Goal: Transaction & Acquisition: Purchase product/service

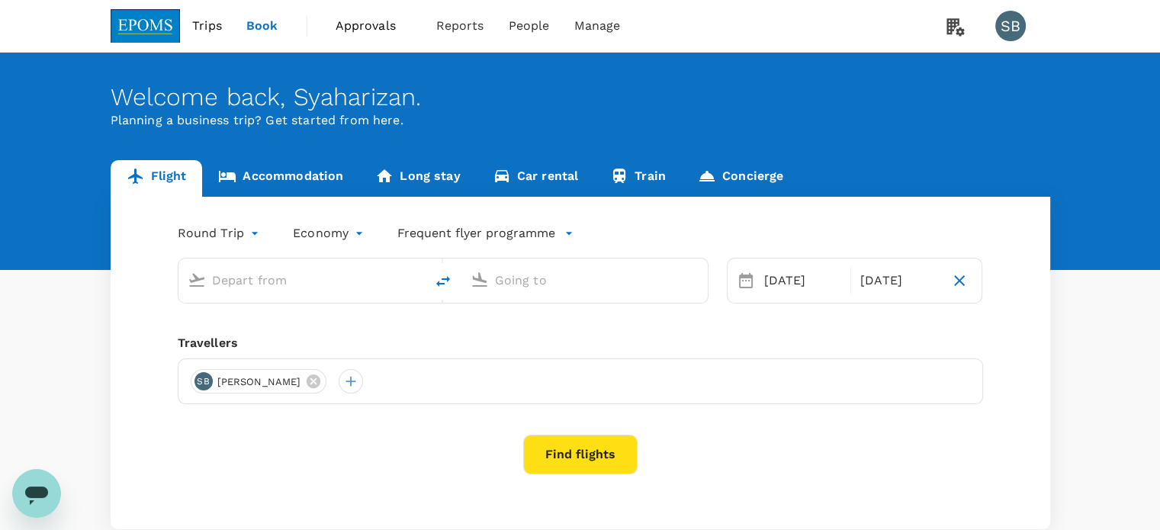
type input "Kuala Lumpur Intl ([GEOGRAPHIC_DATA])"
type input "Kota Kinabalu Intl (BKI)"
type input "Kuala Lumpur Intl ([GEOGRAPHIC_DATA])"
type input "Kota Kinabalu Intl (BKI)"
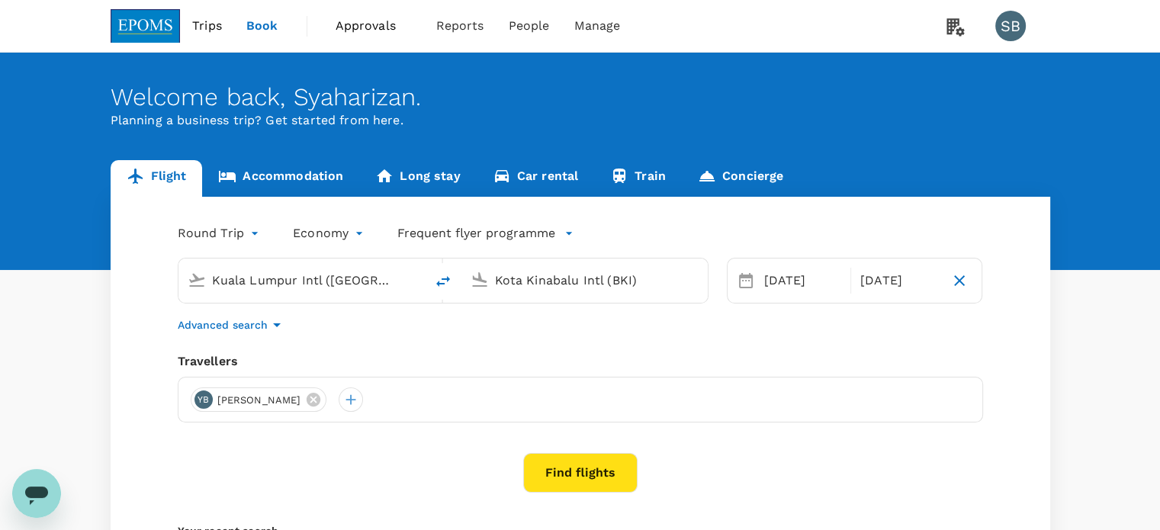
click at [307, 177] on link "Accommodation" at bounding box center [280, 178] width 157 height 37
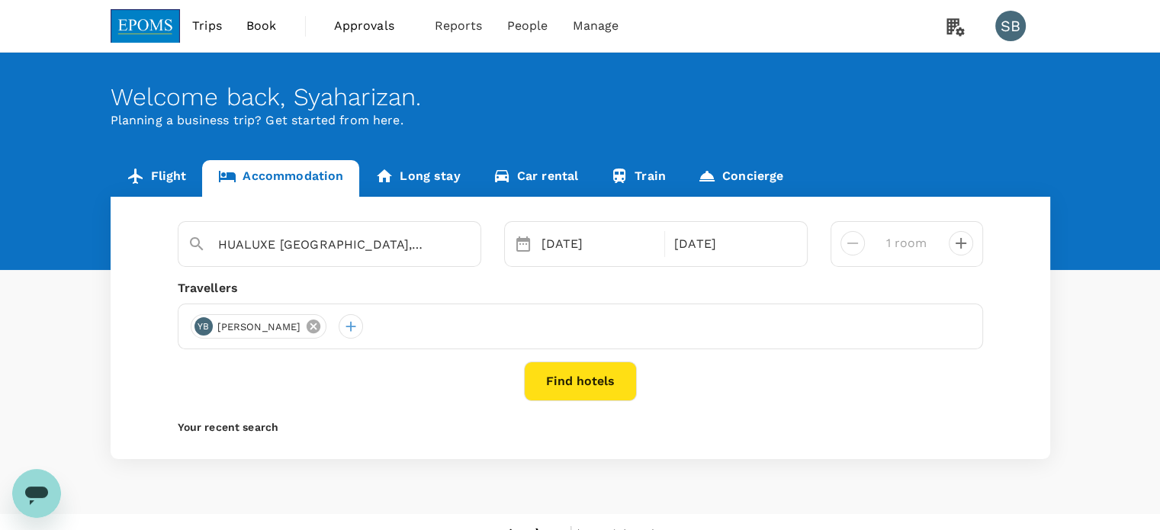
click at [322, 329] on icon at bounding box center [313, 326] width 17 height 17
click at [196, 323] on div at bounding box center [203, 326] width 24 height 24
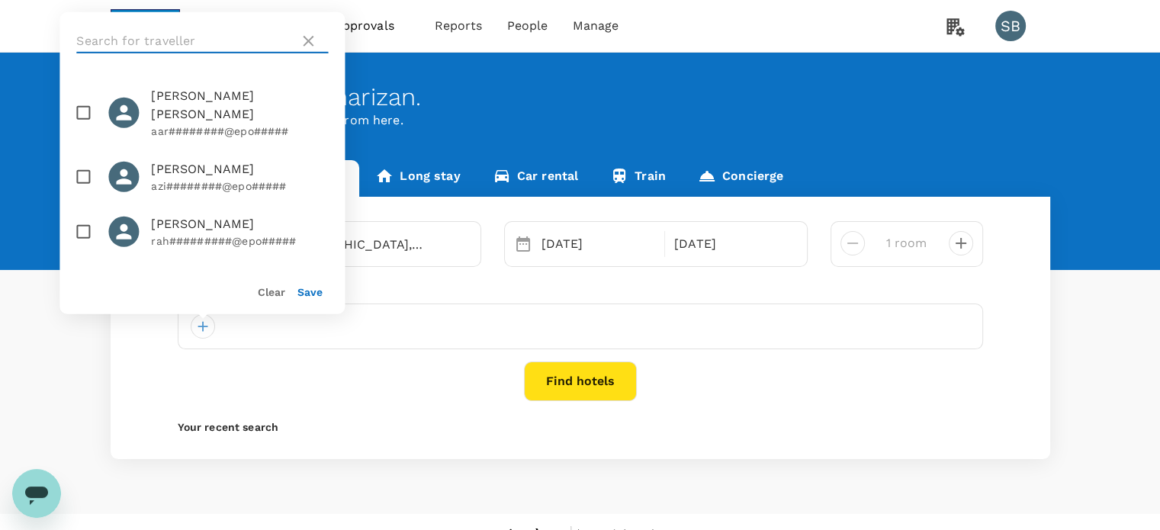
click at [138, 42] on input "text" at bounding box center [184, 41] width 217 height 24
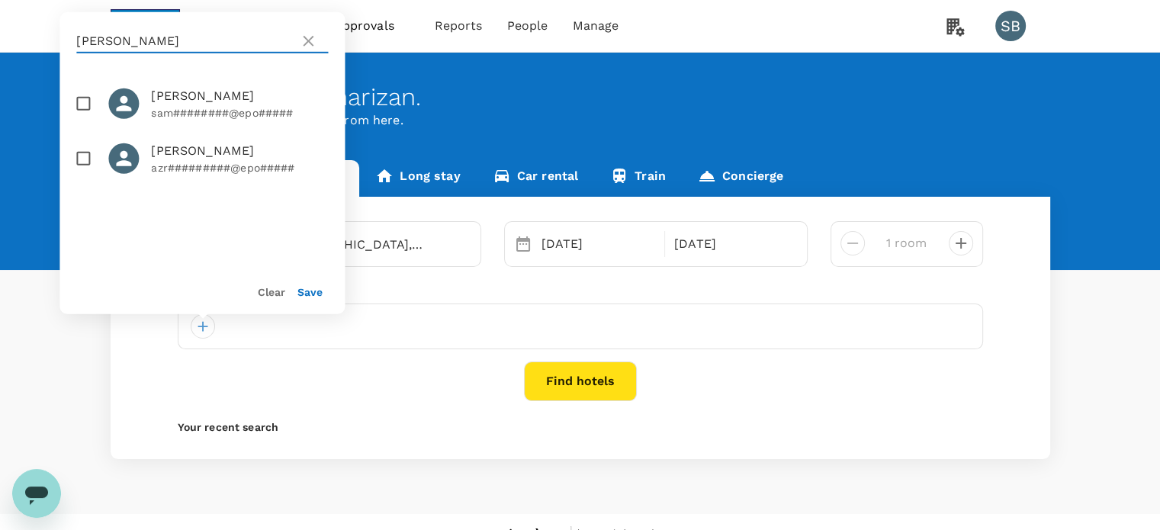
type input "abdul samad"
click at [86, 101] on input "checkbox" at bounding box center [83, 104] width 32 height 32
checkbox input "true"
click at [302, 288] on button "Save" at bounding box center [310, 292] width 25 height 12
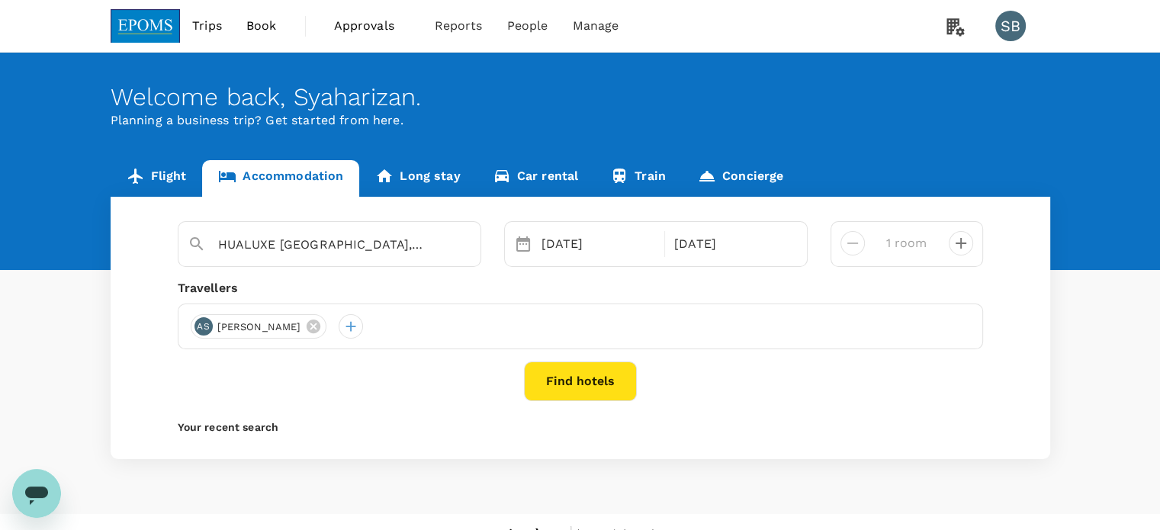
click at [136, 2] on link at bounding box center [146, 26] width 70 height 52
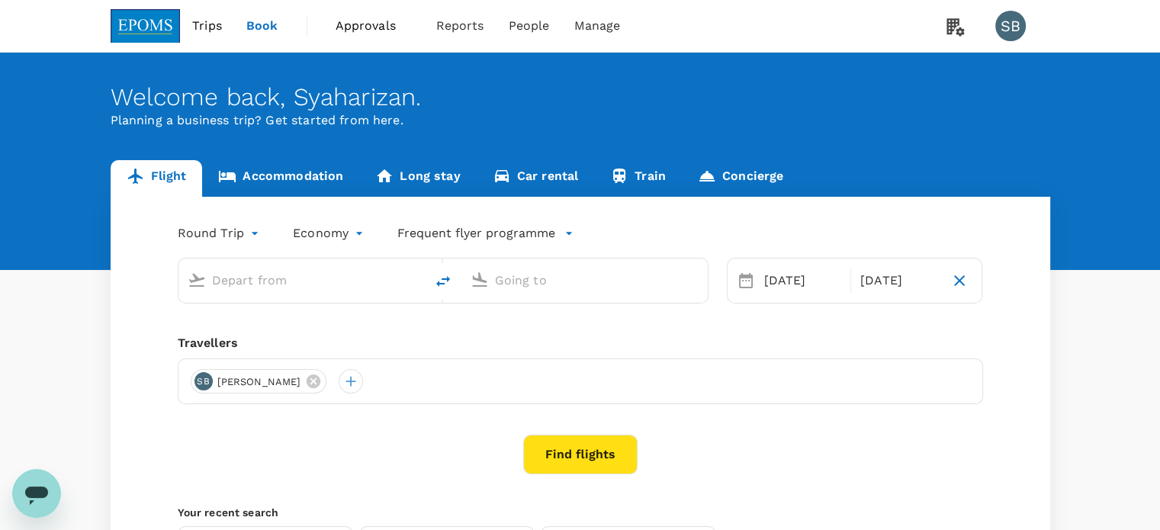
type input "Kuala Lumpur Intl (KUL)"
type input "Kota Kinabalu Intl (BKI)"
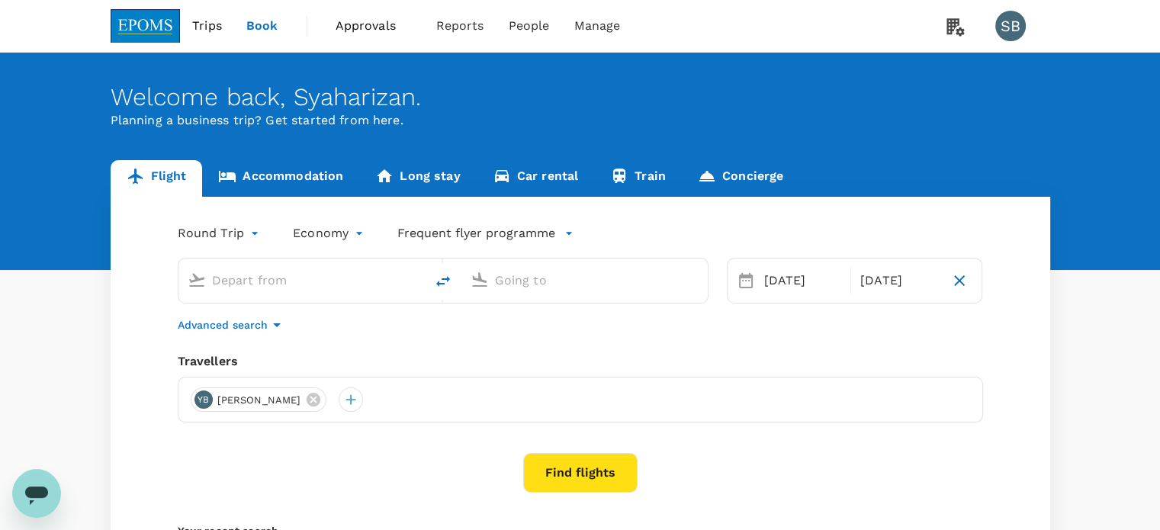
type input "Kuala Lumpur Intl (KUL)"
type input "Kota Kinabalu Intl (BKI)"
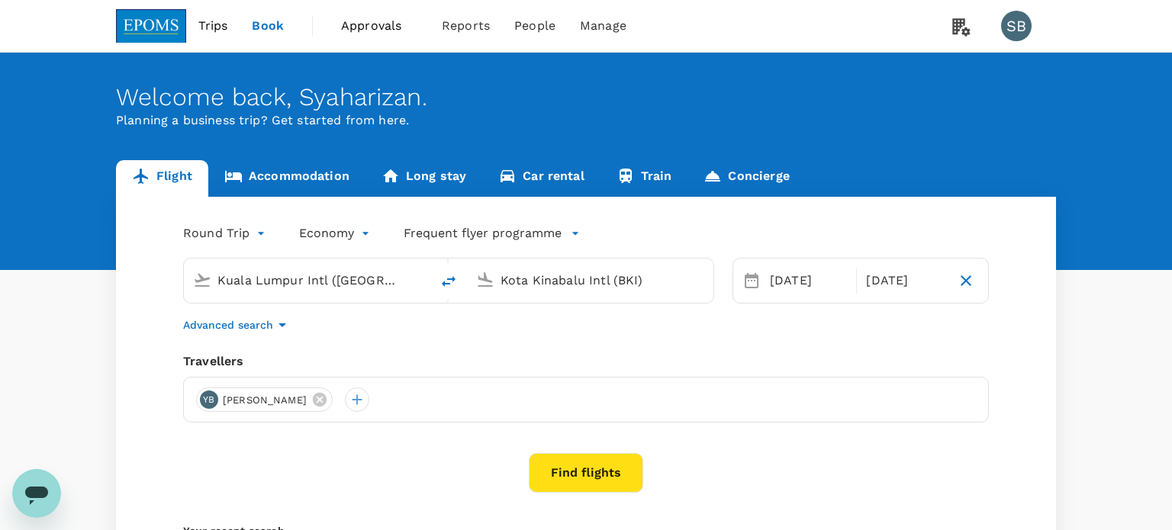
click at [330, 235] on body "Trips Book Approvals 0 Reports People Manage SB Welcome back , Syaharizan . Pla…" at bounding box center [586, 362] width 1172 height 724
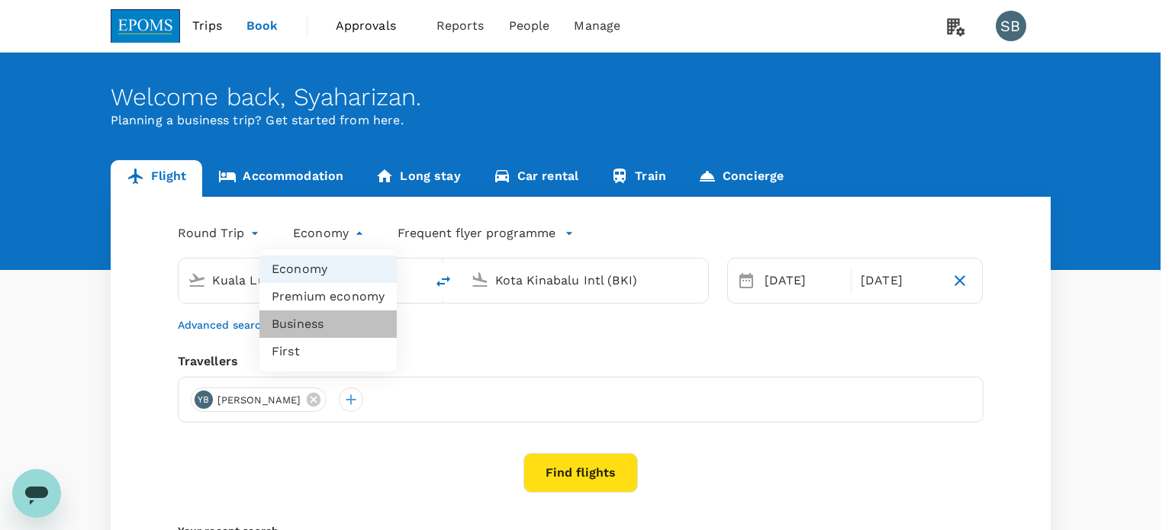
click at [307, 332] on li "Business" at bounding box center [327, 324] width 137 height 27
type input "business"
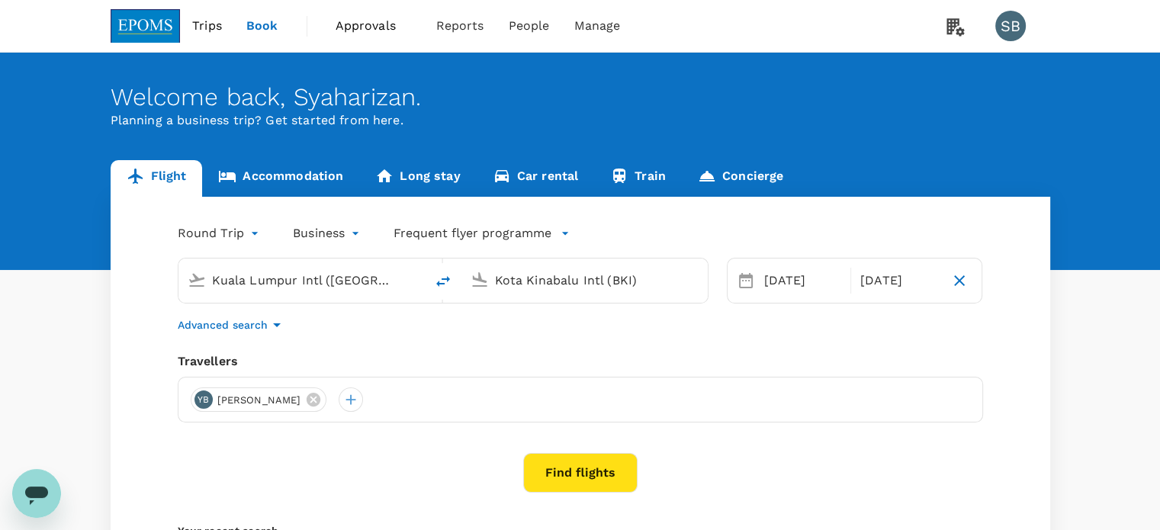
click at [275, 320] on icon "button" at bounding box center [277, 325] width 18 height 18
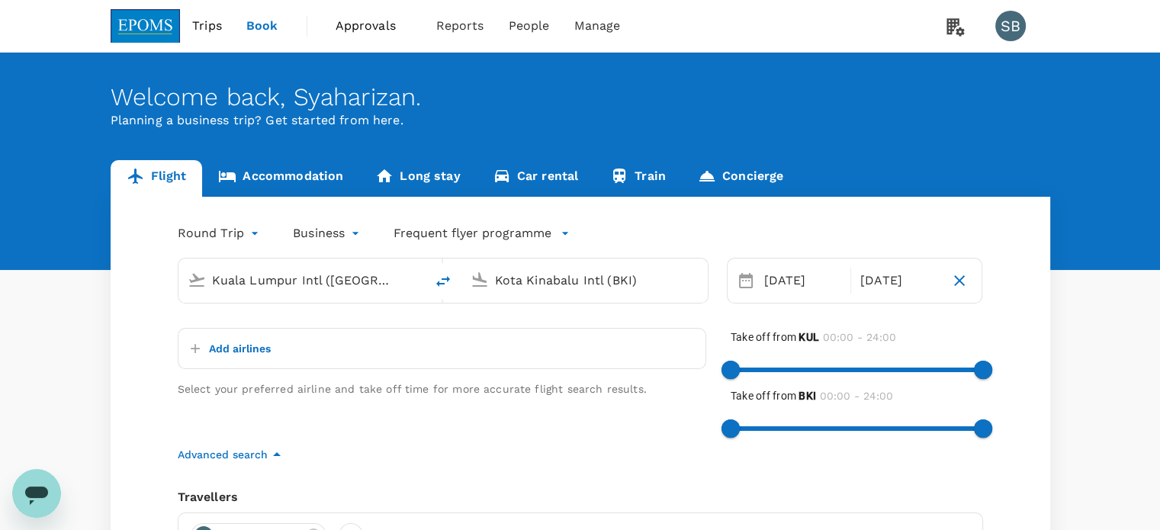
click at [237, 337] on button "Add airlines" at bounding box center [228, 348] width 86 height 27
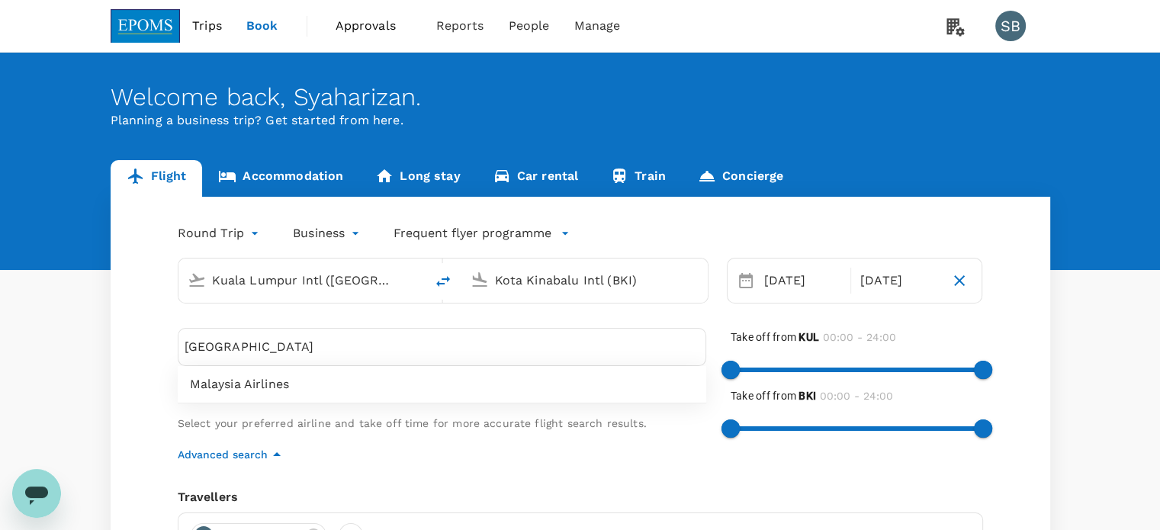
type input "malaysia"
click at [251, 394] on div "Malaysia Airlines" at bounding box center [442, 384] width 529 height 37
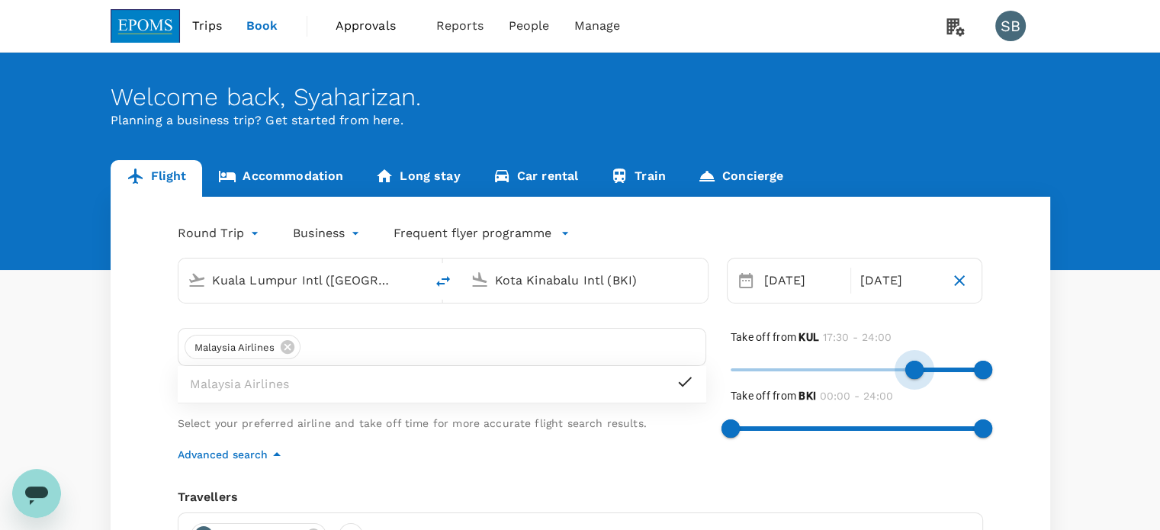
type input "1080"
drag, startPoint x: 740, startPoint y: 375, endPoint x: 919, endPoint y: 365, distance: 178.8
click at [919, 365] on span at bounding box center [920, 370] width 18 height 18
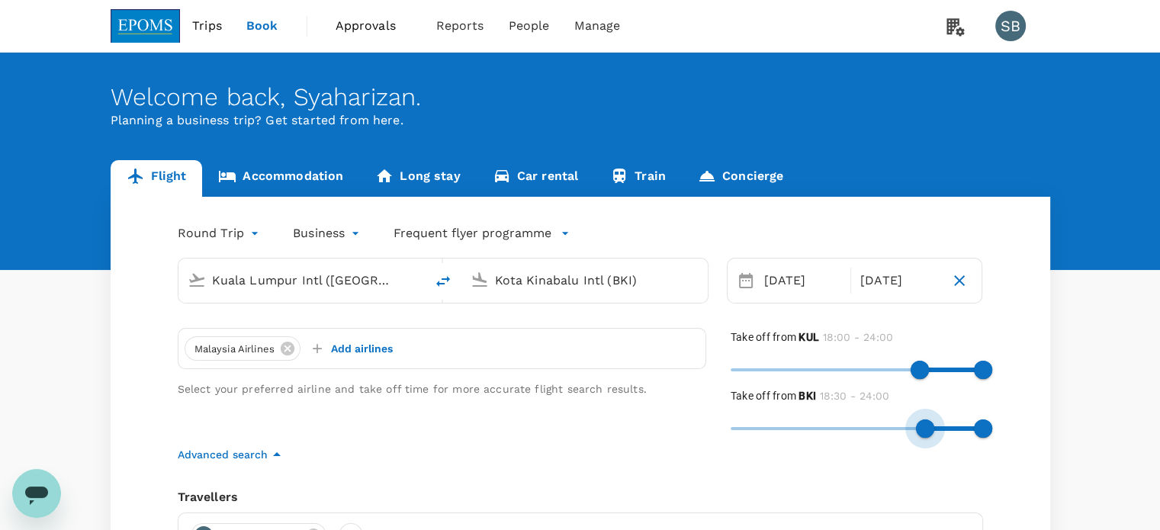
drag, startPoint x: 806, startPoint y: 435, endPoint x: 926, endPoint y: 437, distance: 120.6
click at [926, 437] on span at bounding box center [925, 429] width 18 height 18
click at [920, 428] on span at bounding box center [920, 429] width 18 height 18
type input "1110"
click at [925, 425] on span at bounding box center [925, 429] width 18 height 18
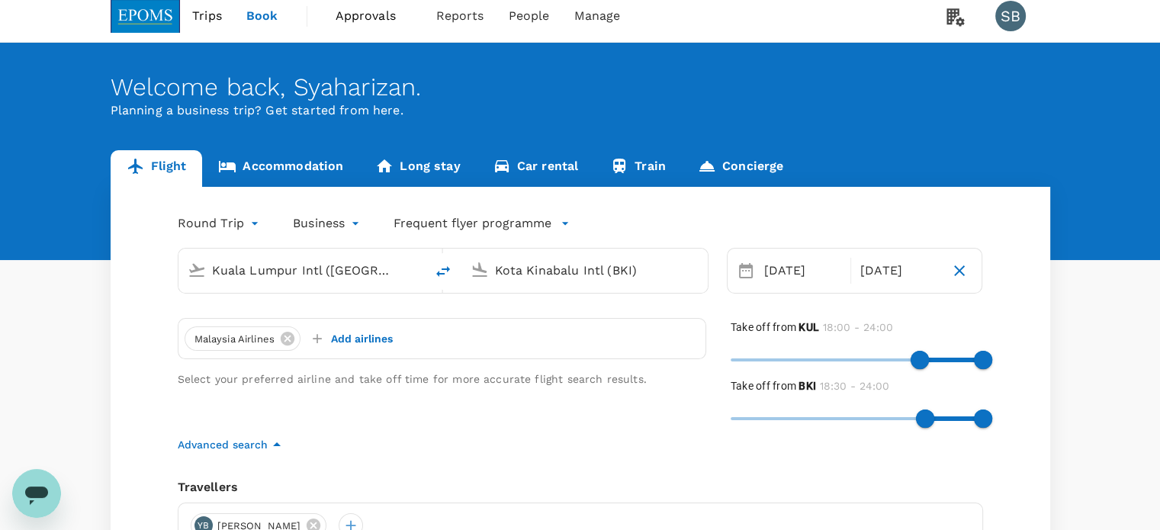
scroll to position [153, 0]
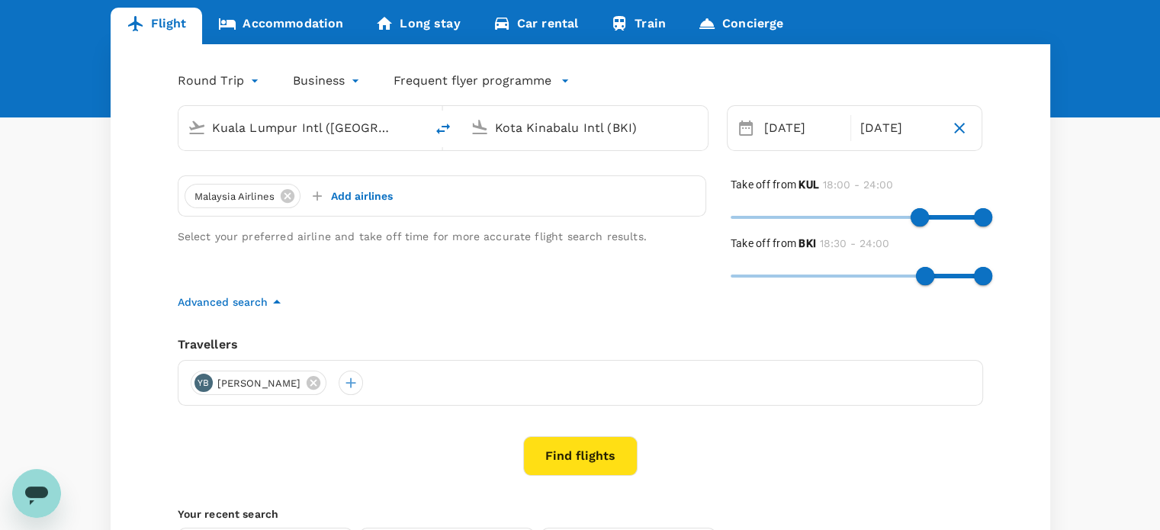
click at [574, 462] on button "Find flights" at bounding box center [580, 456] width 114 height 40
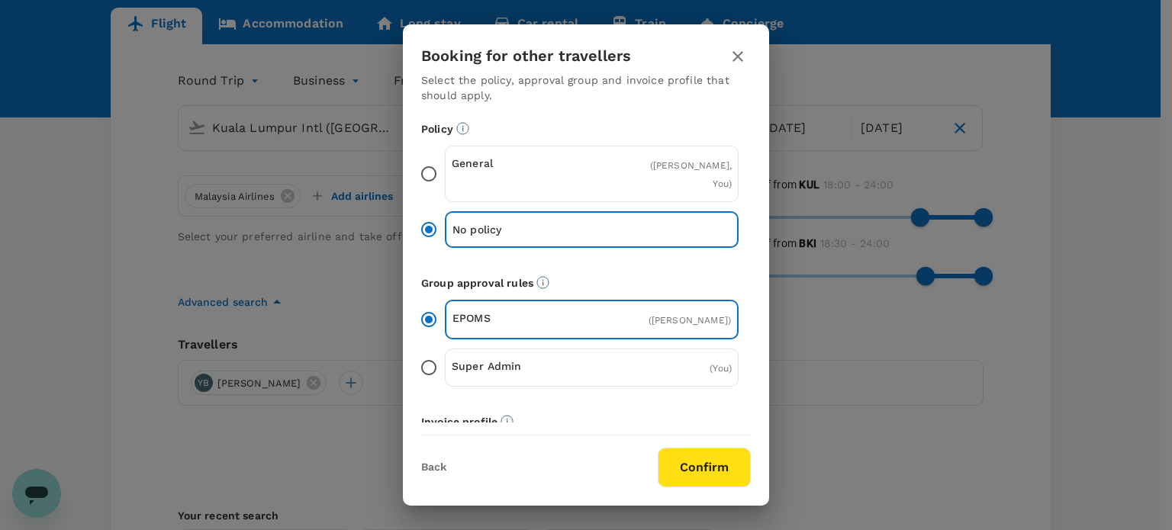
click at [717, 462] on button "Confirm" at bounding box center [704, 468] width 93 height 40
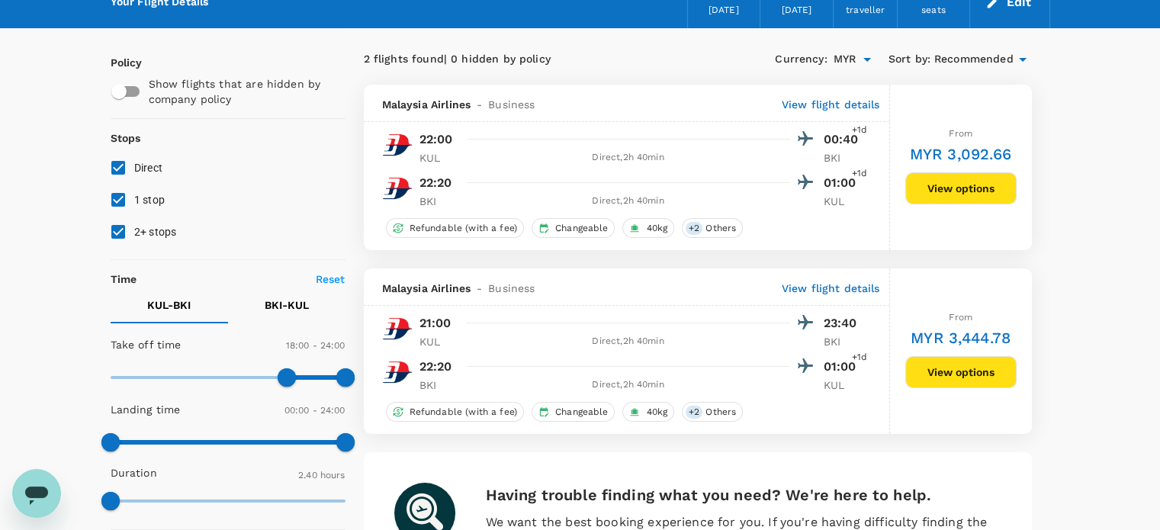
scroll to position [153, 0]
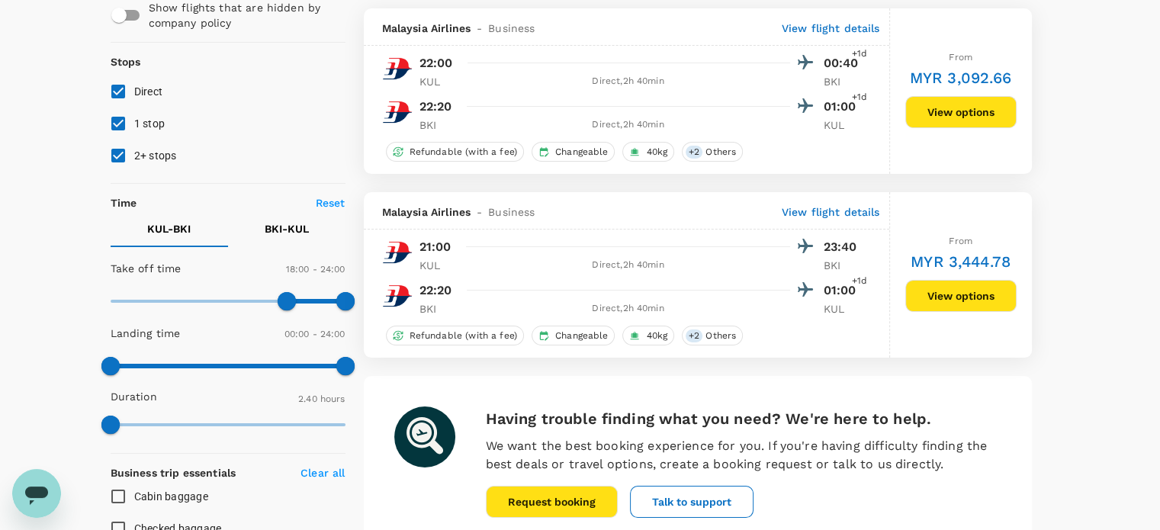
type input "0"
drag, startPoint x: 280, startPoint y: 306, endPoint x: 60, endPoint y: 289, distance: 221.1
click at [60, 289] on div "Your Flight Details KUL - BKI 15 Oct 2025 BKI - KUL 16 Oct 2025 1 traveller Bus…" at bounding box center [580, 461] width 1160 height 1122
click at [284, 225] on p "BKI - KUL" at bounding box center [287, 228] width 44 height 15
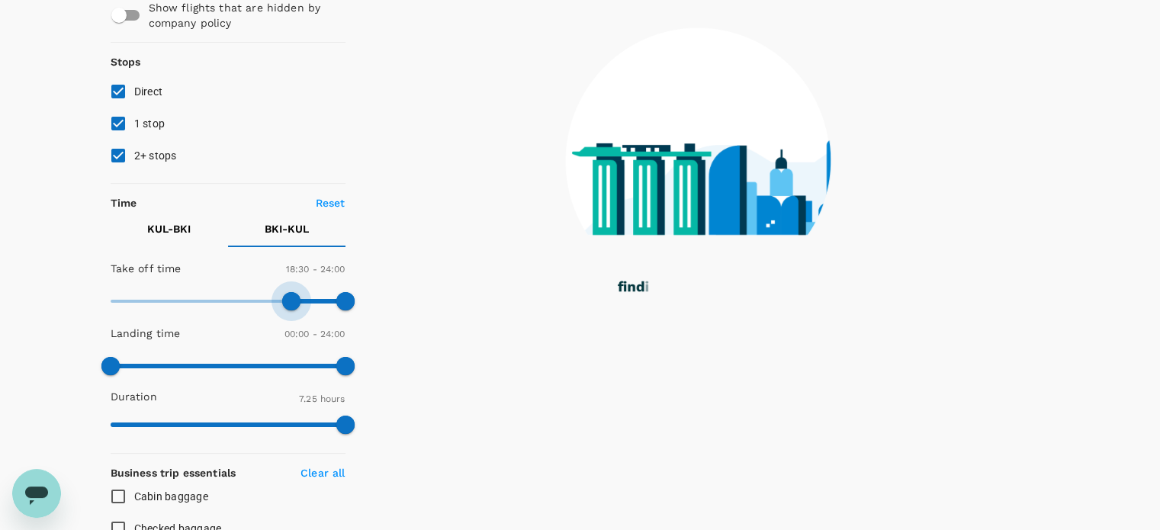
type input "0"
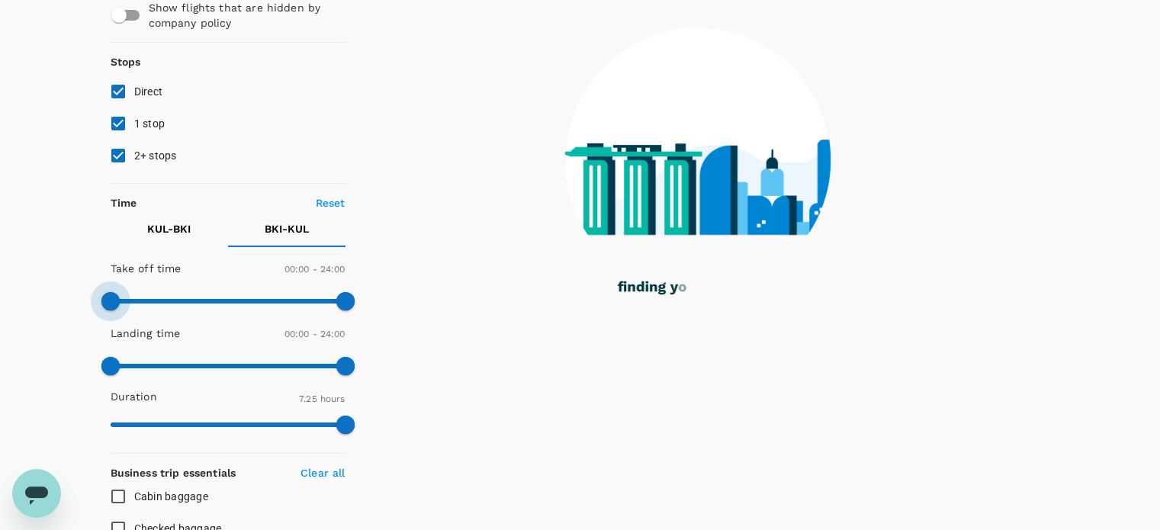
drag, startPoint x: 290, startPoint y: 301, endPoint x: 165, endPoint y: 280, distance: 126.9
click at [63, 307] on div "Your Flight Details KUL - BKI 15 Oct 2025 BKI - KUL 16 Oct 2025 1 traveller Bus…" at bounding box center [580, 461] width 1160 height 1122
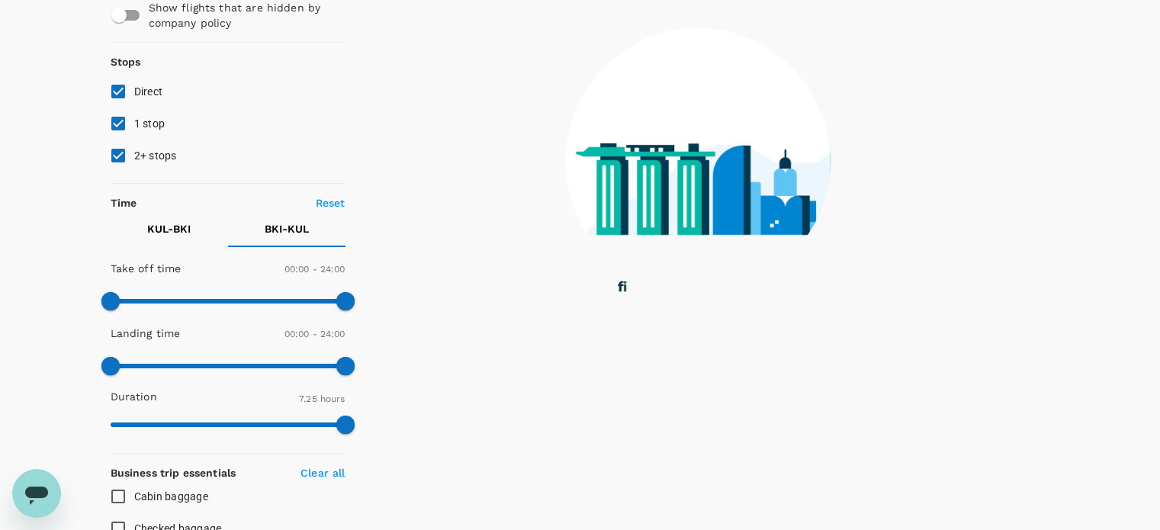
drag, startPoint x: 127, startPoint y: 151, endPoint x: 119, endPoint y: 149, distance: 8.0
click at [122, 150] on input "2+ stops" at bounding box center [118, 156] width 32 height 32
checkbox input "false"
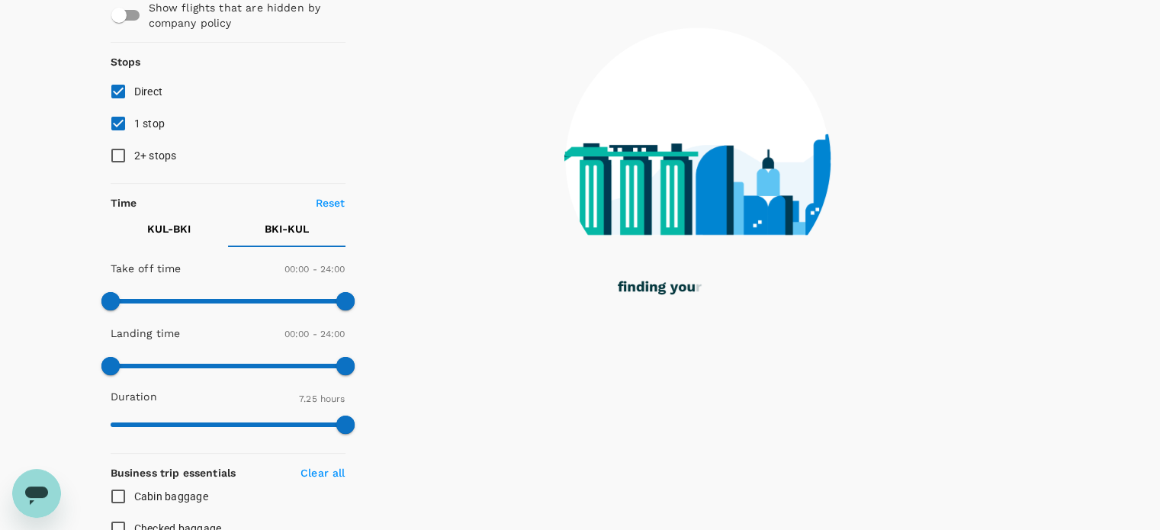
click at [117, 124] on input "1 stop" at bounding box center [118, 124] width 32 height 32
checkbox input "false"
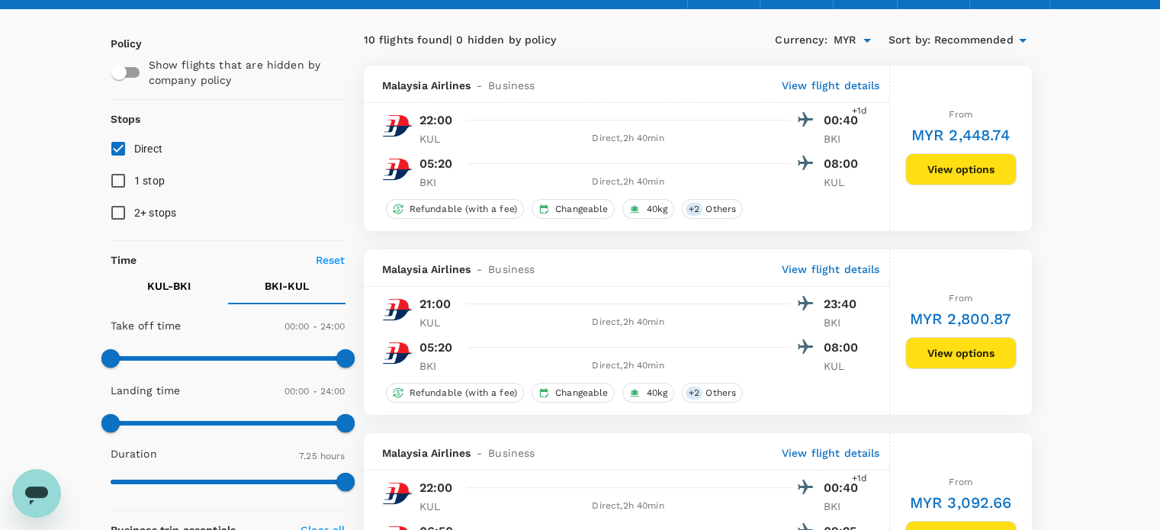
scroll to position [0, 0]
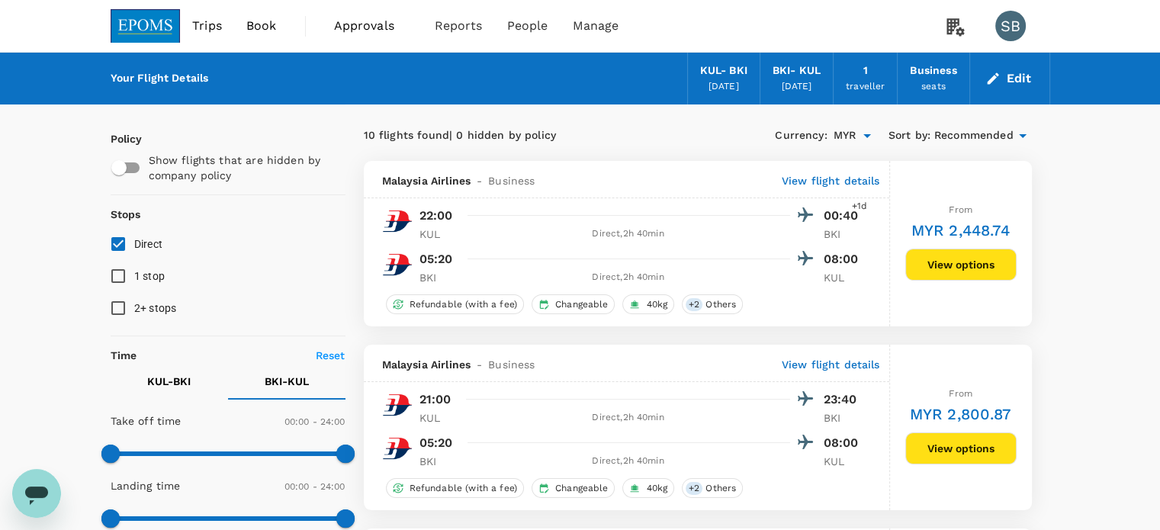
click at [169, 11] on img at bounding box center [146, 26] width 70 height 34
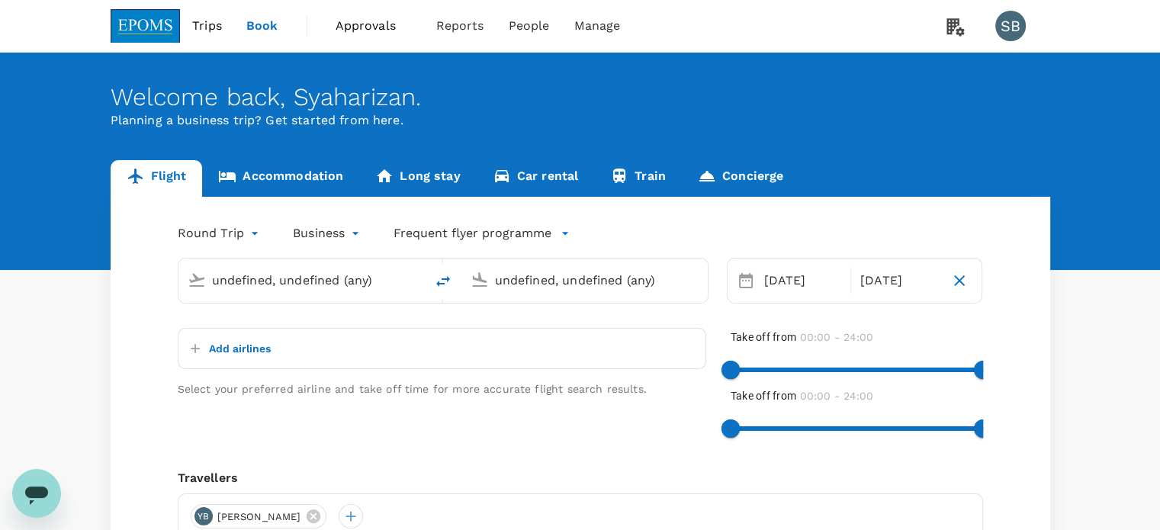
type input "Kuala Lumpur Intl ([GEOGRAPHIC_DATA])"
type input "Kota Kinabalu Intl (BKI)"
type input "Kuala Lumpur Intl ([GEOGRAPHIC_DATA])"
type input "Kota Kinabalu Intl (BKI)"
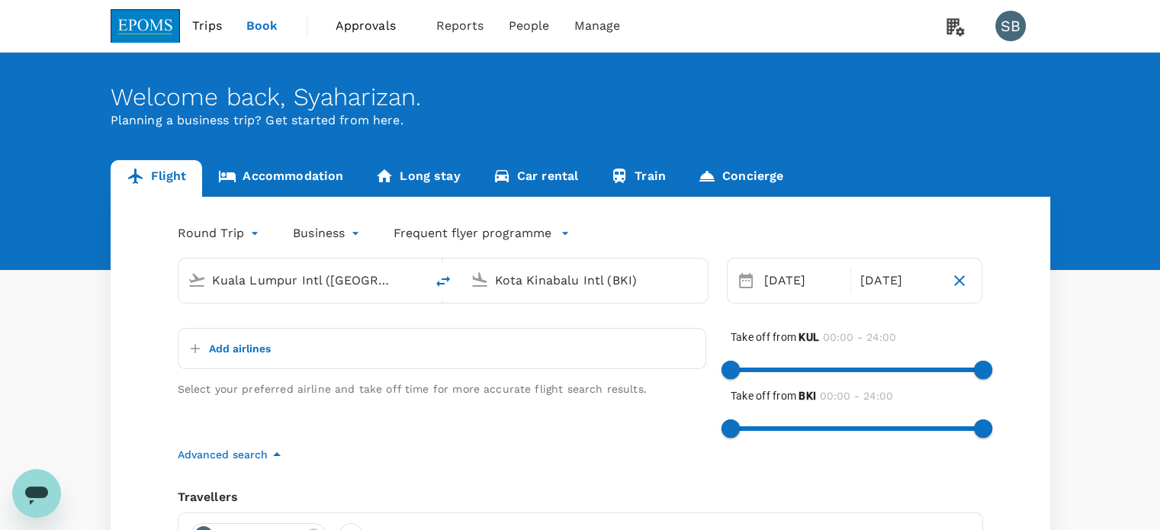
click at [280, 173] on link "Accommodation" at bounding box center [280, 178] width 157 height 37
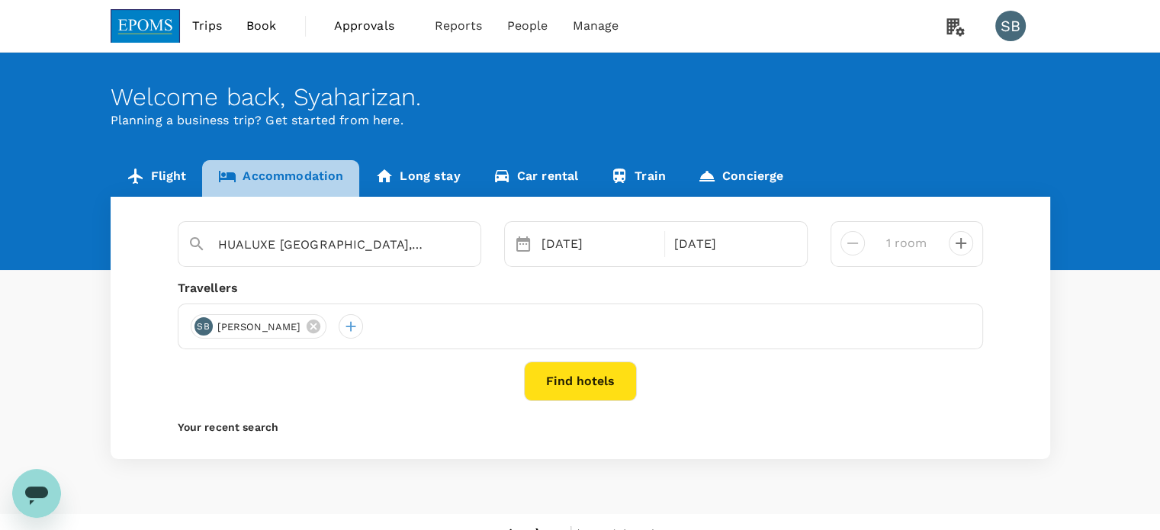
click at [280, 173] on link "Accommodation" at bounding box center [280, 178] width 157 height 37
click at [161, 24] on img at bounding box center [146, 26] width 70 height 34
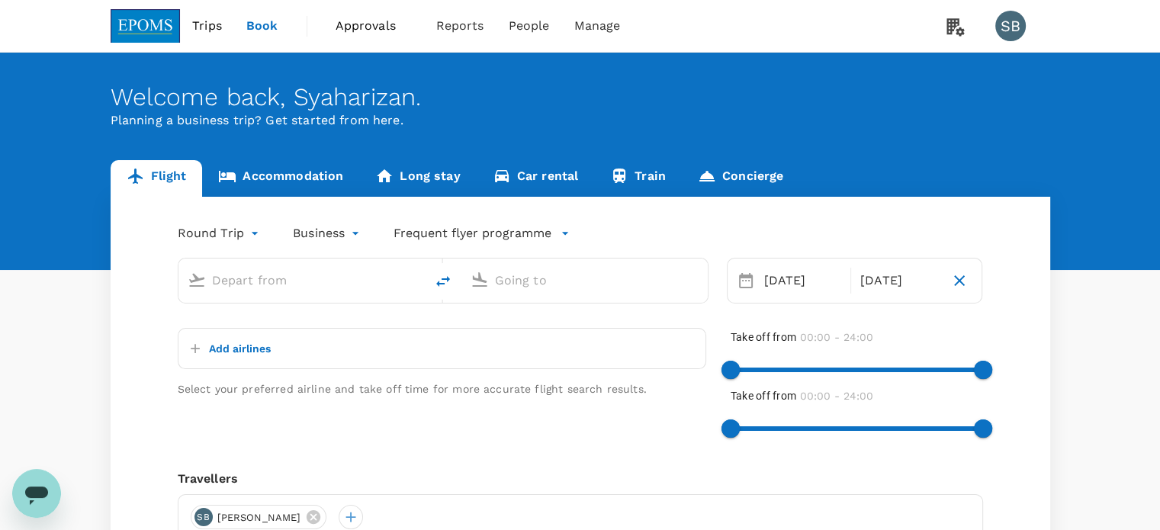
type input "Kuala Lumpur Intl ([GEOGRAPHIC_DATA])"
type input "Kota Kinabalu Intl (BKI)"
type input "Kuala Lumpur Intl ([GEOGRAPHIC_DATA])"
type input "Kota Kinabalu Intl (BKI)"
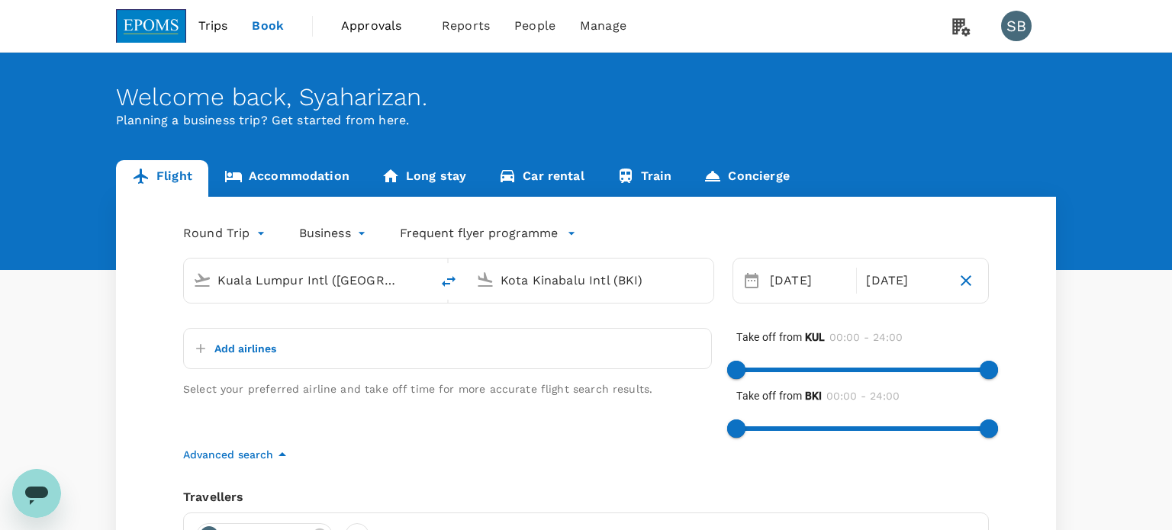
click at [311, 241] on body "Trips Book Approvals 0 Reports People Manage SB Welcome back , Syaharizan . Pla…" at bounding box center [586, 430] width 1172 height 860
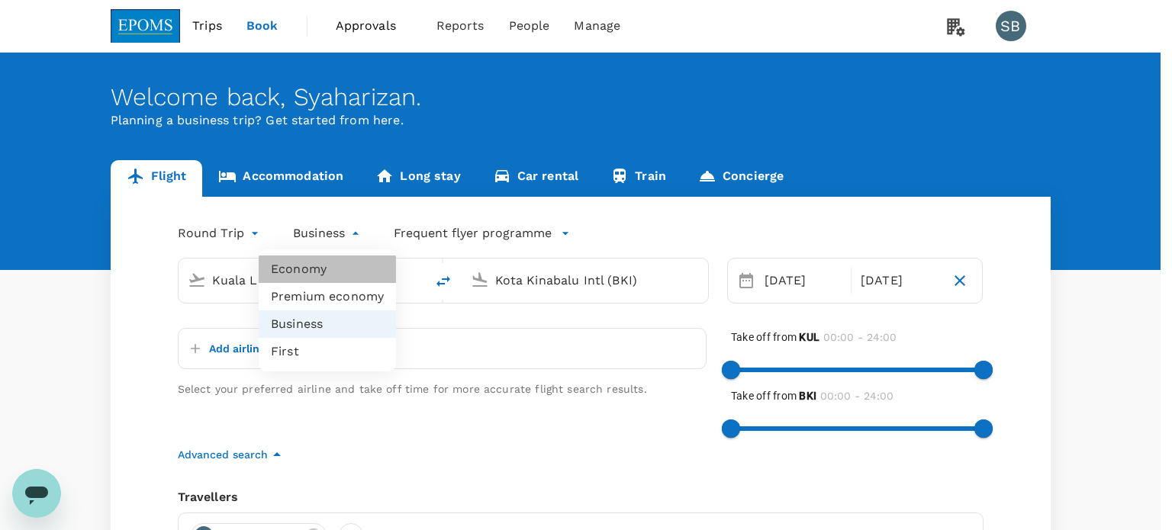
click at [316, 278] on li "Economy" at bounding box center [327, 269] width 137 height 27
type input "economy"
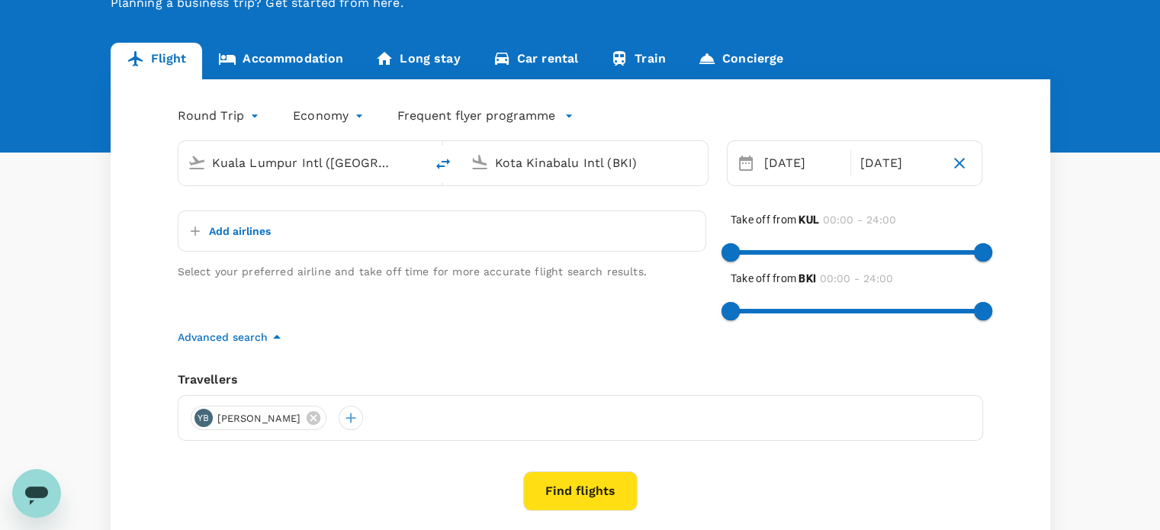
scroll to position [153, 0]
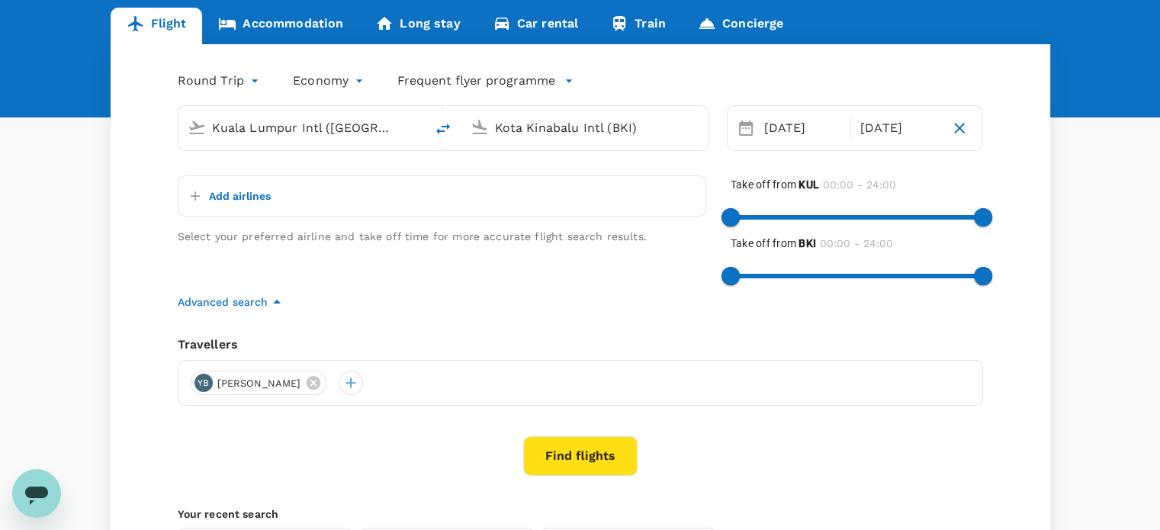
click at [562, 450] on button "Find flights" at bounding box center [580, 456] width 114 height 40
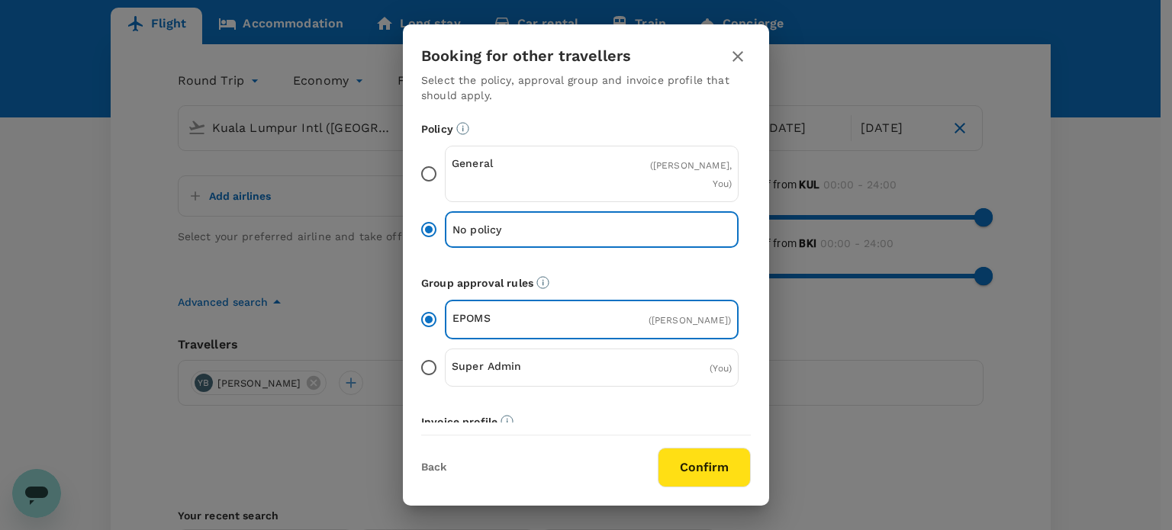
click at [720, 466] on button "Confirm" at bounding box center [704, 468] width 93 height 40
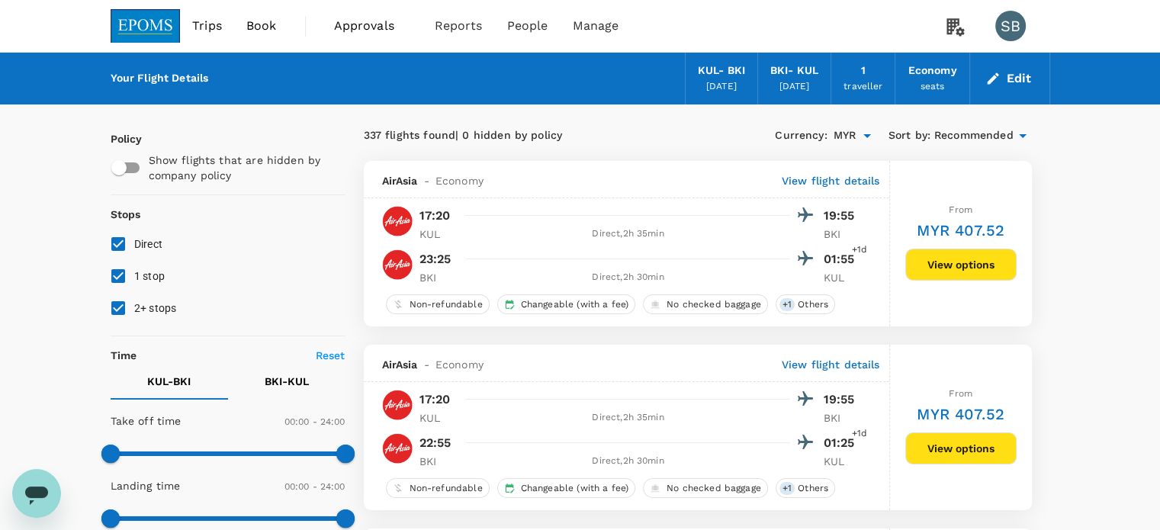
click at [967, 134] on span "Recommended" at bounding box center [974, 135] width 79 height 17
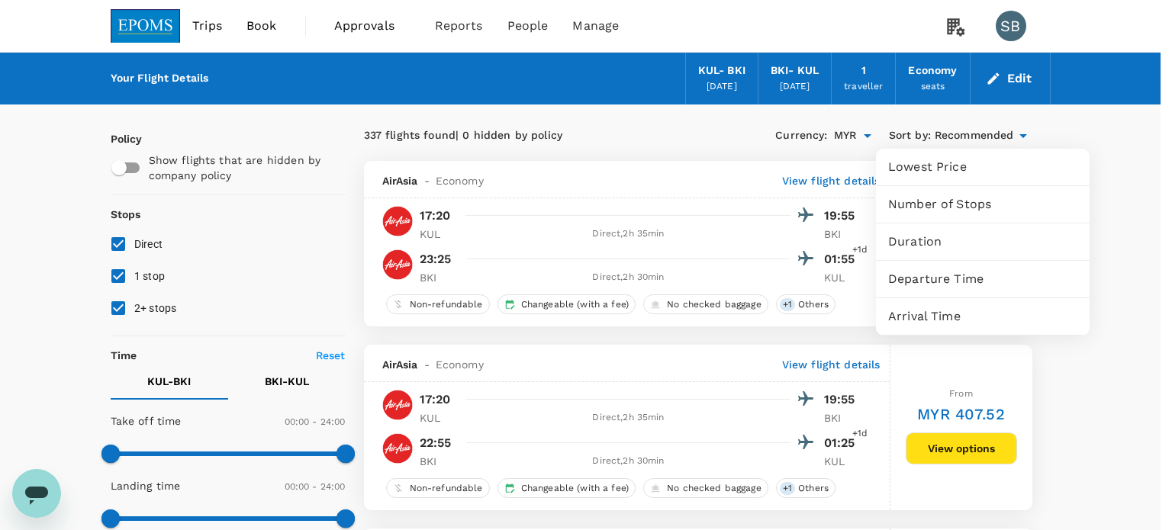
click at [974, 268] on div "Departure Time" at bounding box center [983, 279] width 214 height 37
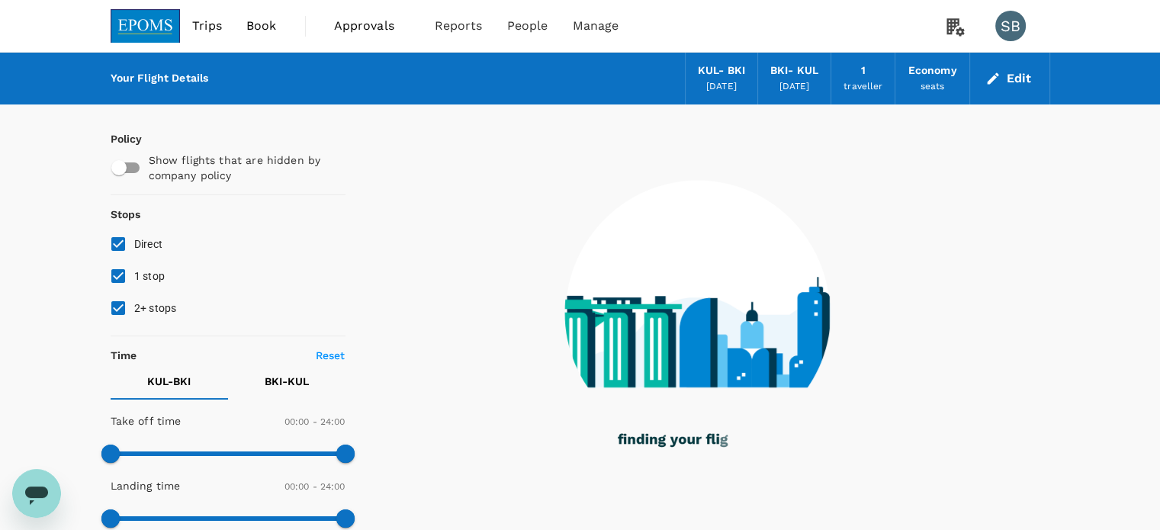
click at [111, 307] on input "2+ stops" at bounding box center [118, 308] width 32 height 32
checkbox input "false"
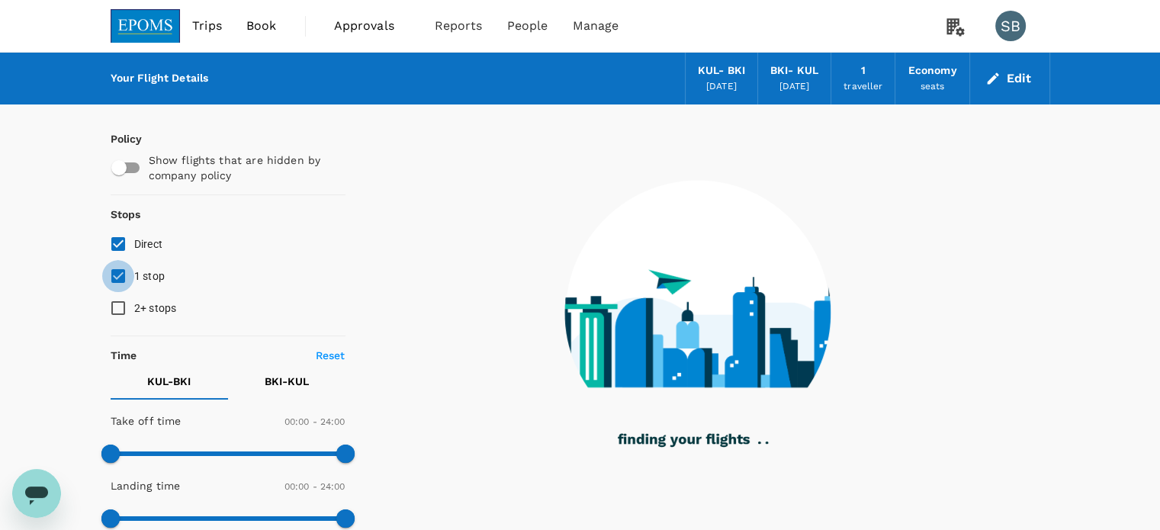
click at [116, 277] on input "1 stop" at bounding box center [118, 276] width 32 height 32
checkbox input "false"
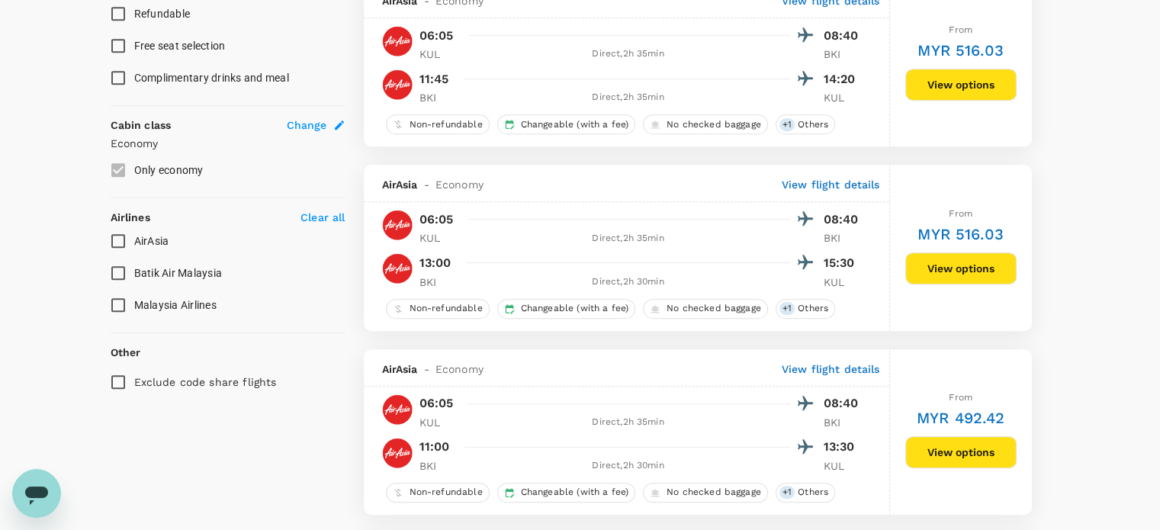
scroll to position [763, 0]
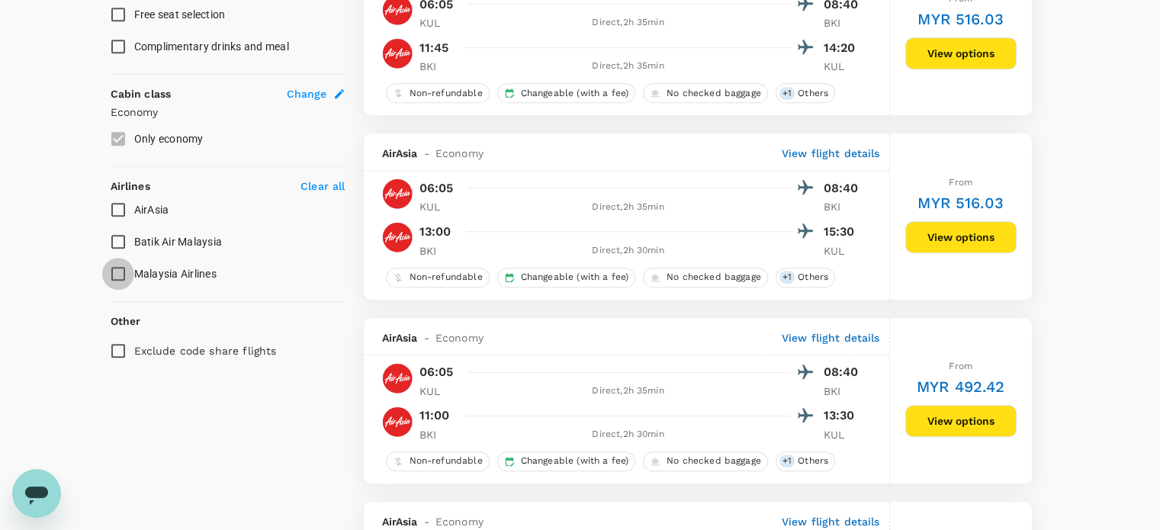
click at [122, 266] on input "Malaysia Airlines" at bounding box center [118, 274] width 32 height 32
checkbox input "true"
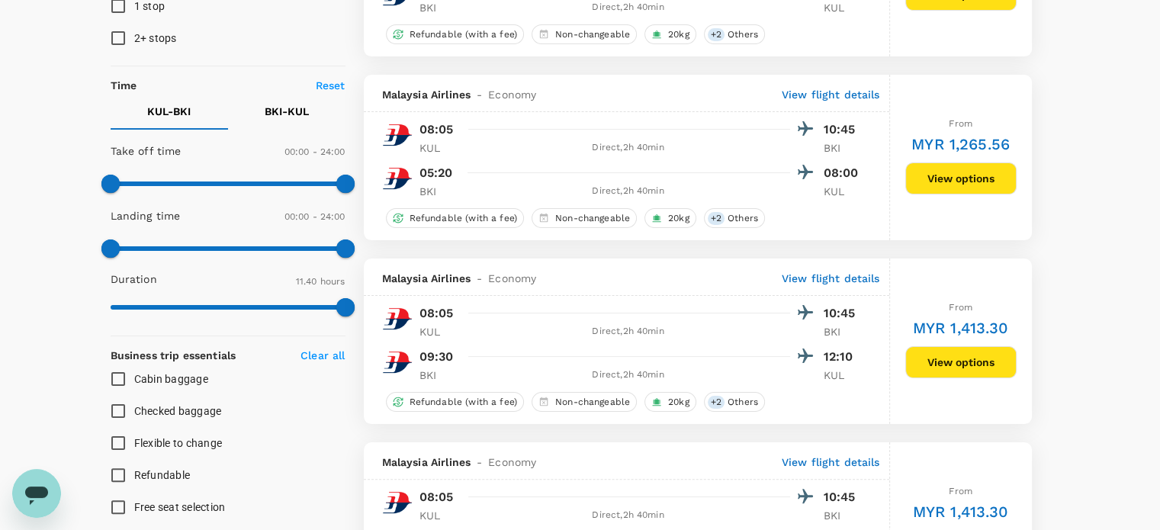
scroll to position [229, 0]
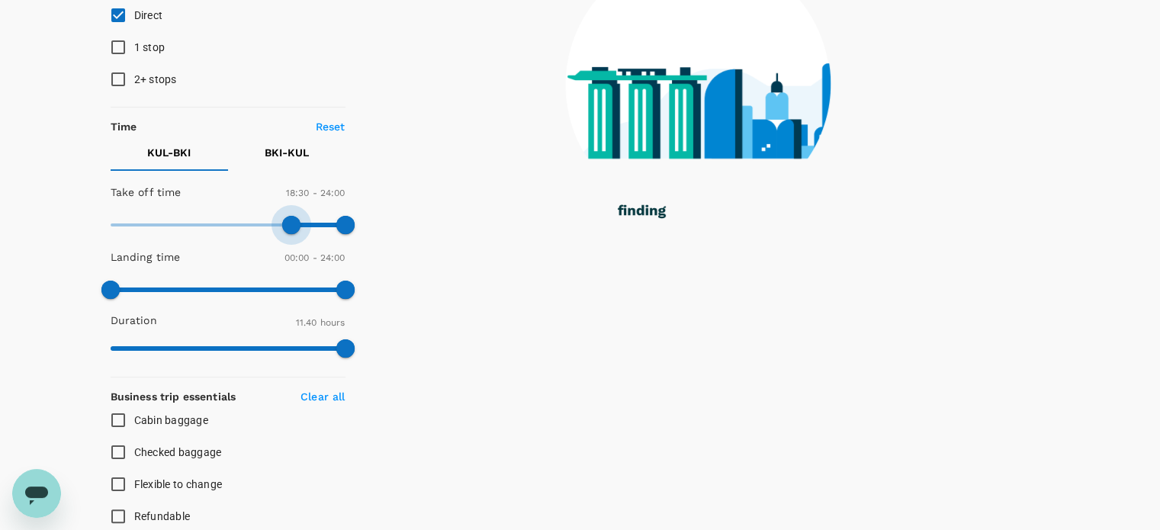
type input "1080"
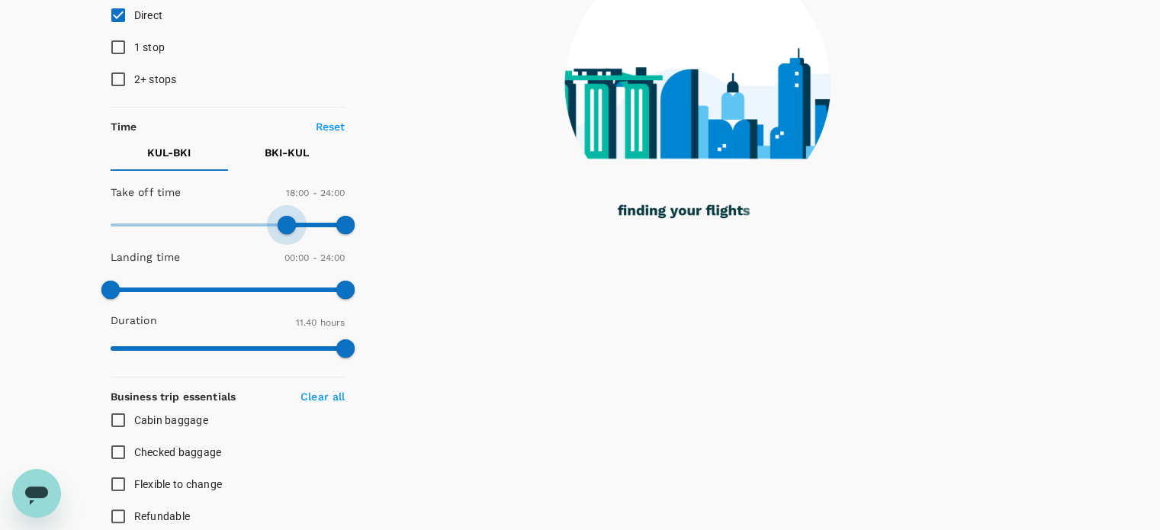
drag, startPoint x: 182, startPoint y: 237, endPoint x: 285, endPoint y: 238, distance: 102.2
click at [285, 234] on span at bounding box center [287, 225] width 18 height 18
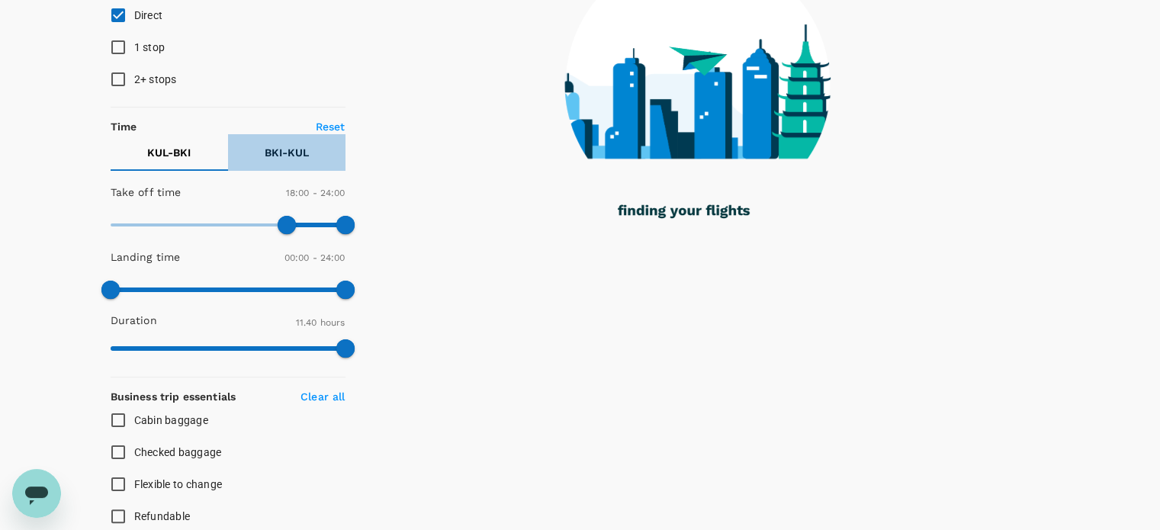
click at [302, 153] on p "BKI - KUL" at bounding box center [287, 152] width 44 height 15
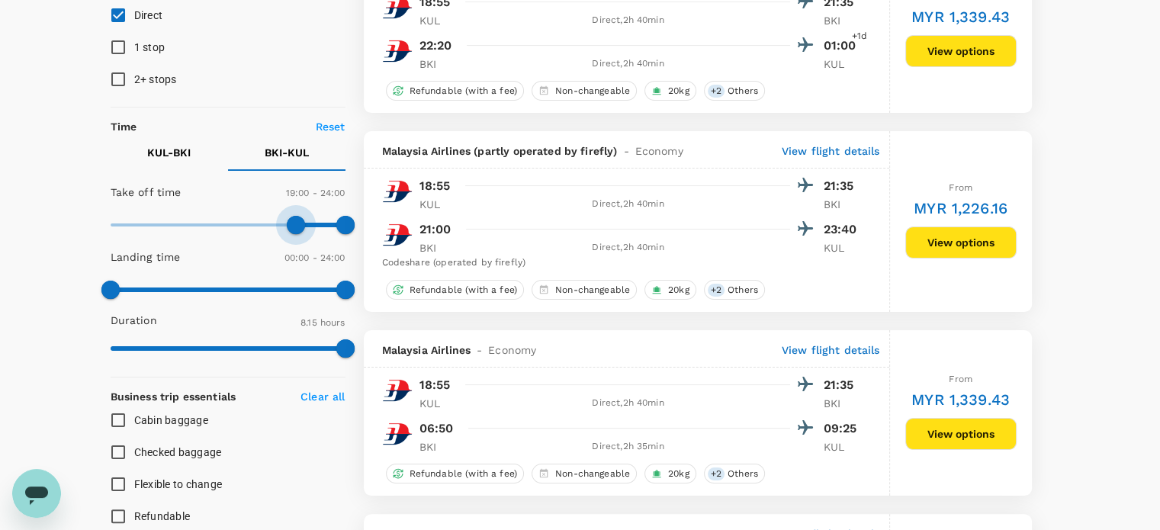
type input "1110"
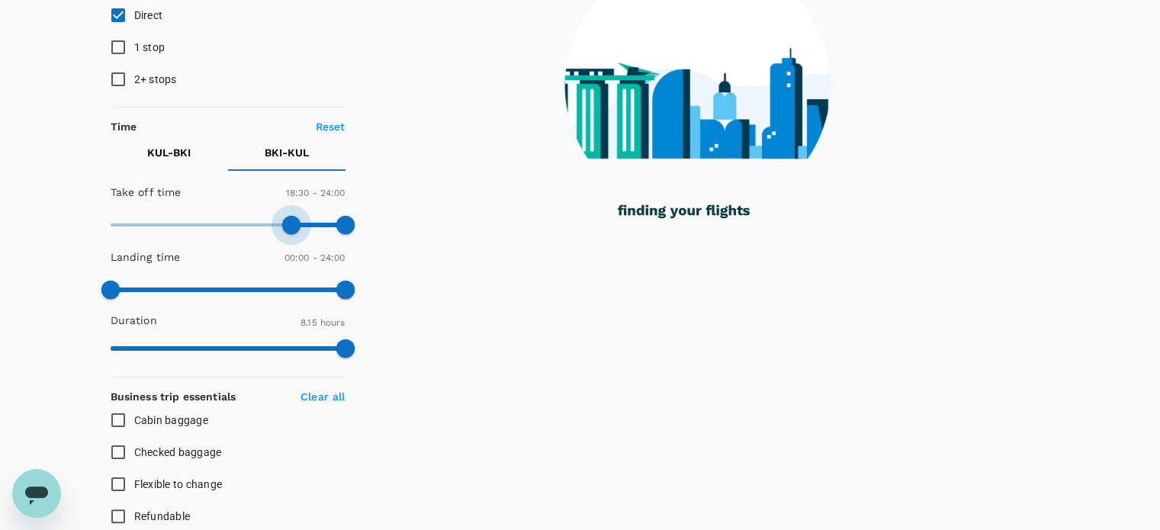
drag, startPoint x: 117, startPoint y: 220, endPoint x: 290, endPoint y: 229, distance: 173.4
click at [290, 229] on span at bounding box center [291, 225] width 18 height 18
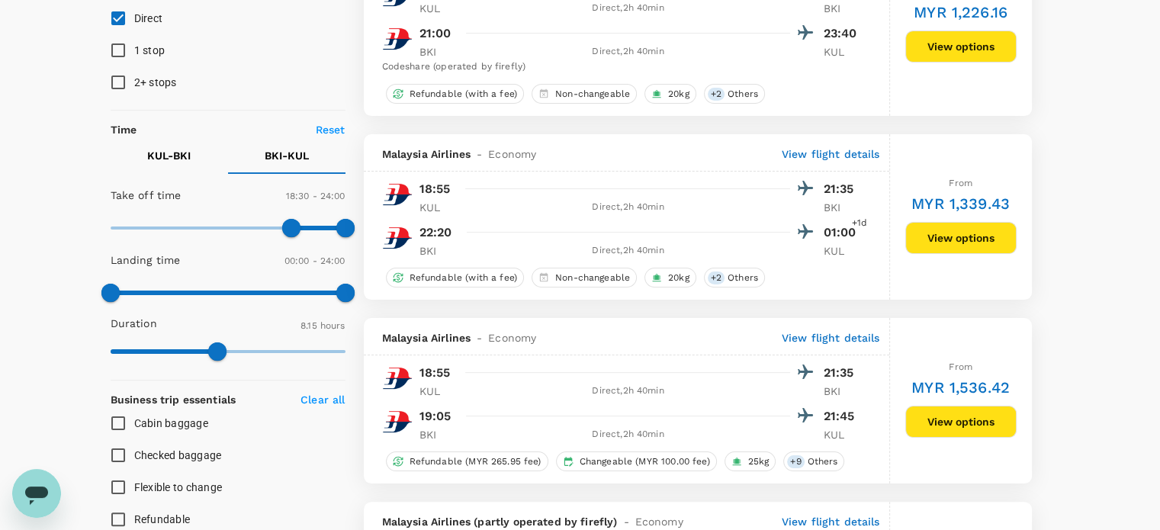
scroll to position [0, 0]
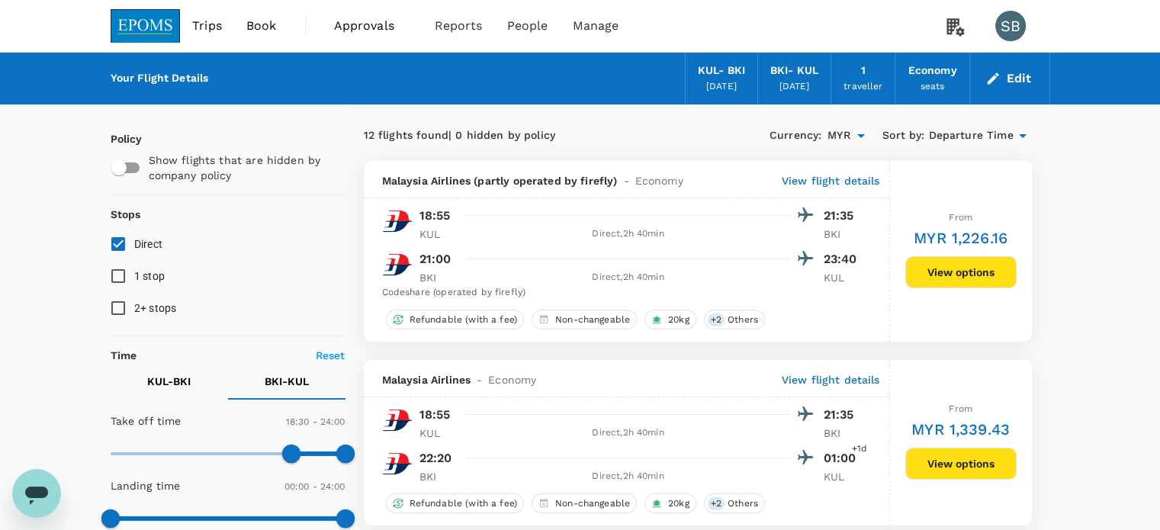
click at [119, 33] on img at bounding box center [146, 26] width 70 height 34
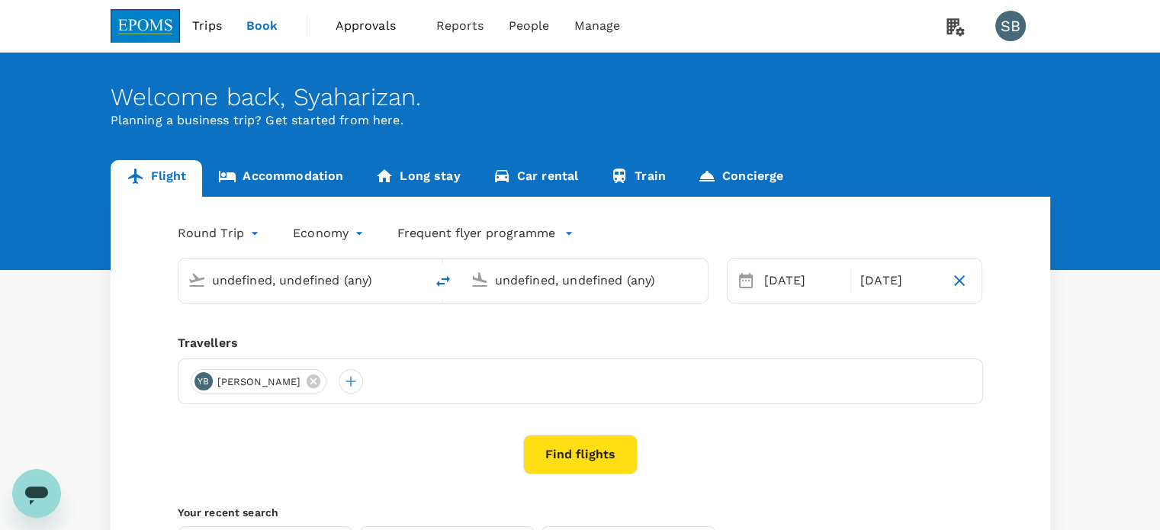
type input "Kuala Lumpur Intl ([GEOGRAPHIC_DATA])"
type input "Kota Kinabalu Intl (BKI)"
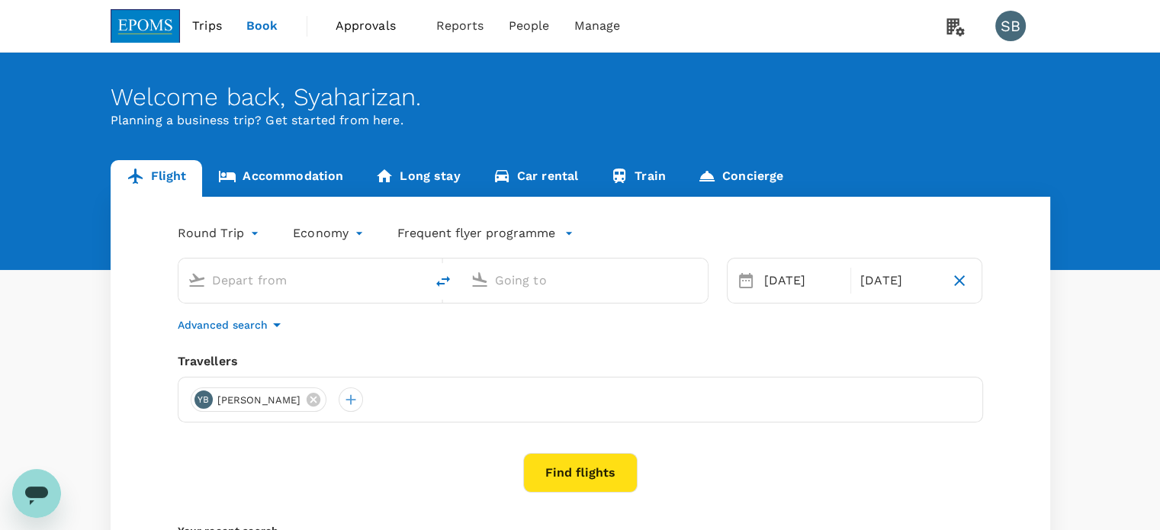
type input "Kuala Lumpur Intl ([GEOGRAPHIC_DATA])"
type input "Kota Kinabalu Intl (BKI)"
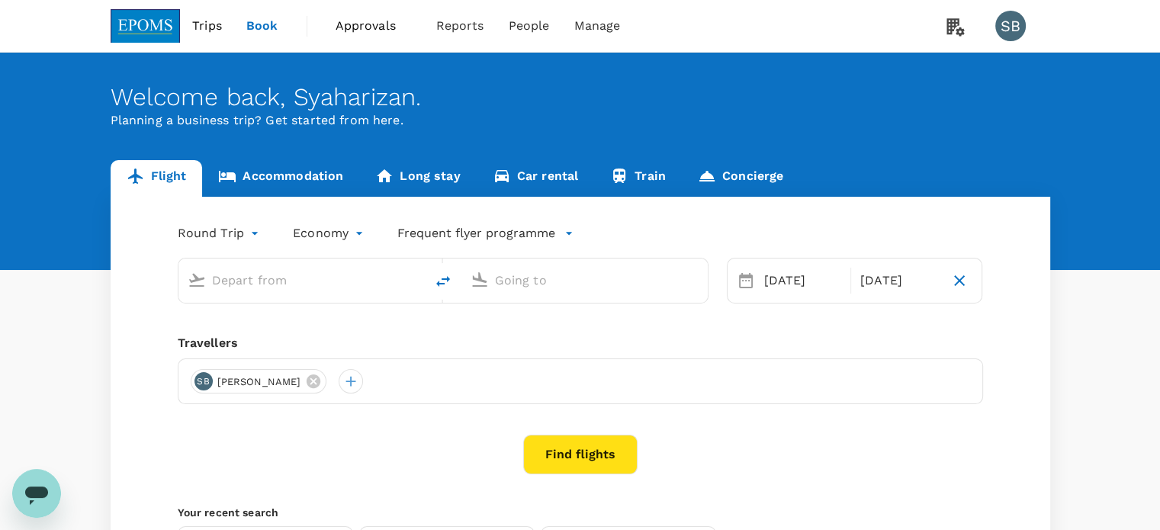
type input "Kuala Lumpur Intl ([GEOGRAPHIC_DATA])"
type input "Kota Kinabalu Intl (BKI)"
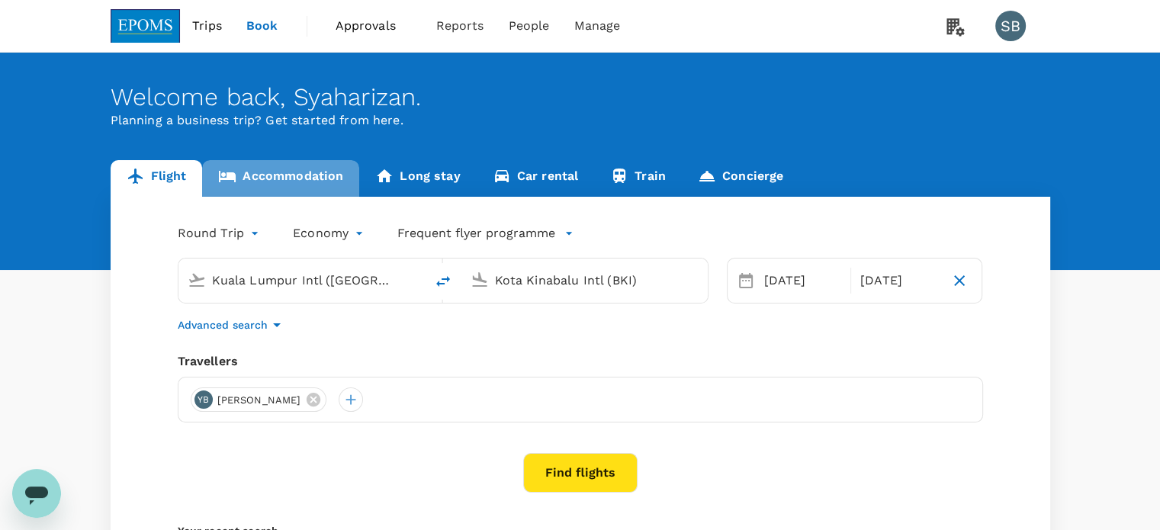
click at [285, 170] on link "Accommodation" at bounding box center [280, 178] width 157 height 37
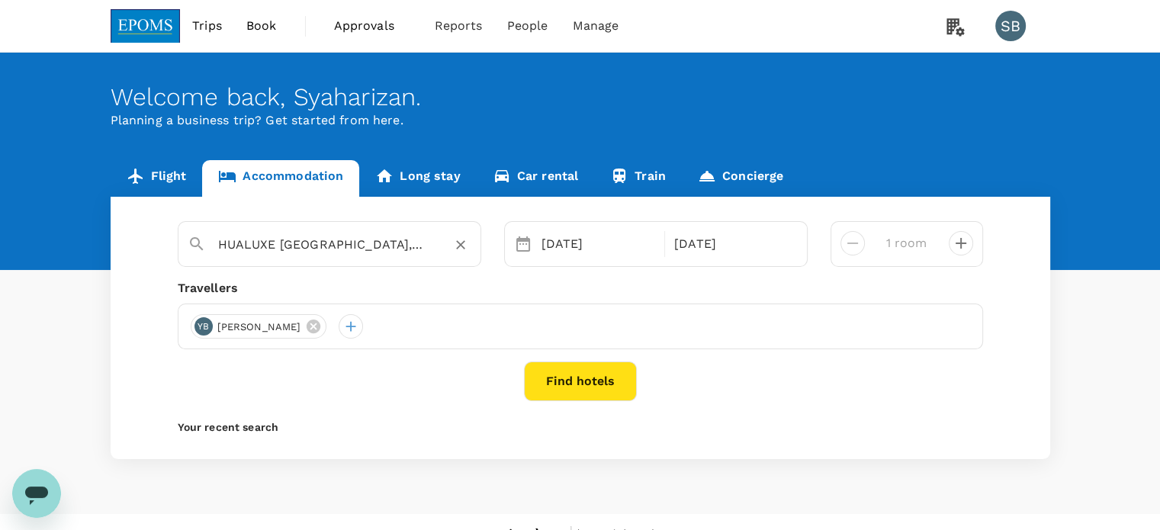
click at [458, 247] on icon "Clear" at bounding box center [460, 245] width 9 height 9
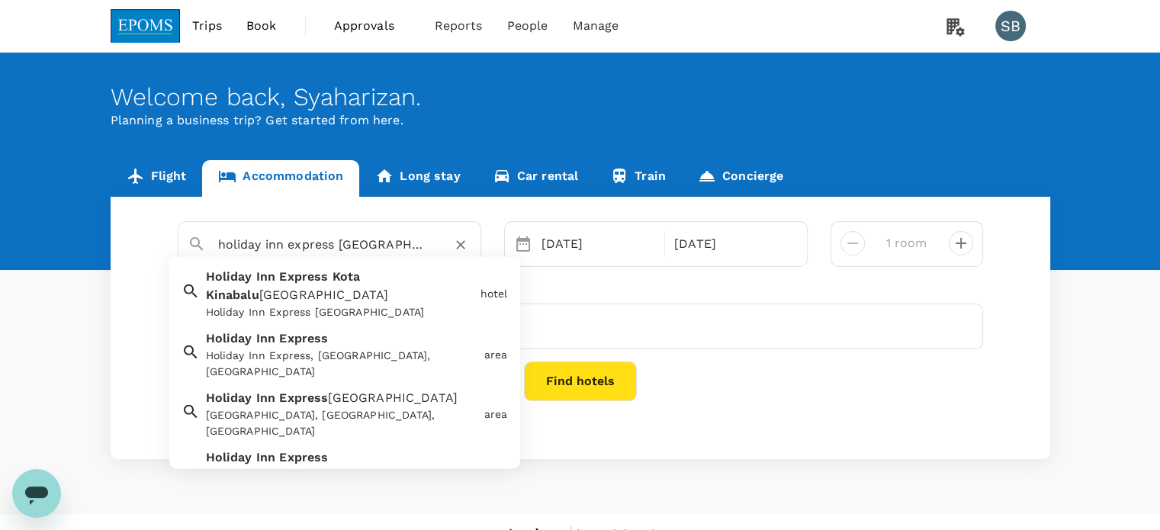
click at [339, 289] on div "Holiday Inn Express Kota Kinabalu City Centre Holiday Inn Express Kota Kinabalu…" at bounding box center [337, 291] width 275 height 59
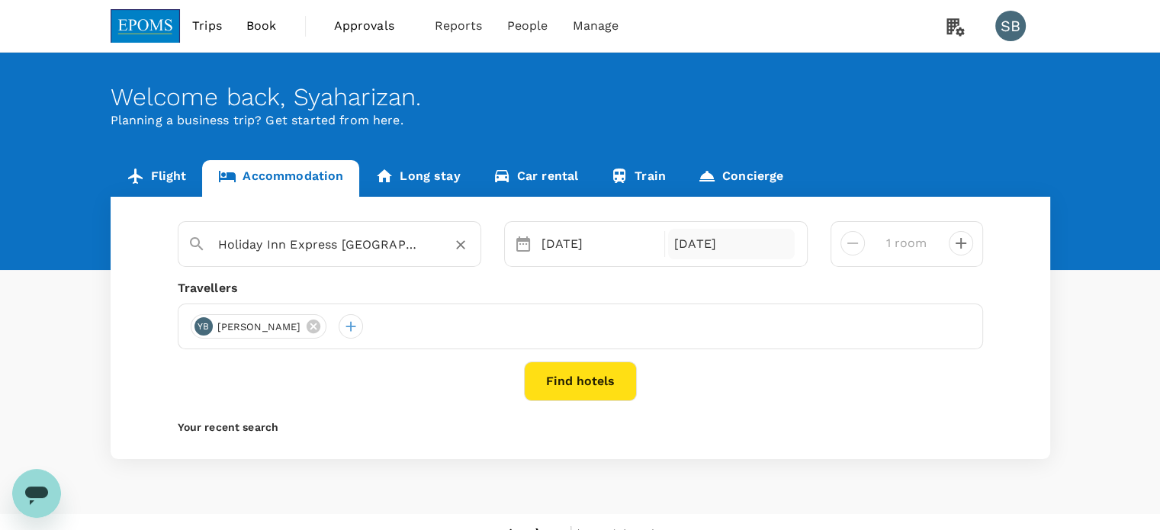
type input "Holiday Inn Express Kota Kinabalu City Centre"
click at [690, 245] on div "18 Oct" at bounding box center [731, 244] width 127 height 31
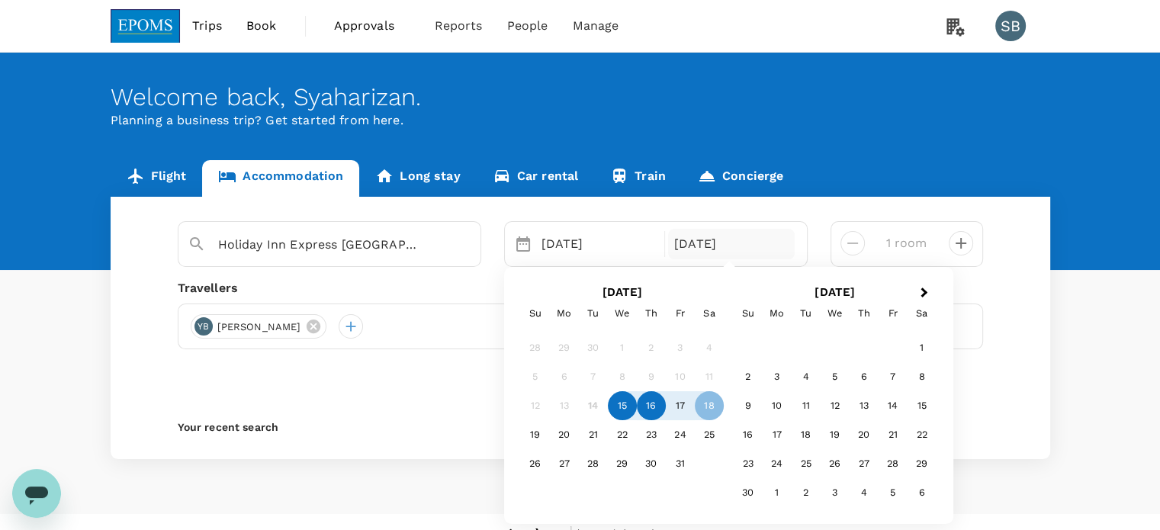
click at [656, 408] on div "16" at bounding box center [651, 405] width 29 height 29
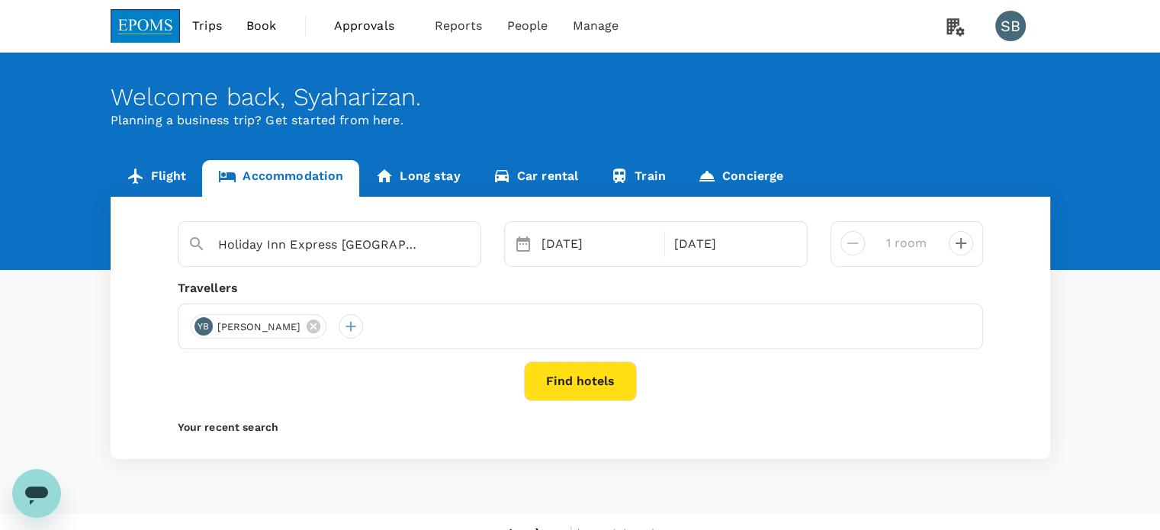
click at [580, 383] on button "Find hotels" at bounding box center [580, 382] width 113 height 40
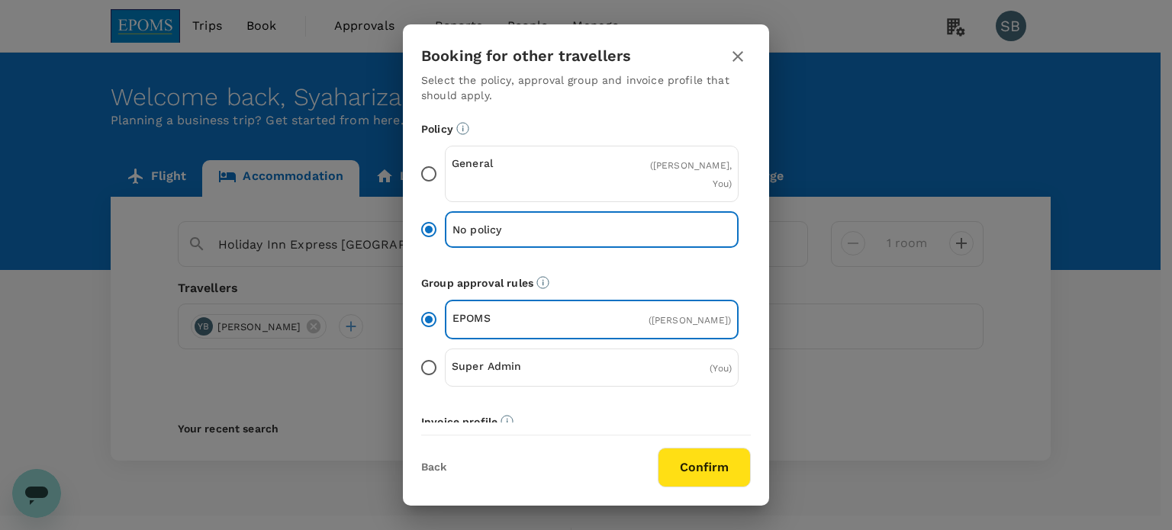
click at [715, 459] on button "Confirm" at bounding box center [704, 468] width 93 height 40
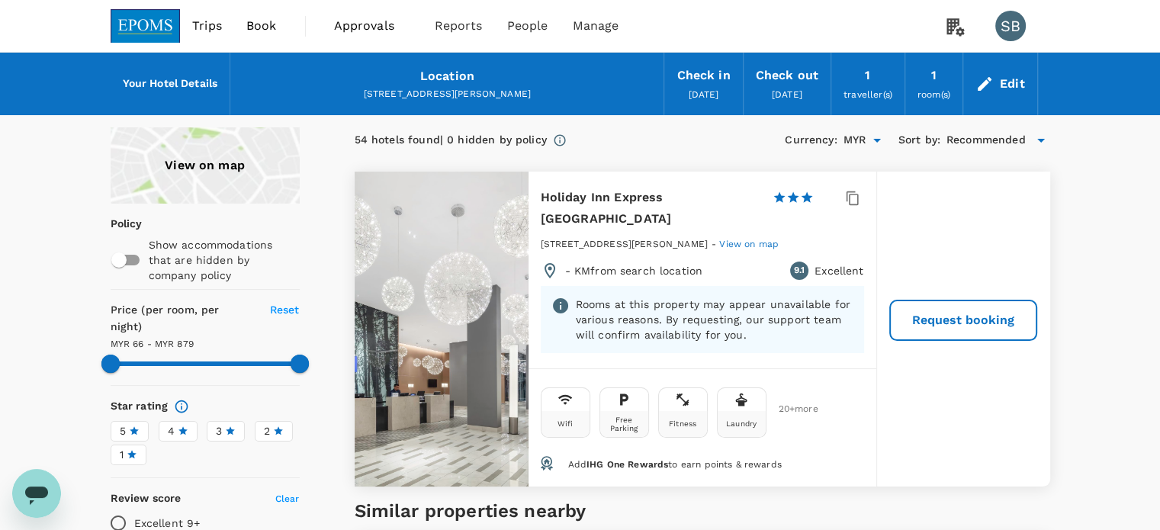
type input "879.37"
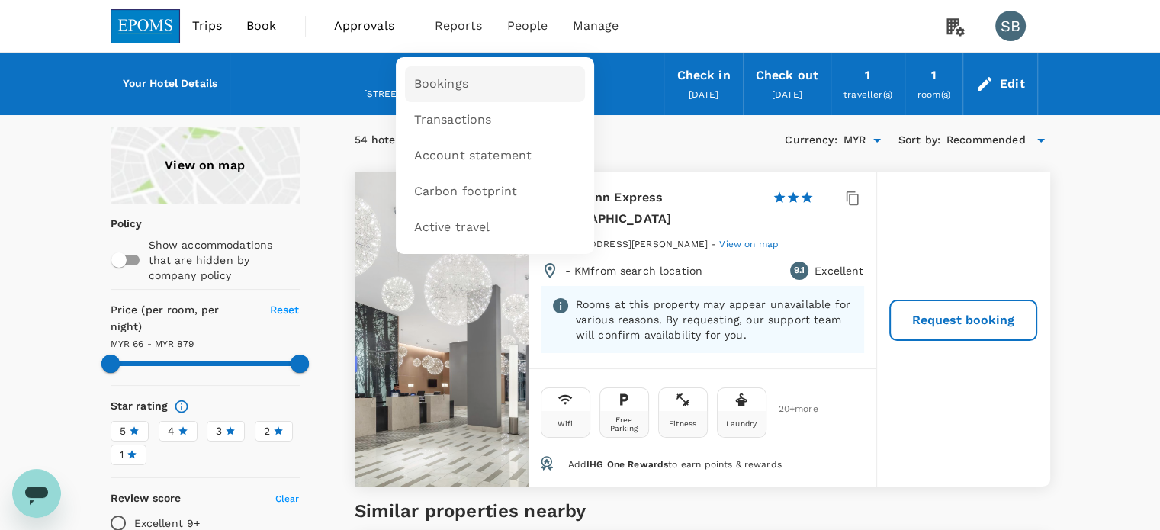
click at [446, 87] on span "Bookings" at bounding box center [441, 85] width 54 height 18
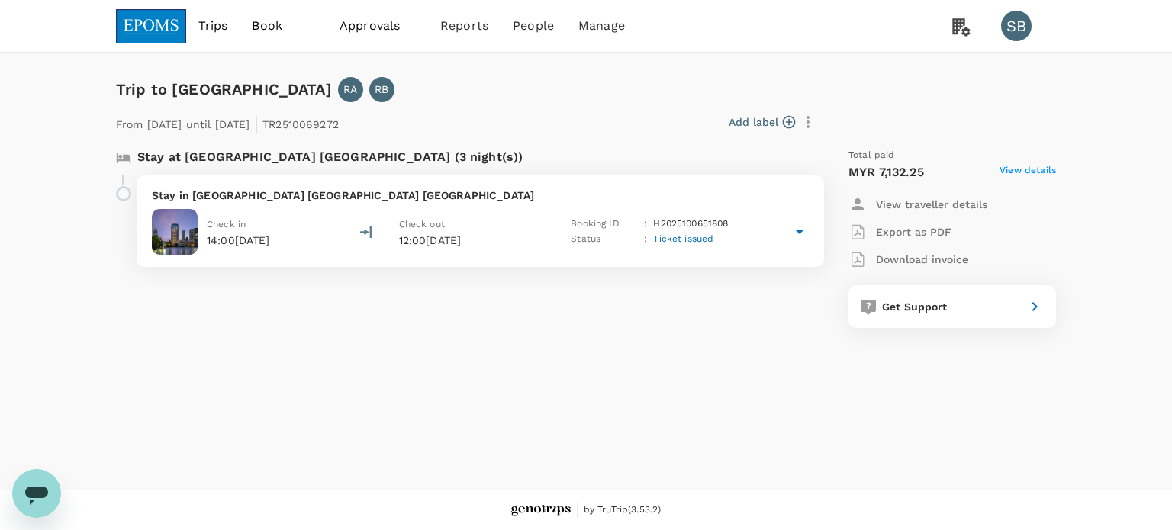
click at [528, 197] on p "Stay in Hualuxe Shanghai Changfeng Park" at bounding box center [480, 195] width 657 height 15
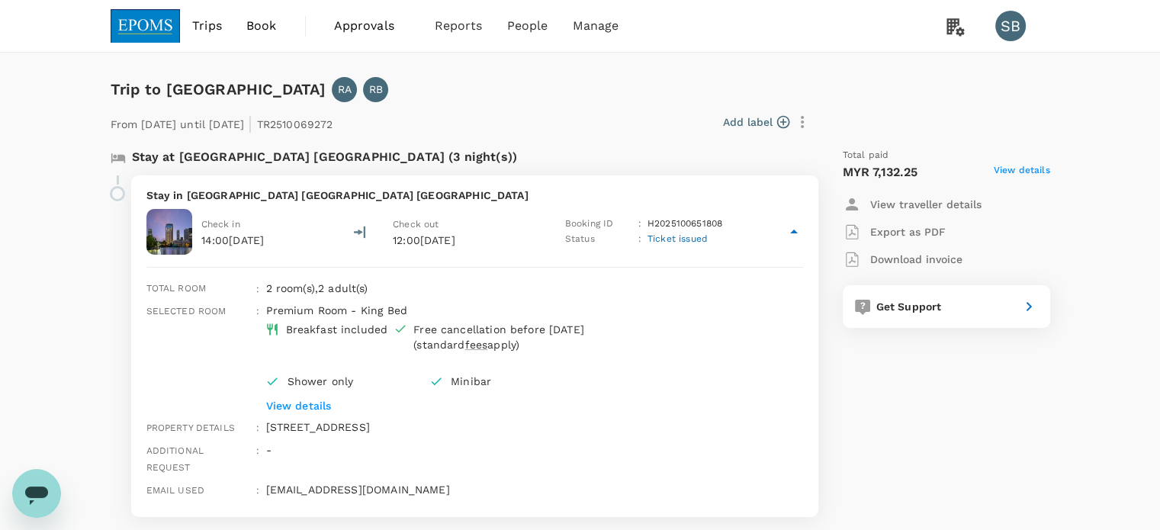
click at [328, 400] on p "View details" at bounding box center [511, 405] width 491 height 15
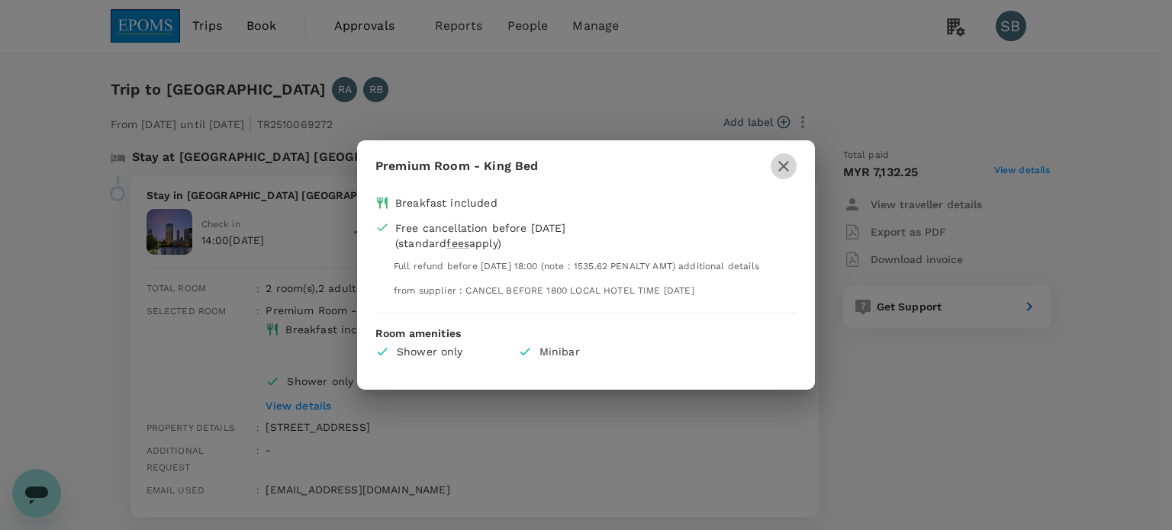
click at [787, 167] on icon "button" at bounding box center [783, 166] width 18 height 18
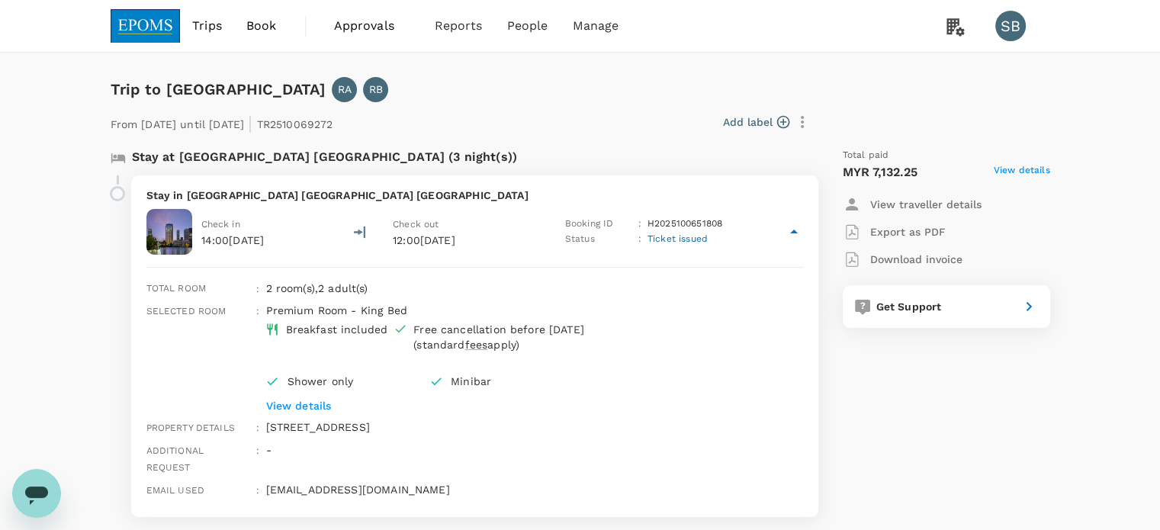
click at [143, 32] on img at bounding box center [146, 26] width 70 height 34
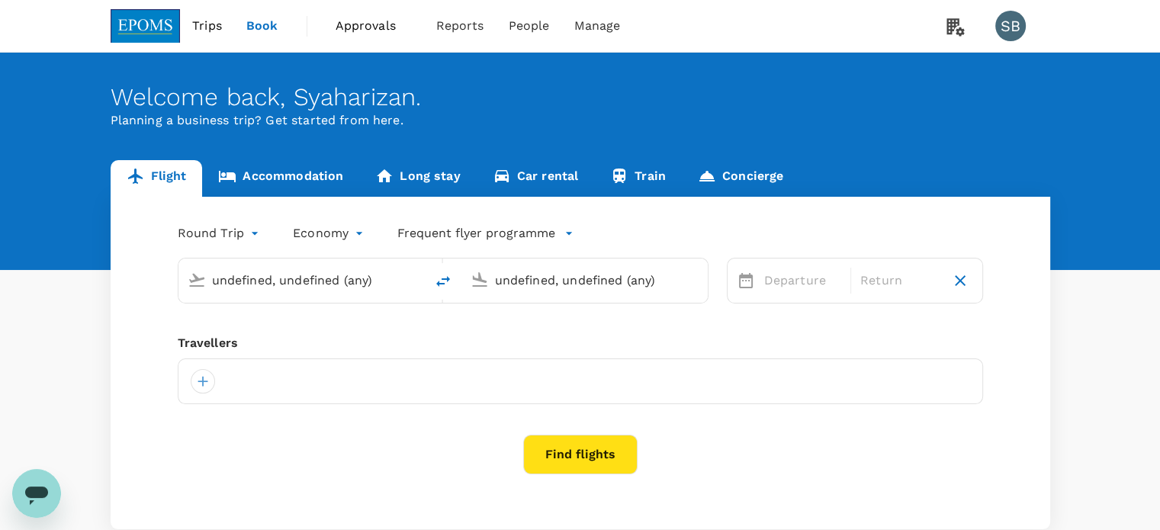
type input "Kuala Lumpur Intl ([GEOGRAPHIC_DATA])"
type input "Kota Kinabalu Intl (BKI)"
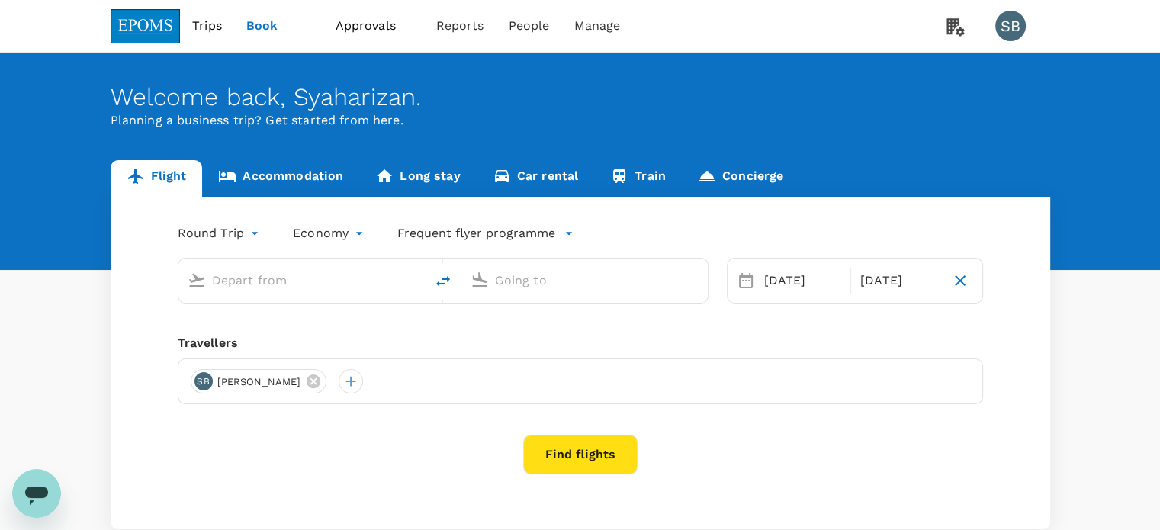
type input "Kuala Lumpur Intl ([GEOGRAPHIC_DATA])"
type input "Kota Kinabalu Intl (BKI)"
type input "Kuala Lumpur Intl (KUL)"
type input "Kota Kinabalu Intl (BKI)"
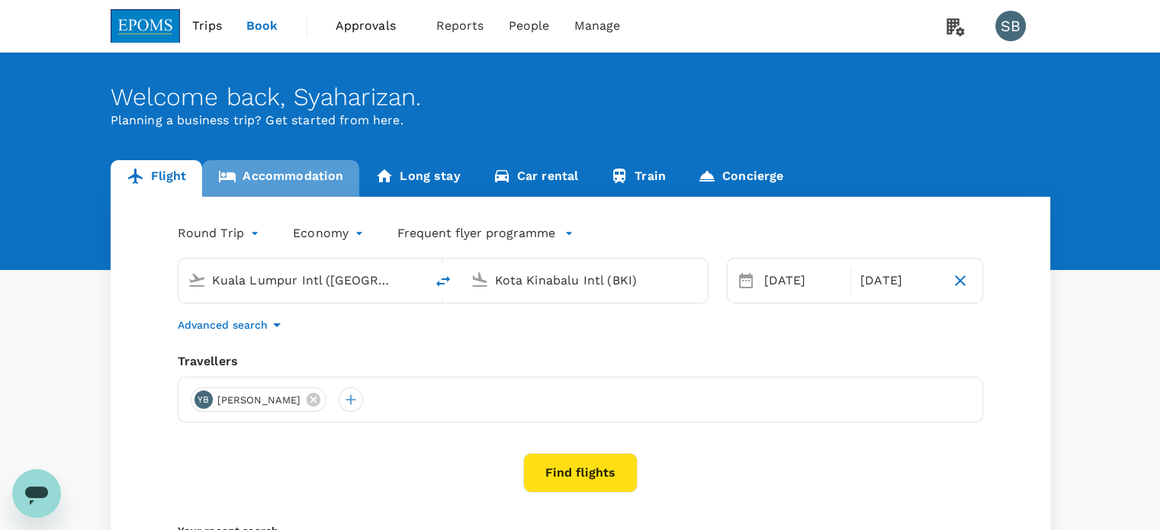
click at [278, 182] on link "Accommodation" at bounding box center [280, 178] width 157 height 37
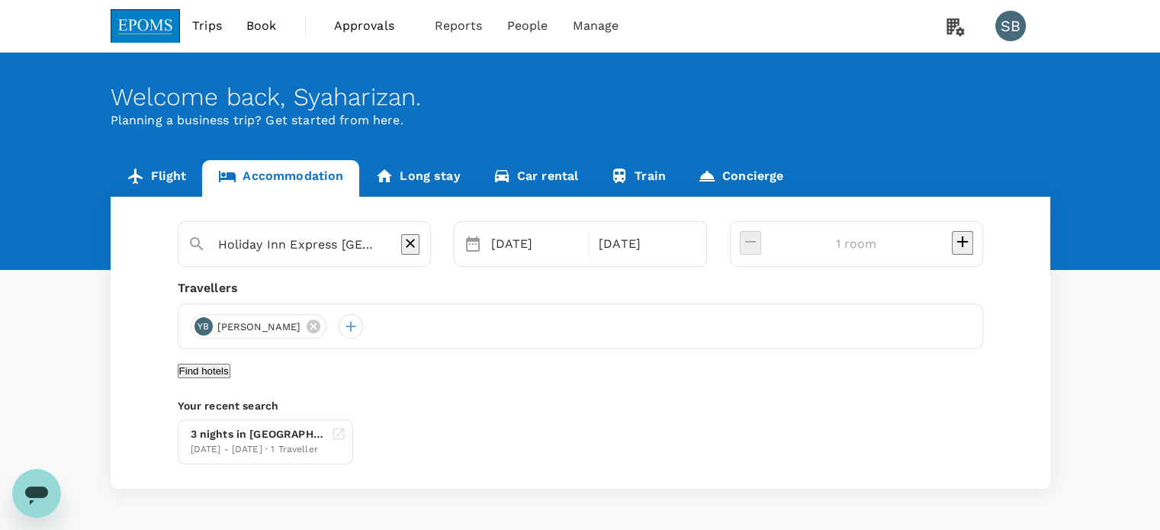
click at [133, 21] on img at bounding box center [146, 26] width 70 height 34
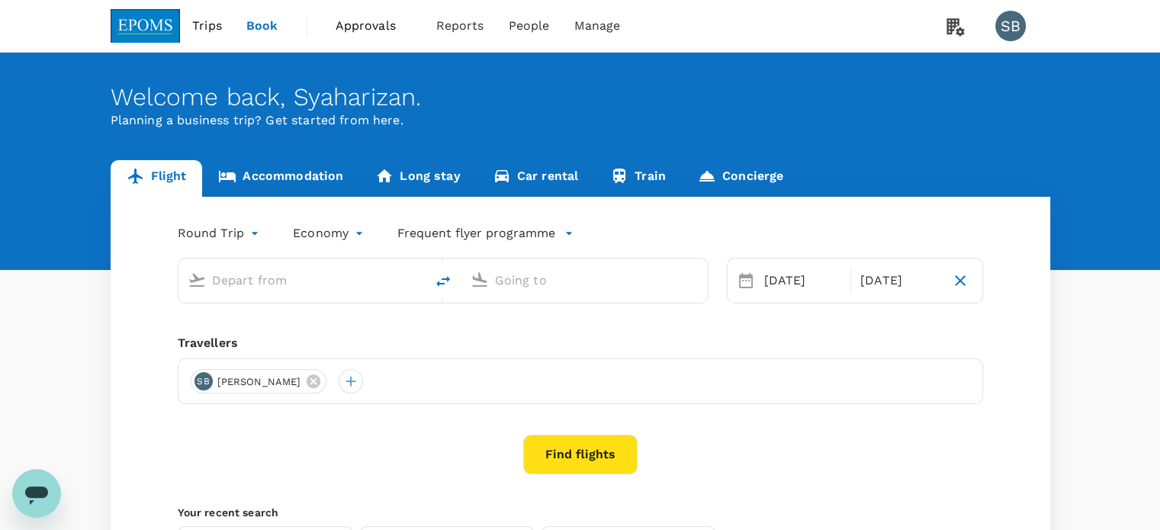
type input "Kuala Lumpur Intl (KUL)"
type input "Kota Kinabalu Intl (BKI)"
type input "Kuala Lumpur Intl (KUL)"
type input "Kota Kinabalu Intl (BKI)"
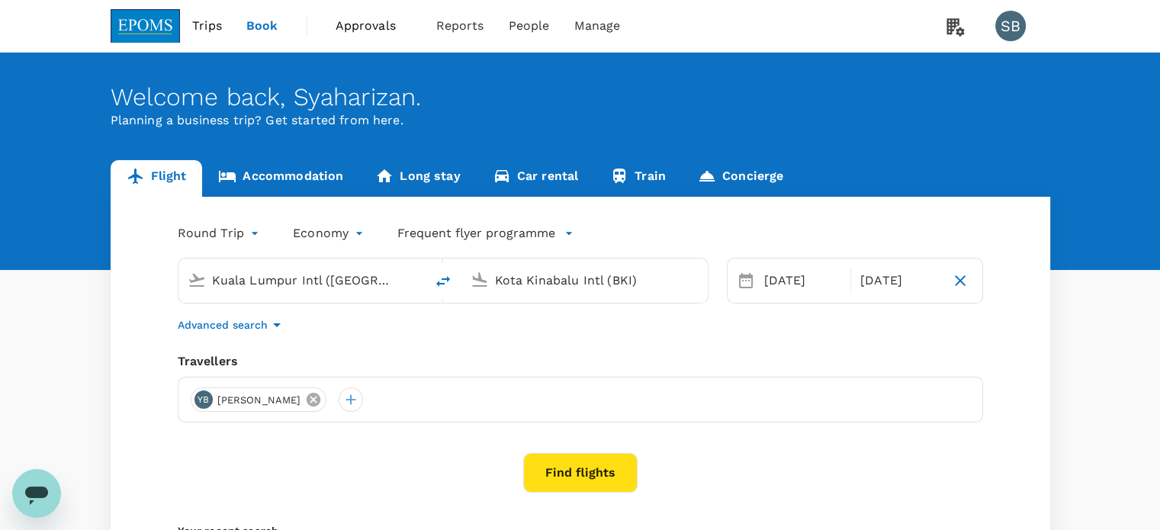
click at [320, 396] on icon at bounding box center [314, 400] width 14 height 14
click at [208, 402] on div at bounding box center [203, 400] width 24 height 24
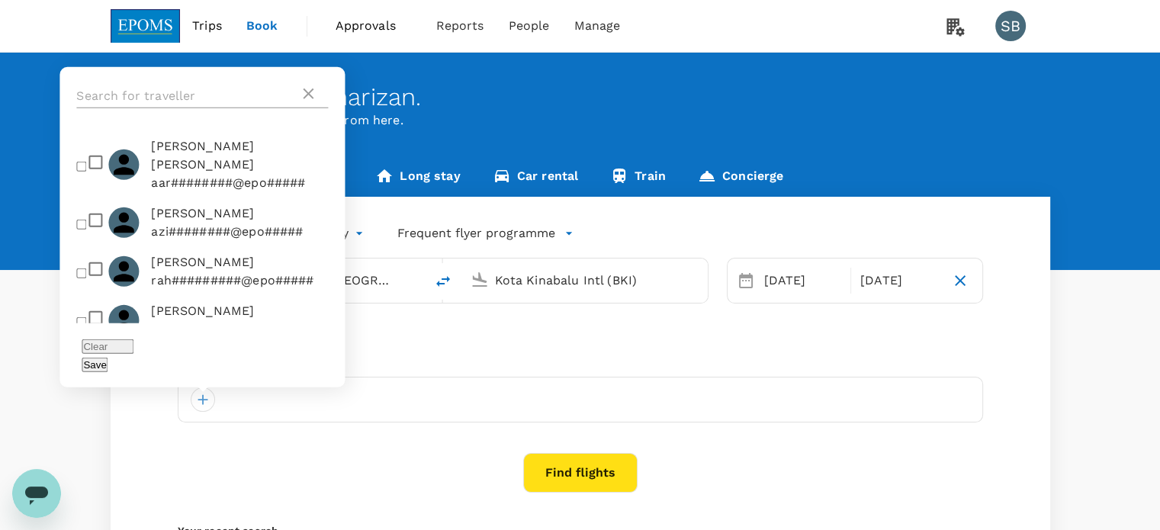
click at [188, 108] on input "text" at bounding box center [187, 96] width 223 height 24
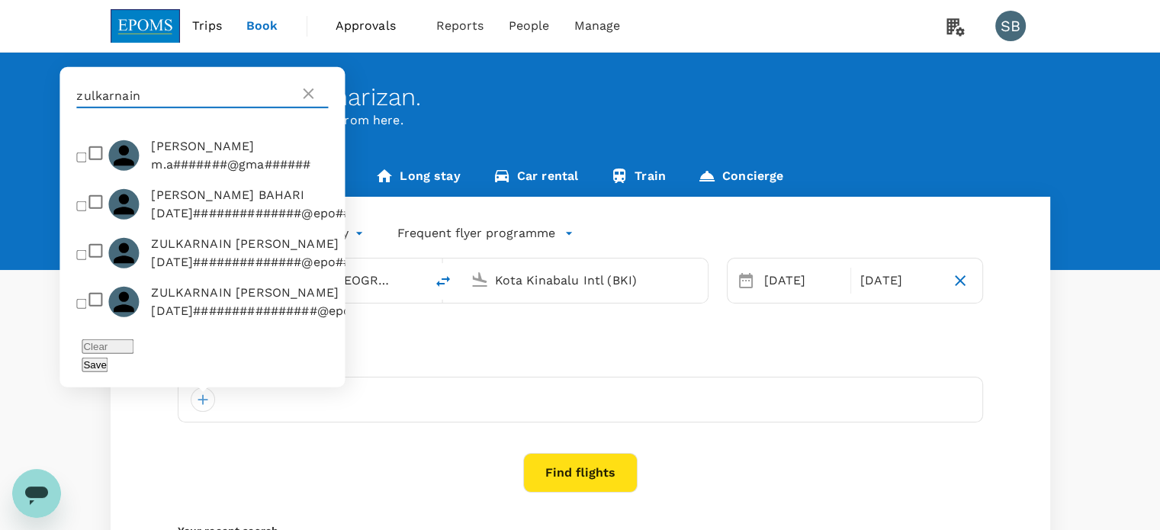
scroll to position [70, 0]
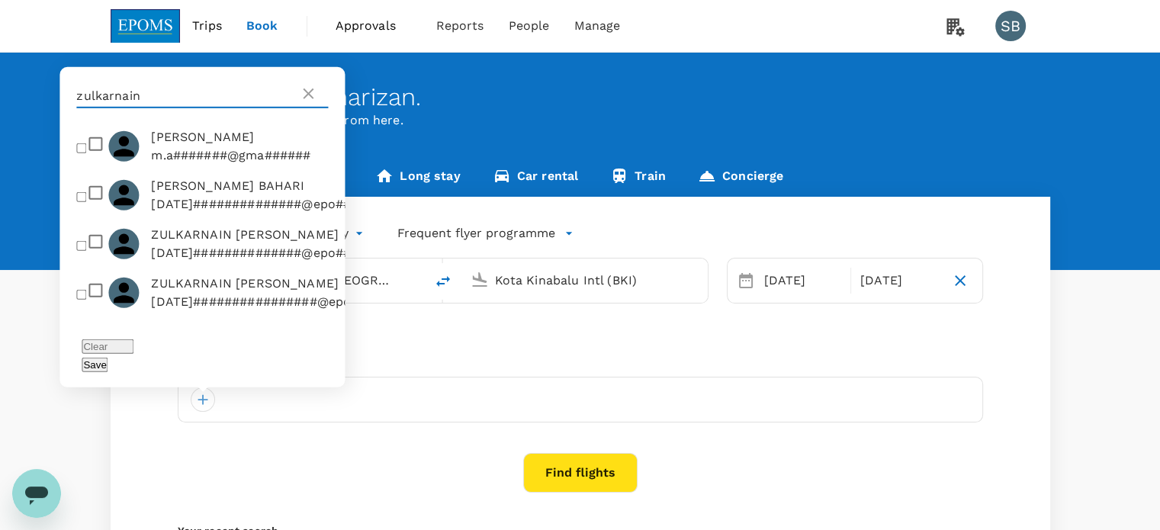
type input "zulkarnain"
click at [82, 249] on input "checkbox" at bounding box center [81, 245] width 10 height 10
checkbox input "true"
click at [108, 363] on button "Save" at bounding box center [95, 365] width 26 height 14
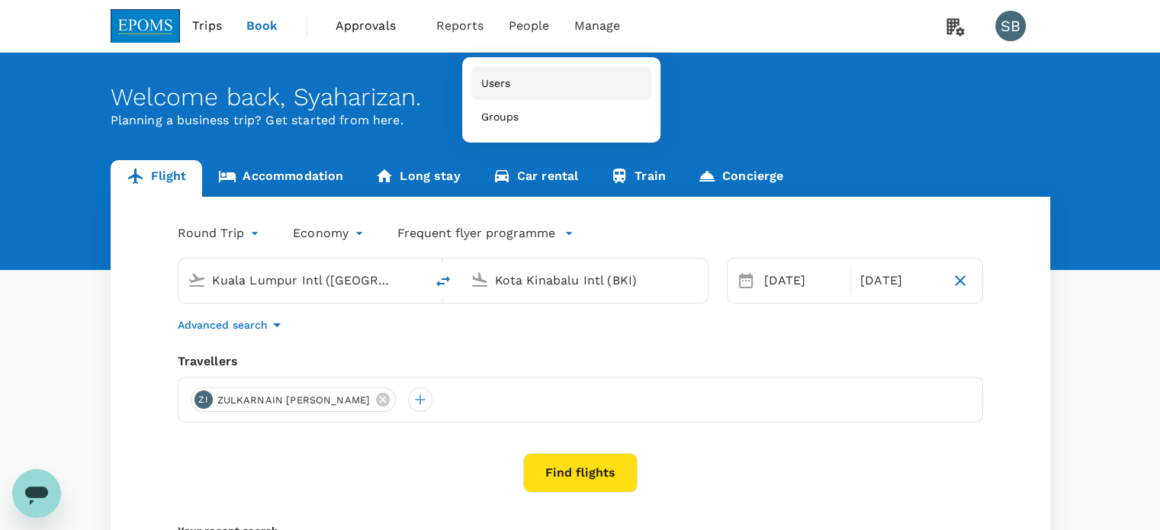
click at [540, 69] on link "Users" at bounding box center [562, 83] width 180 height 34
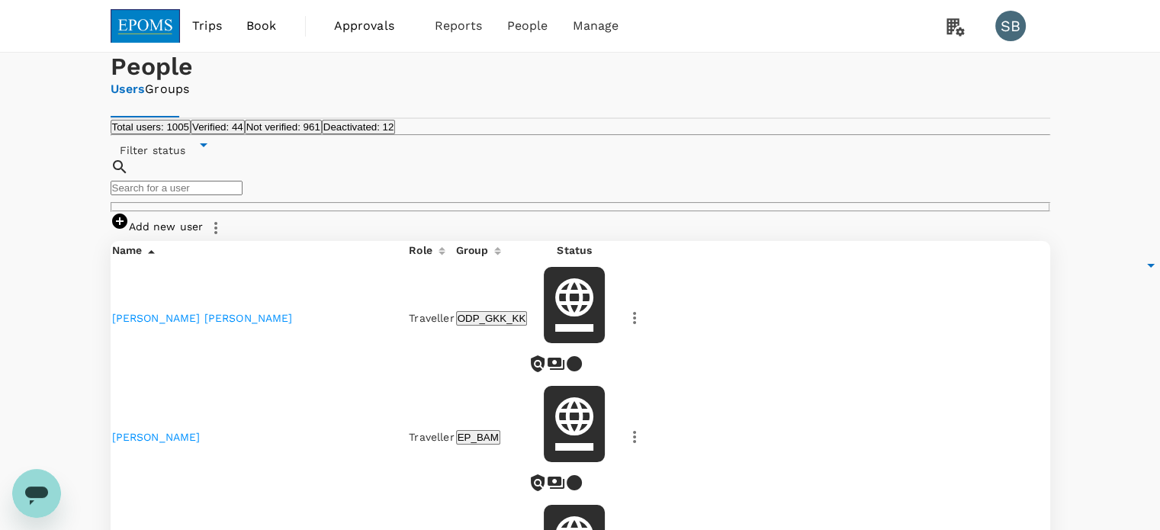
click at [243, 195] on input "text" at bounding box center [177, 188] width 132 height 14
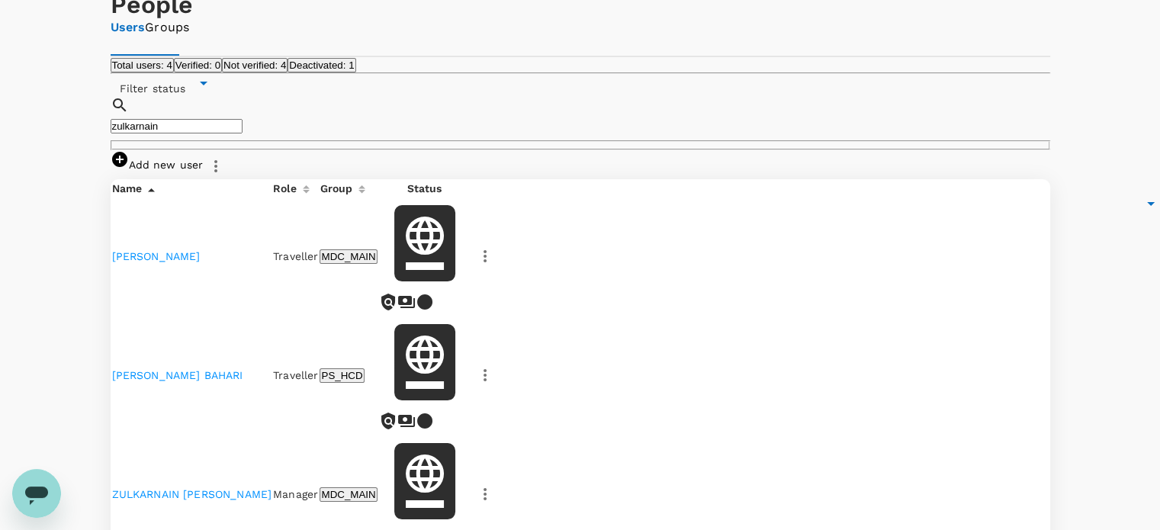
scroll to position [153, 0]
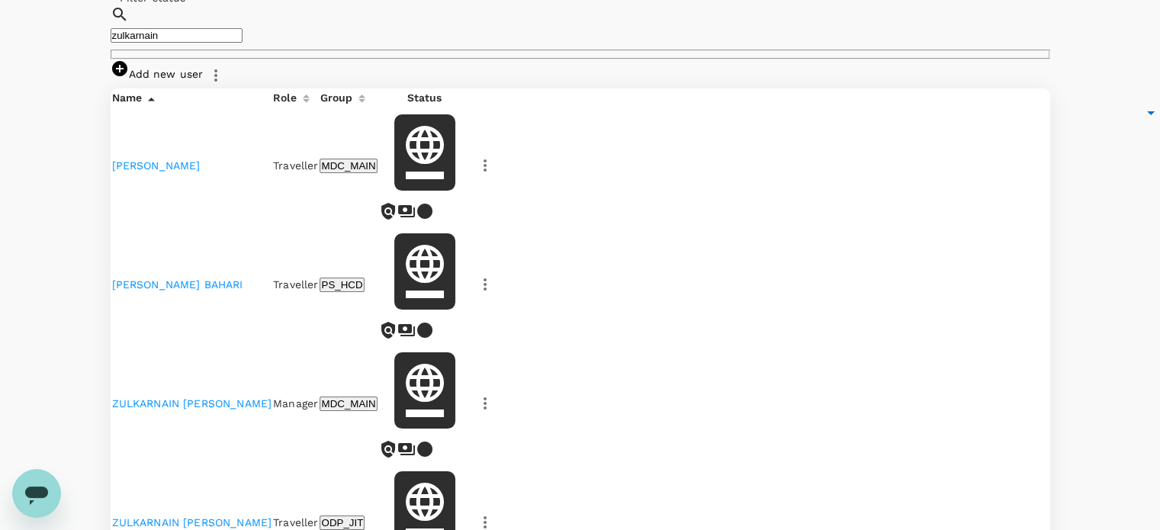
type input "zulkarnain"
click at [170, 345] on td "ZULKARNAIN ISMAIL" at bounding box center [192, 403] width 160 height 117
click at [169, 398] on link "ZULKARNAIN ISMAIL" at bounding box center [192, 404] width 160 height 12
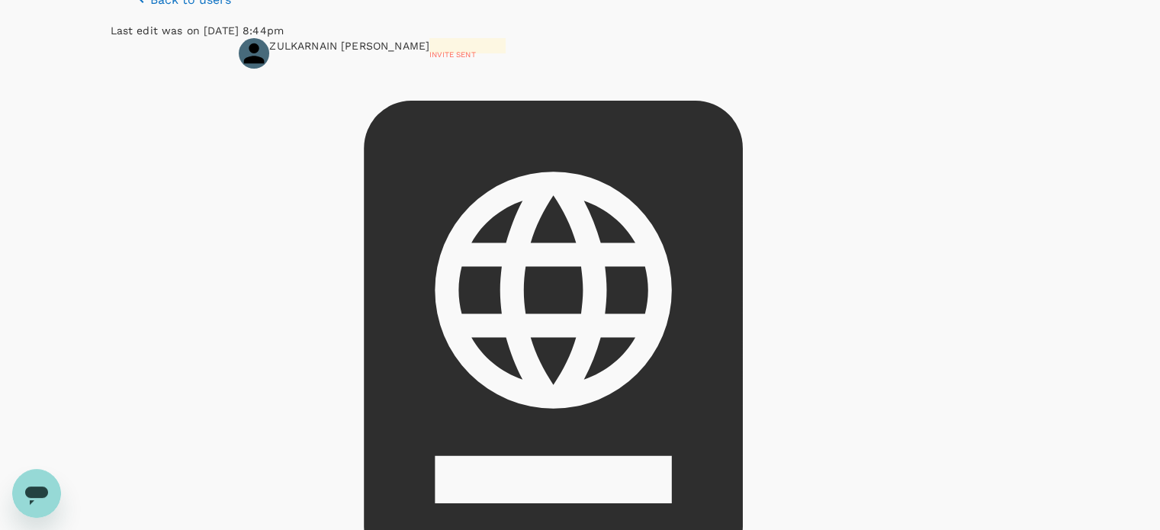
scroll to position [76, 0]
drag, startPoint x: 684, startPoint y: 419, endPoint x: 607, endPoint y: 428, distance: 76.8
copy p "MH021205343"
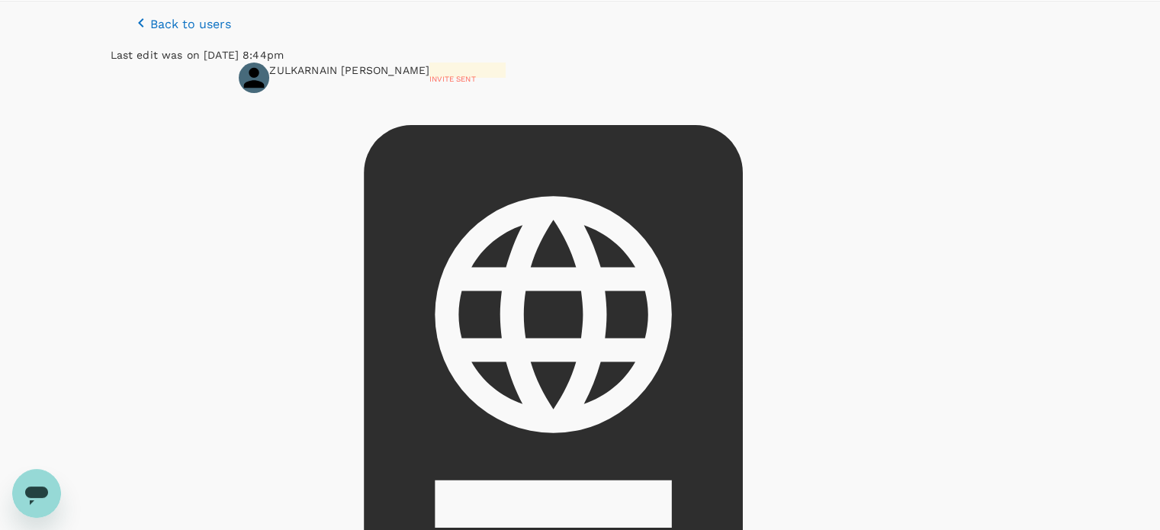
scroll to position [0, 0]
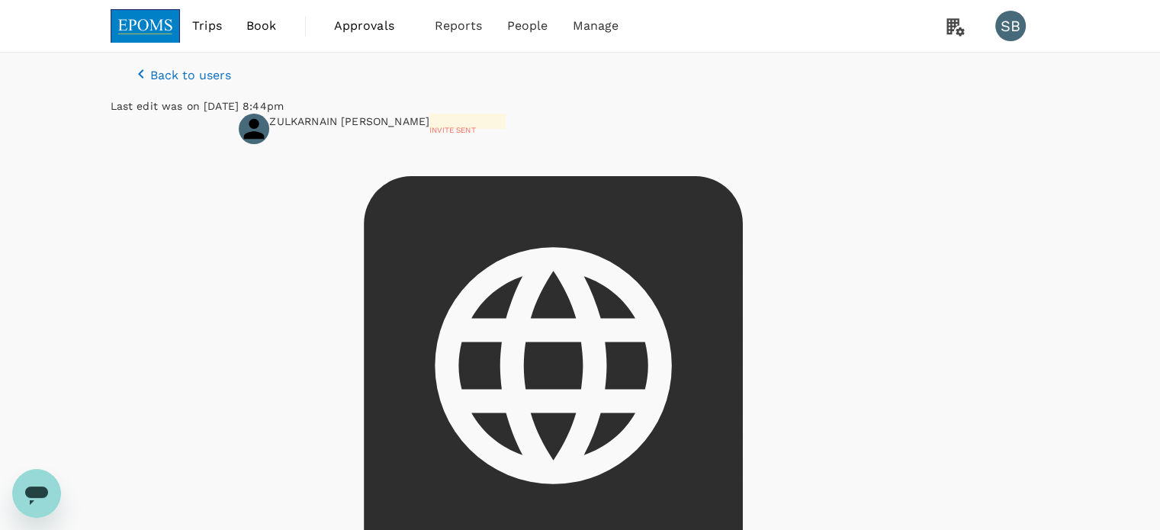
click at [123, 38] on img at bounding box center [146, 26] width 70 height 34
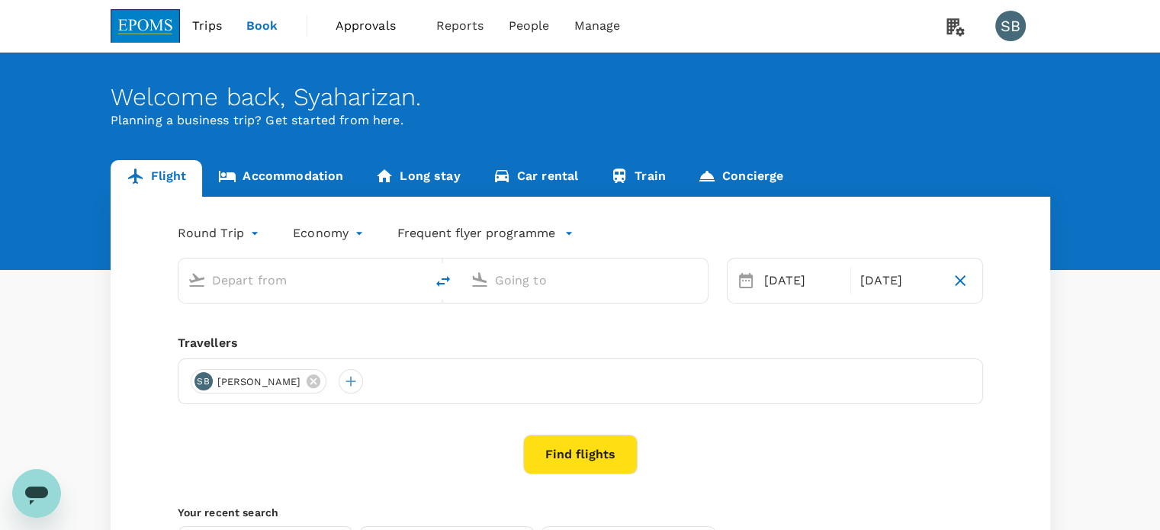
type input "Kuala Lumpur Intl (KUL)"
type input "Kota Kinabalu Intl (BKI)"
type input "Kuala Lumpur Intl (KUL)"
type input "Kota Kinabalu Intl (BKI)"
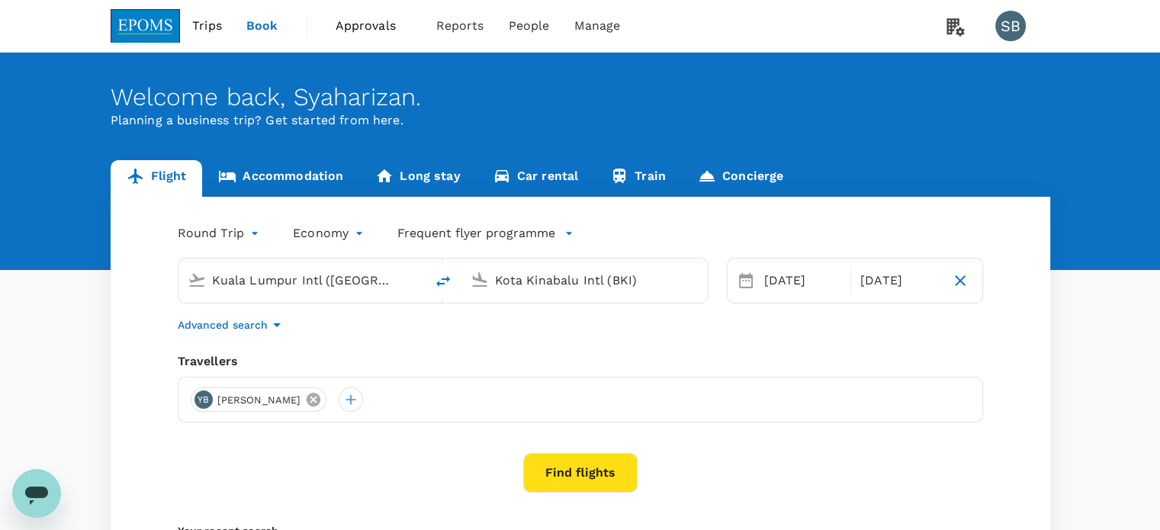
click at [320, 405] on icon at bounding box center [314, 400] width 14 height 14
click at [202, 399] on div at bounding box center [203, 400] width 24 height 24
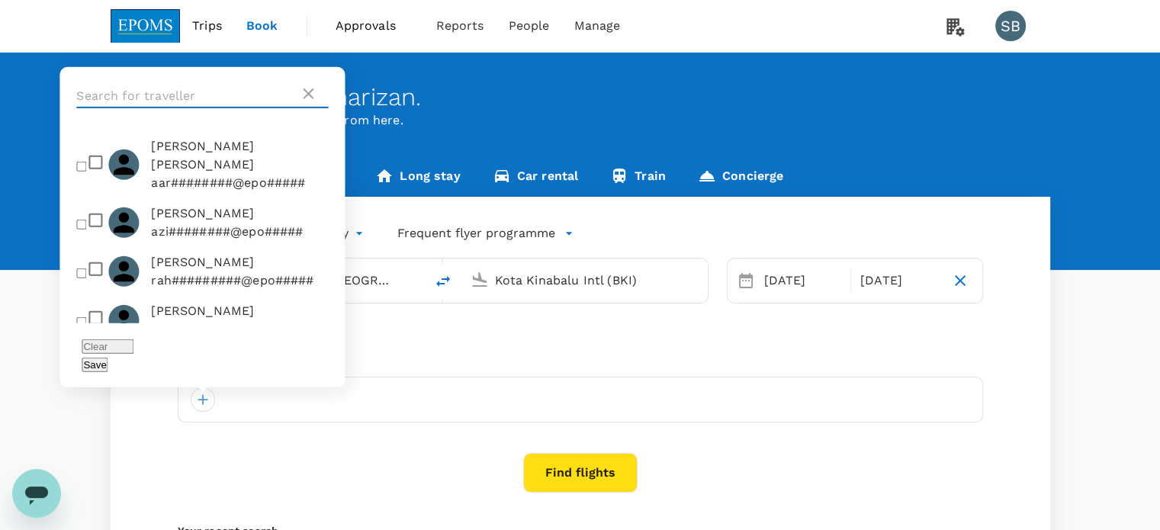
click at [140, 108] on input "text" at bounding box center [187, 96] width 223 height 24
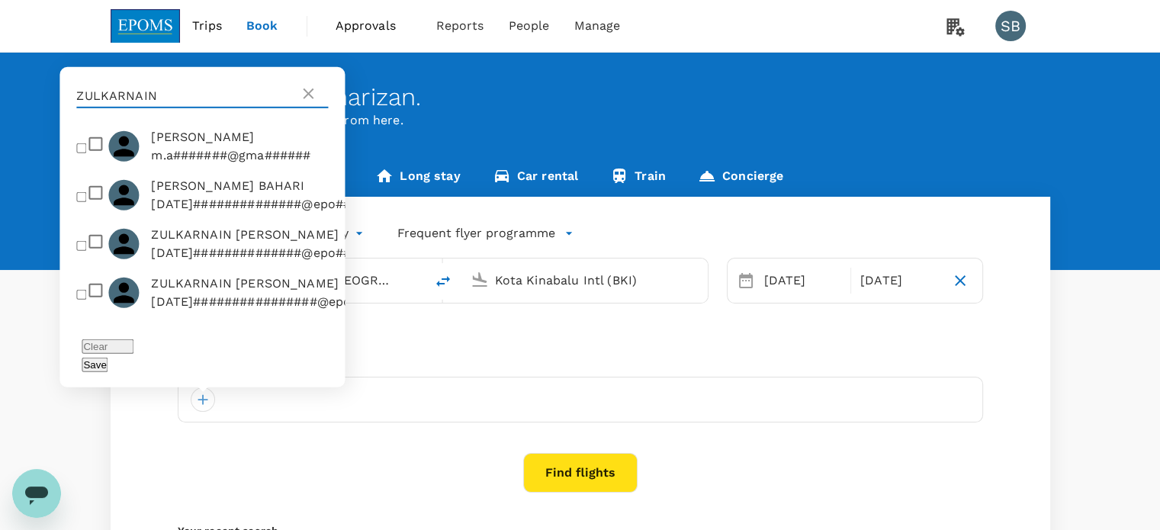
scroll to position [70, 0]
type input "ZULKARNAIN"
click at [86, 250] on input "checkbox" at bounding box center [81, 245] width 10 height 10
checkbox input "true"
click at [108, 367] on button "Save" at bounding box center [95, 365] width 26 height 14
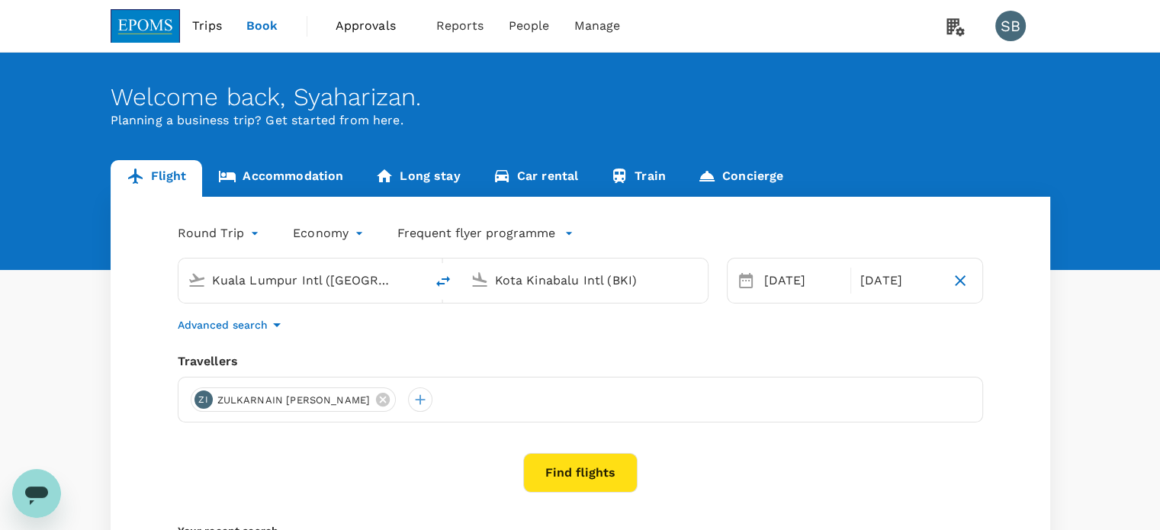
click at [151, 9] on img at bounding box center [146, 26] width 70 height 34
click at [150, 21] on img at bounding box center [146, 26] width 70 height 34
click at [153, 37] on img at bounding box center [146, 26] width 70 height 34
click at [146, 8] on link at bounding box center [146, 26] width 70 height 52
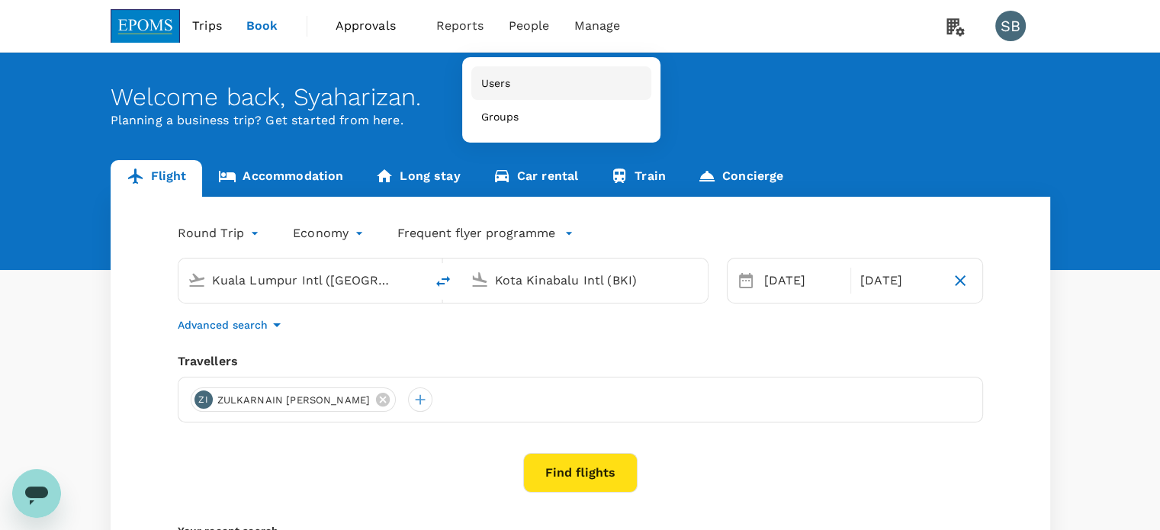
click at [507, 79] on span "Users" at bounding box center [496, 83] width 30 height 15
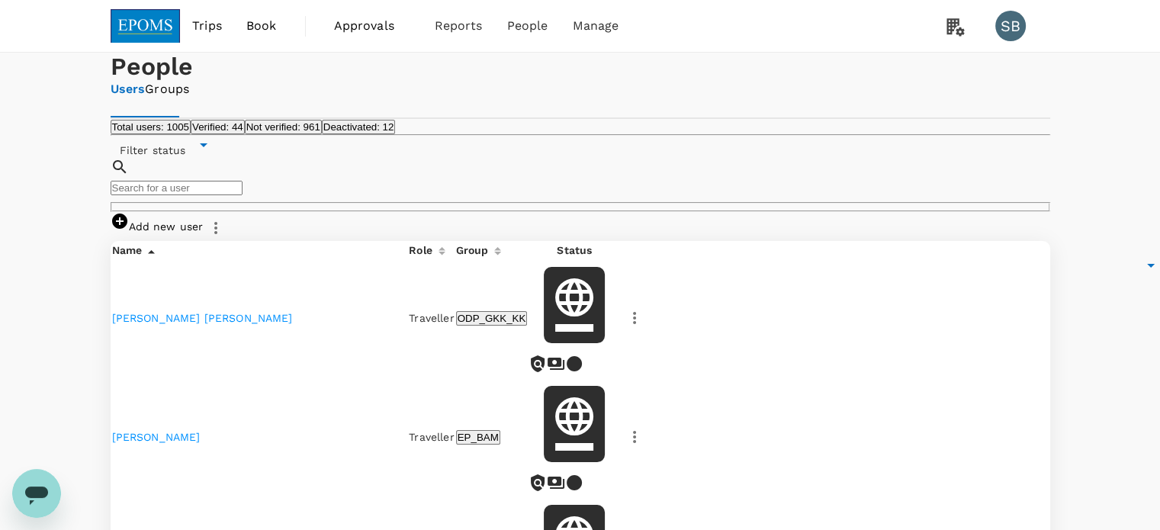
click at [243, 195] on input "text" at bounding box center [177, 188] width 132 height 14
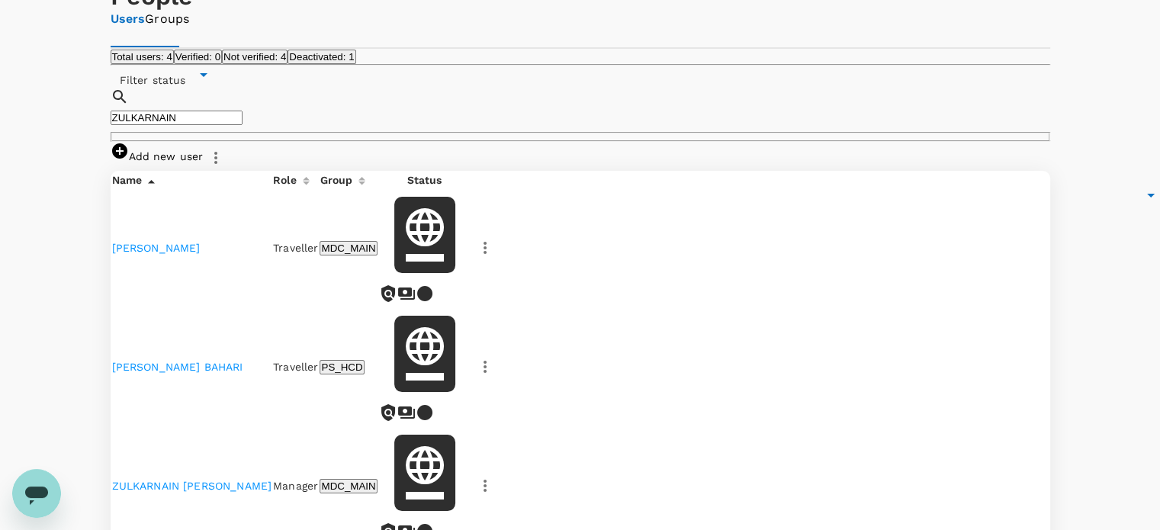
scroll to position [153, 0]
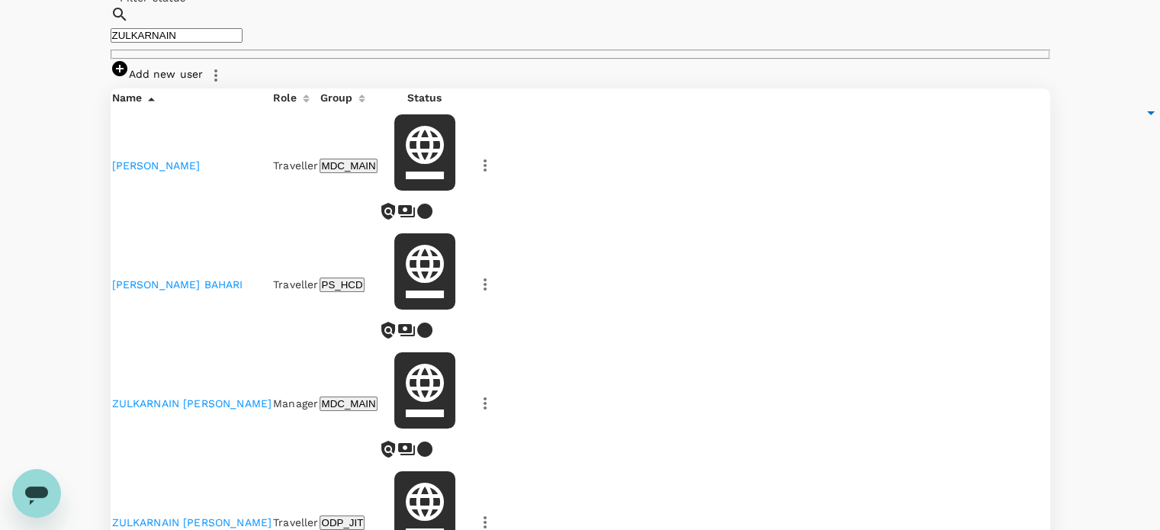
type input "ZULKARNAIN"
click at [211, 398] on link "ZULKARNAIN ISMAIL" at bounding box center [192, 404] width 160 height 12
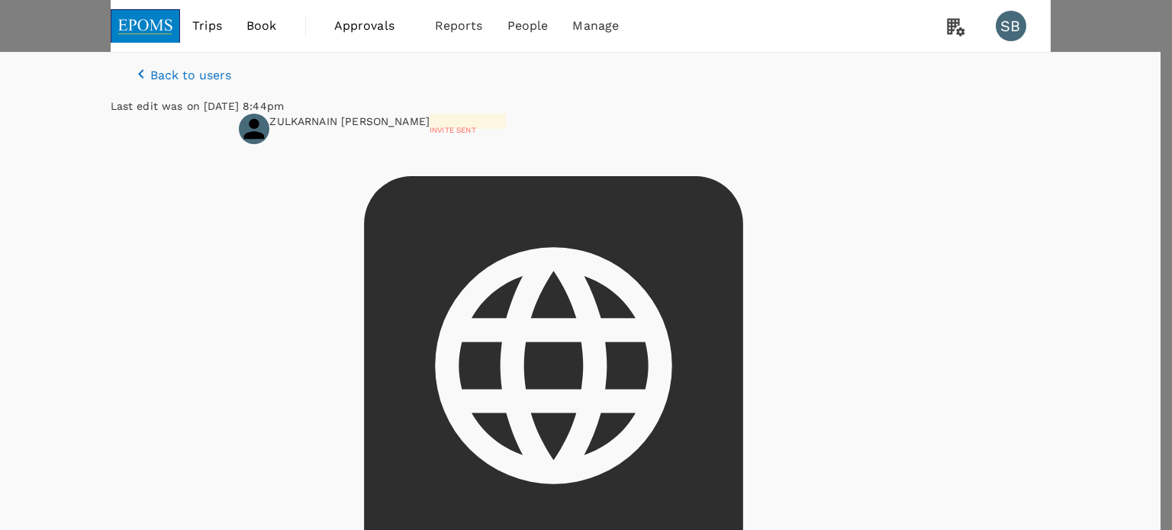
type input "BIN ISMAIL"
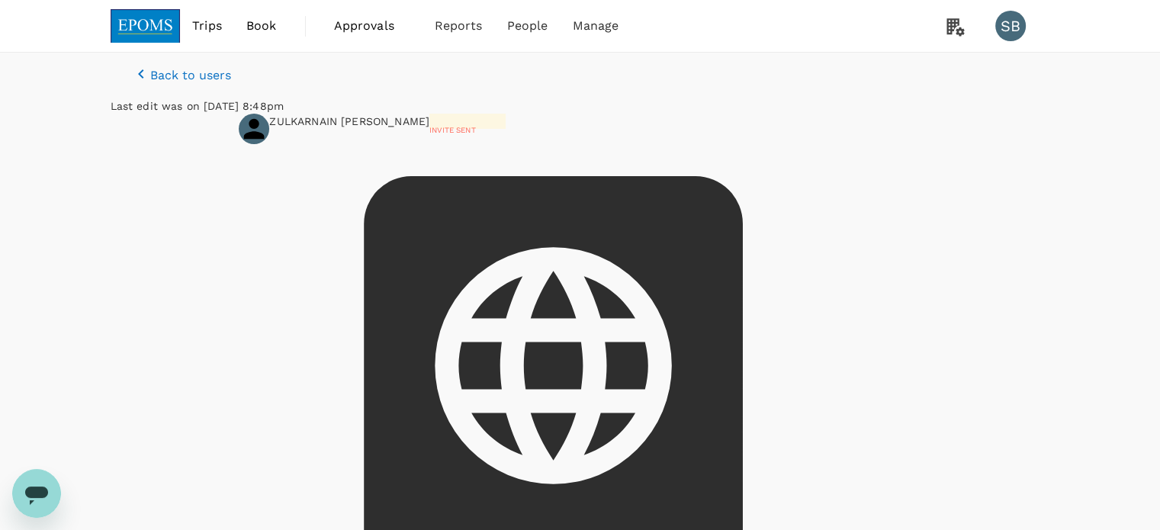
click at [119, 20] on img at bounding box center [146, 26] width 70 height 34
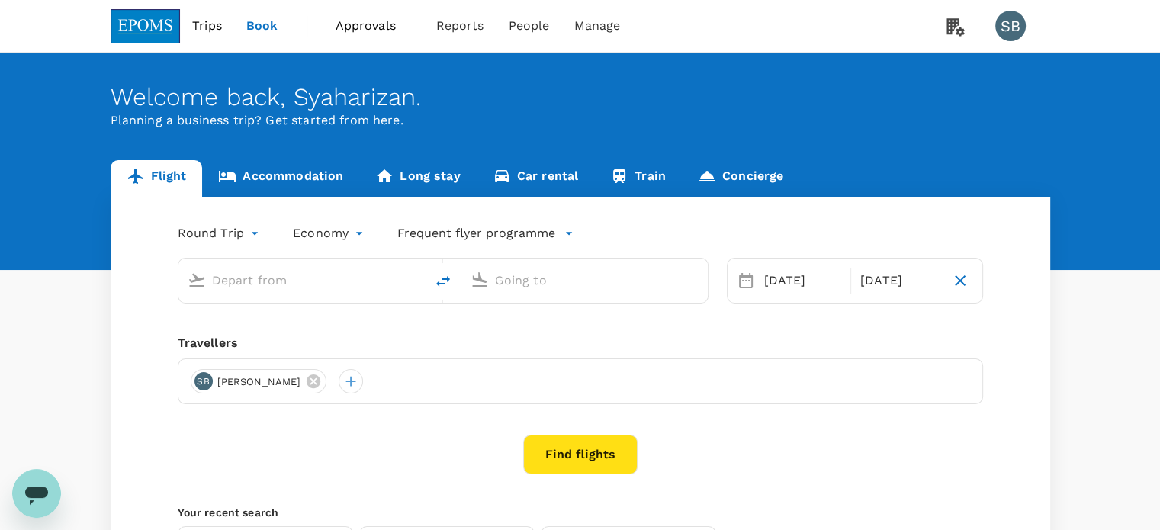
type input "Kuala Lumpur Intl ([GEOGRAPHIC_DATA])"
type input "Kota Kinabalu Intl (BKI)"
type input "Kuala Lumpur Intl ([GEOGRAPHIC_DATA])"
type input "Kota Kinabalu Intl (BKI)"
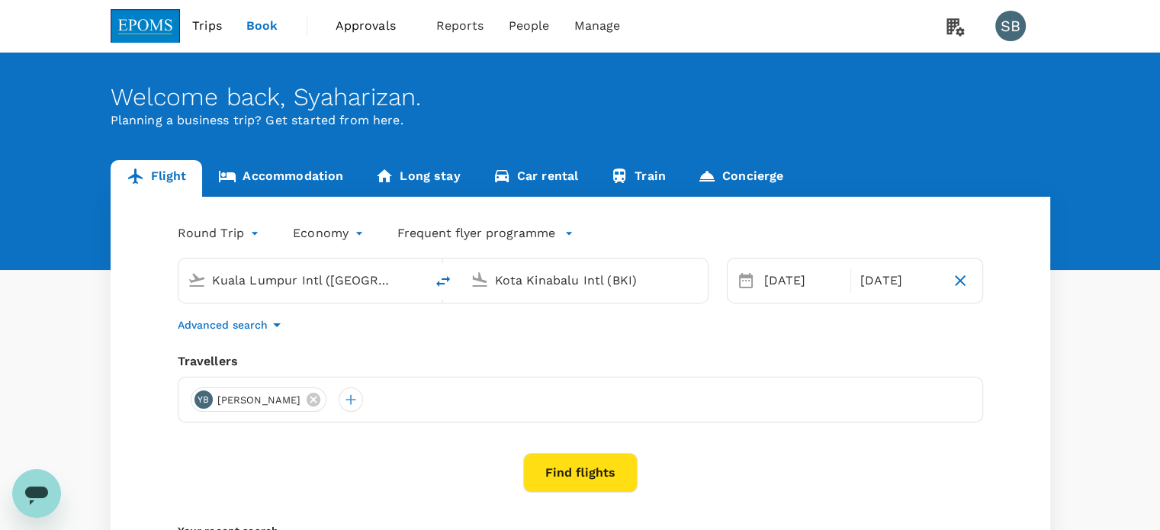
click at [320, 400] on icon at bounding box center [314, 400] width 14 height 14
click at [201, 404] on div at bounding box center [203, 400] width 24 height 24
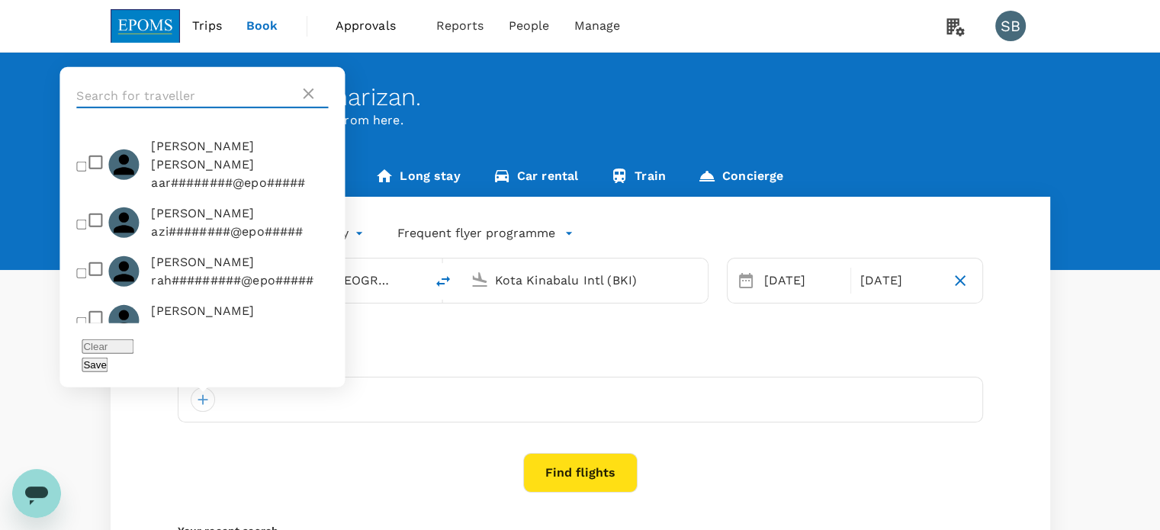
click at [186, 108] on input "text" at bounding box center [187, 96] width 223 height 24
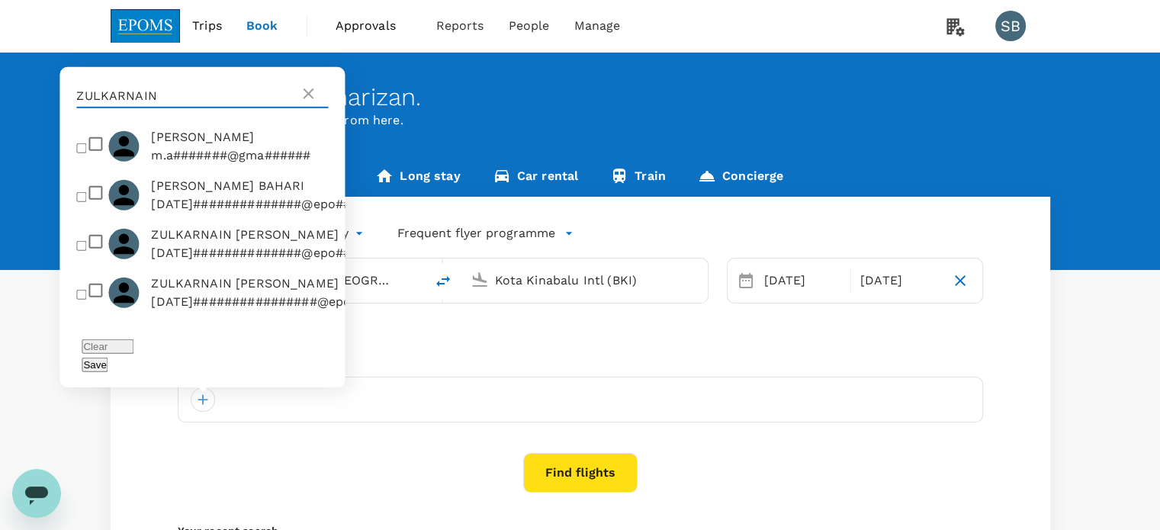
scroll to position [70, 0]
type input "ZULKARNAIN"
click at [85, 249] on input "checkbox" at bounding box center [81, 245] width 10 height 10
checkbox input "true"
click at [108, 366] on button "Save" at bounding box center [95, 365] width 26 height 14
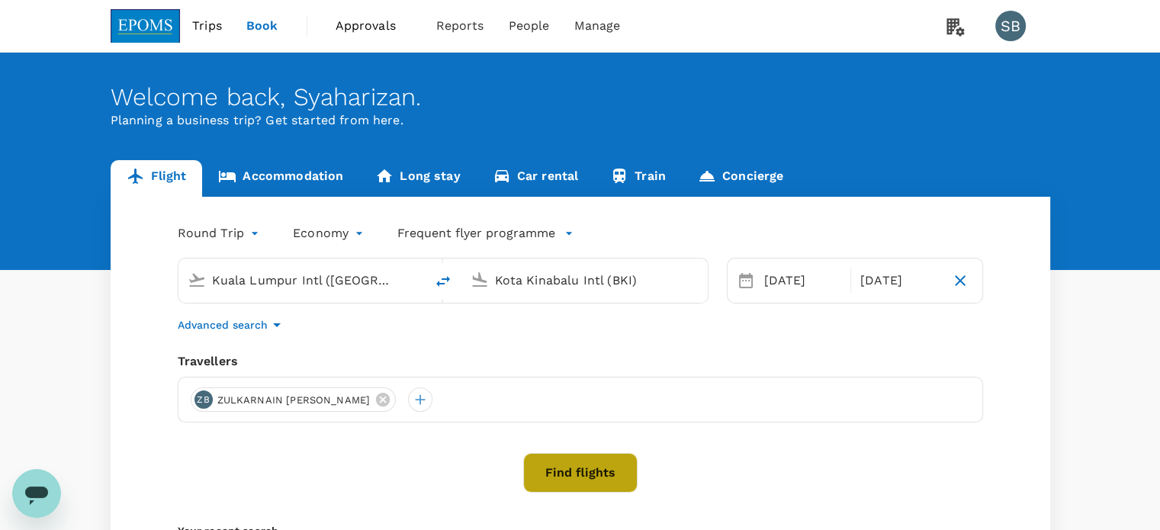
click at [596, 473] on button "Find flights" at bounding box center [580, 473] width 114 height 40
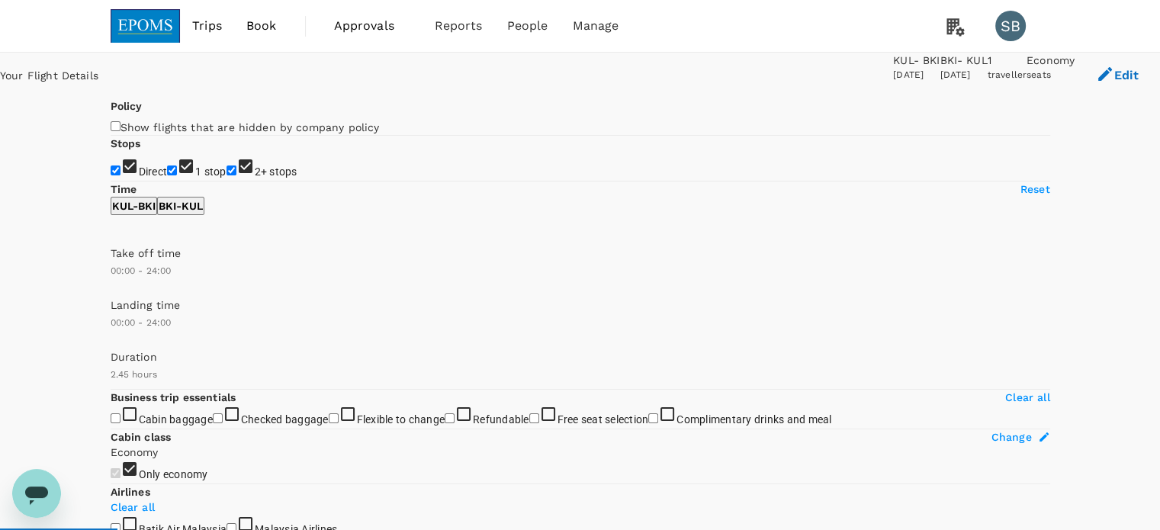
type input "760"
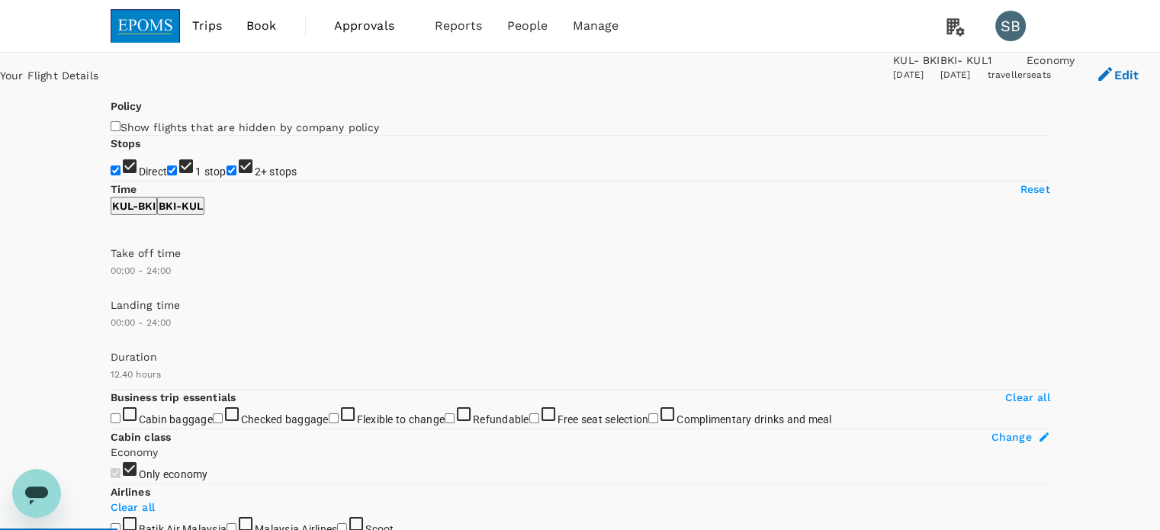
click at [227, 175] on input "2+ stops" at bounding box center [232, 171] width 10 height 10
checkbox input "false"
click at [167, 175] on input "1 stop" at bounding box center [172, 171] width 10 height 10
checkbox input "false"
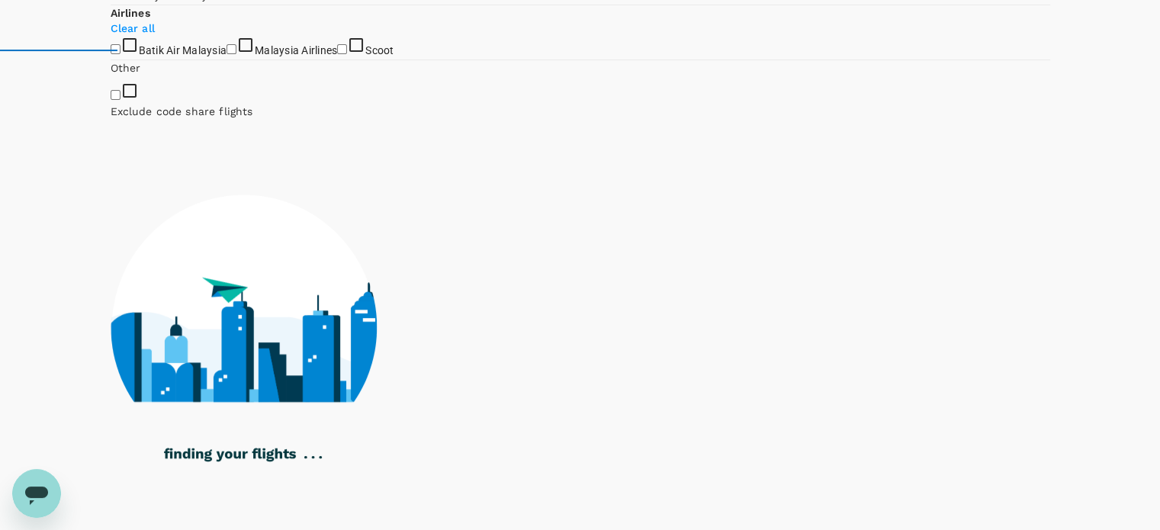
scroll to position [610, 0]
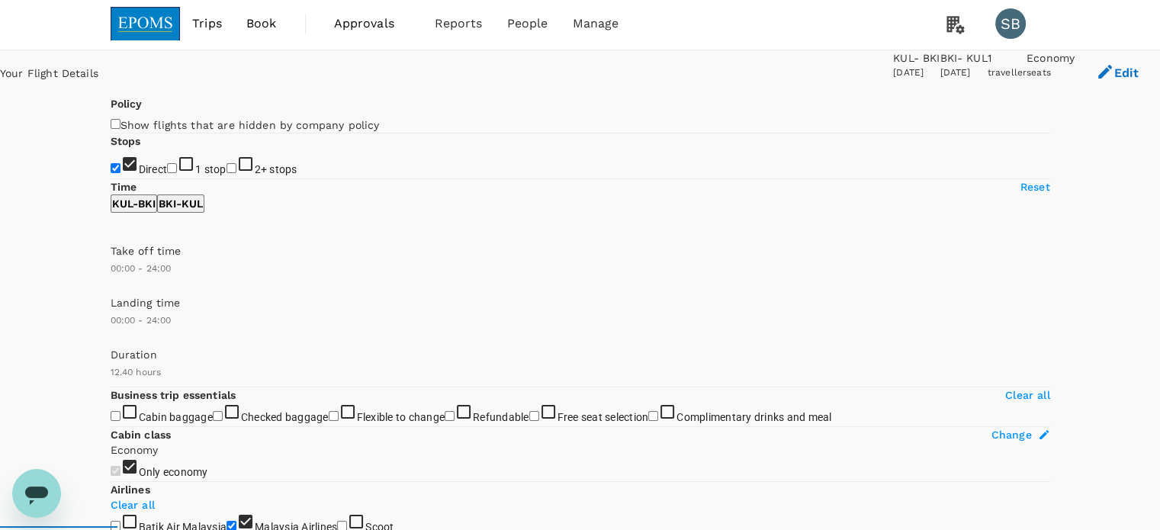
scroll to position [0, 0]
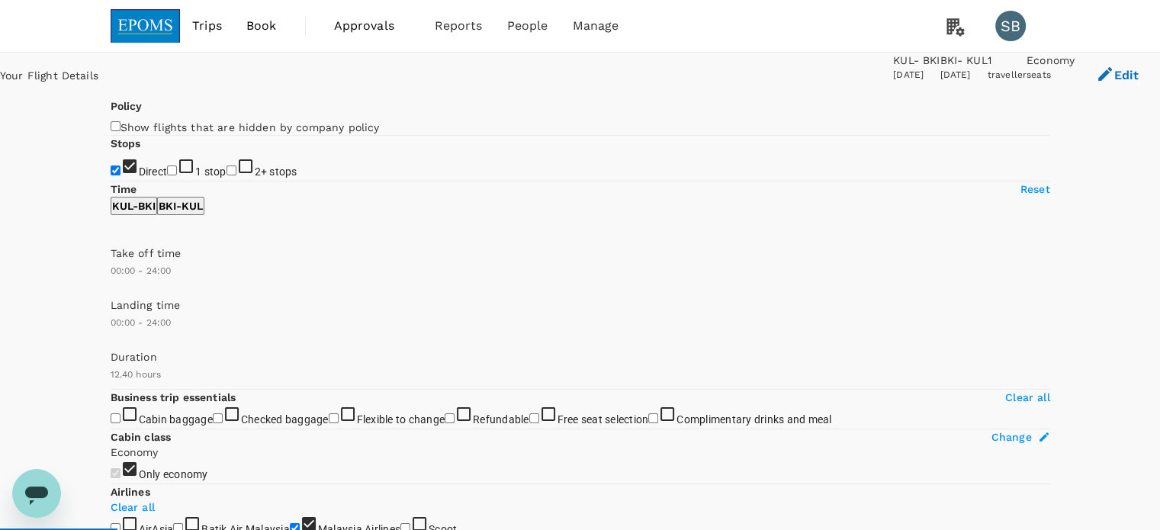
checkbox input "false"
checkbox input "true"
type input "1110"
drag, startPoint x: 137, startPoint y: 452, endPoint x: 290, endPoint y: 461, distance: 153.6
click at [111, 291] on span at bounding box center [111, 291] width 0 height 0
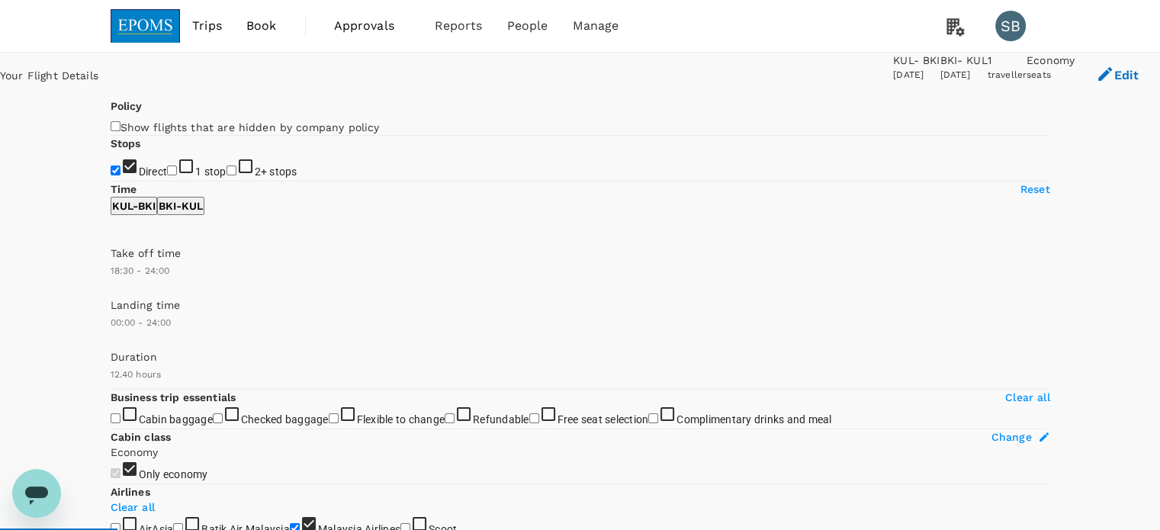
click at [203, 214] on p "BKI - KUL" at bounding box center [181, 205] width 44 height 15
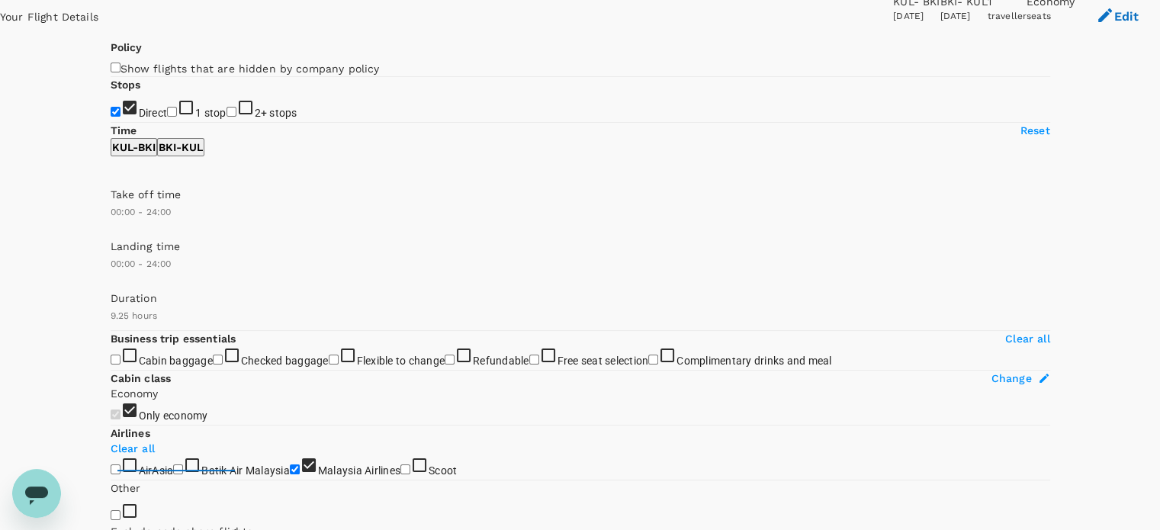
scroll to position [153, 0]
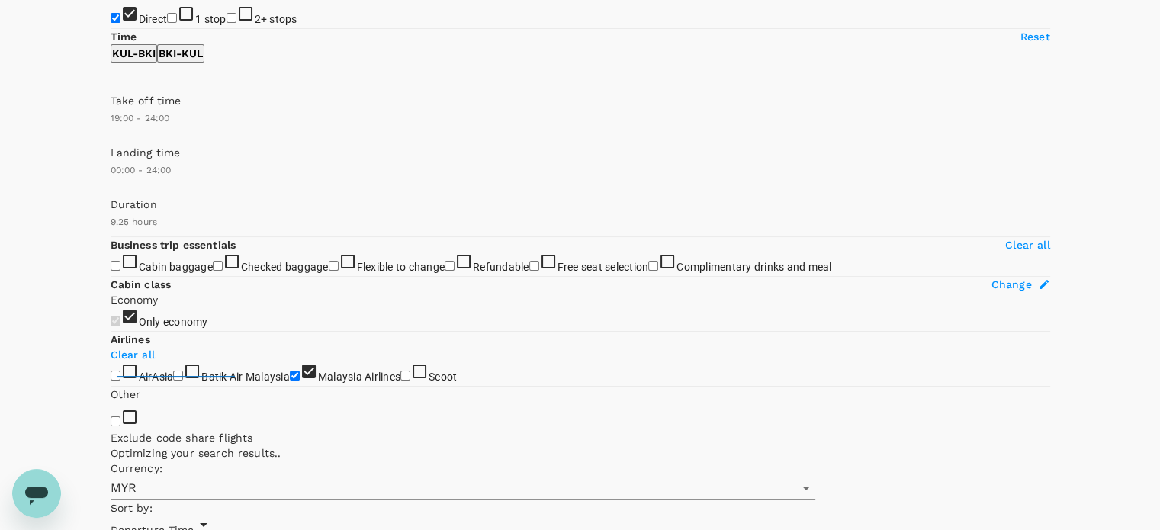
type input "1110"
drag, startPoint x: 226, startPoint y: 302, endPoint x: 293, endPoint y: 304, distance: 67.2
click at [111, 139] on span at bounding box center [111, 139] width 0 height 0
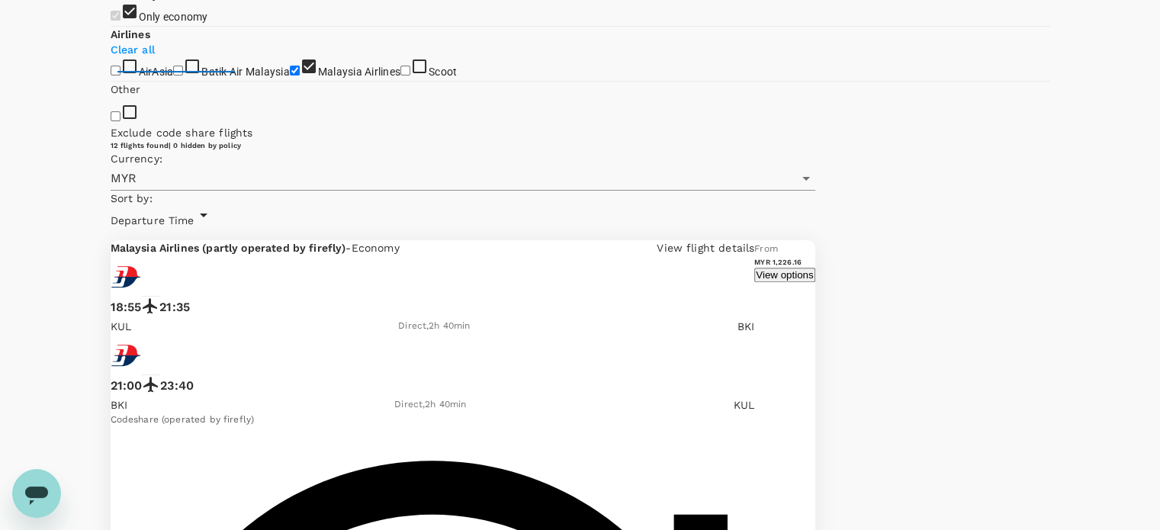
scroll to position [381, 0]
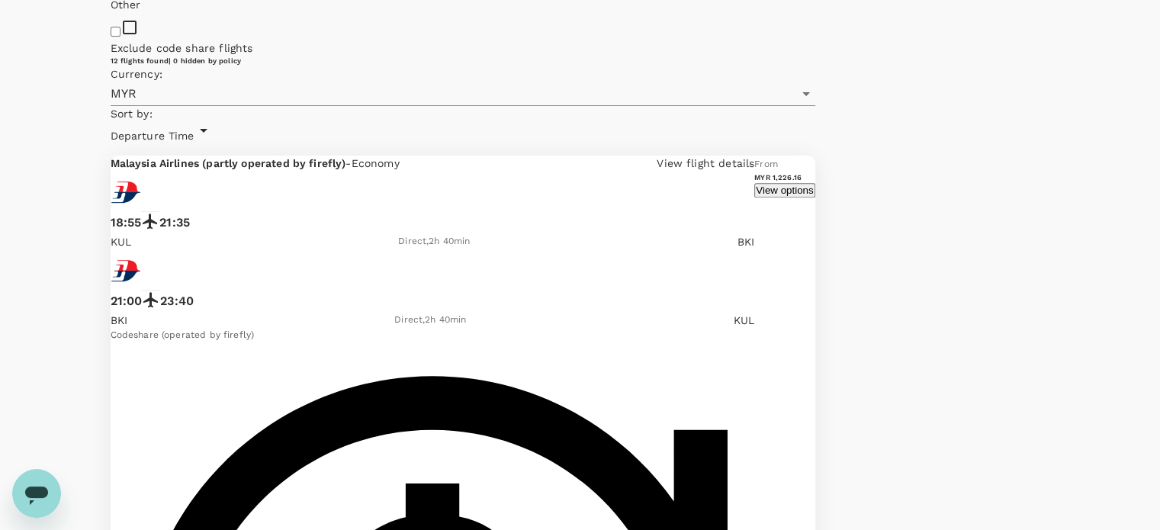
scroll to position [545, 0]
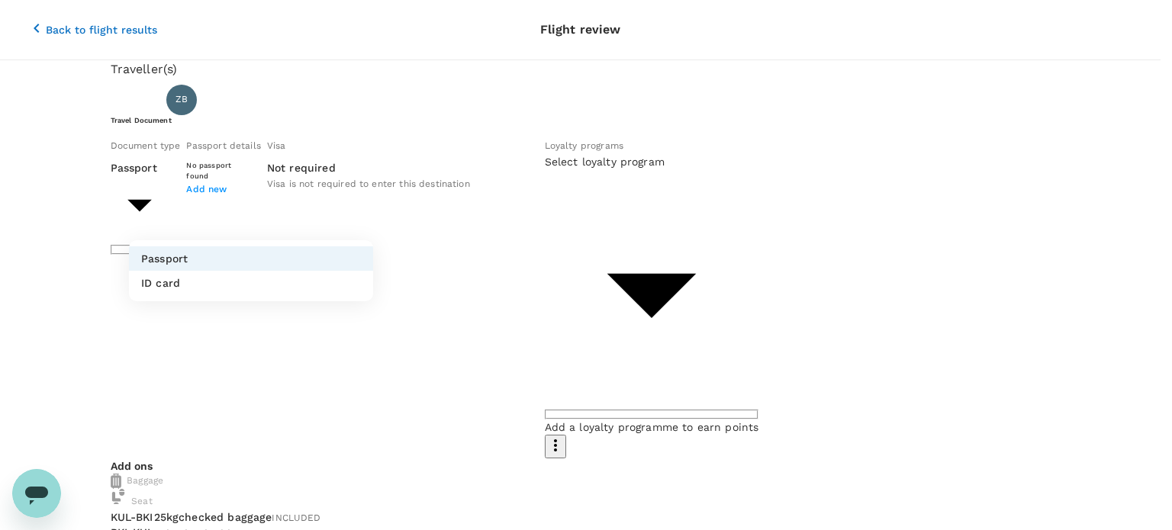
click at [312, 288] on li "ID card" at bounding box center [251, 283] width 244 height 24
type input "Id card"
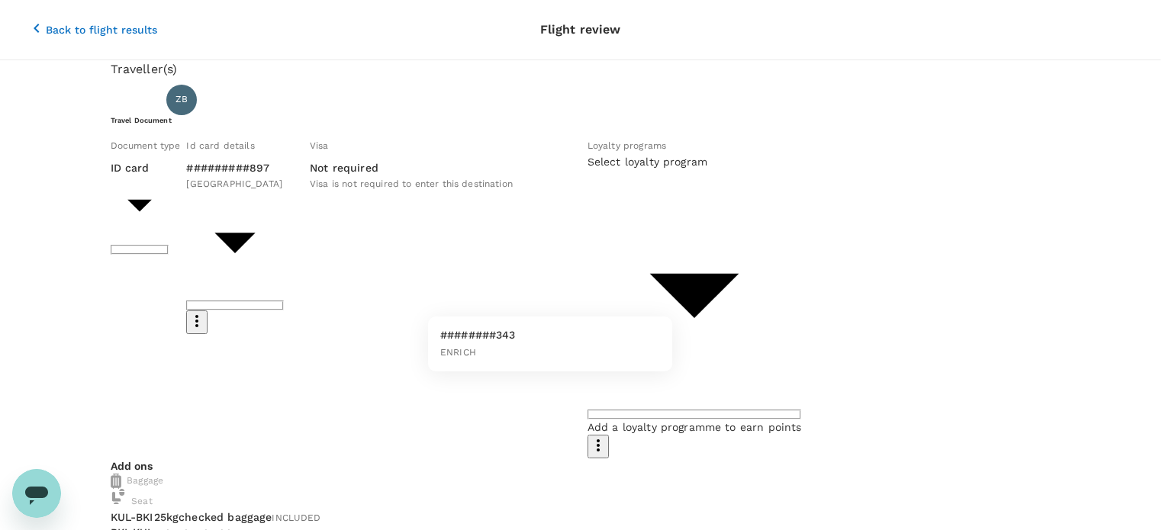
click at [600, 344] on li "########343 ENRICH" at bounding box center [550, 344] width 244 height 43
type input "43416002-9f36-4375-954d-fad7f7e62936"
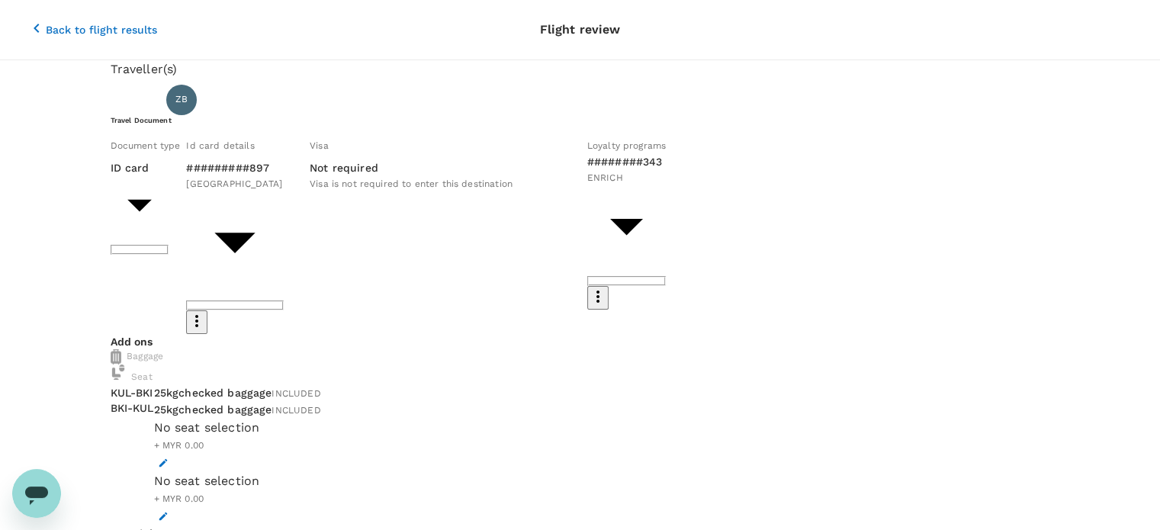
scroll to position [76, 0]
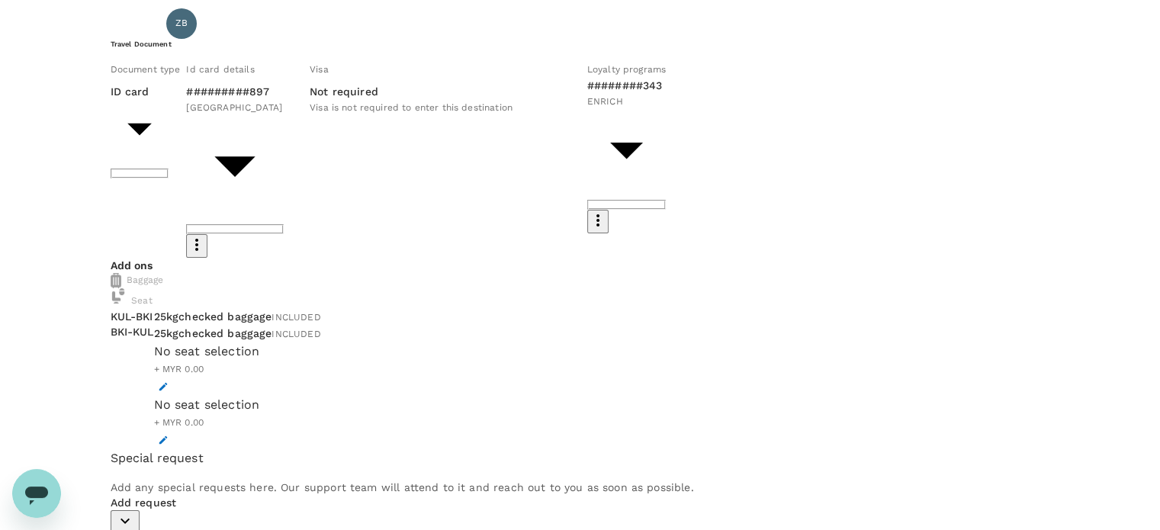
click at [169, 381] on icon "button" at bounding box center [163, 386] width 11 height 11
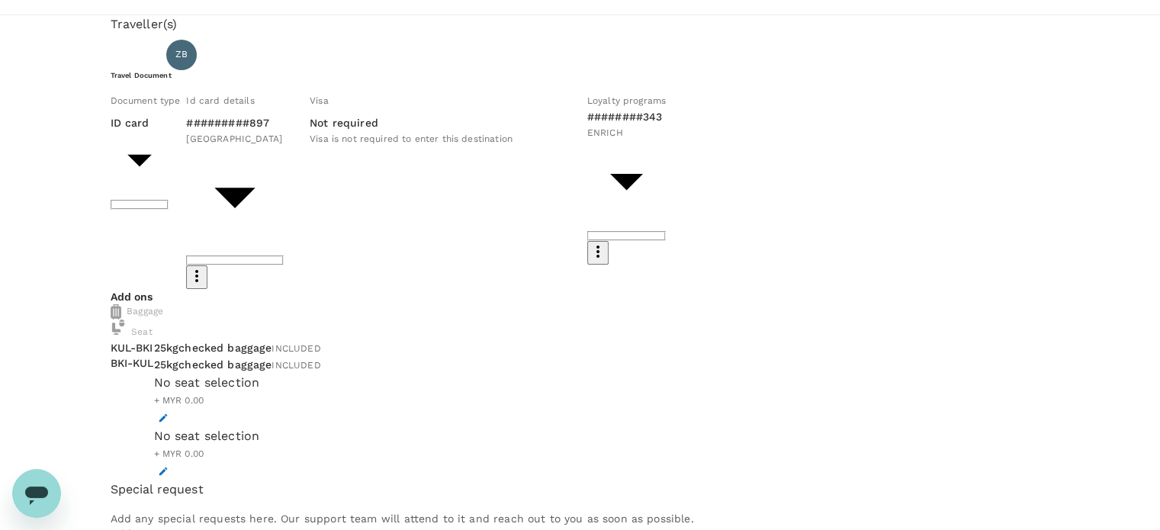
scroll to position [0, 0]
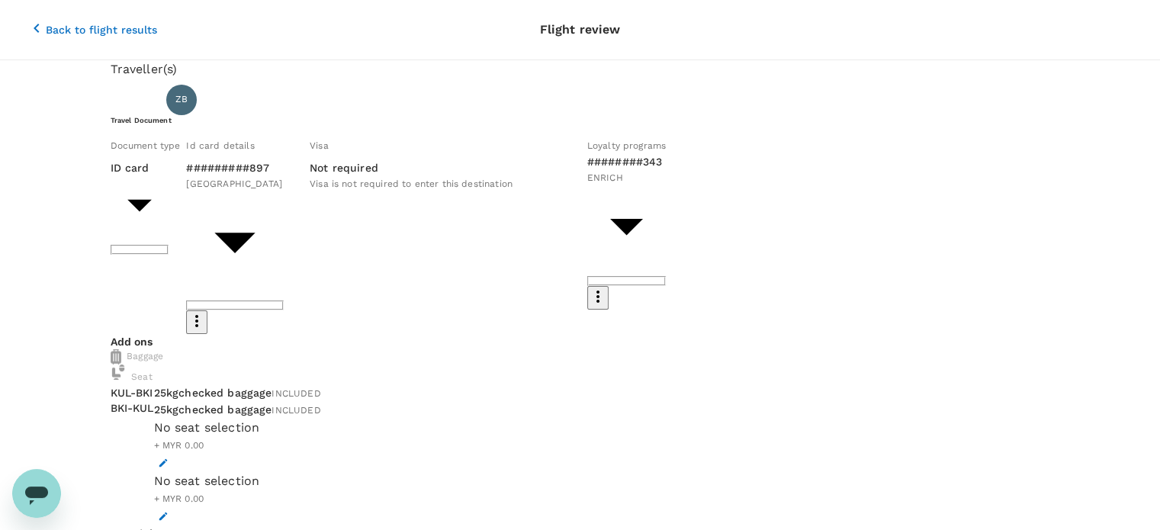
click at [26, 4] on div "Back to flight results Flight review" at bounding box center [580, 30] width 1160 height 60
click at [22, 12] on button "Back to flight results" at bounding box center [92, 30] width 172 height 46
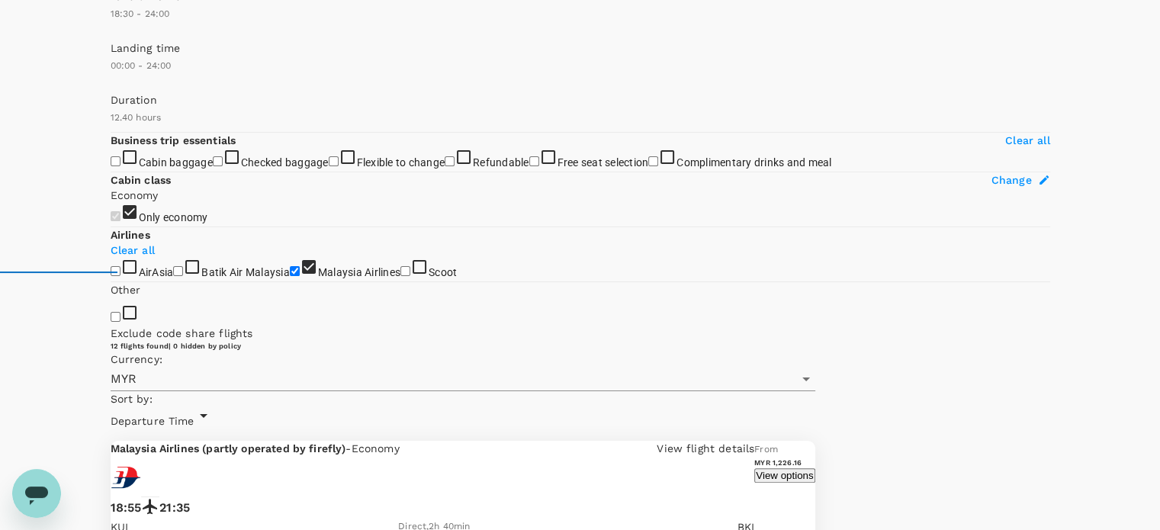
scroll to position [266, 0]
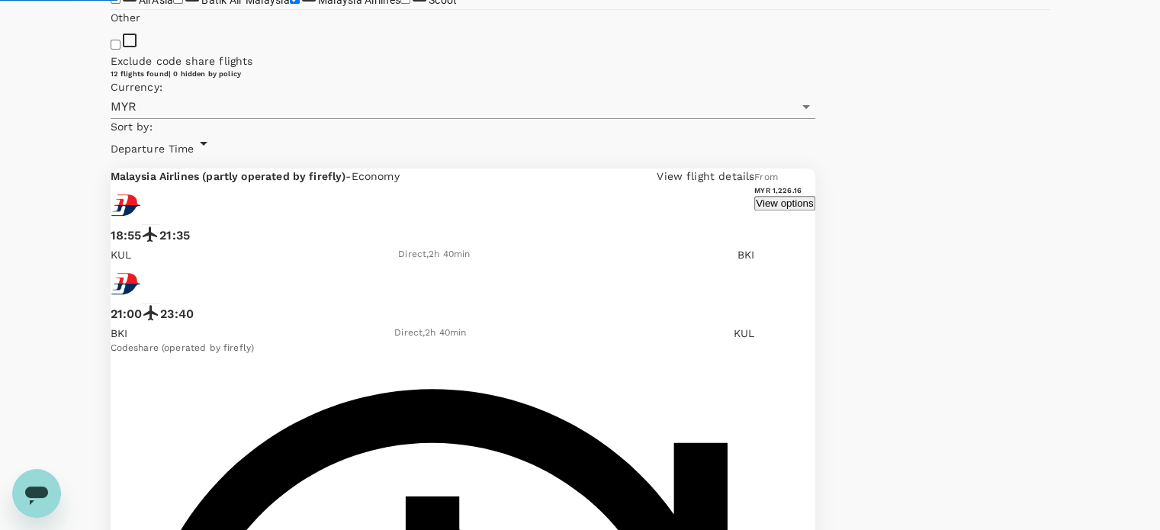
scroll to position [545, 0]
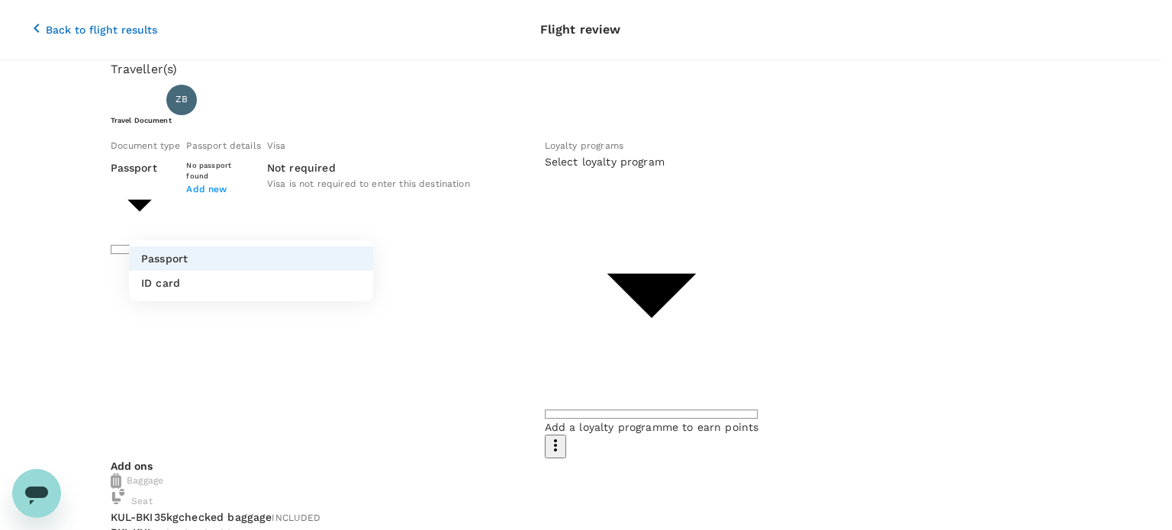
click at [214, 285] on li "ID card" at bounding box center [251, 283] width 244 height 24
type input "Id card"
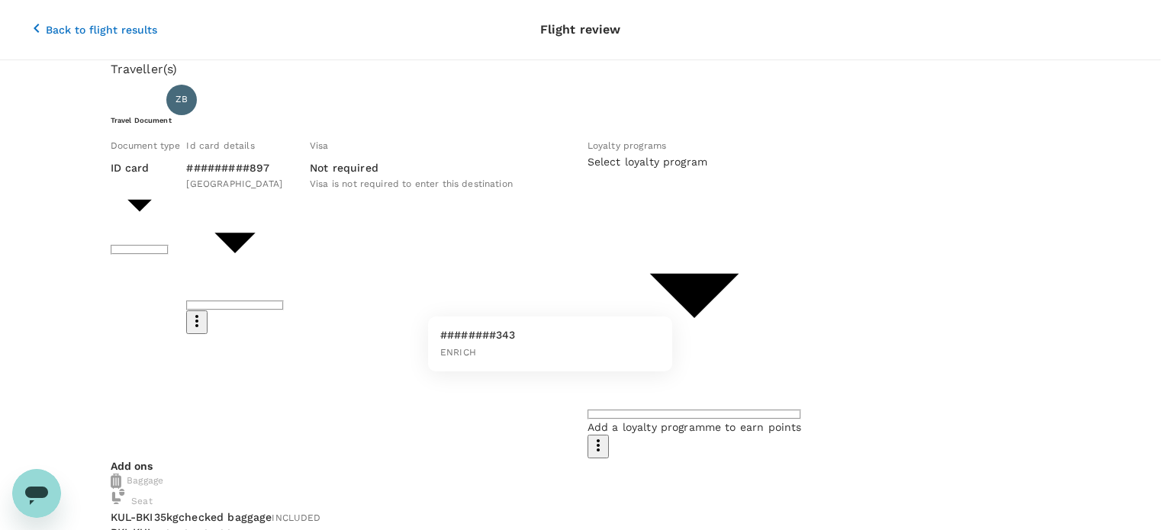
click at [627, 333] on li "########343 ENRICH" at bounding box center [550, 344] width 244 height 43
type input "43416002-9f36-4375-954d-fad7f7e62936"
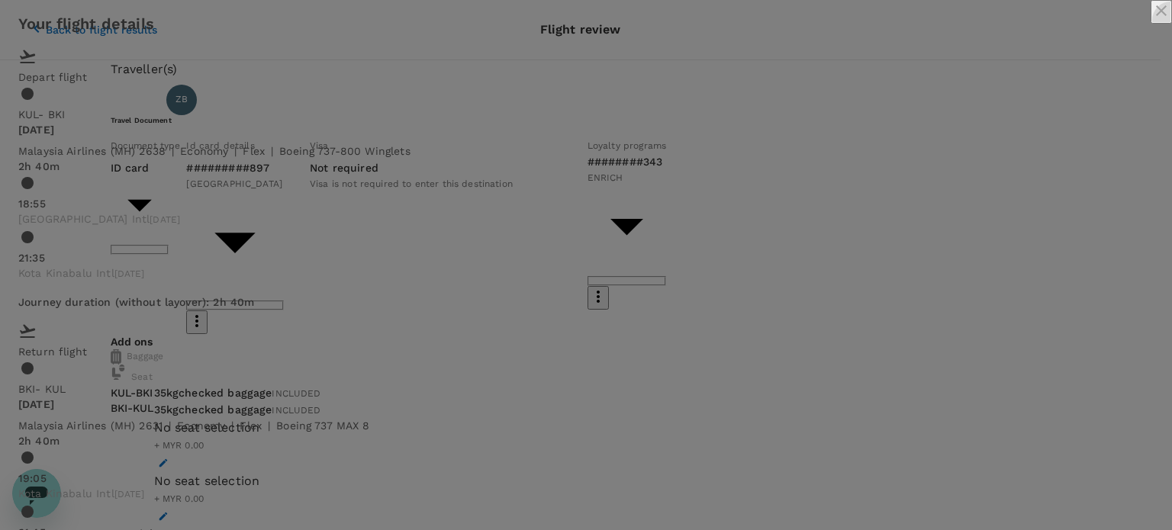
click at [1152, 20] on icon "close" at bounding box center [1161, 11] width 18 height 18
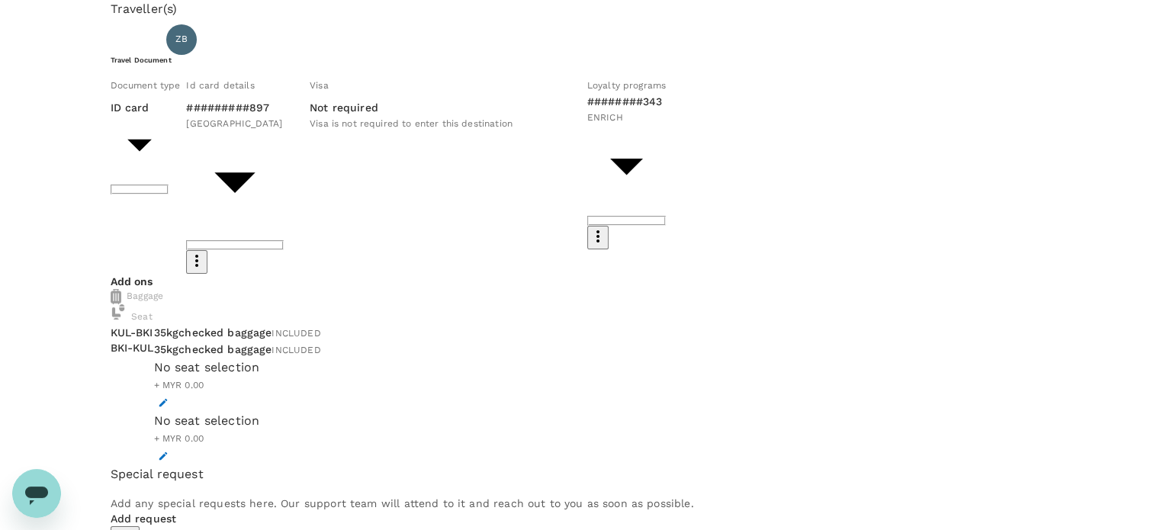
scroll to position [76, 0]
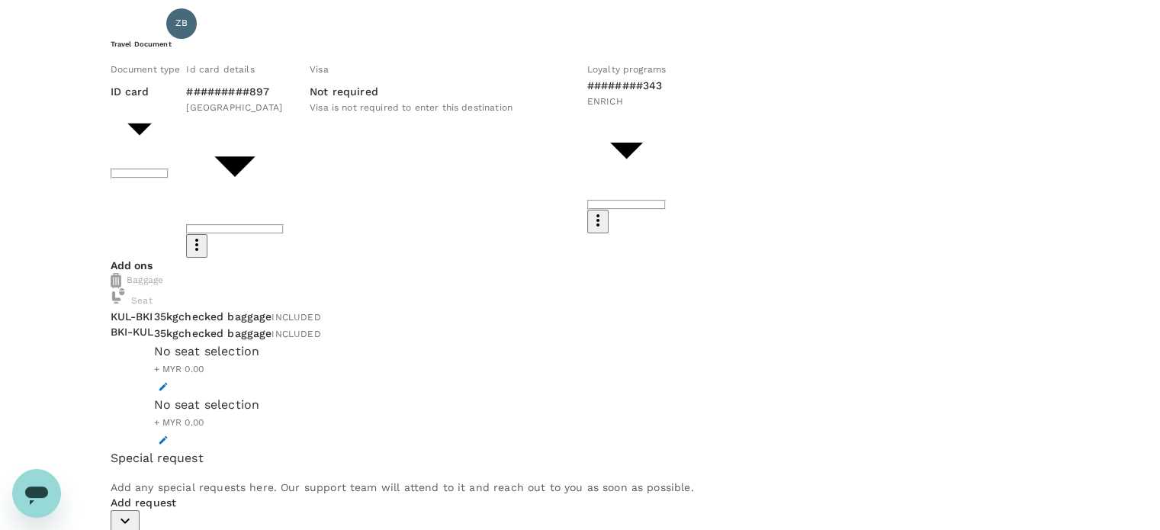
click at [169, 381] on icon "button" at bounding box center [163, 386] width 11 height 11
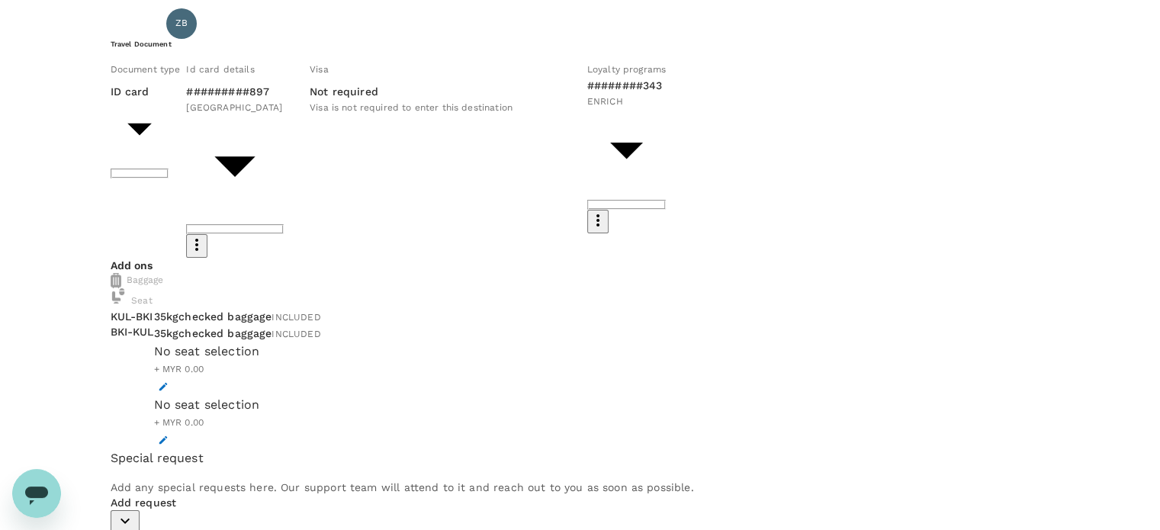
scroll to position [185, 0]
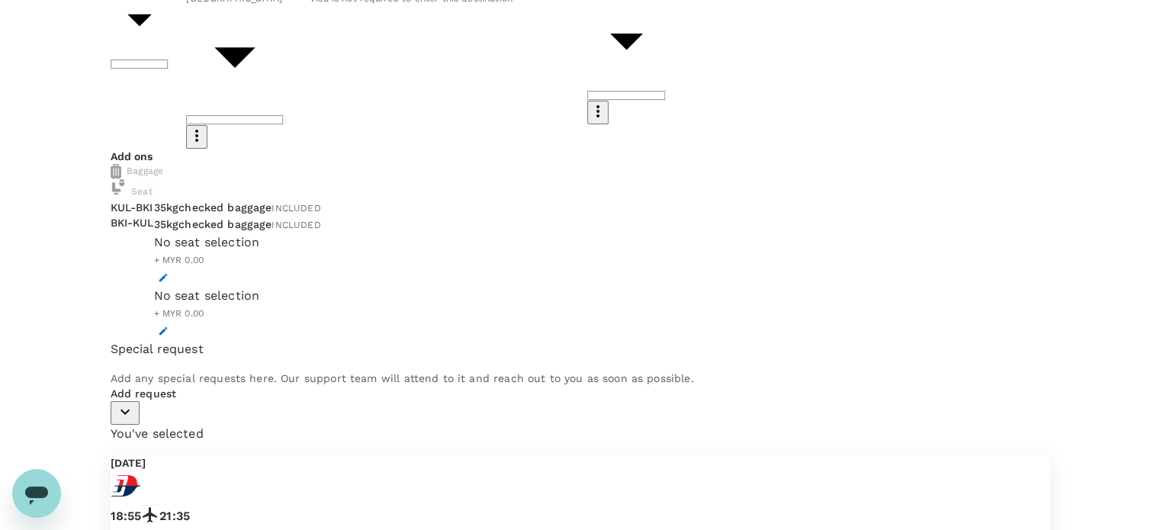
click at [134, 421] on icon "button" at bounding box center [125, 412] width 18 height 18
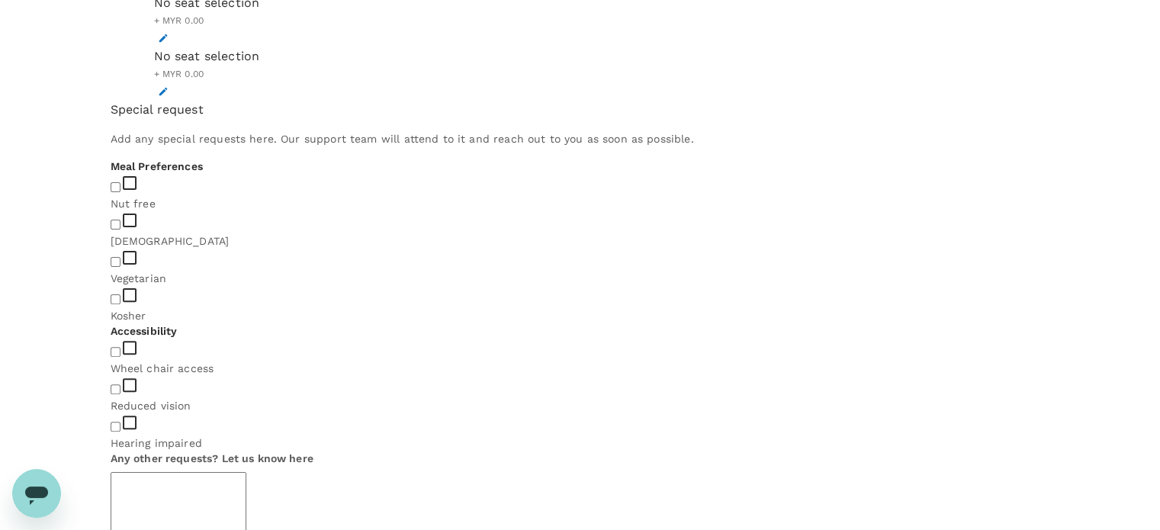
scroll to position [428, 0]
click at [226, 469] on textarea at bounding box center [179, 504] width 136 height 70
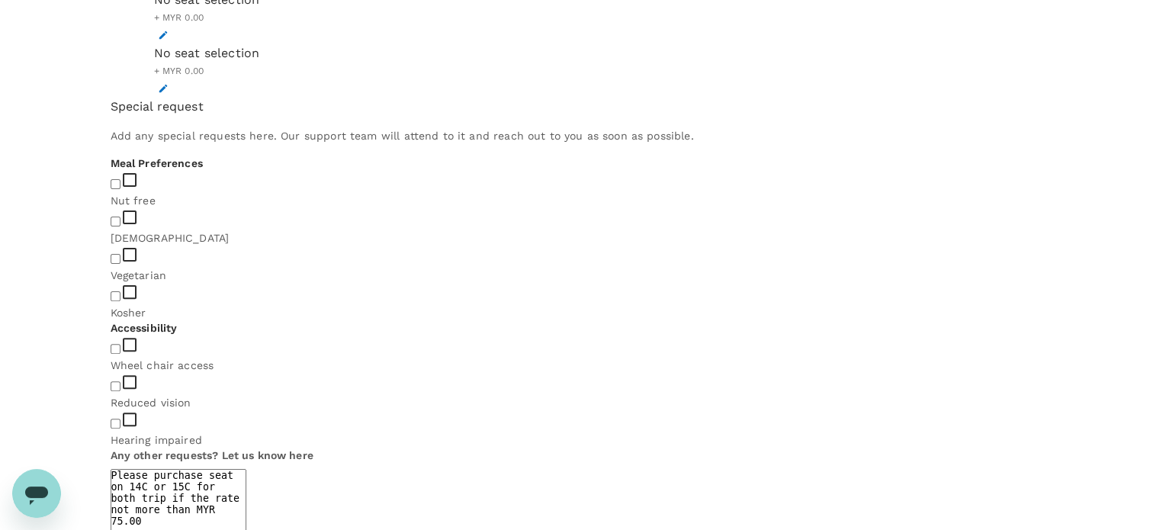
type textarea "Please purchase seat on 14C or 15C for both trip if the rate not more than MYR …"
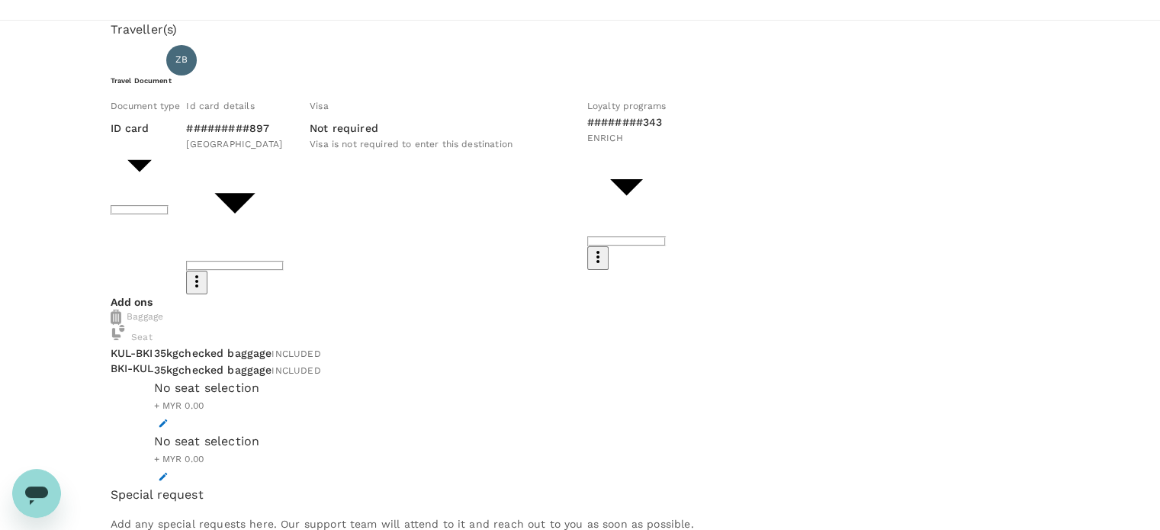
scroll to position [76, 0]
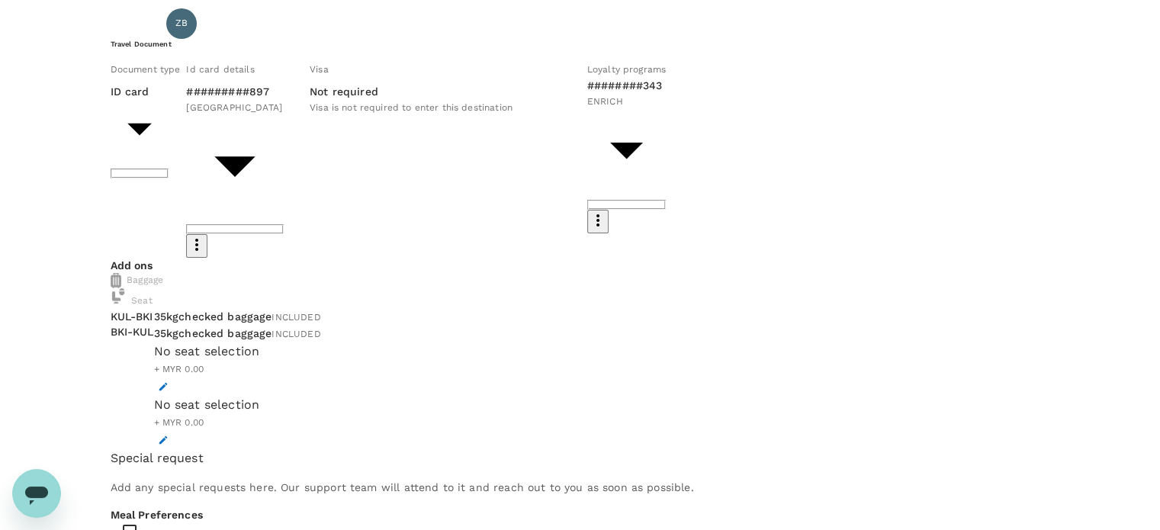
click at [607, 215] on icon "button" at bounding box center [598, 220] width 18 height 18
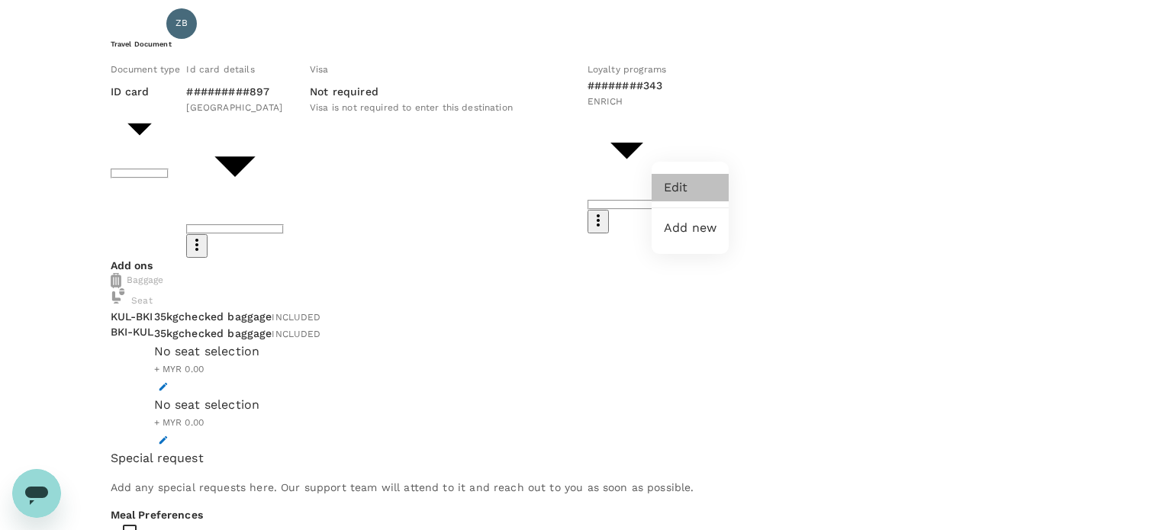
click at [684, 201] on li "Edit" at bounding box center [690, 187] width 77 height 27
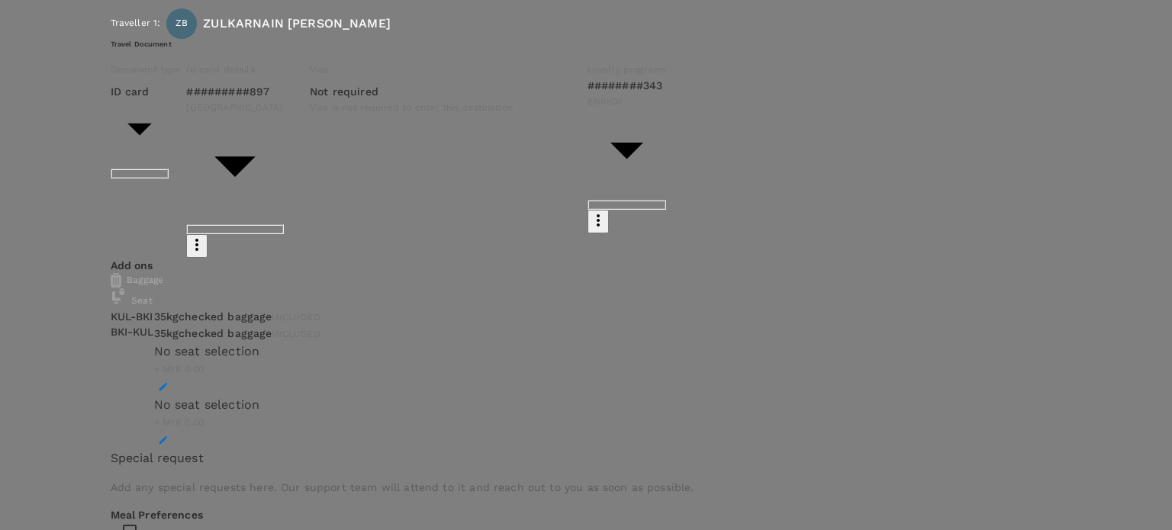
type input "MH021205343"
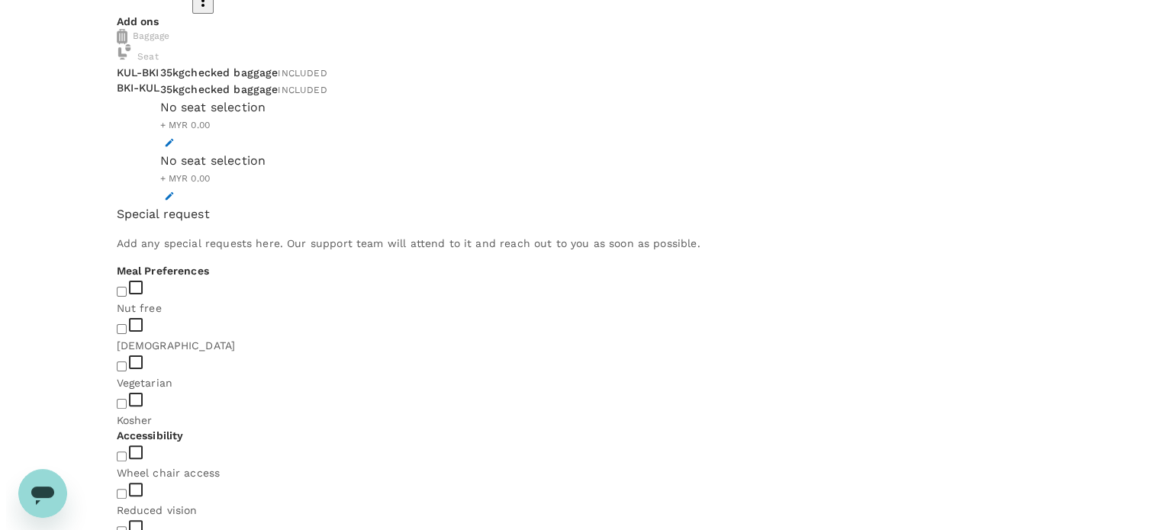
scroll to position [428, 0]
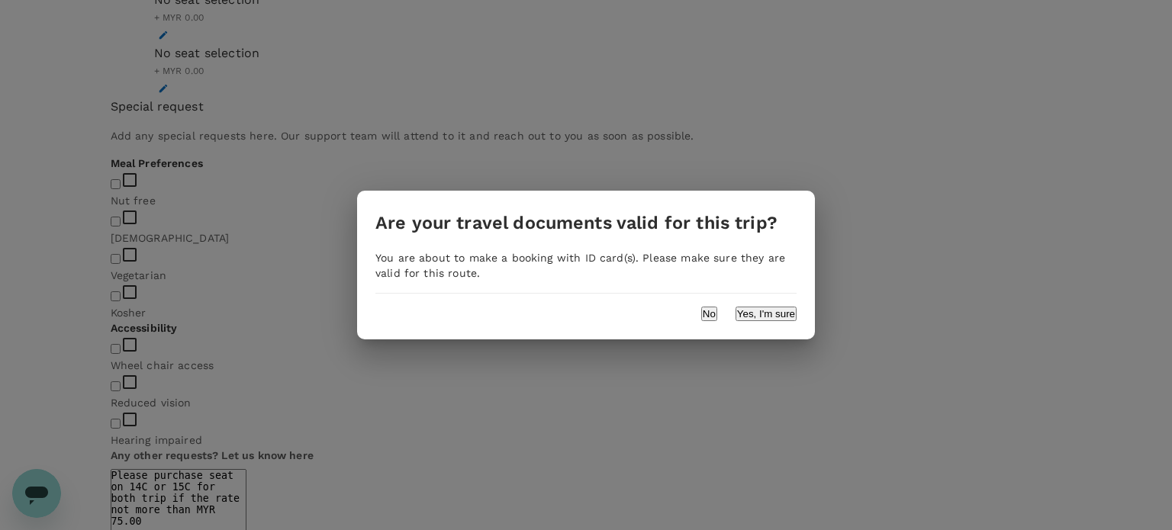
click at [761, 311] on button "Yes, I'm sure" at bounding box center [766, 314] width 61 height 14
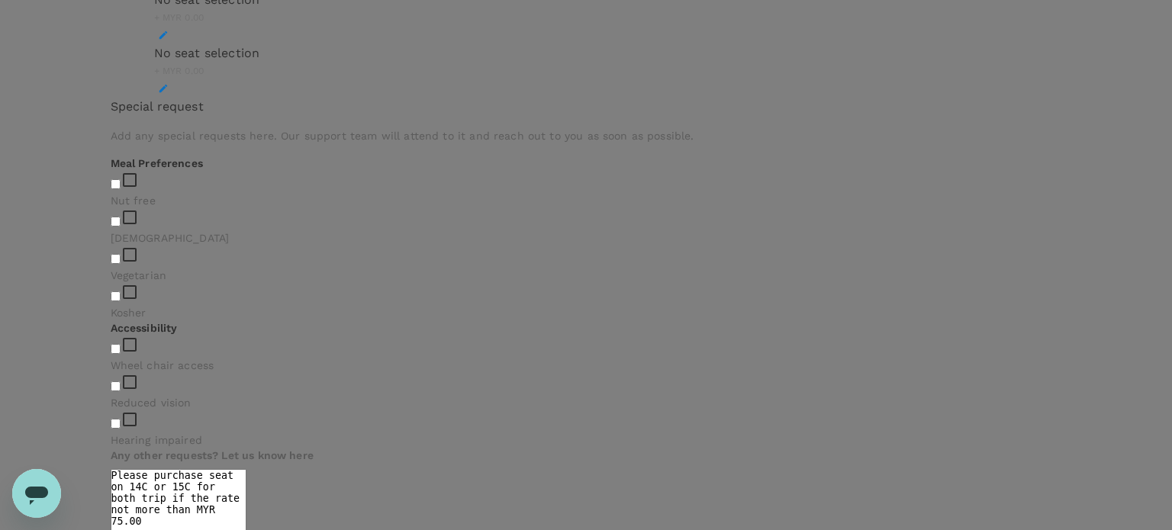
type input "9ea61a02-274a-4f65-9d5b-ca51ac7b2cfc"
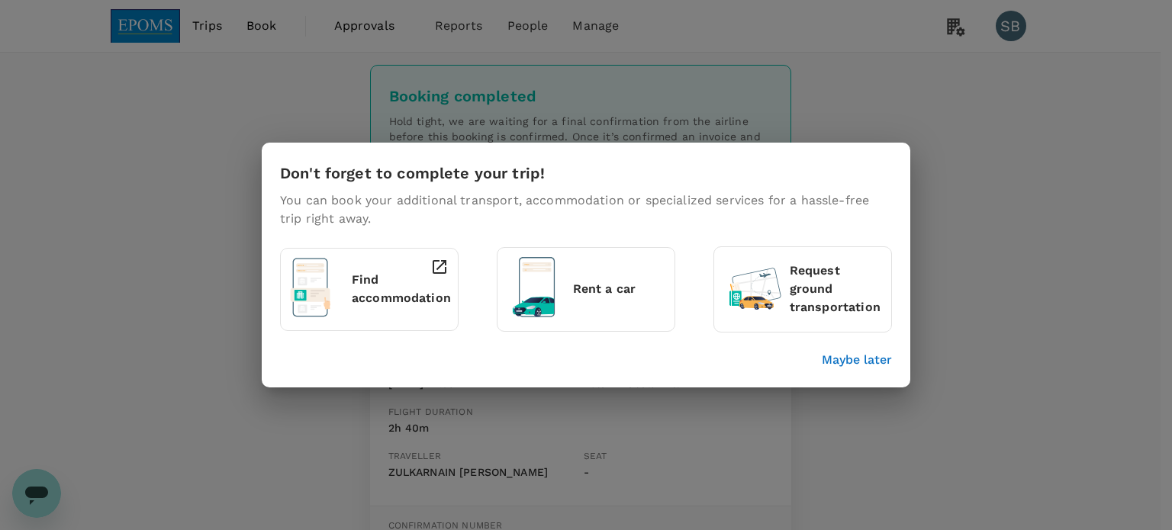
click at [876, 368] on p "Maybe later" at bounding box center [857, 360] width 70 height 18
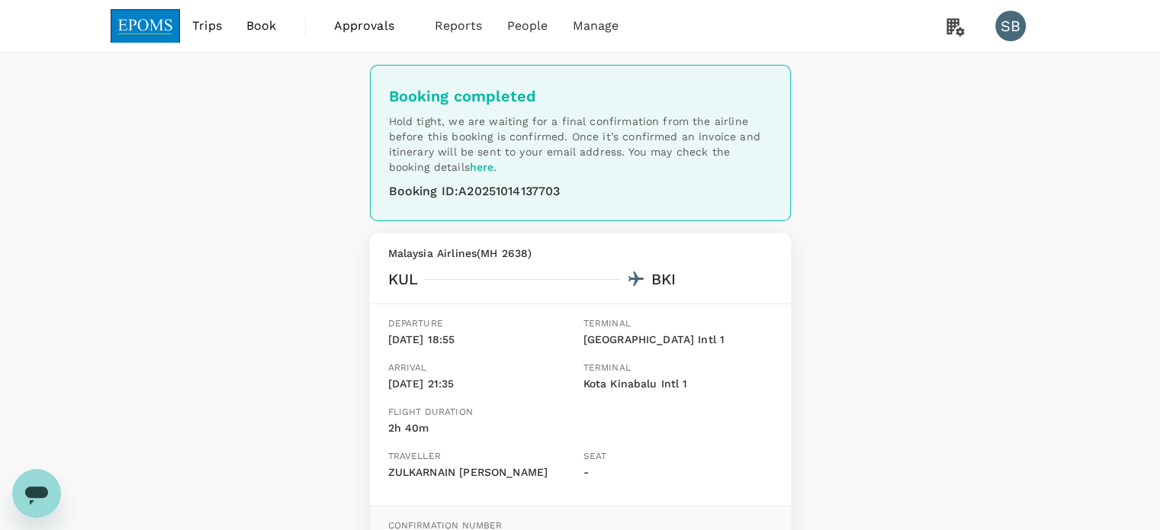
click at [150, 11] on img at bounding box center [146, 26] width 70 height 34
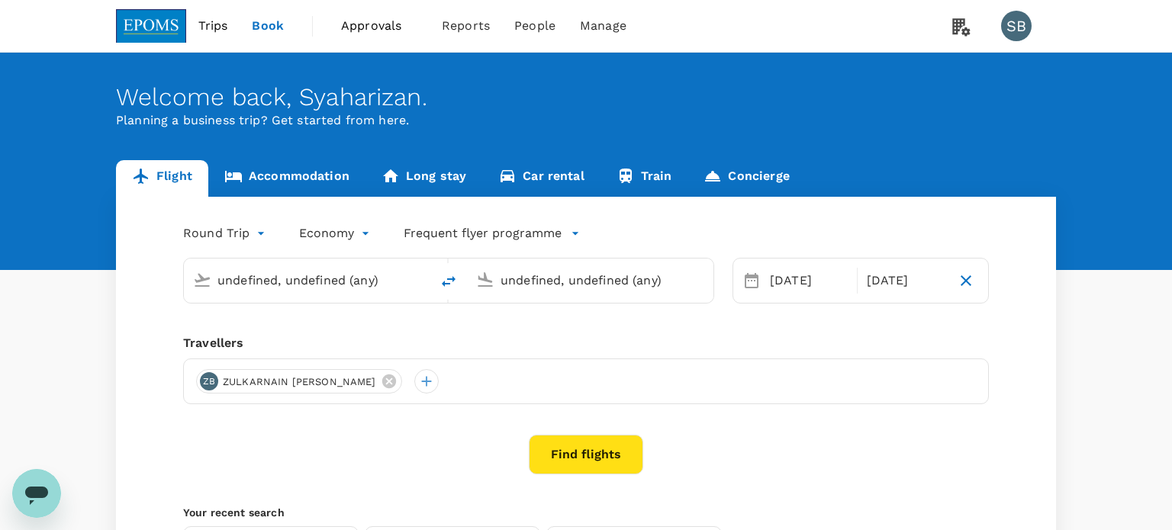
type input "Kuala Lumpur Intl ([GEOGRAPHIC_DATA])"
type input "Kota Kinabalu Intl (BKI)"
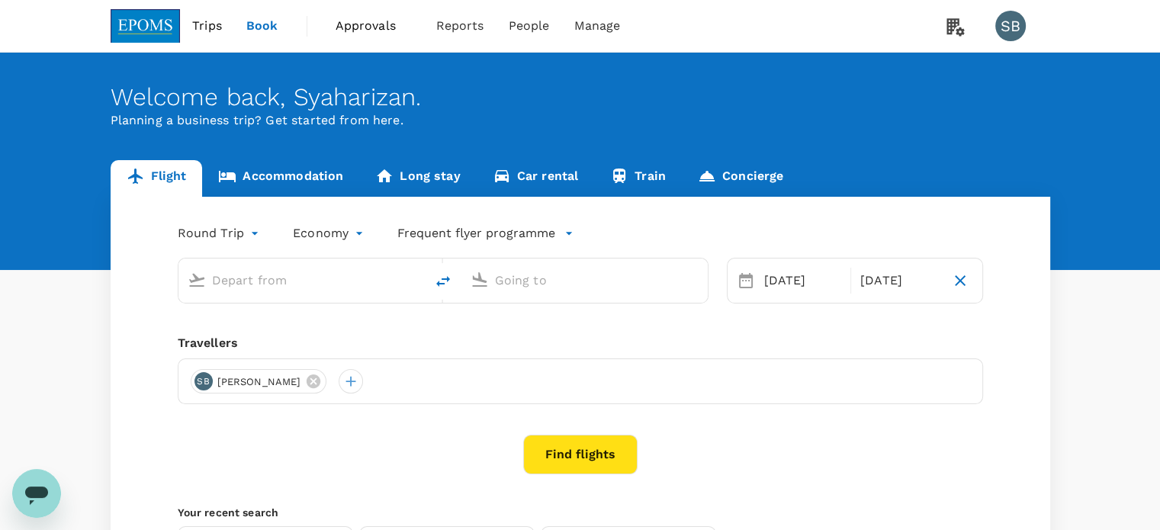
type input "Kuala Lumpur Intl ([GEOGRAPHIC_DATA])"
type input "Kota Kinabalu Intl (BKI)"
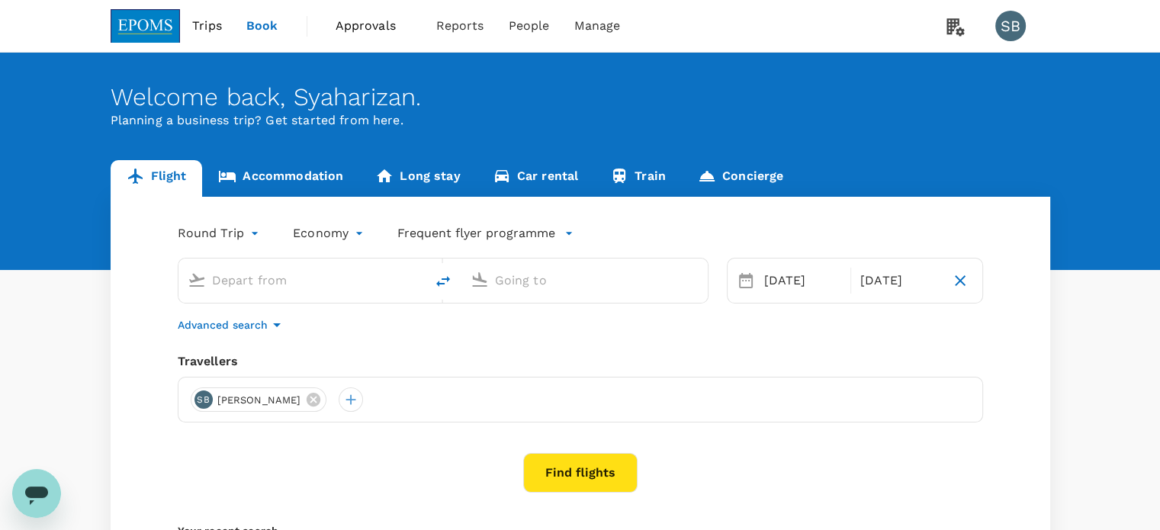
type input "Kuala Lumpur Intl ([GEOGRAPHIC_DATA])"
type input "Kota Kinabalu Intl (BKI)"
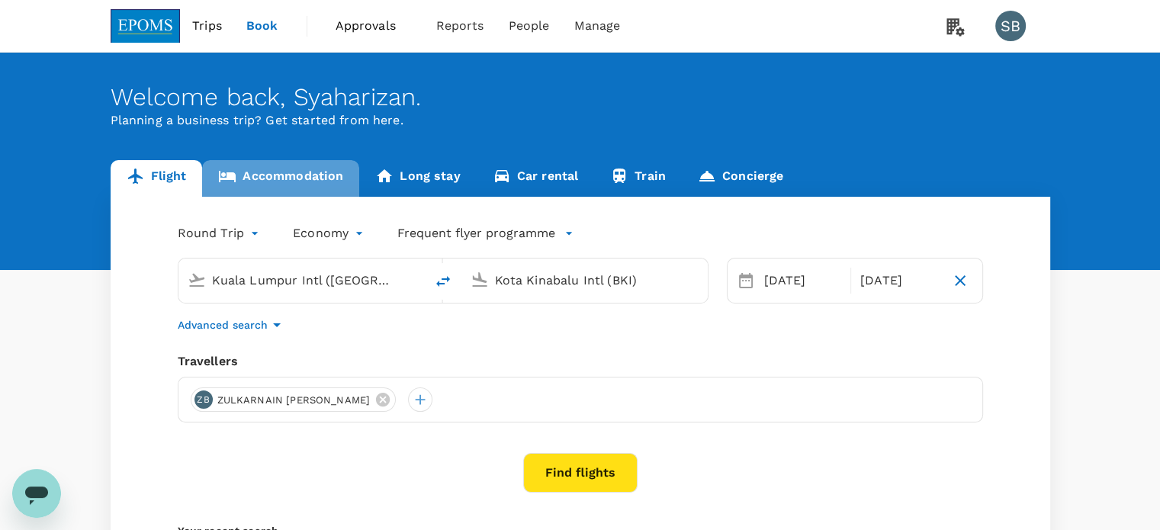
click at [293, 178] on link "Accommodation" at bounding box center [280, 178] width 157 height 37
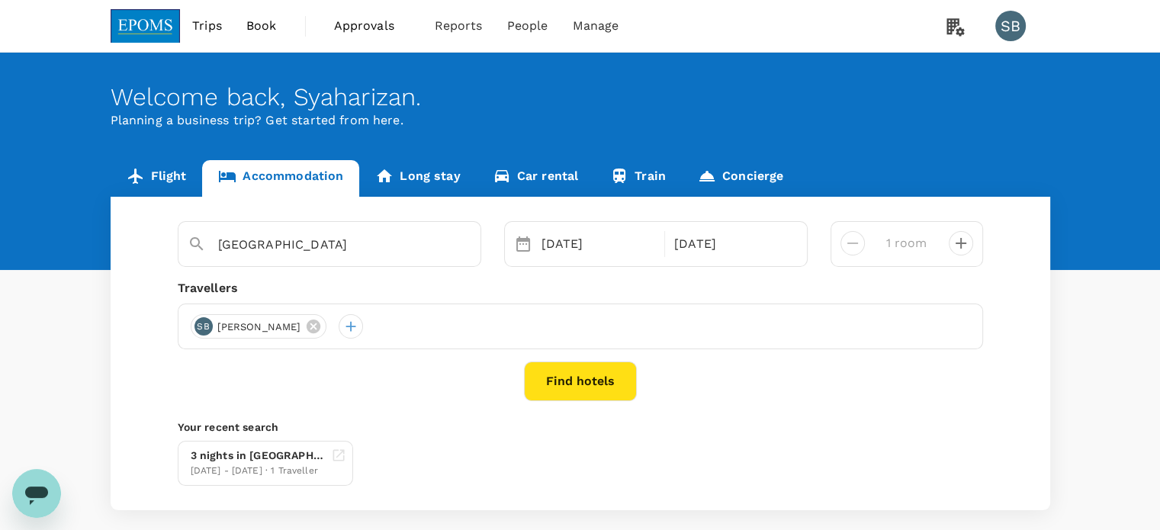
type input "Holiday Inn Express [GEOGRAPHIC_DATA]"
click at [320, 323] on icon at bounding box center [314, 327] width 14 height 14
click at [204, 329] on div at bounding box center [203, 326] width 24 height 24
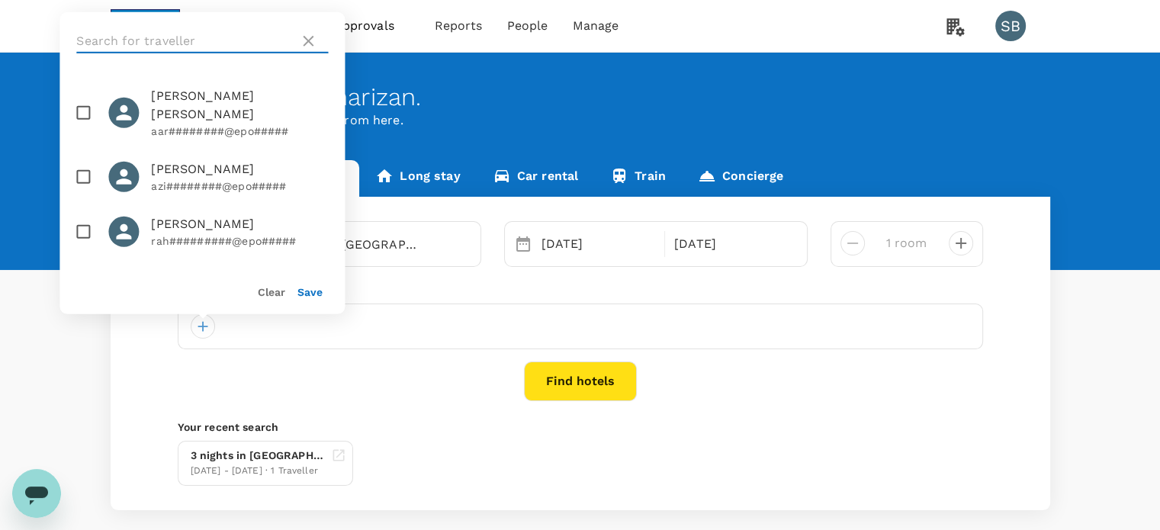
click at [132, 37] on input "text" at bounding box center [184, 41] width 217 height 24
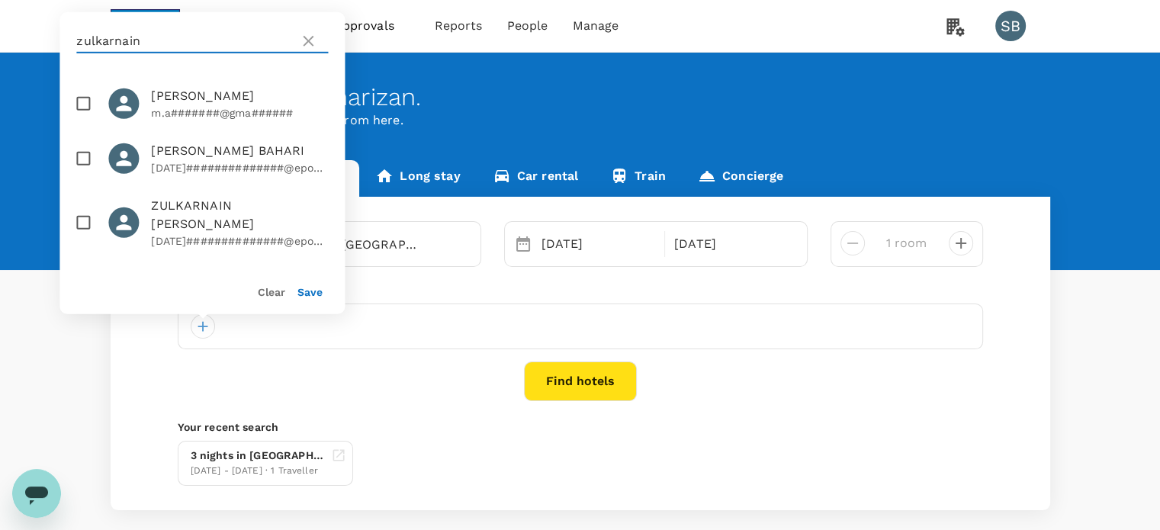
scroll to position [70, 0]
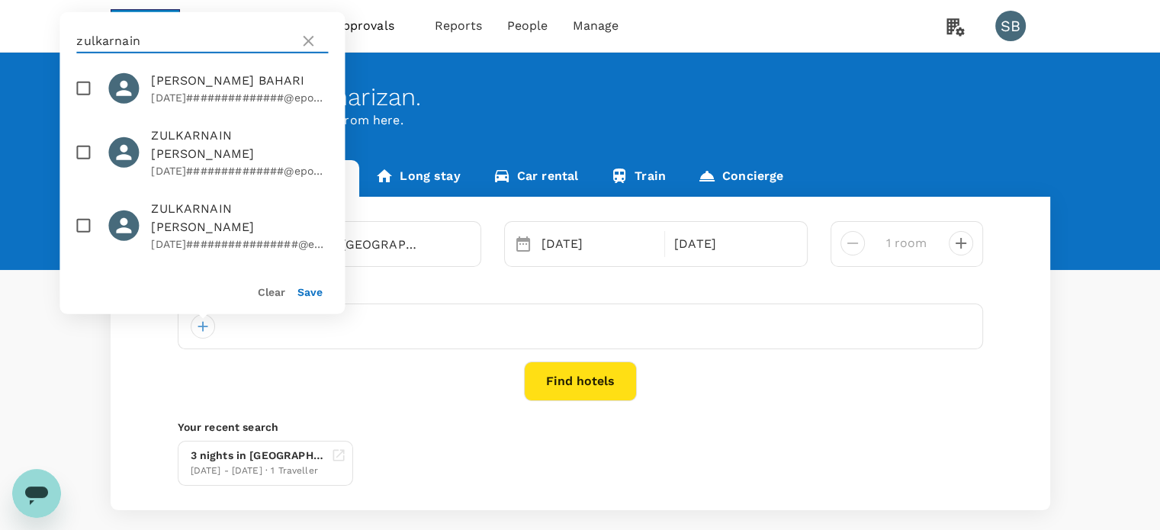
type input "zulkarnain"
click at [82, 169] on input "checkbox" at bounding box center [83, 153] width 32 height 32
checkbox input "true"
click at [312, 42] on icon at bounding box center [308, 41] width 18 height 18
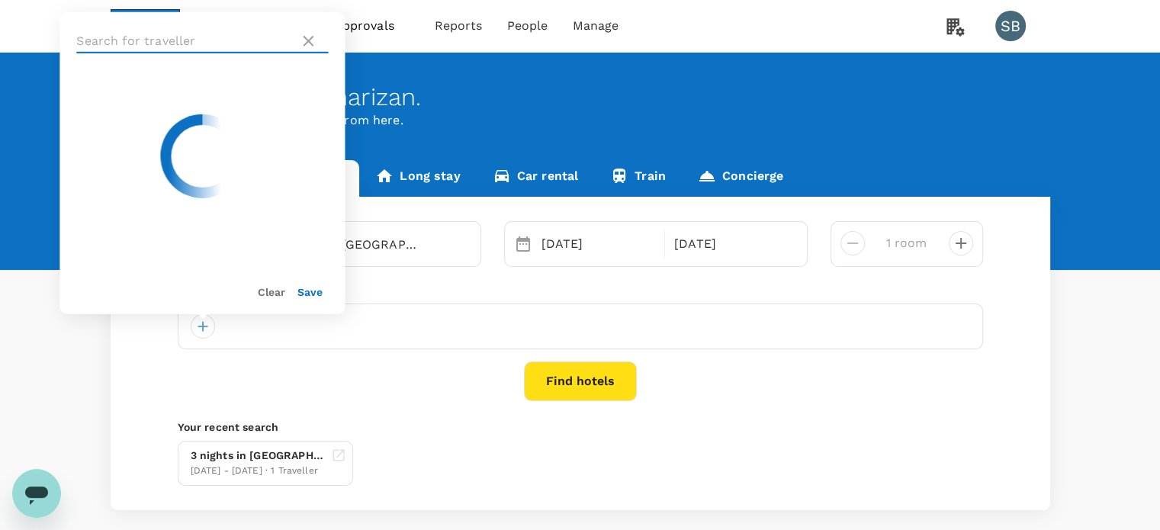
click at [131, 45] on input "text" at bounding box center [184, 41] width 217 height 24
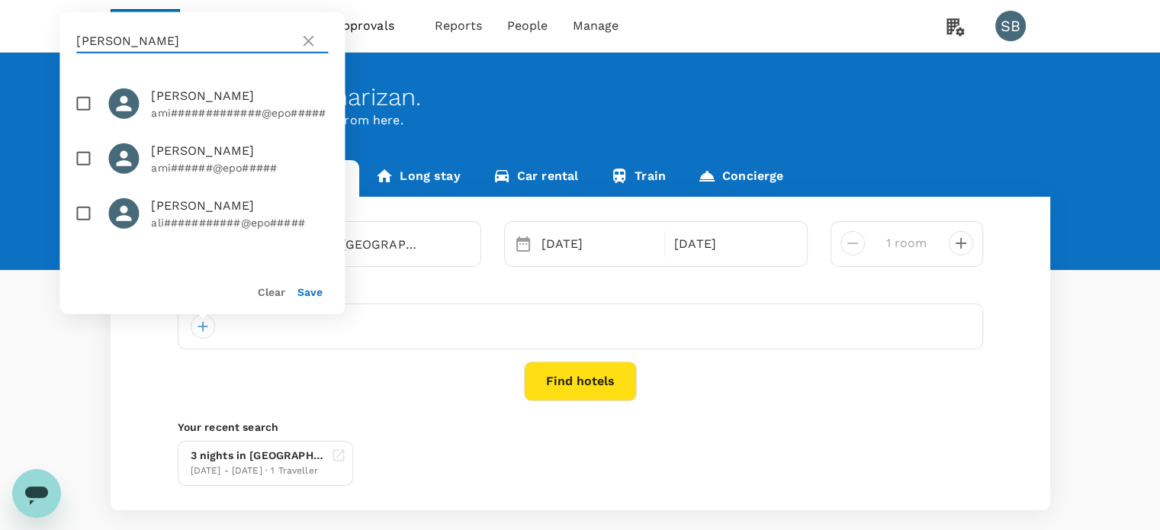
type input "aminuddin"
click at [85, 169] on input "checkbox" at bounding box center [83, 159] width 32 height 32
checkbox input "true"
click at [305, 287] on button "Save" at bounding box center [310, 292] width 25 height 12
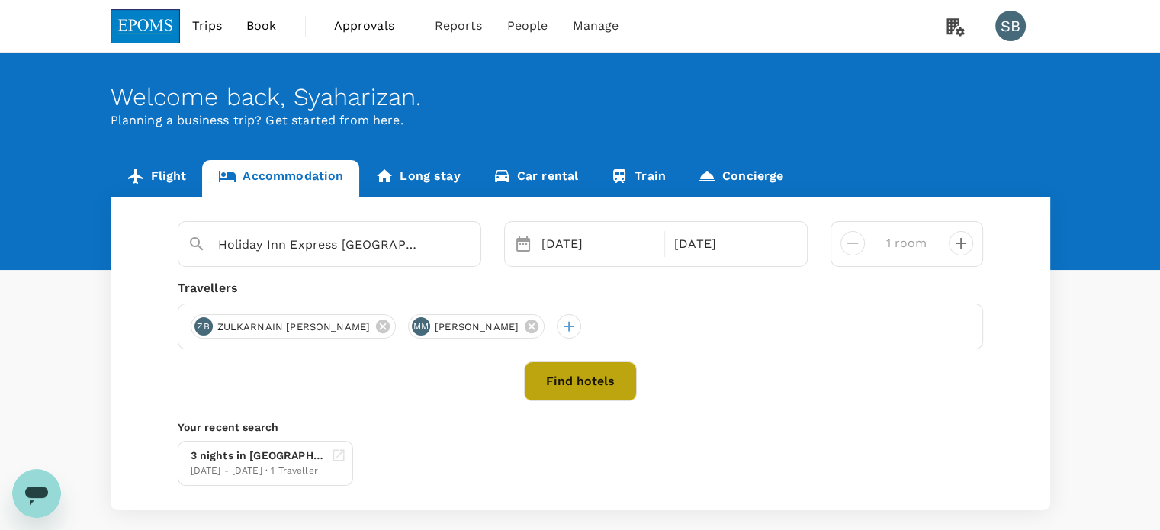
click at [568, 382] on button "Find hotels" at bounding box center [580, 382] width 113 height 40
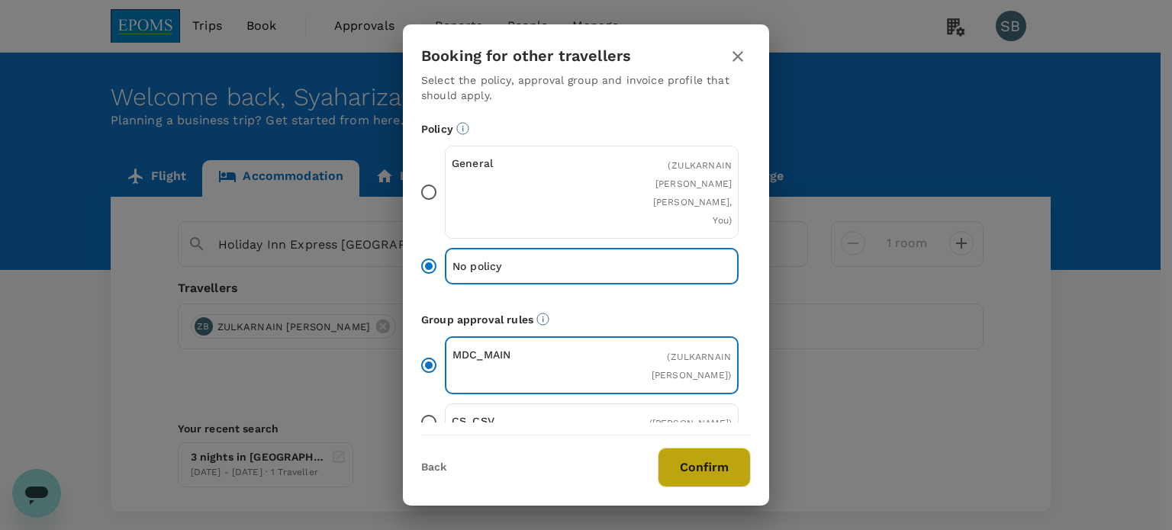
click at [698, 455] on button "Confirm" at bounding box center [704, 468] width 93 height 40
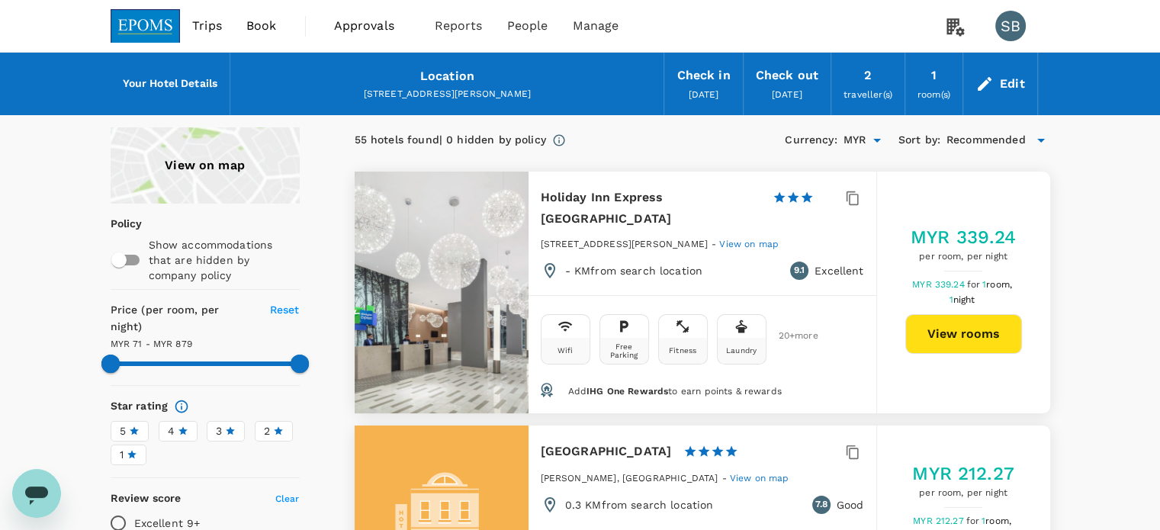
click at [991, 336] on button "View rooms" at bounding box center [964, 334] width 117 height 40
type input "879.34"
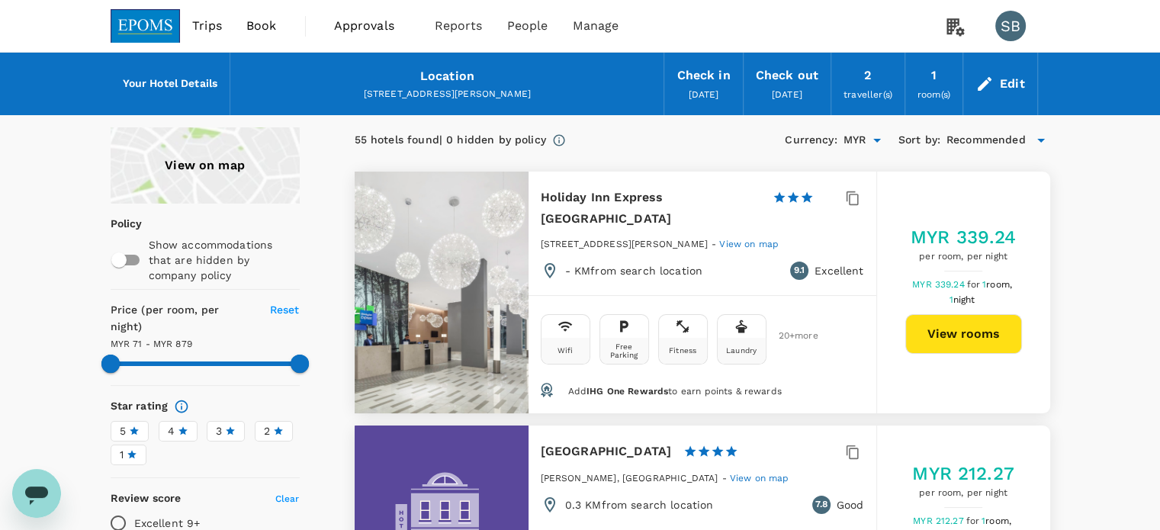
click at [961, 329] on button "View rooms" at bounding box center [964, 334] width 117 height 40
click at [998, 82] on div "Edit" at bounding box center [1001, 83] width 74 height 53
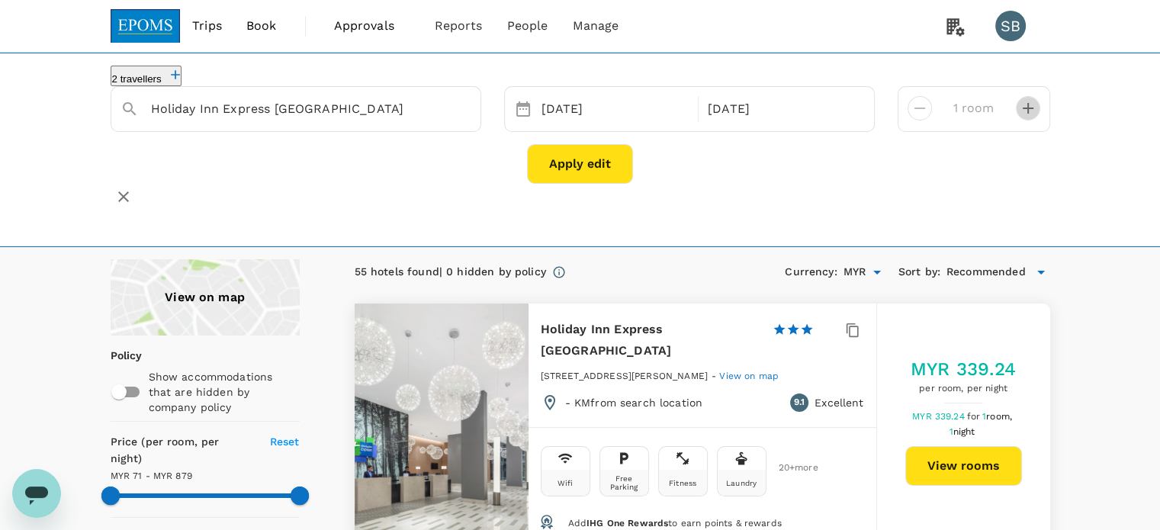
click at [1025, 114] on icon "decrease" at bounding box center [1028, 108] width 11 height 11
type input "2 rooms"
click at [581, 171] on button "Apply edit" at bounding box center [580, 164] width 106 height 40
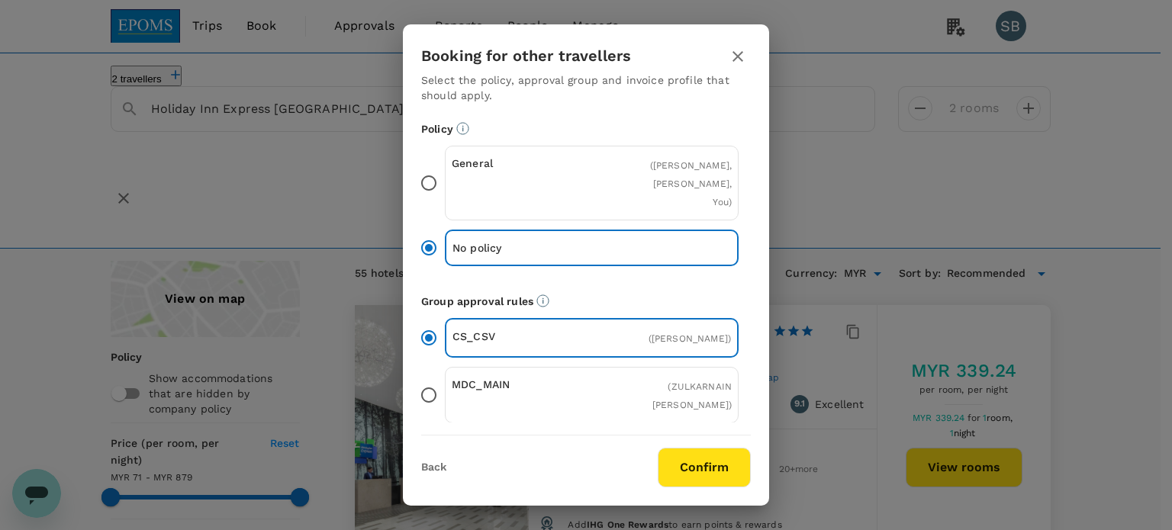
click at [714, 468] on button "Confirm" at bounding box center [704, 468] width 93 height 40
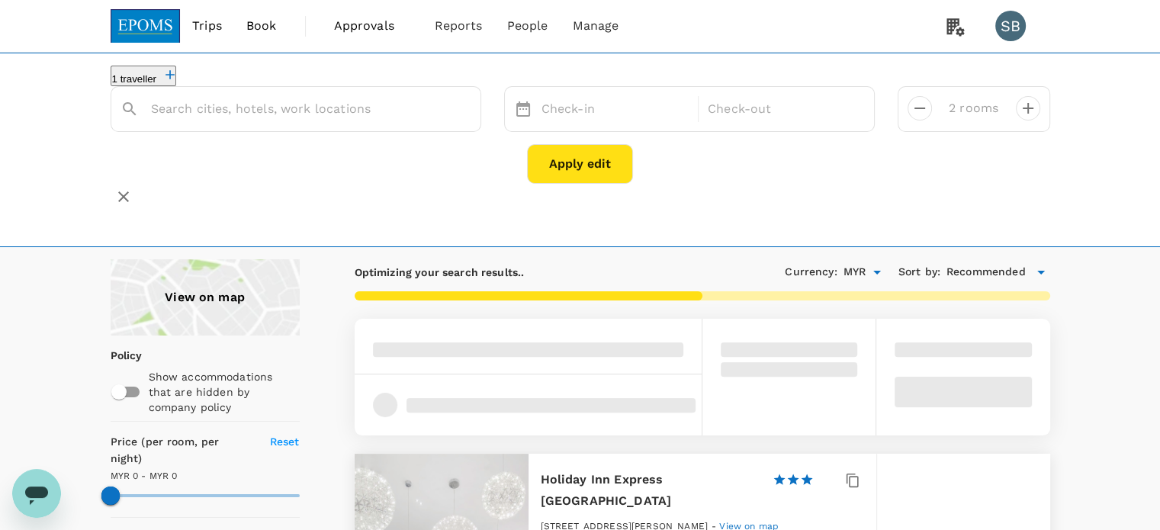
type input "Holiday Inn Express [GEOGRAPHIC_DATA]"
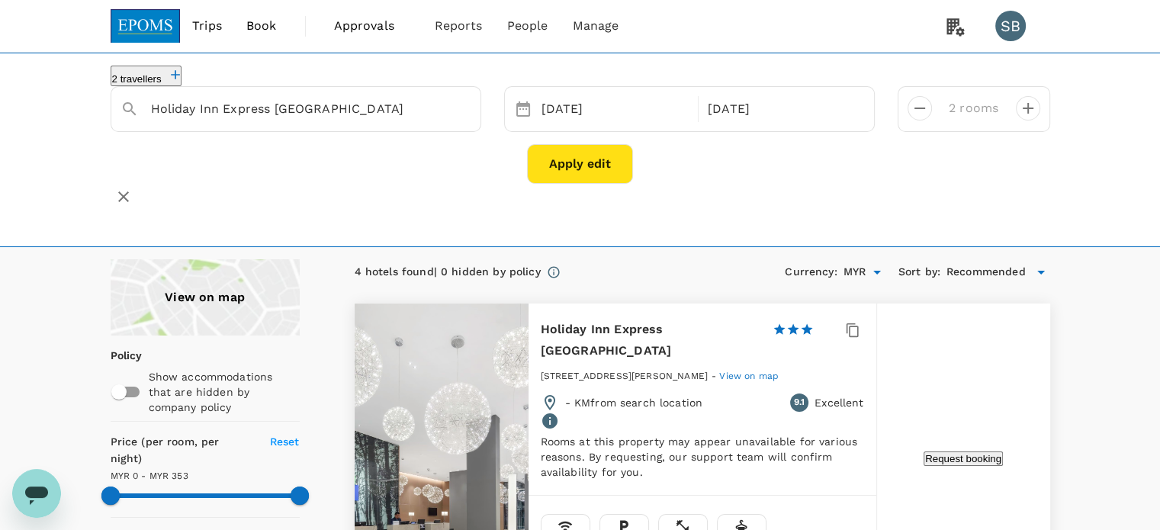
type input "352"
click at [165, 29] on img at bounding box center [146, 26] width 70 height 34
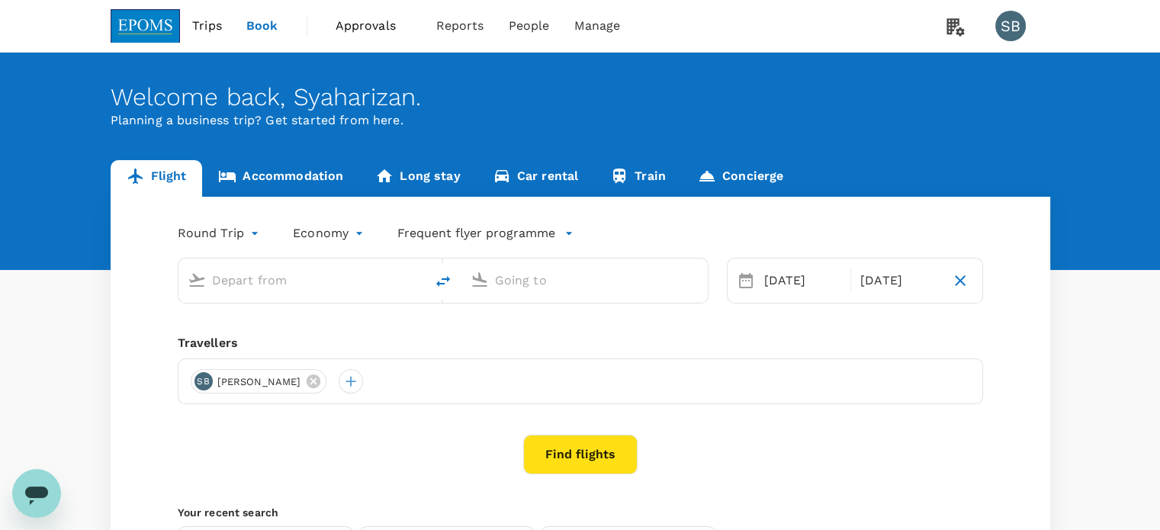
type input "Kuala Lumpur Intl (KUL)"
type input "Kota Kinabalu Intl (BKI)"
type input "Kuala Lumpur Intl (KUL)"
type input "Kota Kinabalu Intl (BKI)"
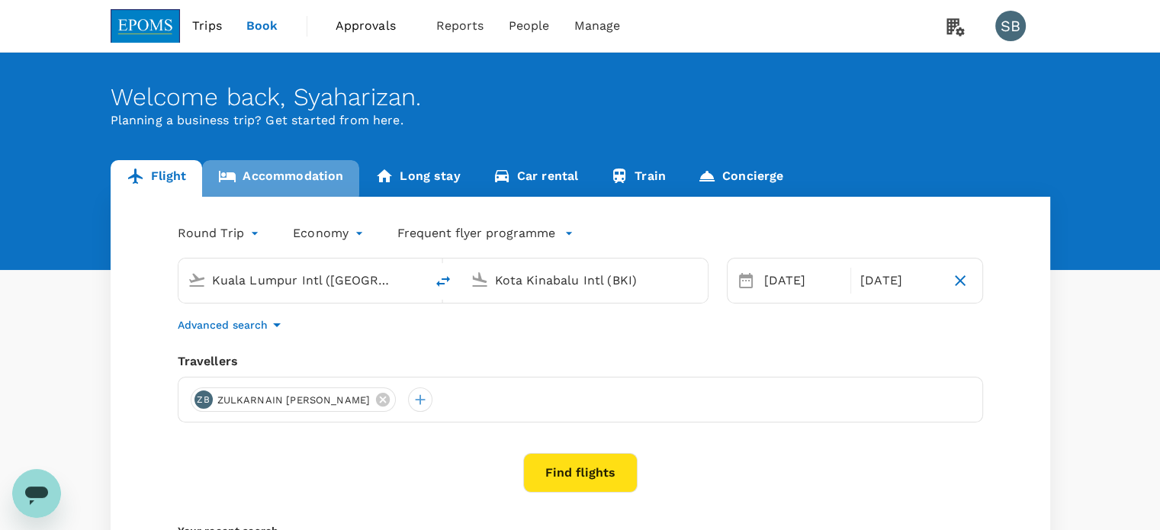
click at [275, 179] on link "Accommodation" at bounding box center [280, 178] width 157 height 37
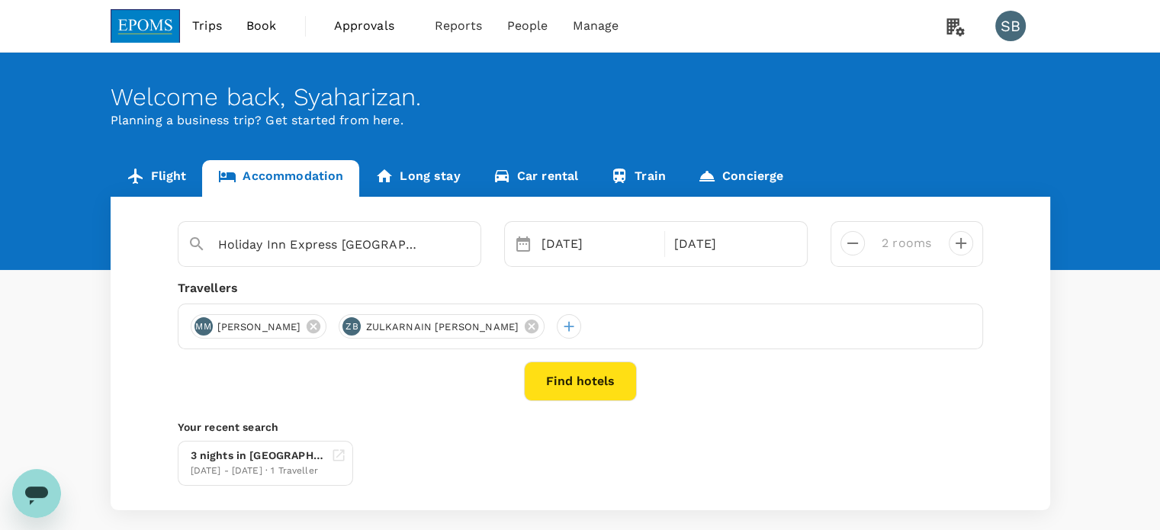
click at [577, 384] on button "Find hotels" at bounding box center [580, 382] width 113 height 40
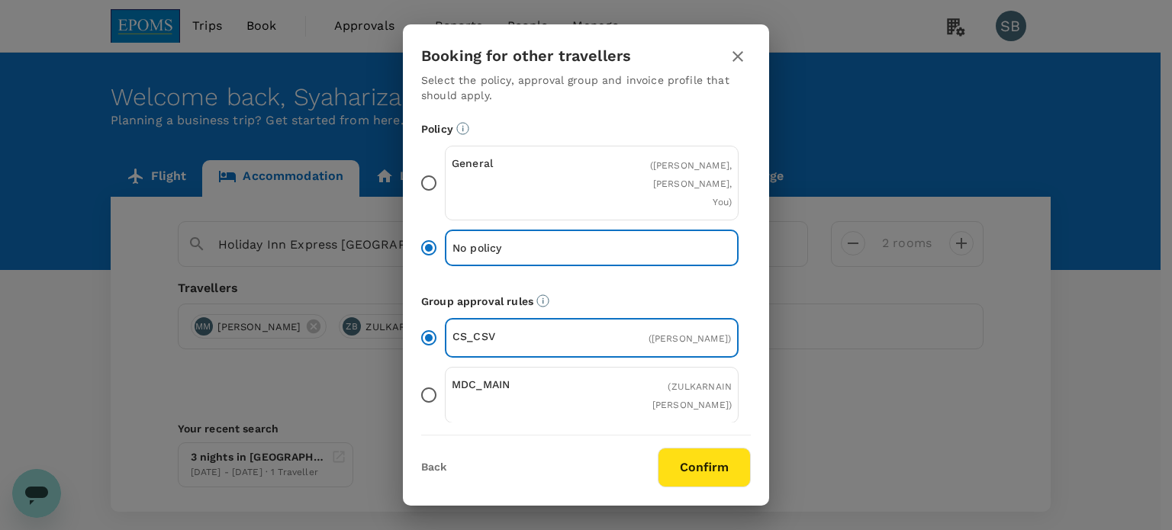
click at [717, 460] on button "Confirm" at bounding box center [704, 468] width 93 height 40
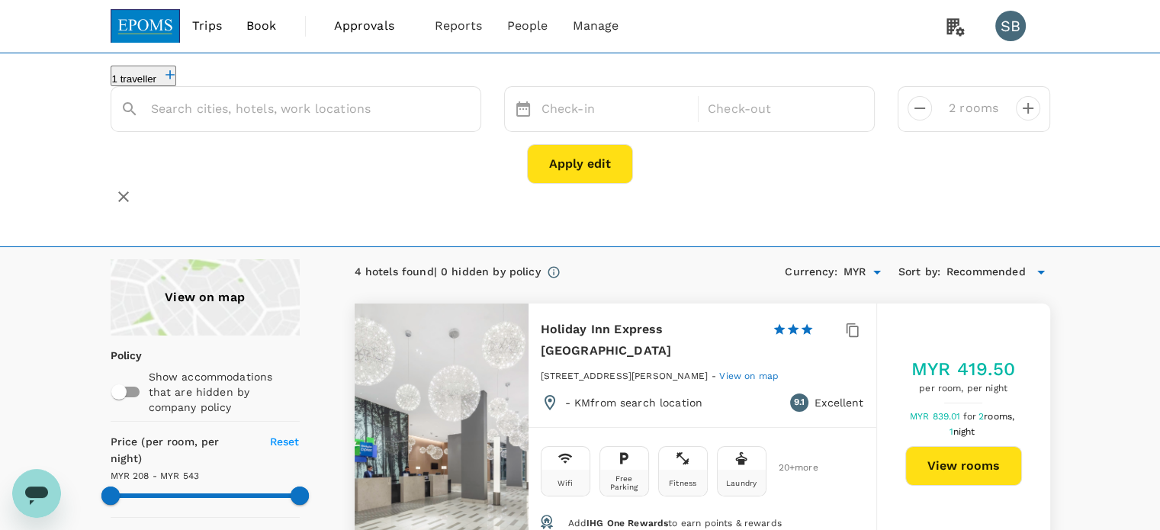
type input "Holiday Inn Express [GEOGRAPHIC_DATA]"
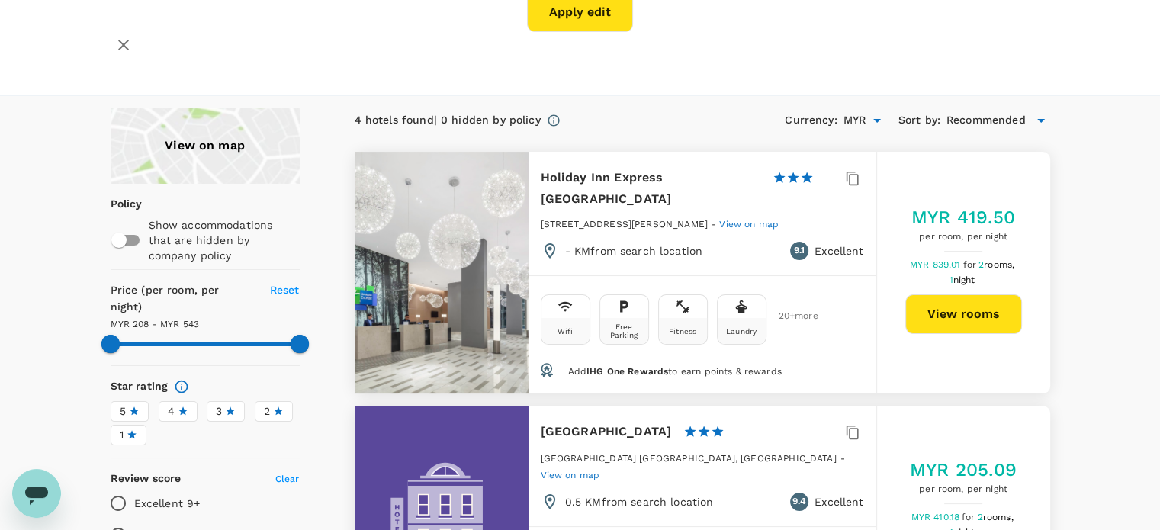
scroll to position [153, 0]
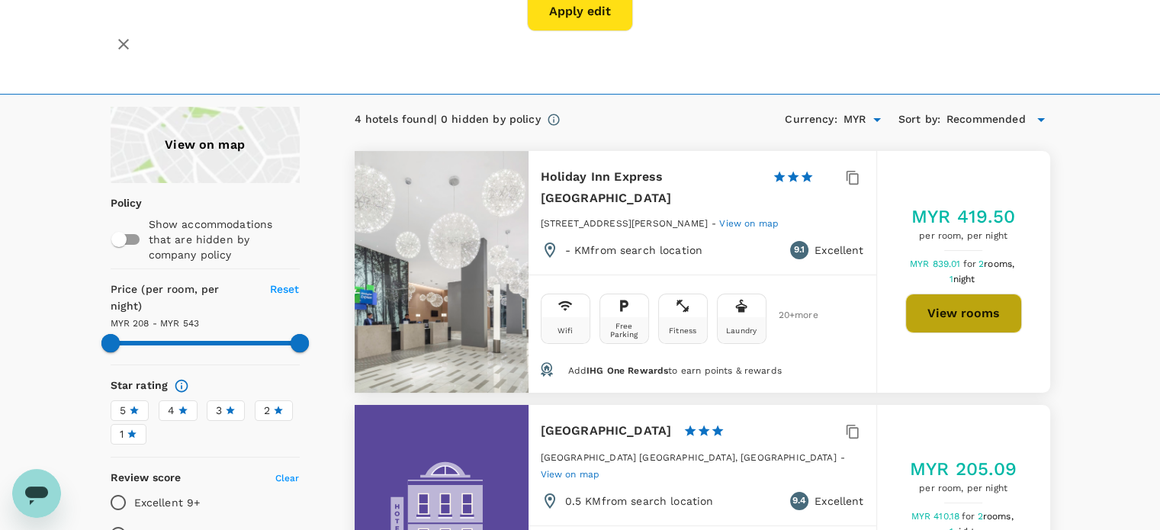
click at [948, 312] on button "View rooms" at bounding box center [964, 314] width 117 height 40
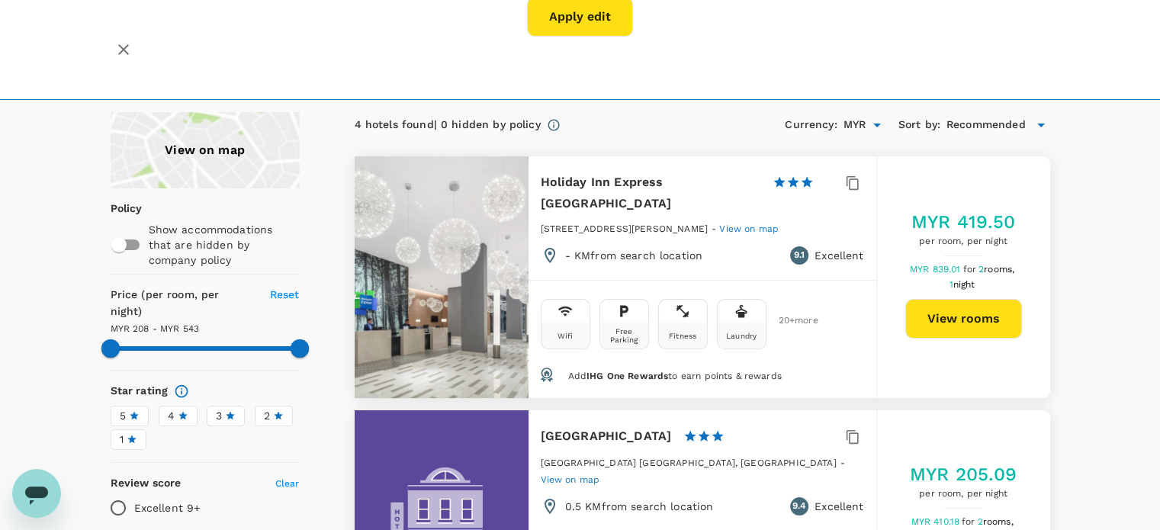
scroll to position [0, 0]
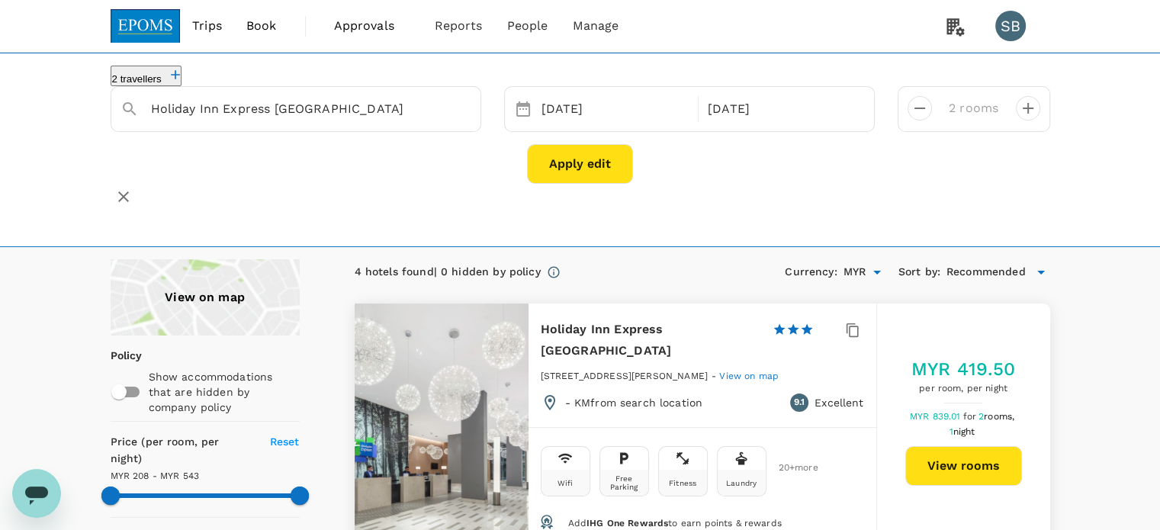
click at [165, 22] on img at bounding box center [146, 26] width 70 height 34
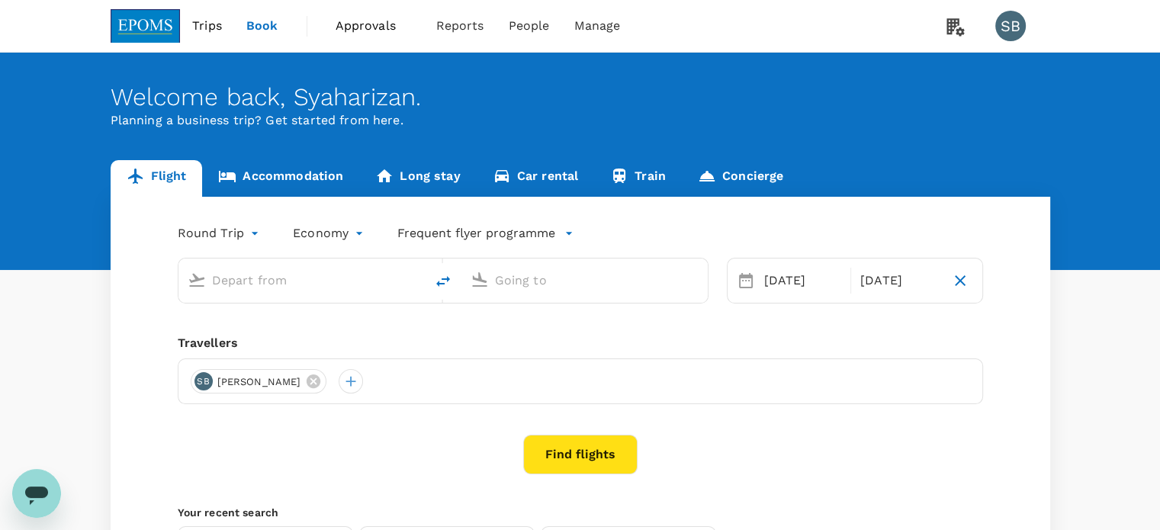
type input "Kuala Lumpur Intl (KUL)"
type input "Kota Kinabalu Intl (BKI)"
click at [287, 171] on link "Accommodation" at bounding box center [280, 178] width 157 height 37
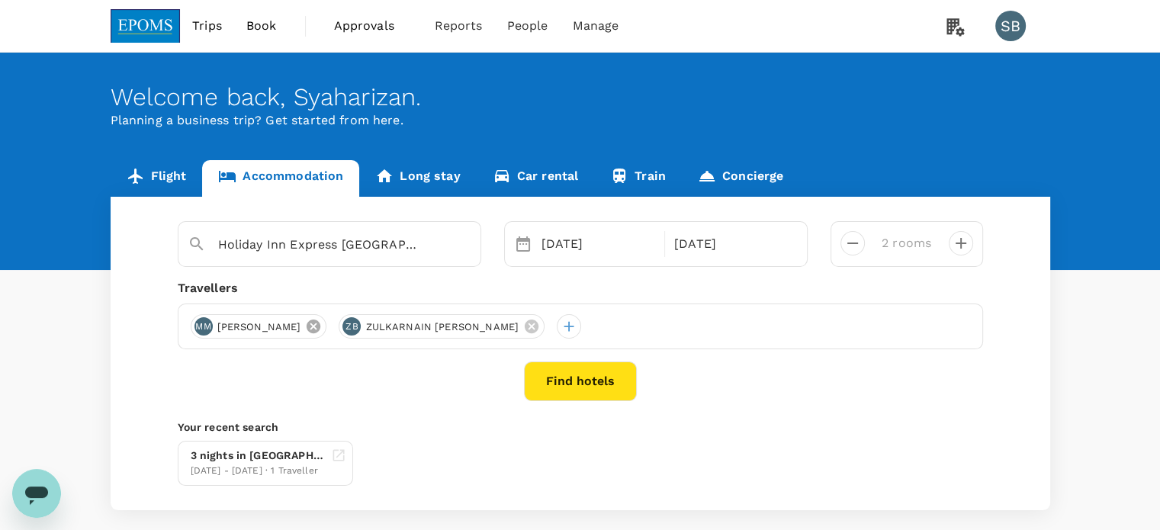
click at [320, 325] on icon at bounding box center [314, 327] width 14 height 14
click at [860, 240] on icon "decrease" at bounding box center [853, 243] width 18 height 18
type input "1 room"
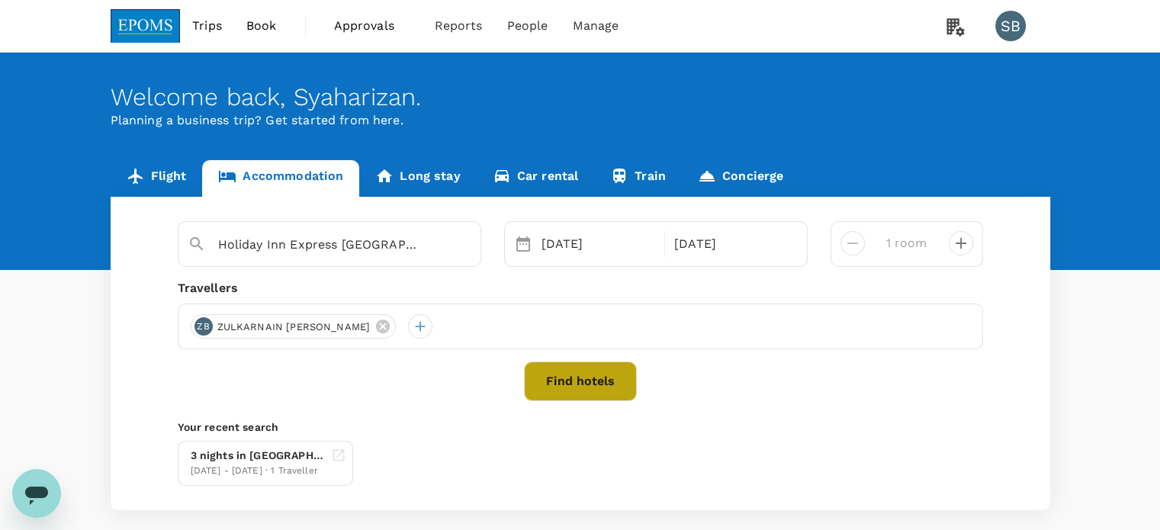
click at [594, 374] on button "Find hotels" at bounding box center [580, 382] width 113 height 40
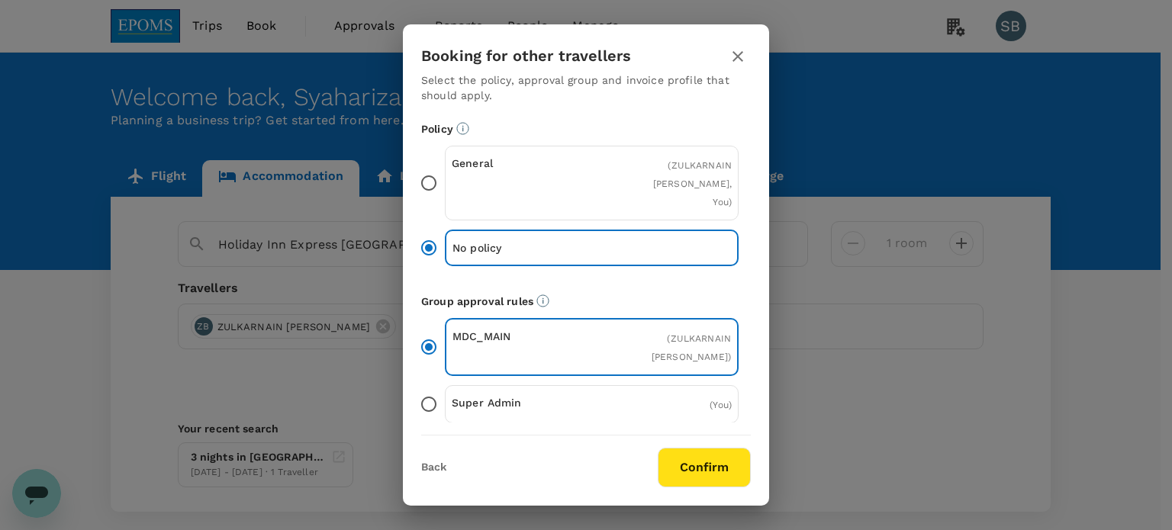
click at [720, 469] on button "Confirm" at bounding box center [704, 468] width 93 height 40
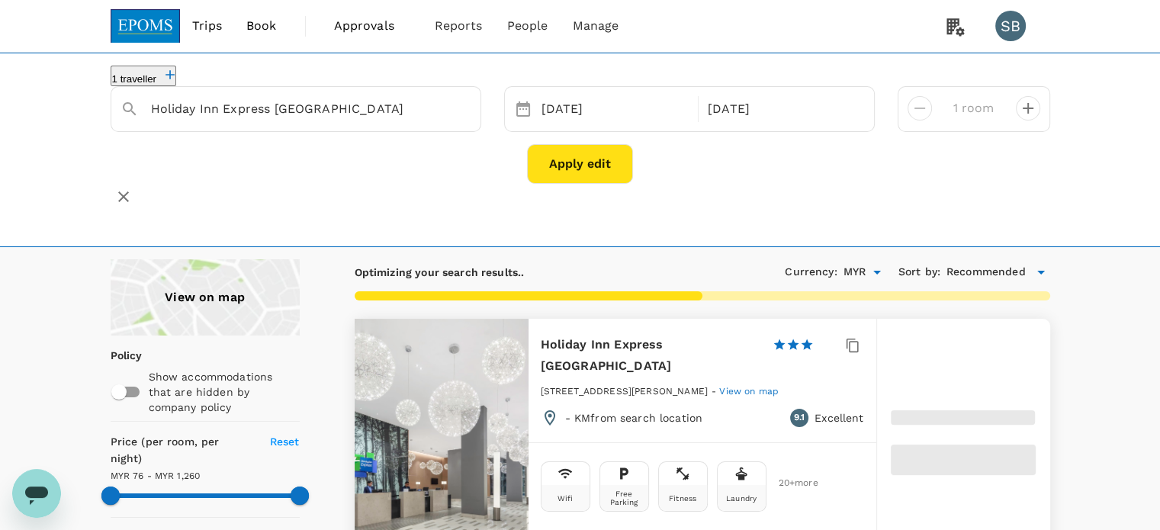
type input "1259.5"
type input "75.53"
type input "1259.53"
type input "65.53"
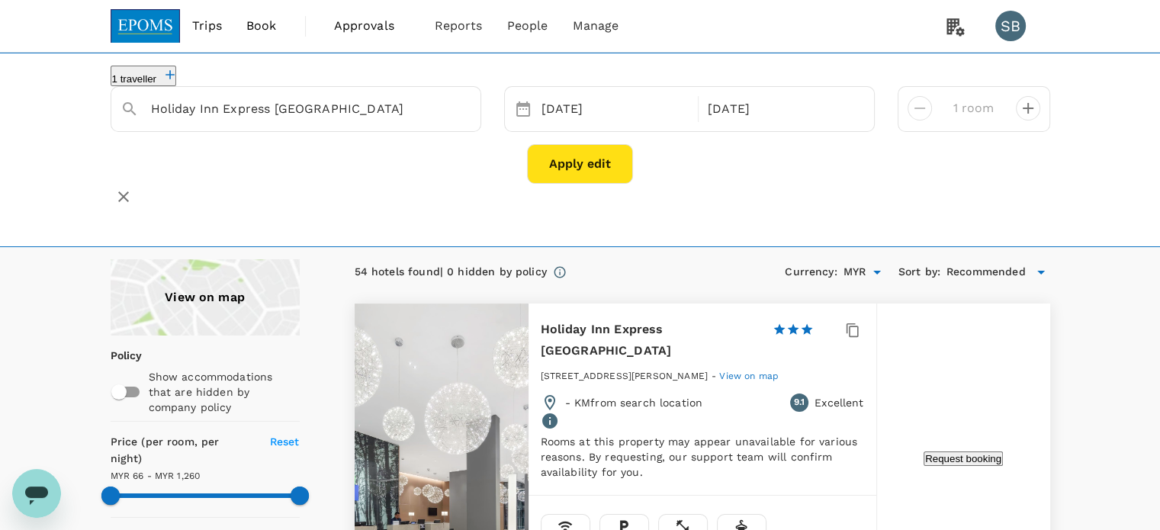
type input "1259.53"
click at [151, 24] on img at bounding box center [146, 26] width 70 height 34
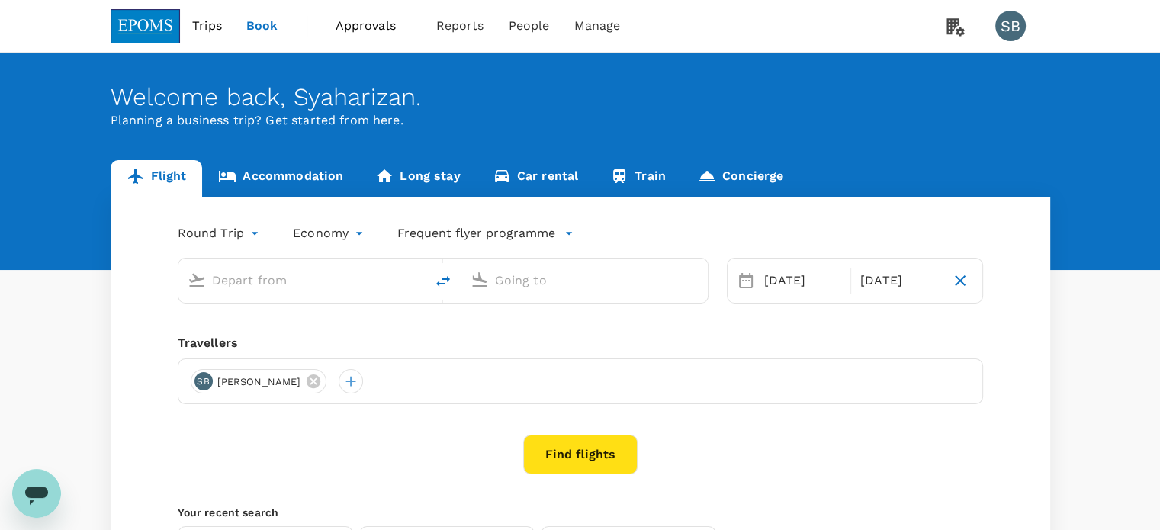
type input "Kuala Lumpur Intl ([GEOGRAPHIC_DATA])"
type input "Kota Kinabalu Intl (BKI)"
click at [295, 175] on link "Accommodation" at bounding box center [280, 178] width 157 height 37
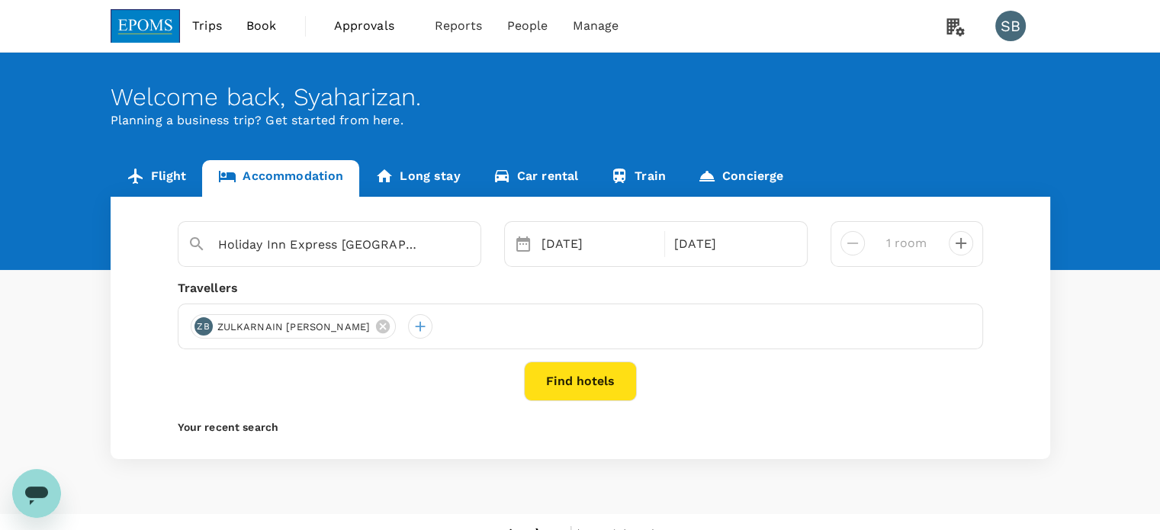
click at [582, 384] on button "Find hotels" at bounding box center [580, 382] width 113 height 40
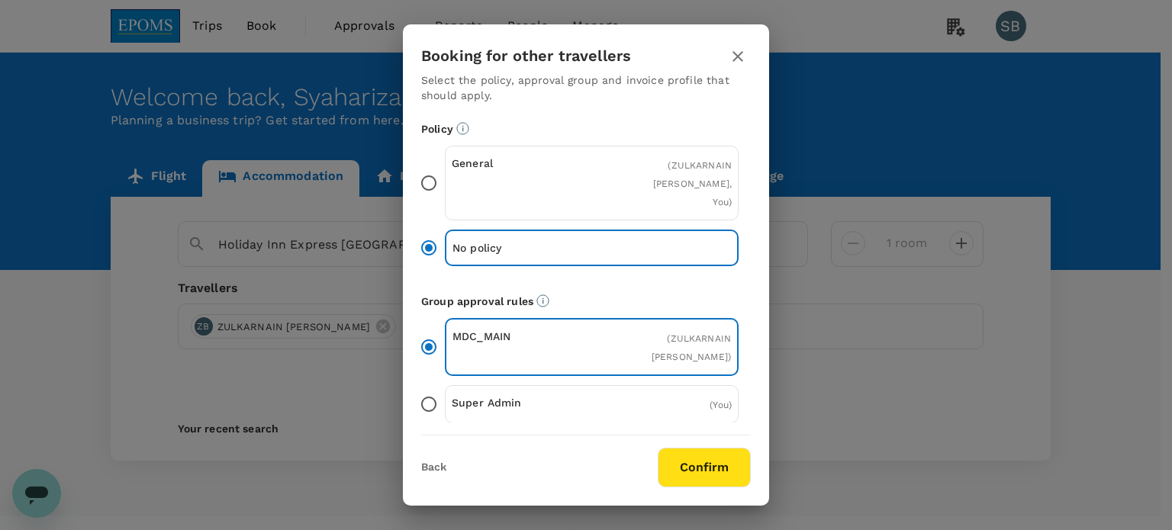
click at [726, 479] on button "Confirm" at bounding box center [704, 468] width 93 height 40
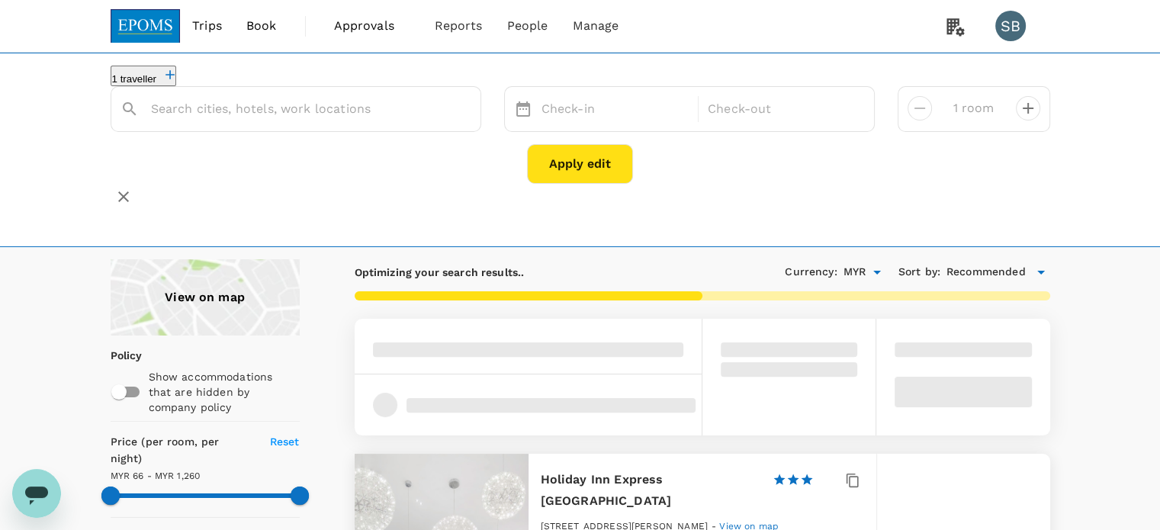
type input "Holiday Inn Express Kota Kinabalu City Centre"
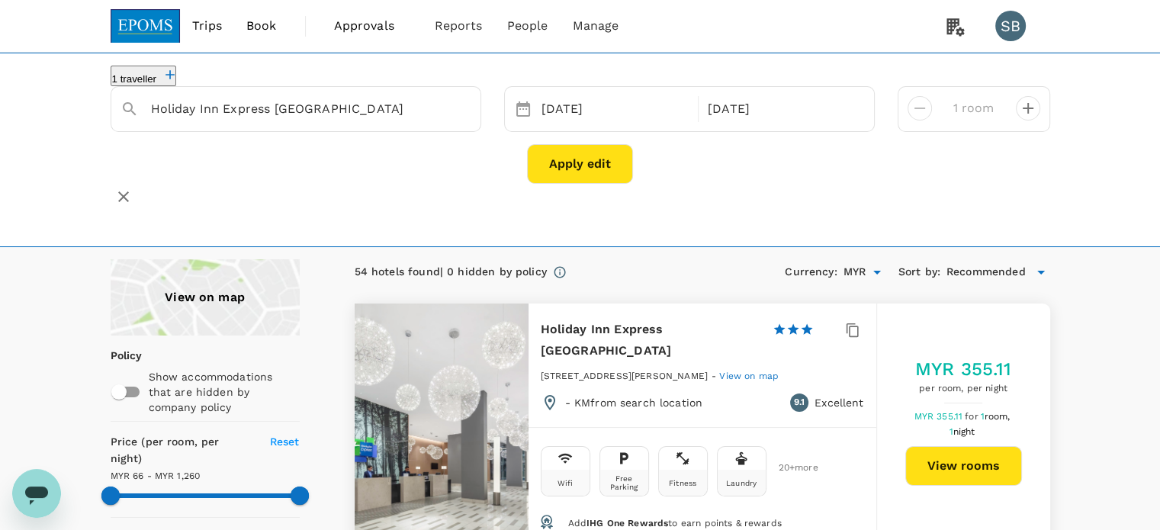
scroll to position [76, 0]
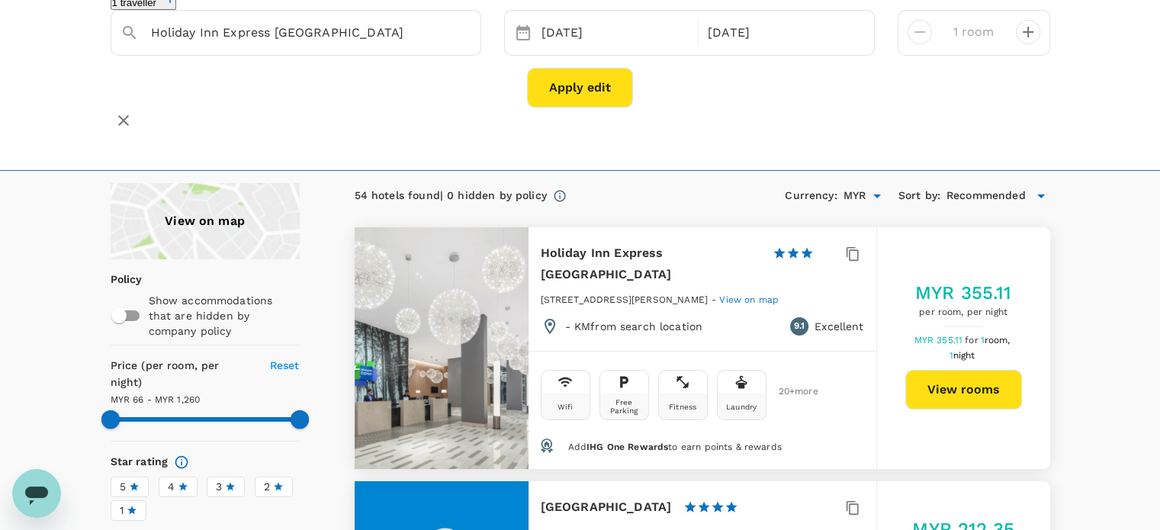
click at [961, 381] on button "View rooms" at bounding box center [964, 390] width 117 height 40
type input "1259.53"
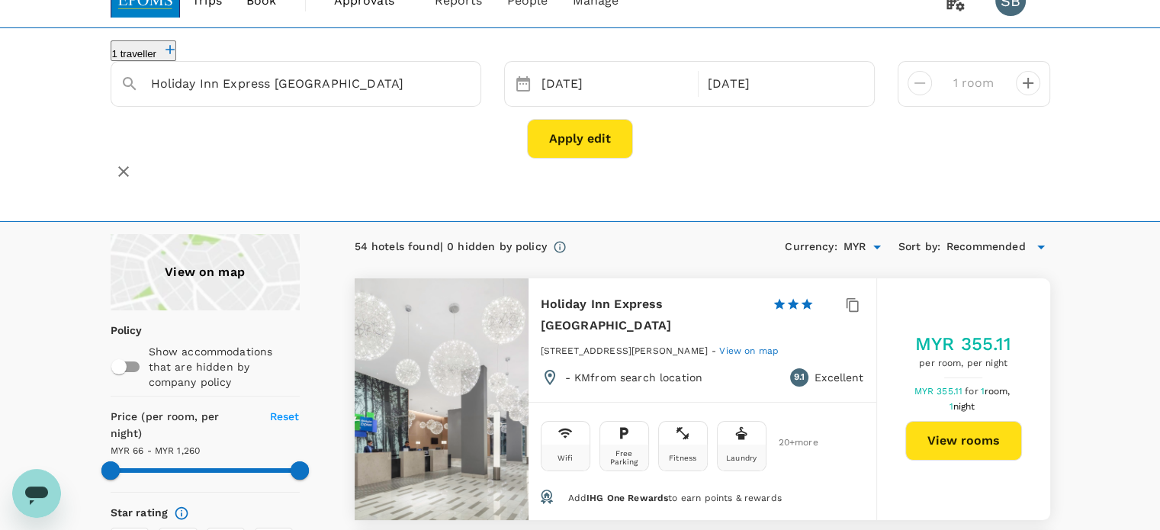
scroll to position [0, 0]
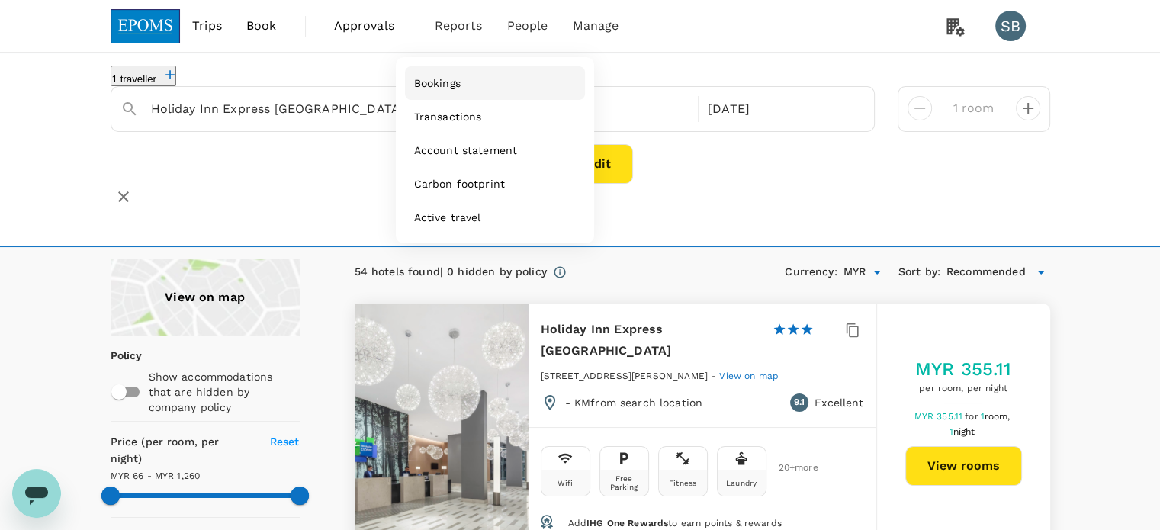
click at [441, 85] on span "Bookings" at bounding box center [437, 83] width 47 height 15
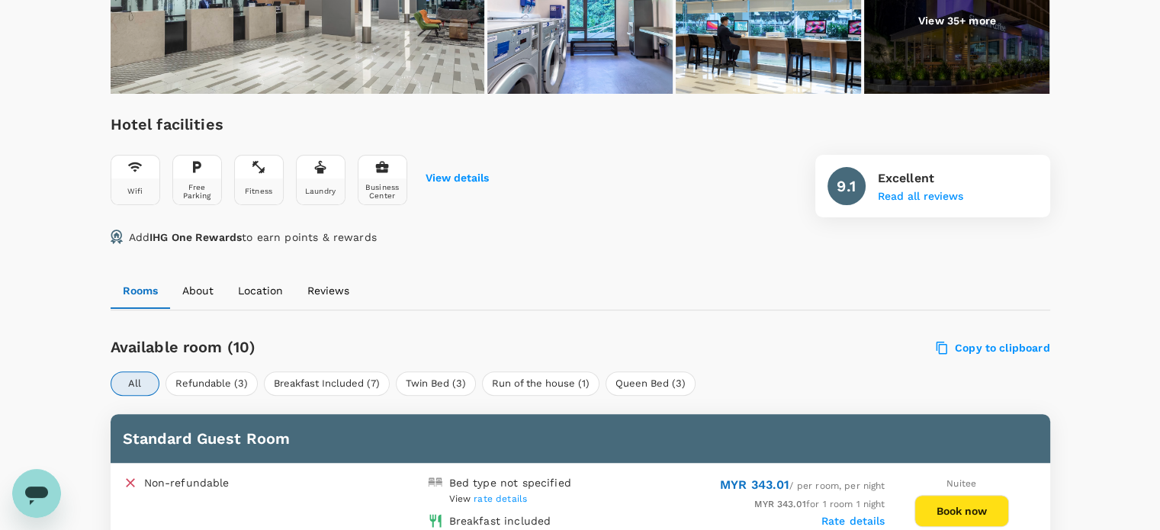
scroll to position [757, 0]
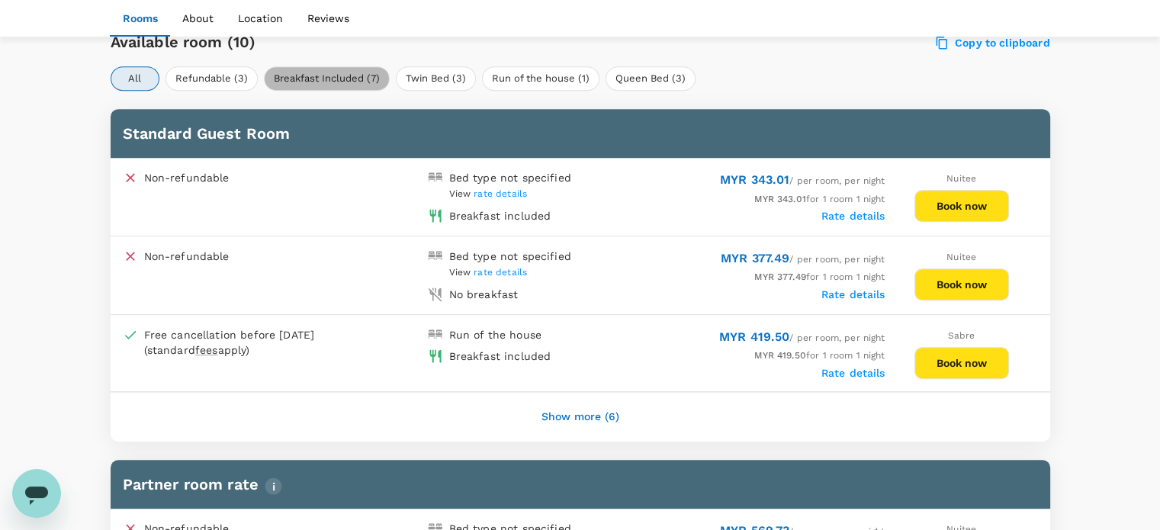
click at [295, 80] on button "Breakfast Included (7)" at bounding box center [327, 78] width 126 height 24
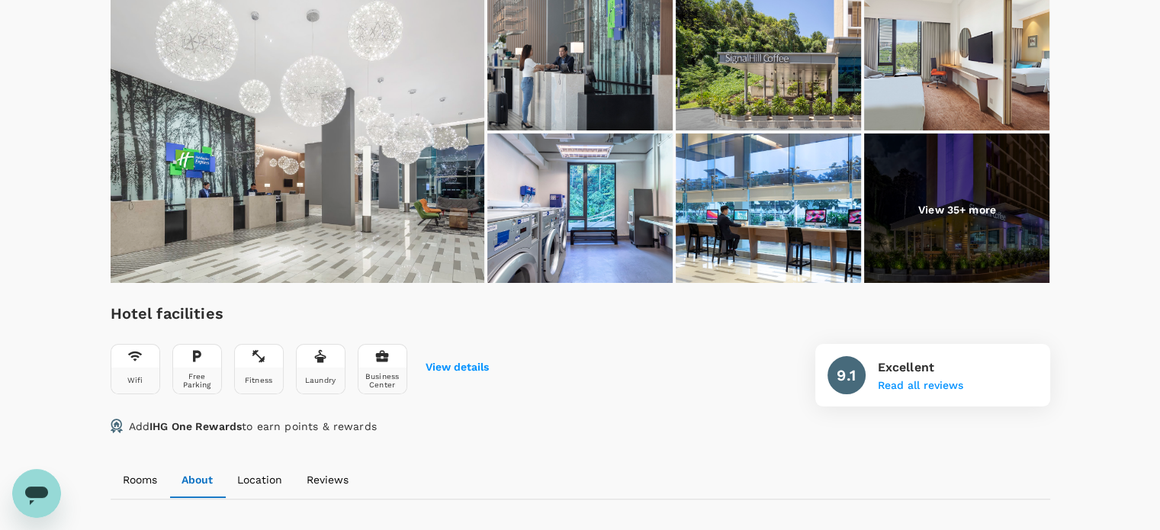
scroll to position [146, 0]
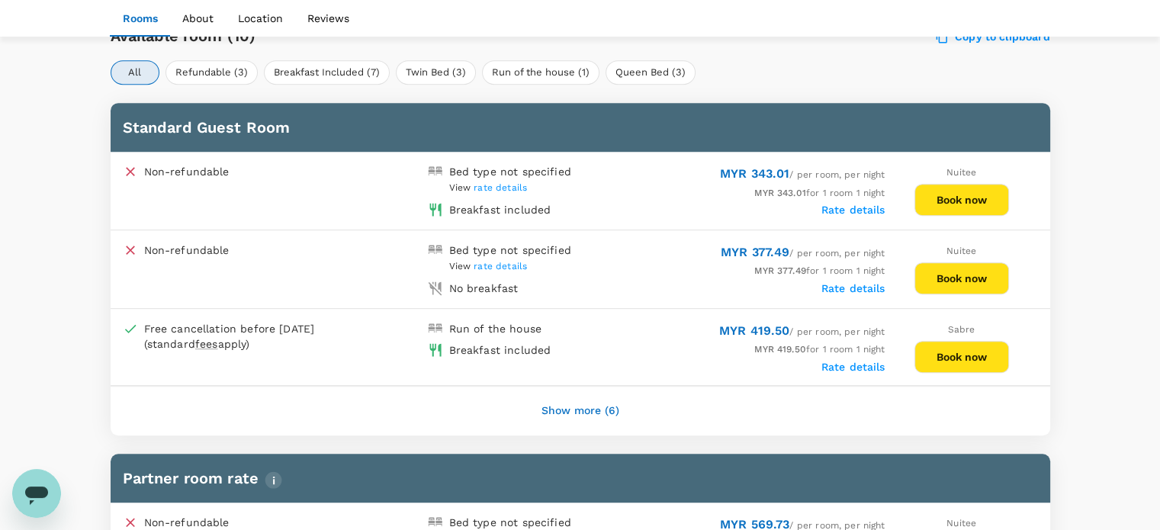
scroll to position [757, 0]
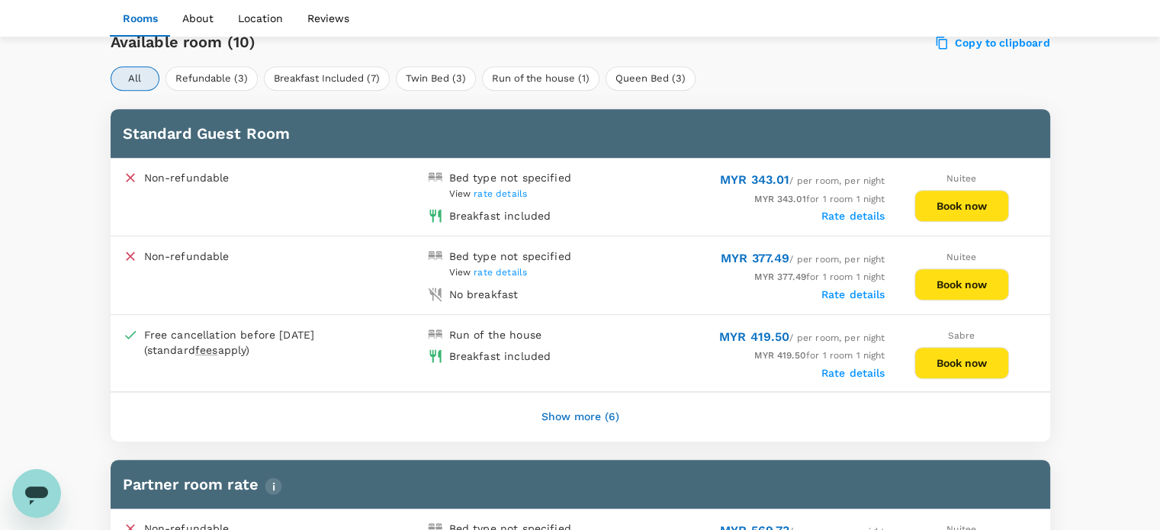
click at [510, 197] on span "rate details" at bounding box center [500, 193] width 53 height 11
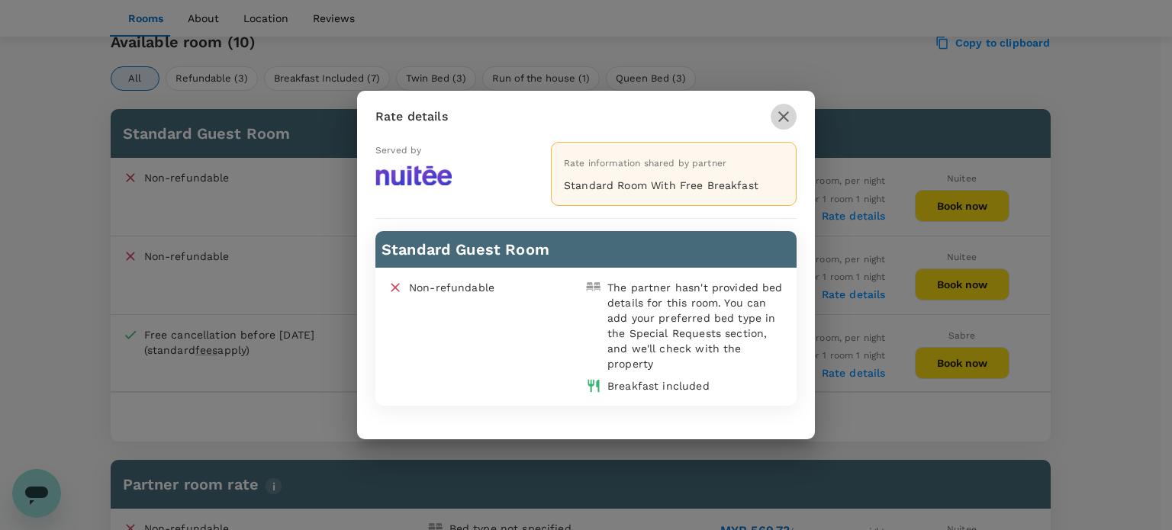
click at [781, 119] on icon "button" at bounding box center [783, 116] width 11 height 11
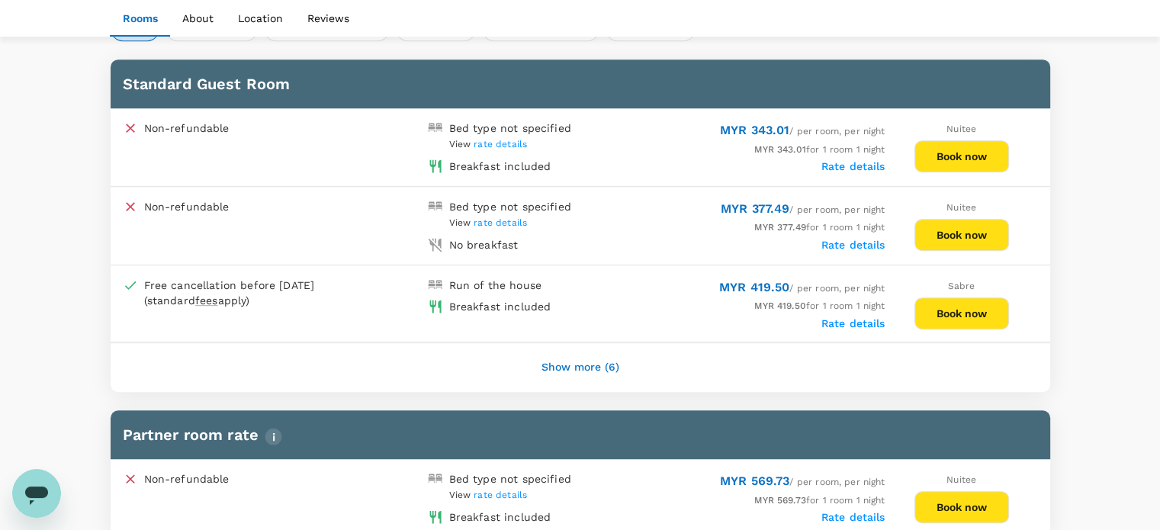
scroll to position [833, 0]
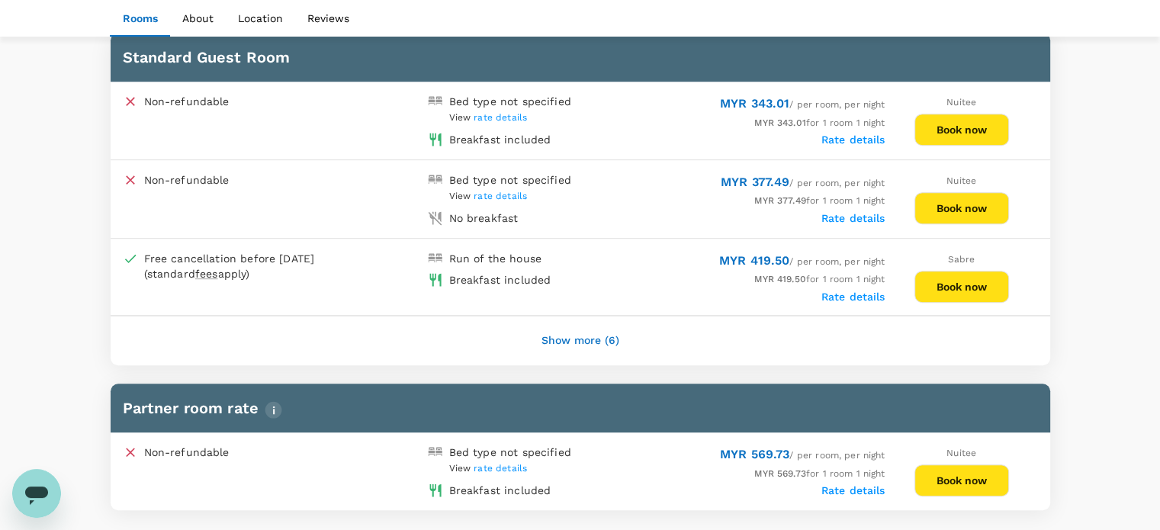
click at [579, 333] on button "Show more (6)" at bounding box center [580, 341] width 121 height 37
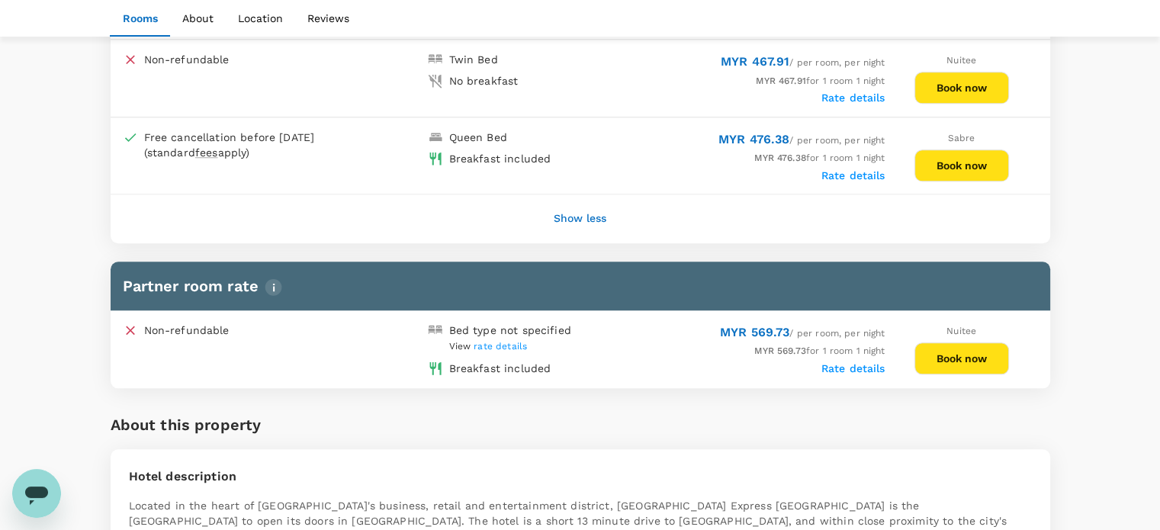
scroll to position [1520, 0]
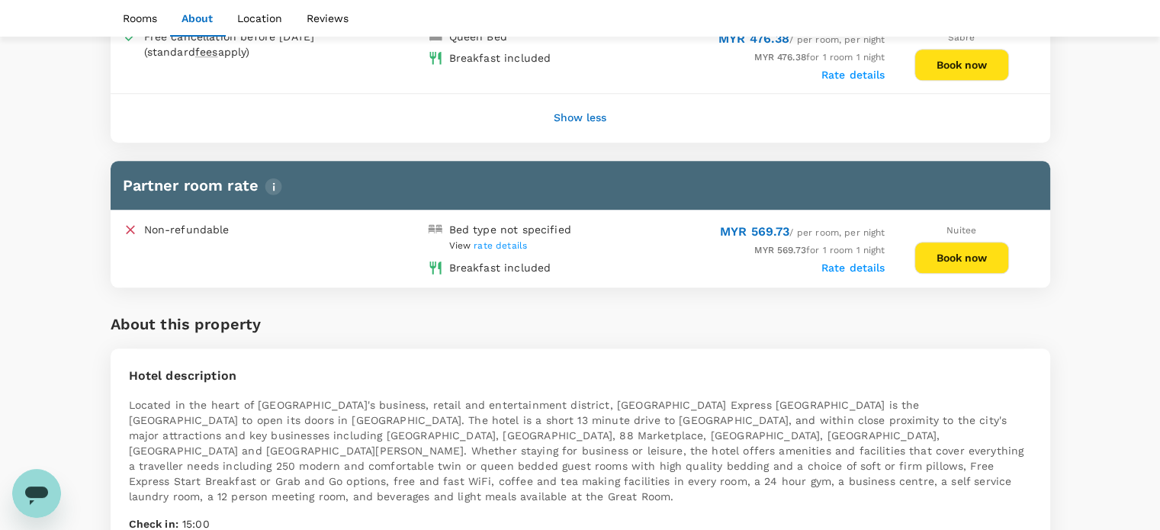
click at [503, 240] on span "rate details" at bounding box center [500, 245] width 53 height 11
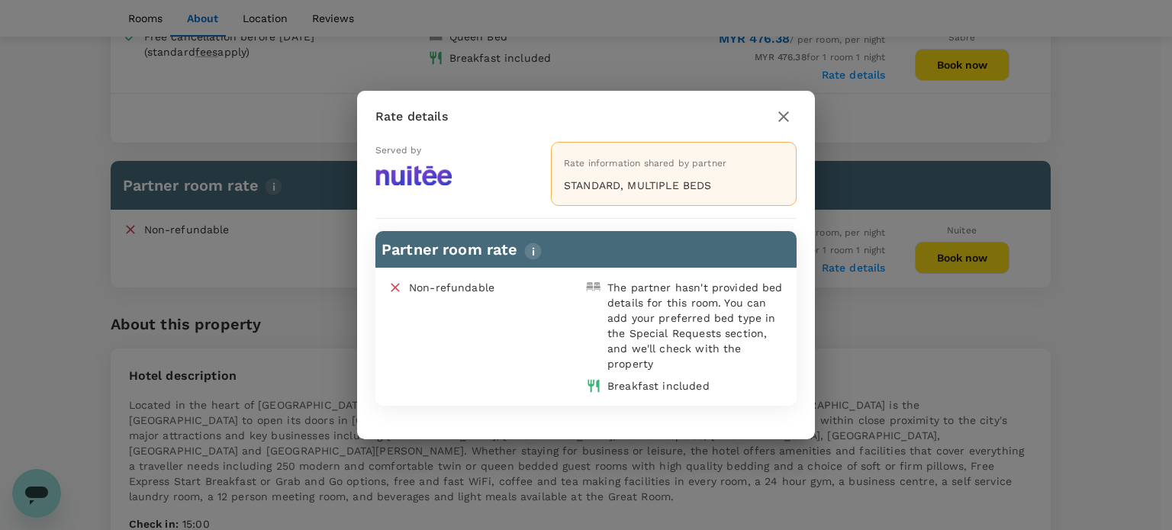
click at [789, 119] on icon "button" at bounding box center [783, 117] width 18 height 18
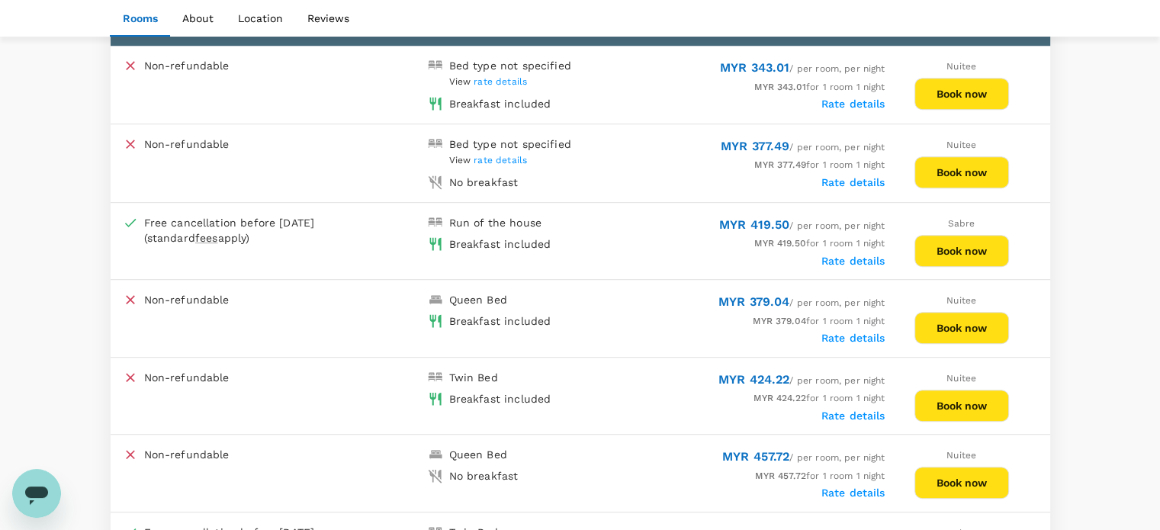
scroll to position [833, 0]
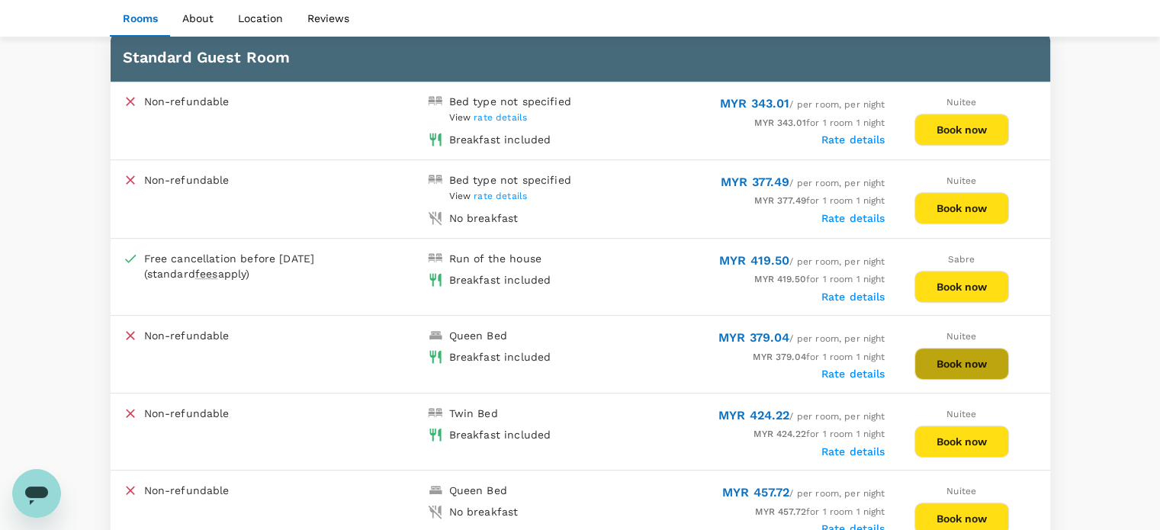
click at [946, 356] on button "Book now" at bounding box center [962, 364] width 95 height 32
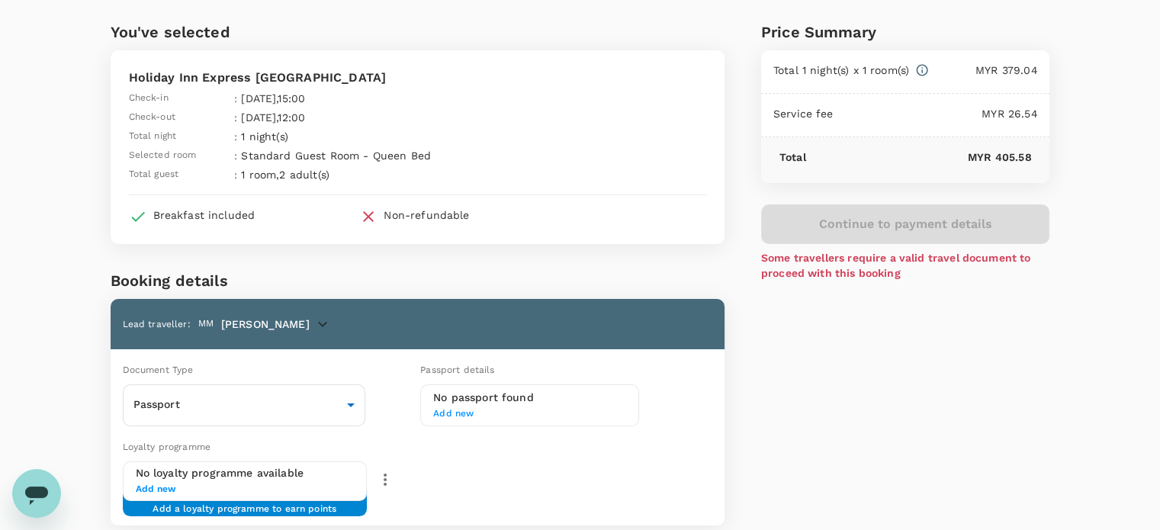
scroll to position [76, 0]
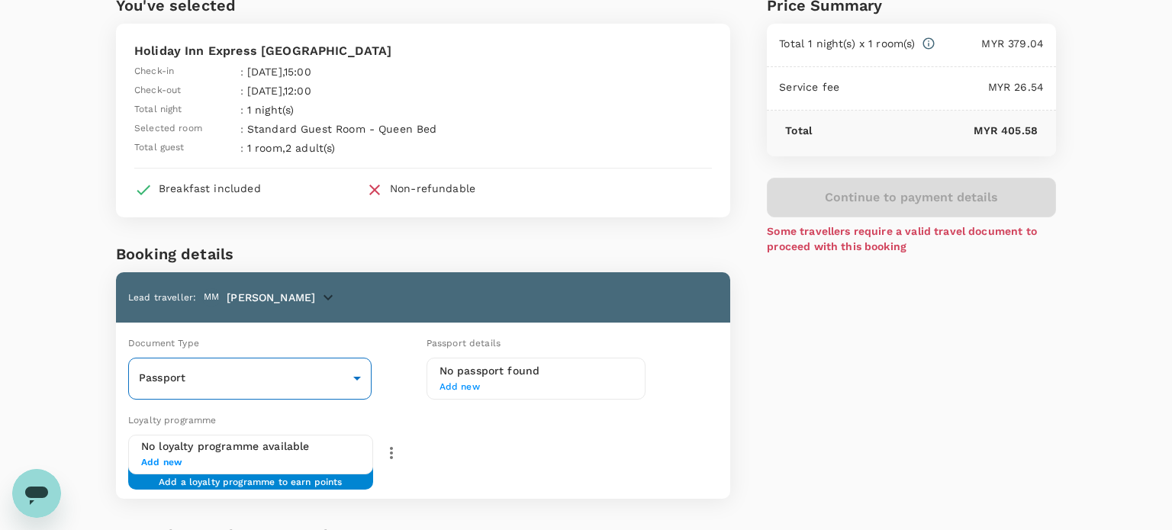
click at [359, 371] on body "Back to hotel details Review selection You've selected Holiday Inn Express [GEO…" at bounding box center [586, 338] width 1172 height 829
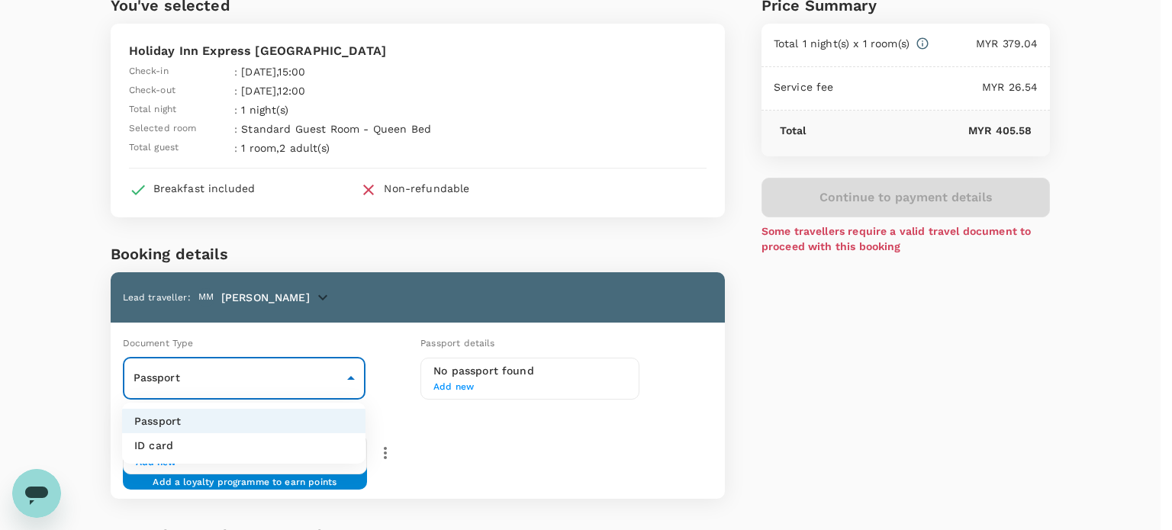
click at [310, 446] on li "ID card" at bounding box center [243, 445] width 243 height 24
type input "Id card"
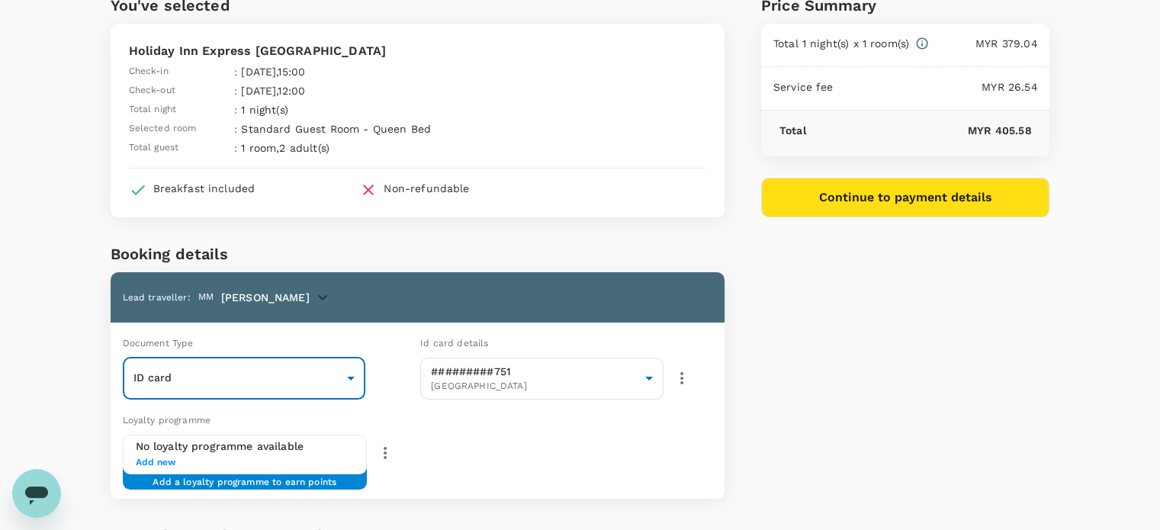
click at [332, 295] on icon "button" at bounding box center [323, 297] width 18 height 18
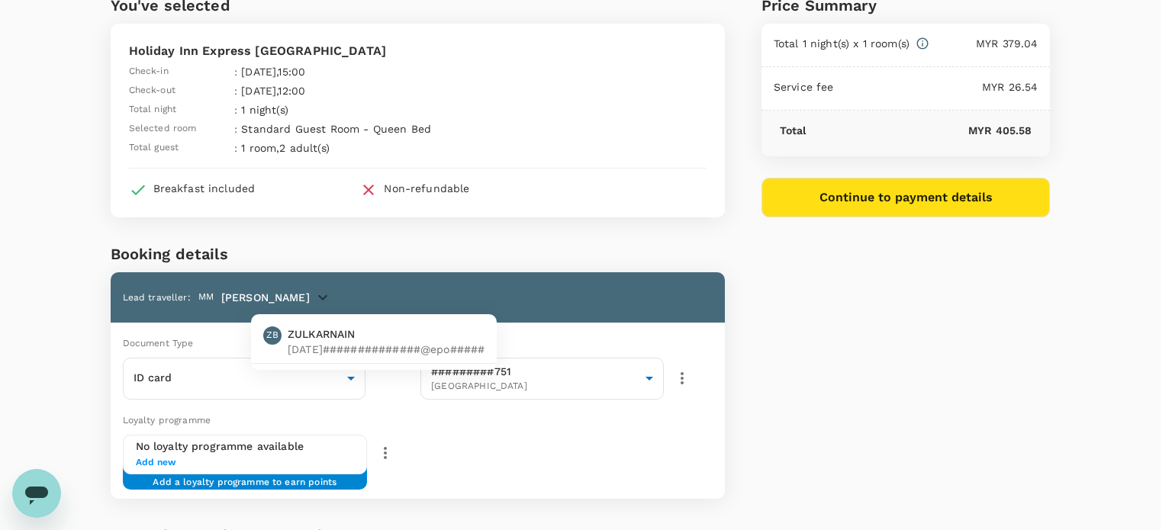
click at [360, 299] on div at bounding box center [586, 265] width 1172 height 530
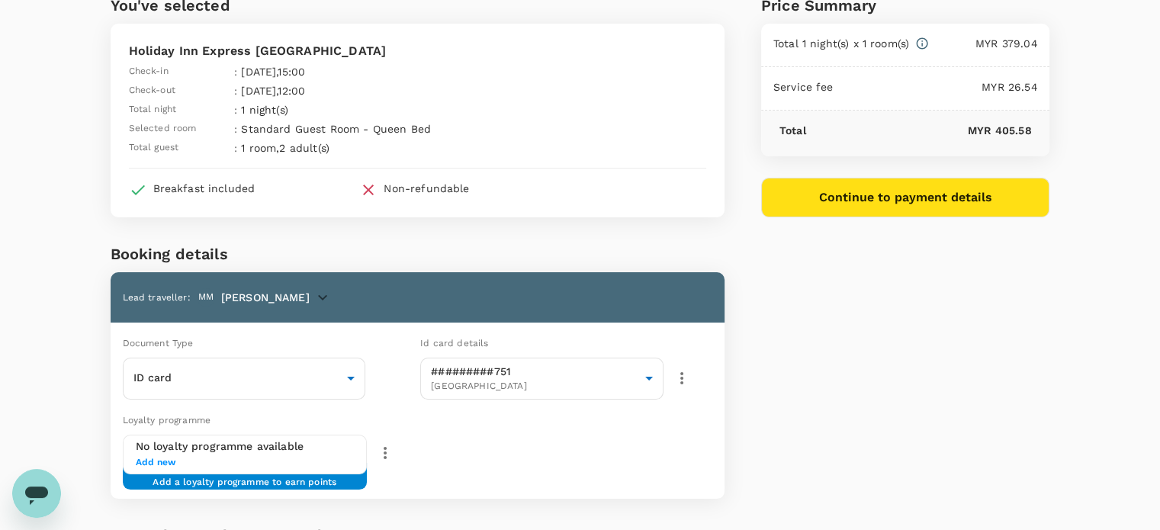
click at [864, 201] on button "Continue to payment details" at bounding box center [905, 198] width 289 height 40
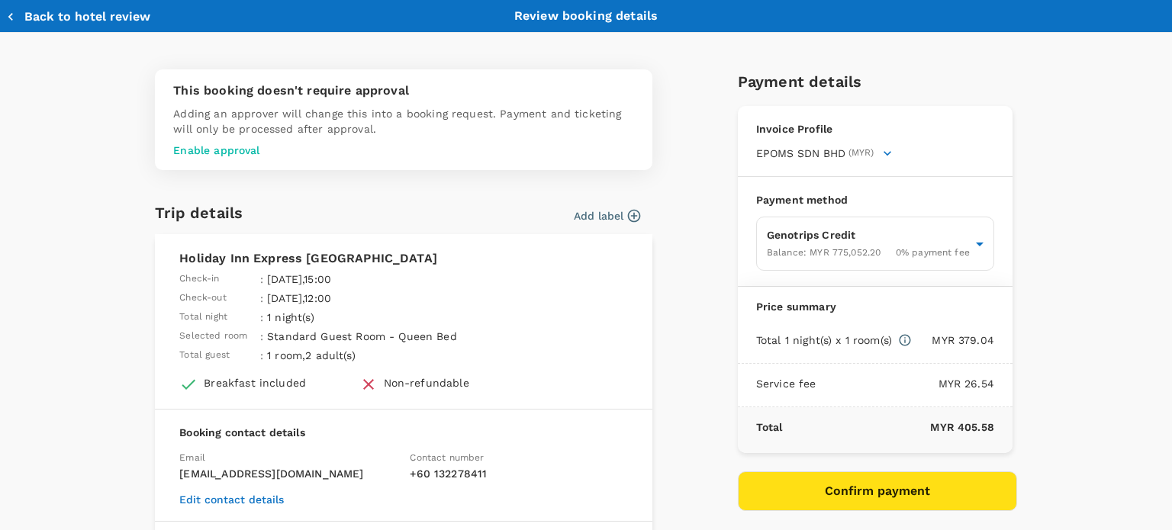
click at [39, 18] on button "Back to hotel review" at bounding box center [78, 16] width 144 height 15
type input "9ea61a02-274a-4f65-9d5b-ca51ac7b2cfc"
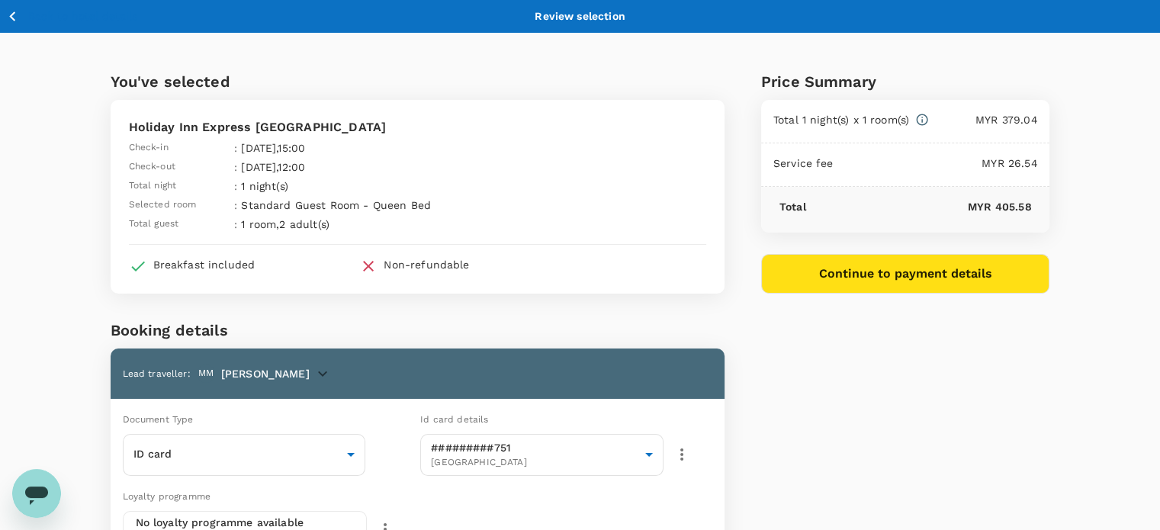
click at [34, 5] on div "Back to hotel details Review selection" at bounding box center [580, 16] width 1160 height 33
click at [27, 18] on button "Back to hotel details" at bounding box center [71, 16] width 131 height 19
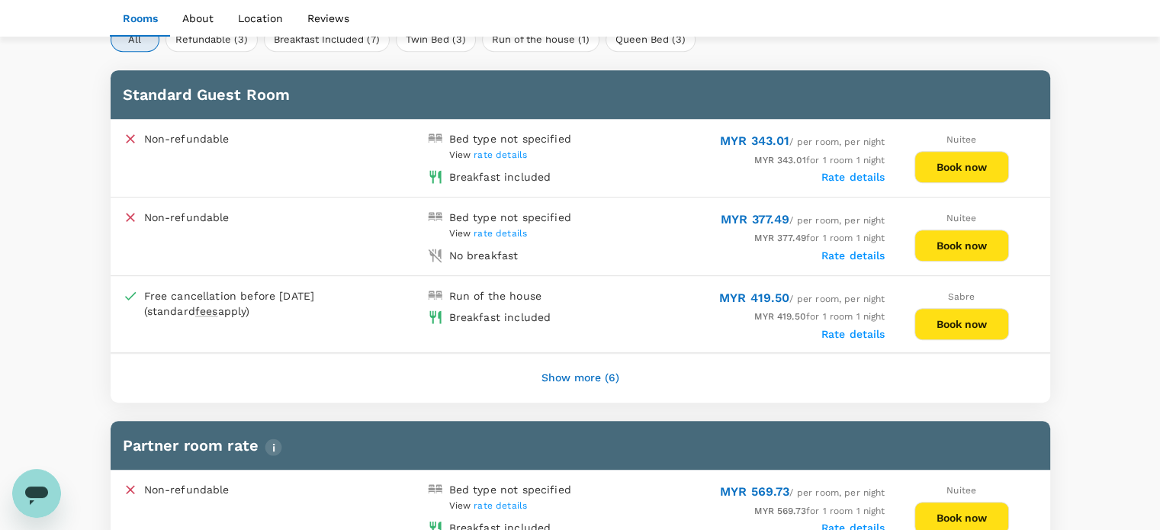
scroll to position [833, 0]
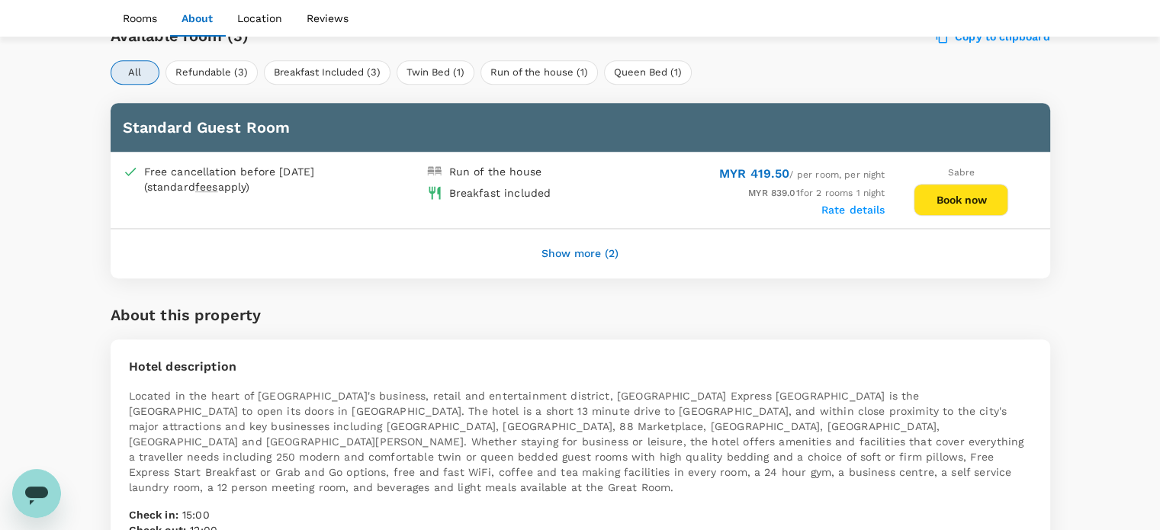
scroll to position [757, 0]
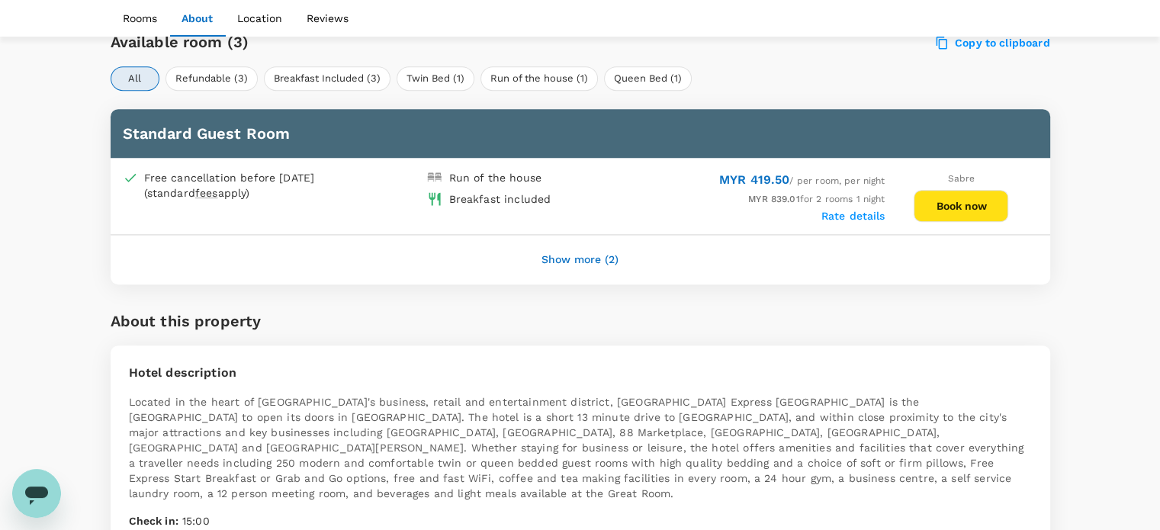
click at [587, 258] on button "Show more (2)" at bounding box center [580, 260] width 120 height 37
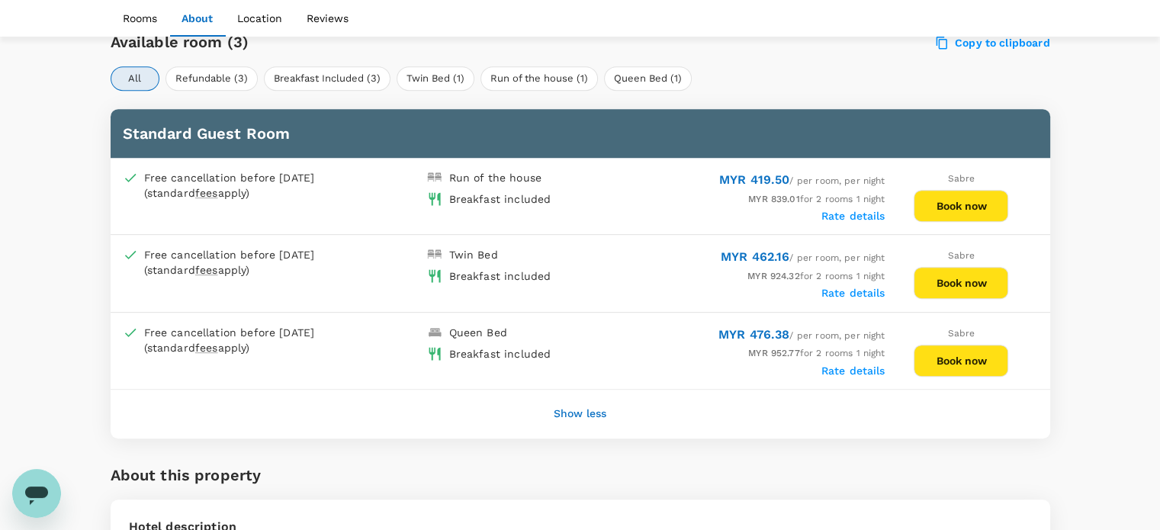
click at [982, 362] on button "Book now" at bounding box center [961, 361] width 95 height 32
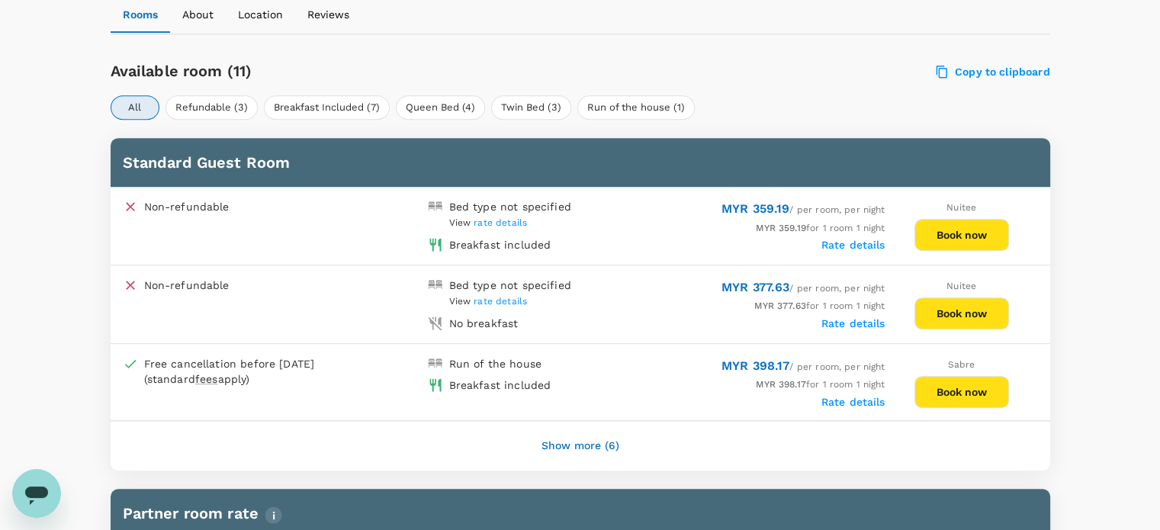
scroll to position [757, 0]
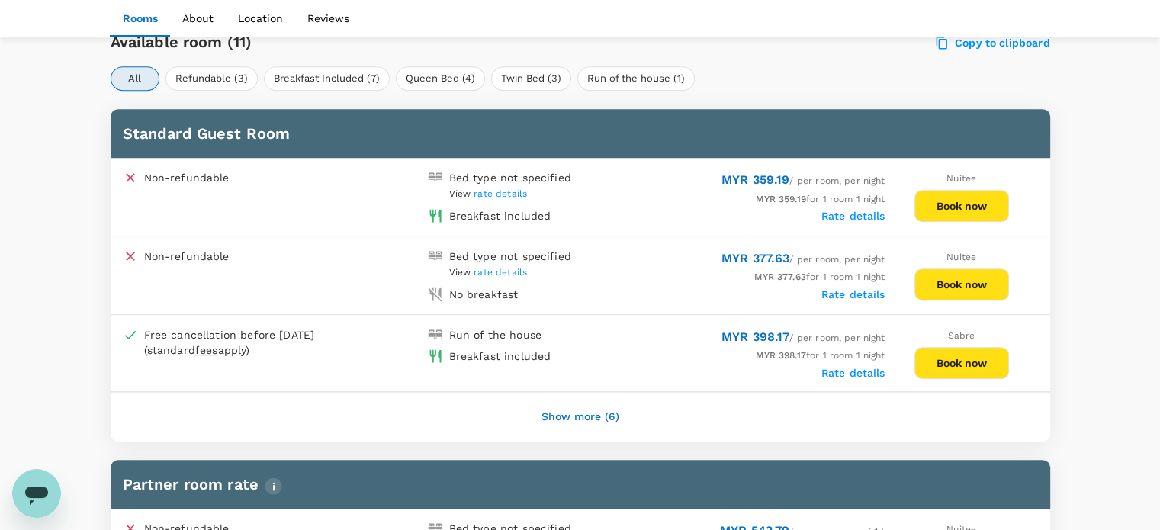
click at [589, 422] on button "Show more (6)" at bounding box center [580, 417] width 121 height 37
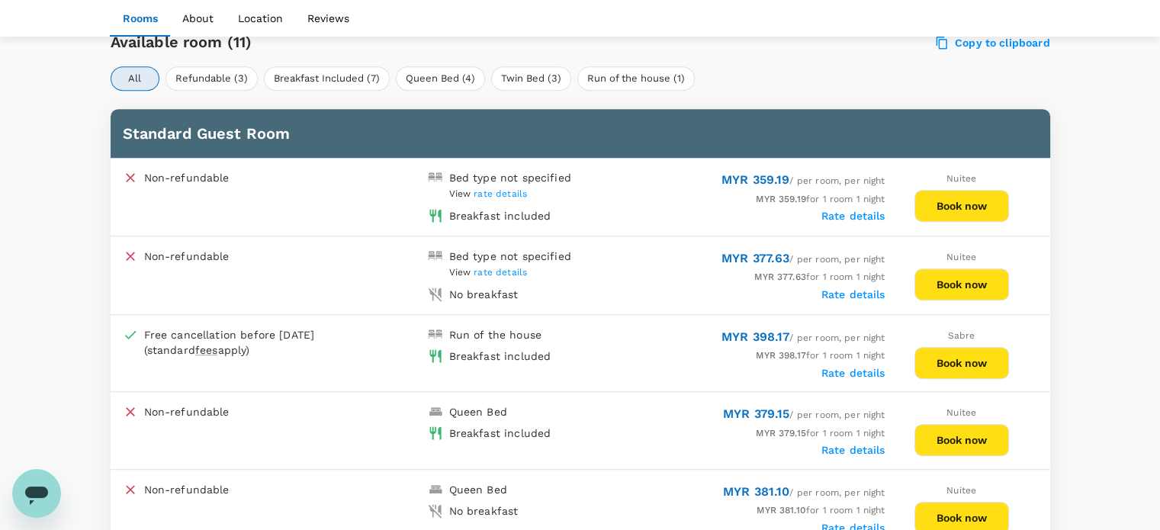
click at [933, 436] on button "Book now" at bounding box center [962, 440] width 95 height 32
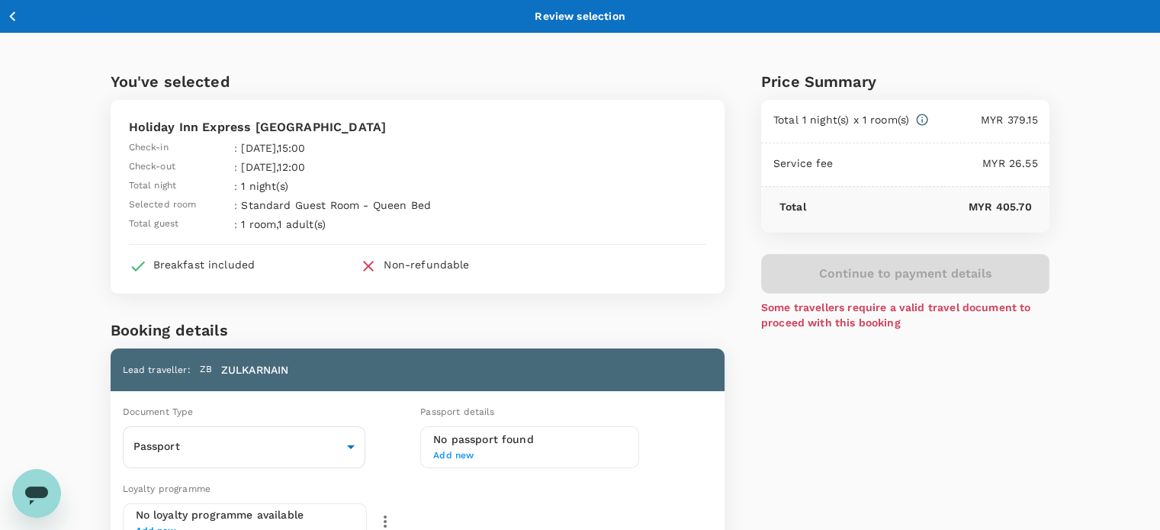
scroll to position [76, 0]
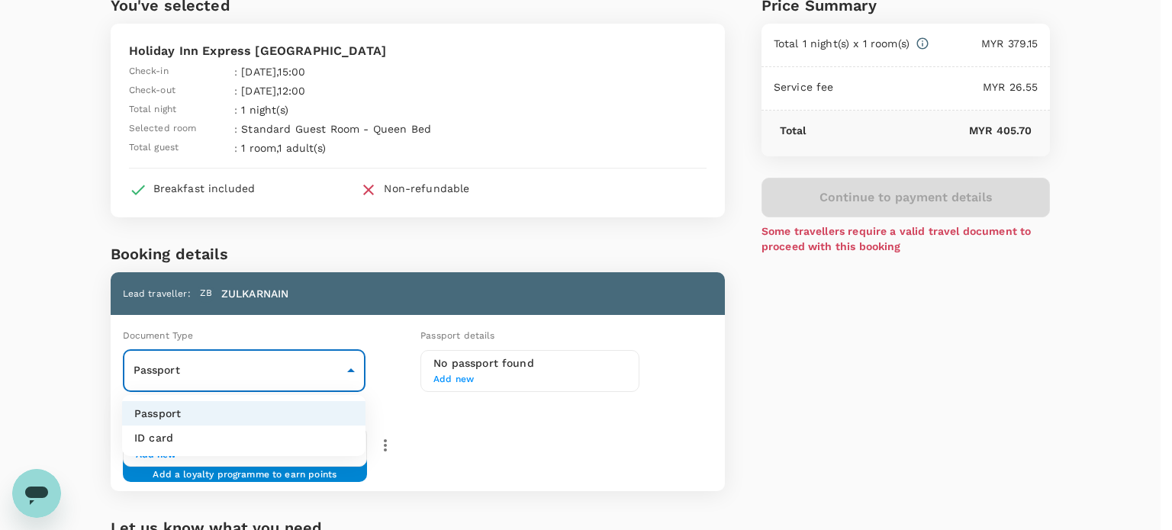
click at [332, 375] on body "Back to hotel details Review selection You've selected Holiday Inn Express [GEO…" at bounding box center [586, 335] width 1172 height 822
click at [307, 439] on li "ID card" at bounding box center [243, 438] width 243 height 24
type input "Id card"
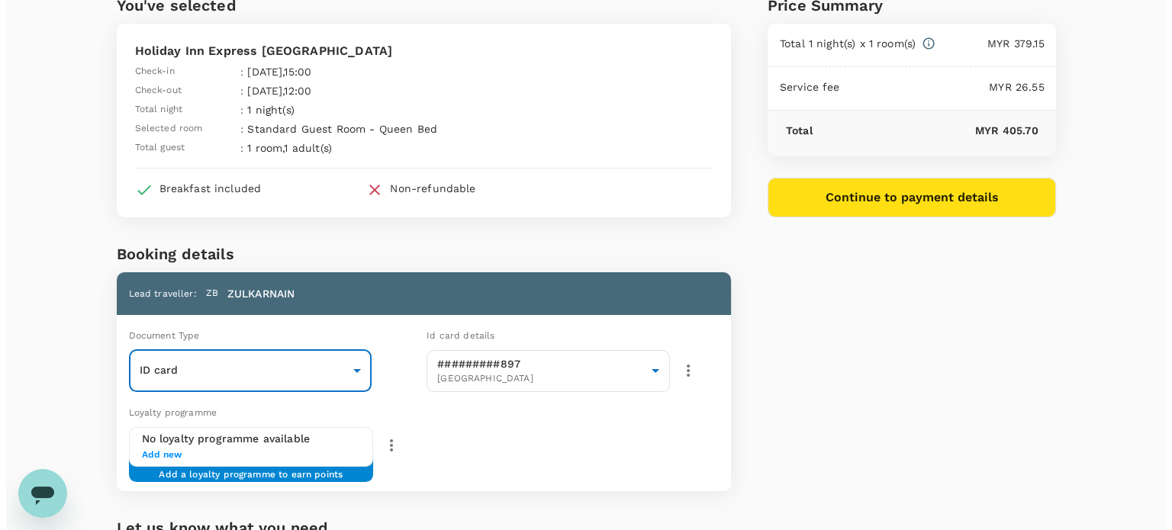
scroll to position [0, 0]
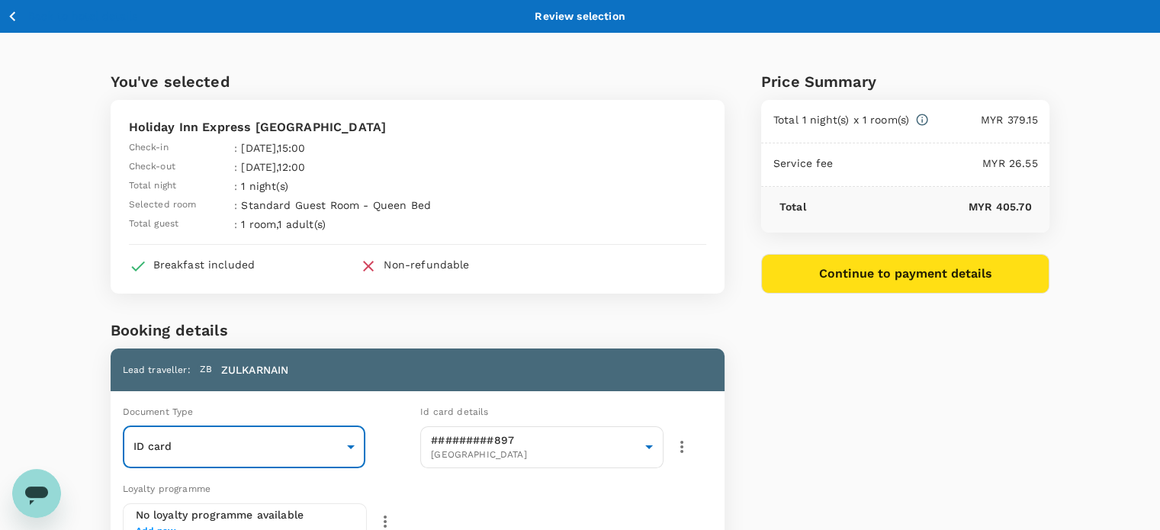
click at [926, 278] on button "Continue to payment details" at bounding box center [905, 274] width 289 height 40
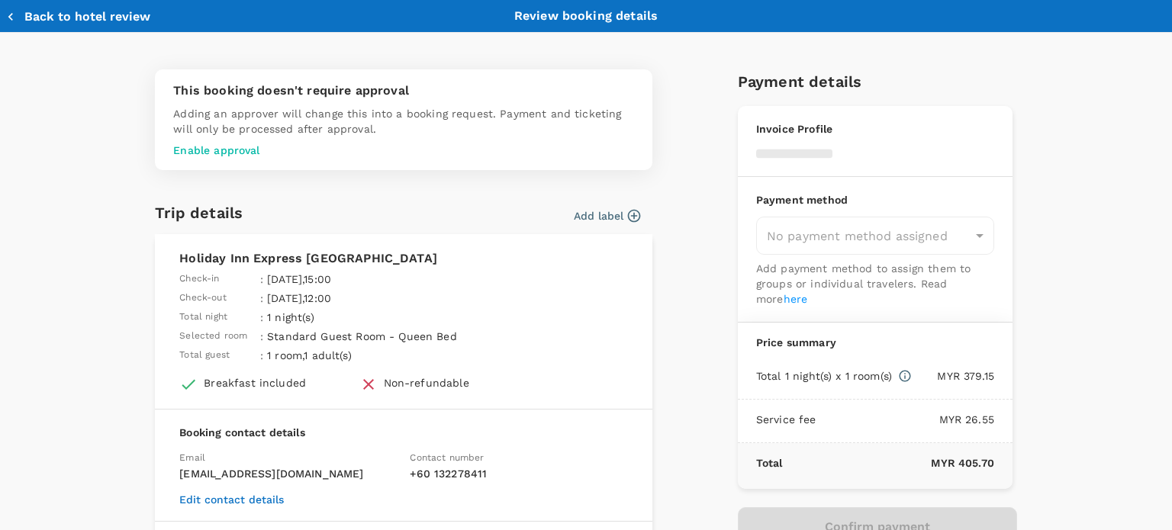
type input "9ea61a02-274a-4f65-9d5b-ca51ac7b2cfc"
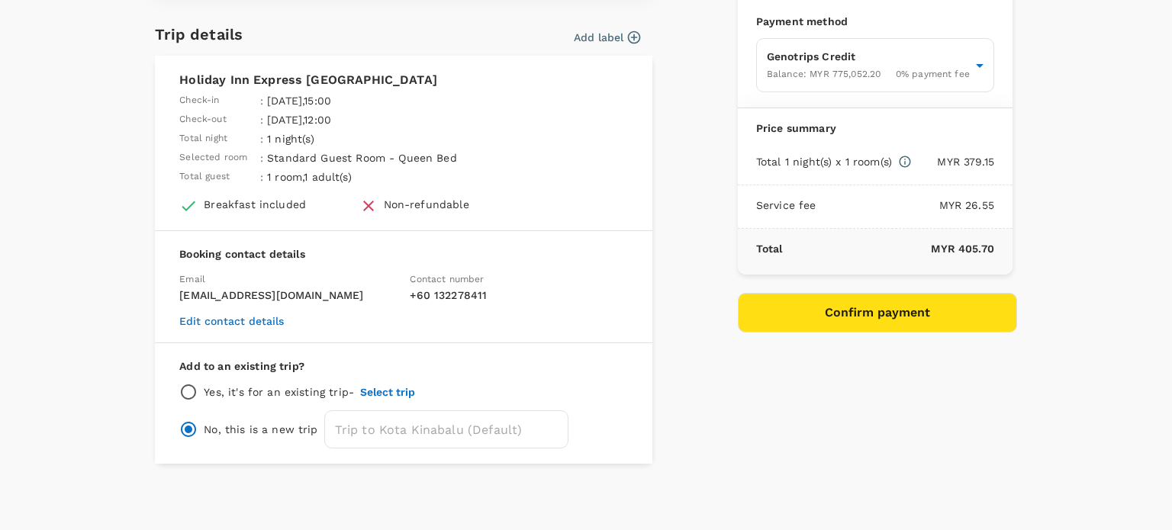
scroll to position [180, 0]
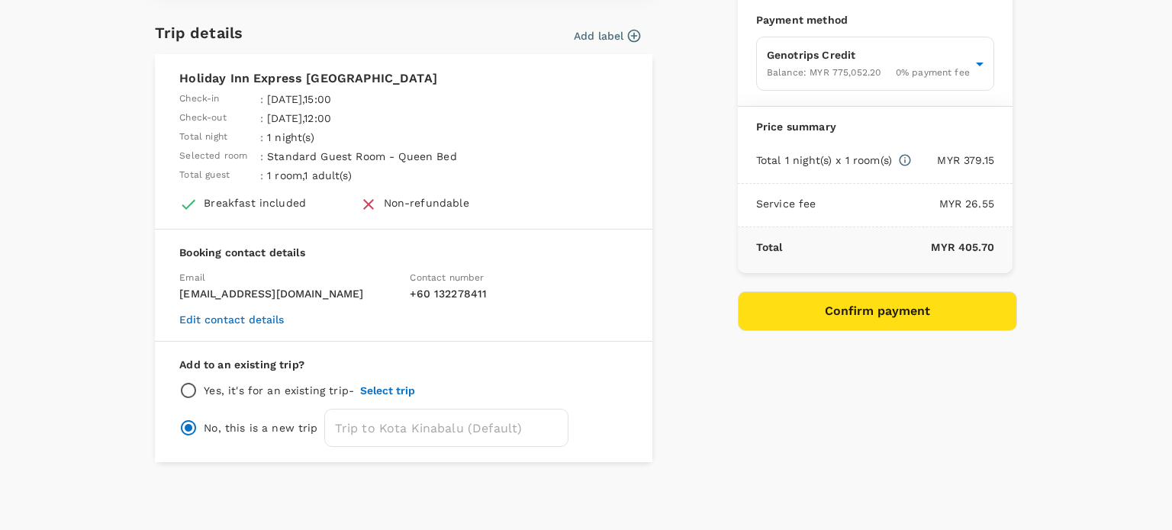
click at [781, 317] on button "Confirm payment" at bounding box center [877, 311] width 279 height 40
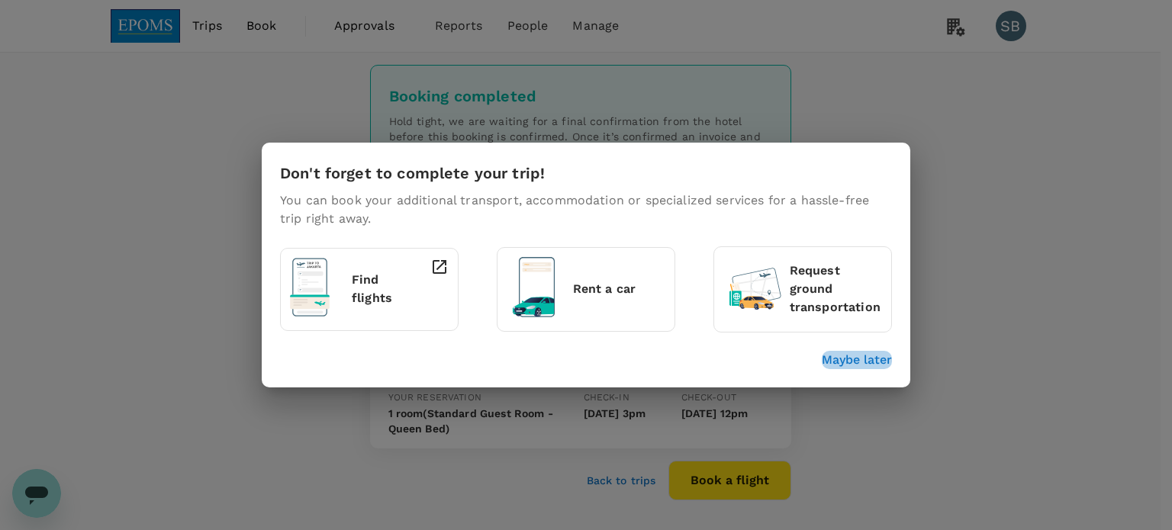
click at [855, 359] on p "Maybe later" at bounding box center [857, 360] width 70 height 18
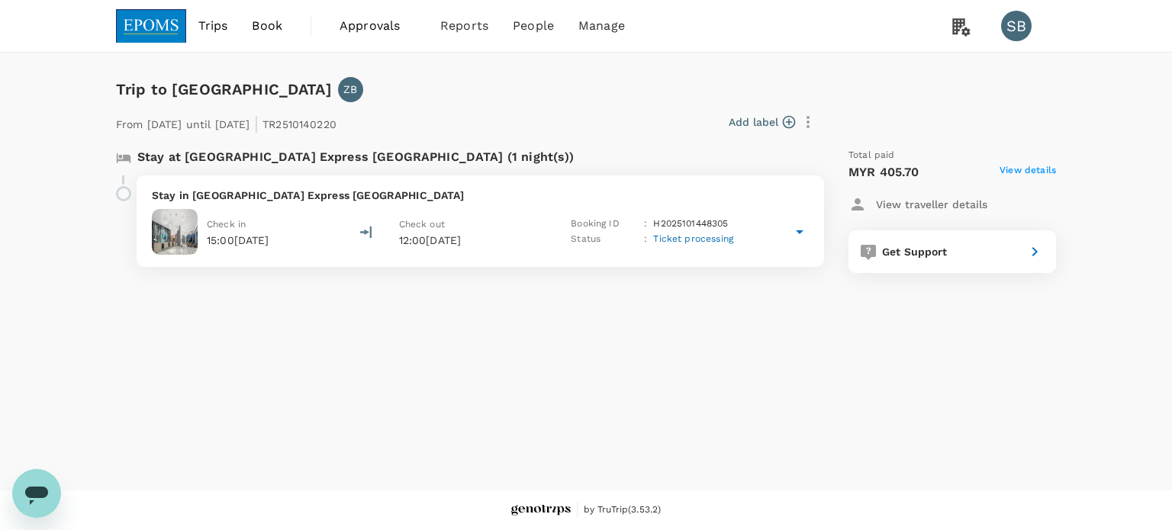
click at [506, 182] on div "Stay in [GEOGRAPHIC_DATA] Express [GEOGRAPHIC_DATA] Check in 15:00[DATE] Check …" at bounding box center [480, 221] width 687 height 92
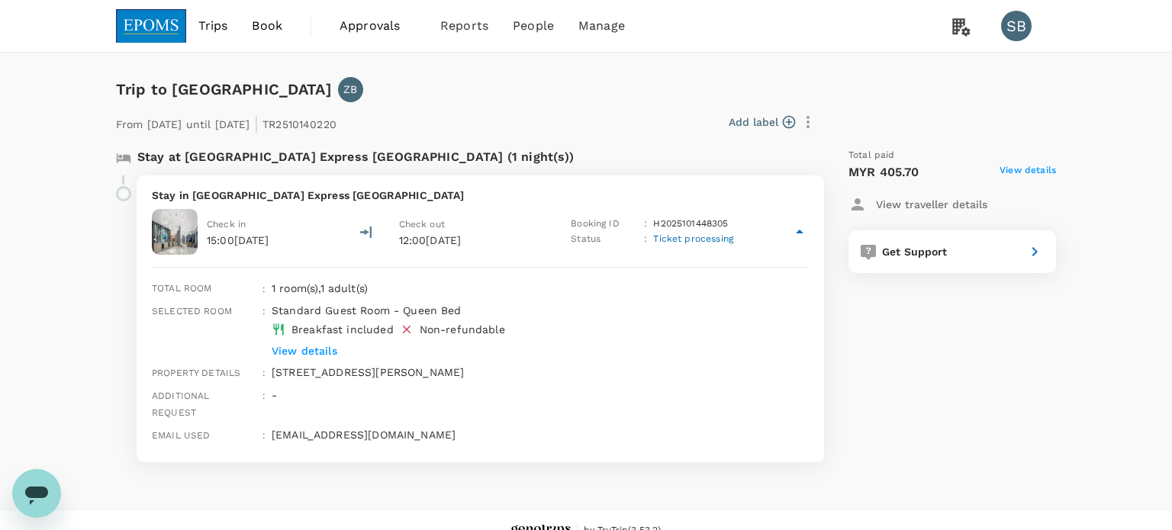
click at [172, 30] on img at bounding box center [151, 26] width 70 height 34
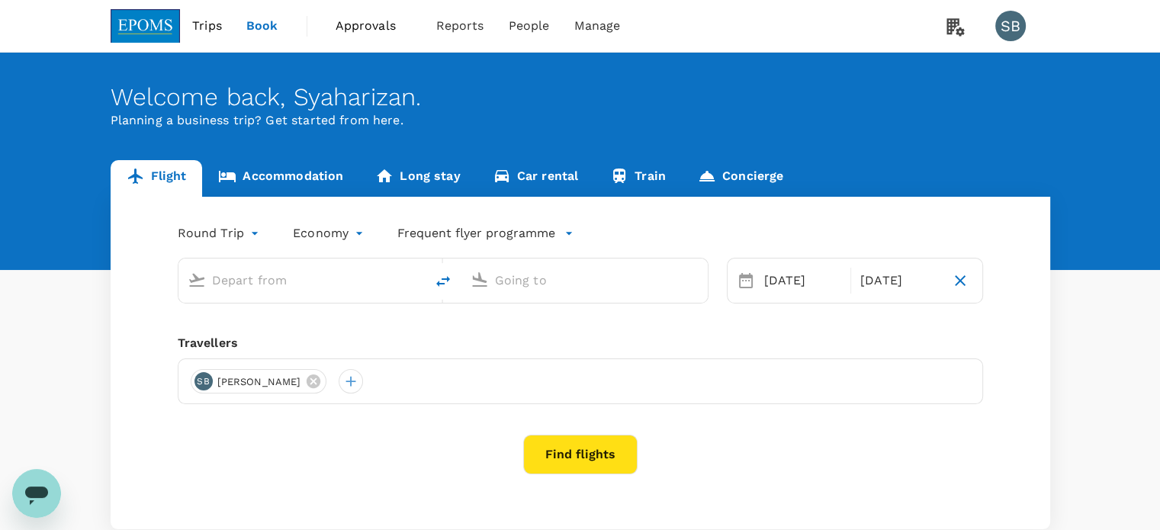
type input "Kuala Lumpur Intl ([GEOGRAPHIC_DATA])"
type input "Kota Kinabalu Intl (BKI)"
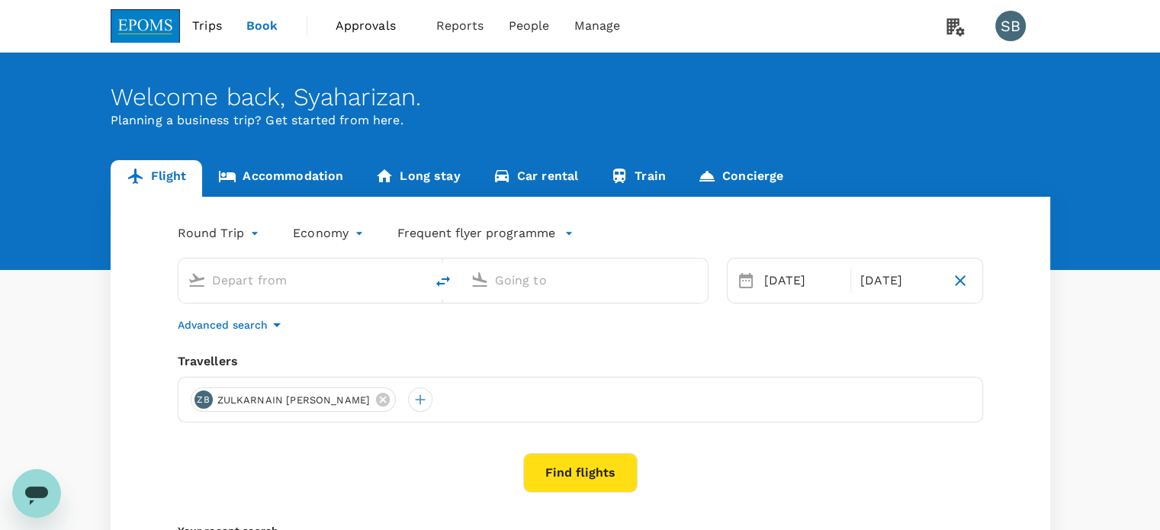
type input "Kuala Lumpur Intl ([GEOGRAPHIC_DATA])"
type input "Kota Kinabalu Intl (BKI)"
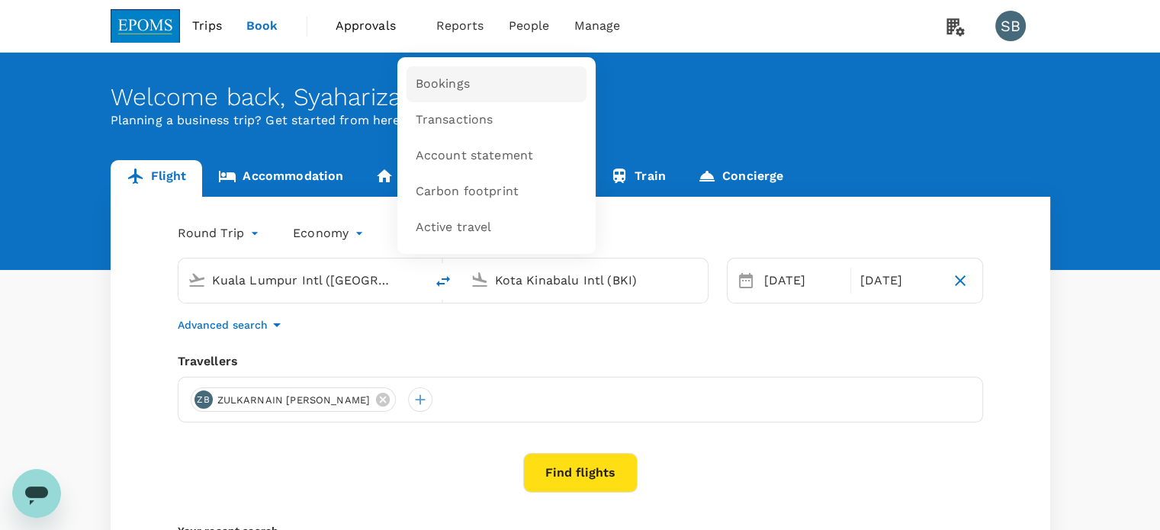
click at [452, 83] on span "Bookings" at bounding box center [443, 85] width 54 height 18
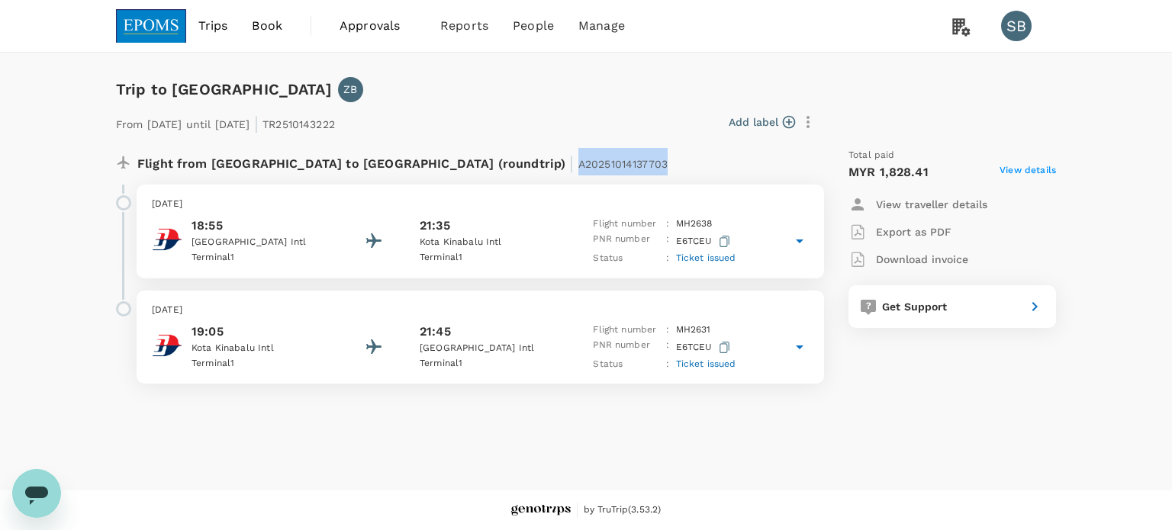
drag, startPoint x: 518, startPoint y: 155, endPoint x: 418, endPoint y: 164, distance: 100.4
click at [418, 164] on div "Flight from [GEOGRAPHIC_DATA] to [GEOGRAPHIC_DATA] (roundtrip) | A20251014137703" at bounding box center [429, 161] width 585 height 27
copy span "A20251014137703"
click at [547, 232] on div "21:35" at bounding box center [488, 226] width 137 height 18
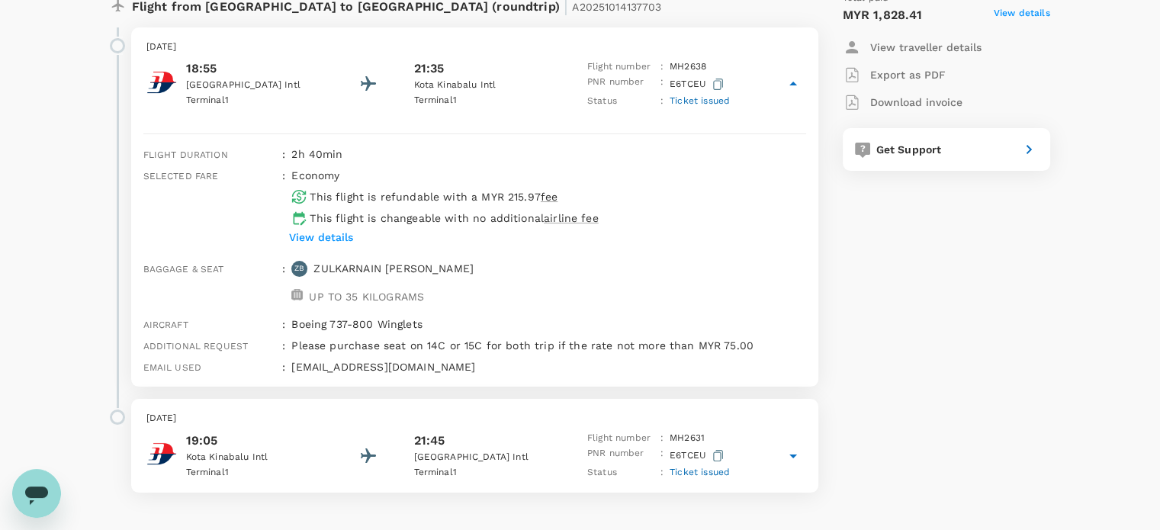
scroll to position [131, 0]
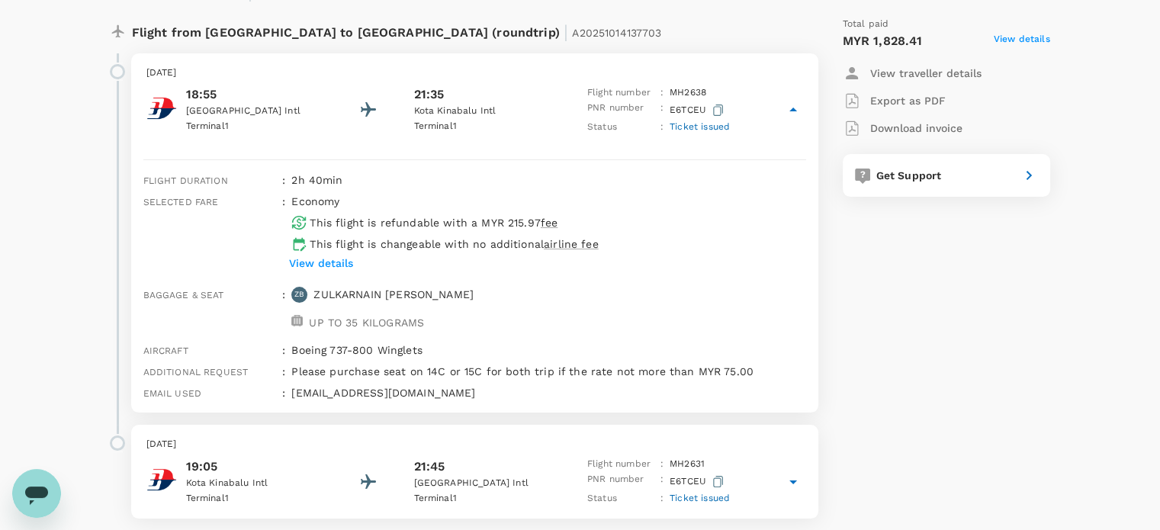
click at [557, 460] on div "19:05 [GEOGRAPHIC_DATA] 1 21:45 [GEOGRAPHIC_DATA] 1 Flight number : MH 2631 PNR…" at bounding box center [474, 482] width 657 height 50
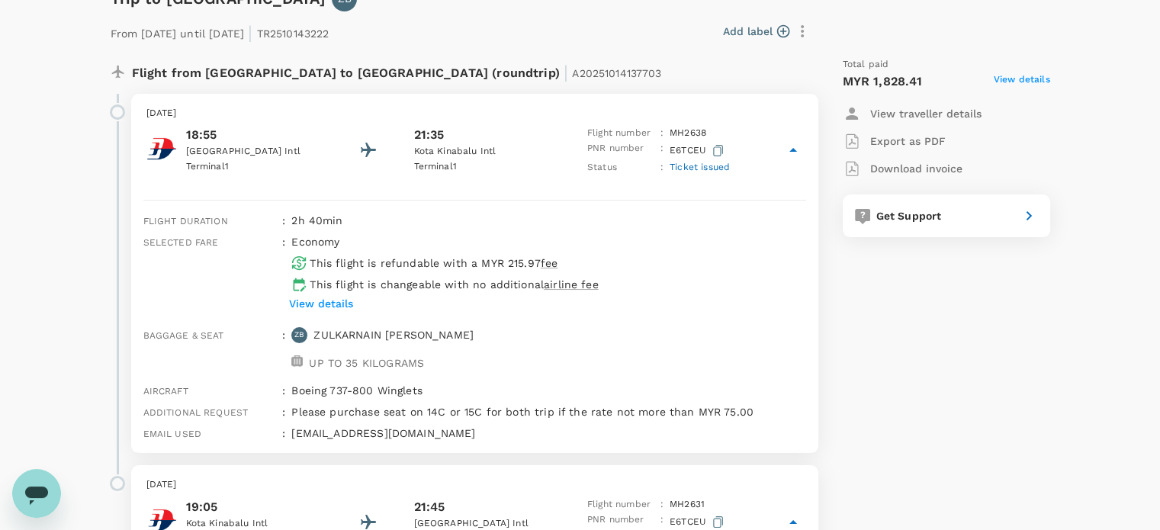
scroll to position [0, 0]
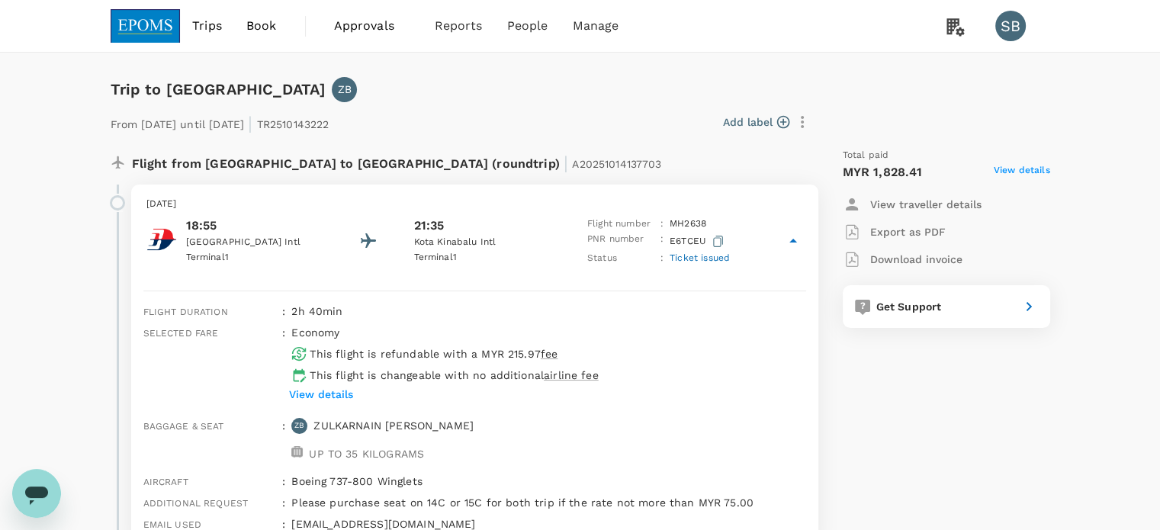
click at [148, 24] on img at bounding box center [146, 26] width 70 height 34
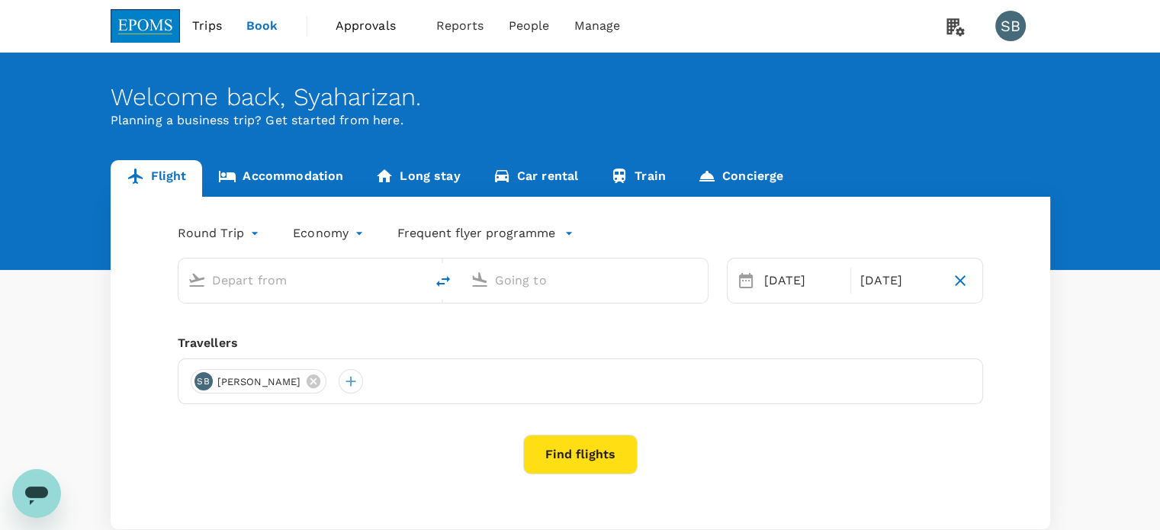
type input "Kuala Lumpur Intl ([GEOGRAPHIC_DATA])"
type input "Kota Kinabalu Intl (BKI)"
type input "Kuala Lumpur Intl ([GEOGRAPHIC_DATA])"
type input "Kota Kinabalu Intl (BKI)"
